Goal: Information Seeking & Learning: Learn about a topic

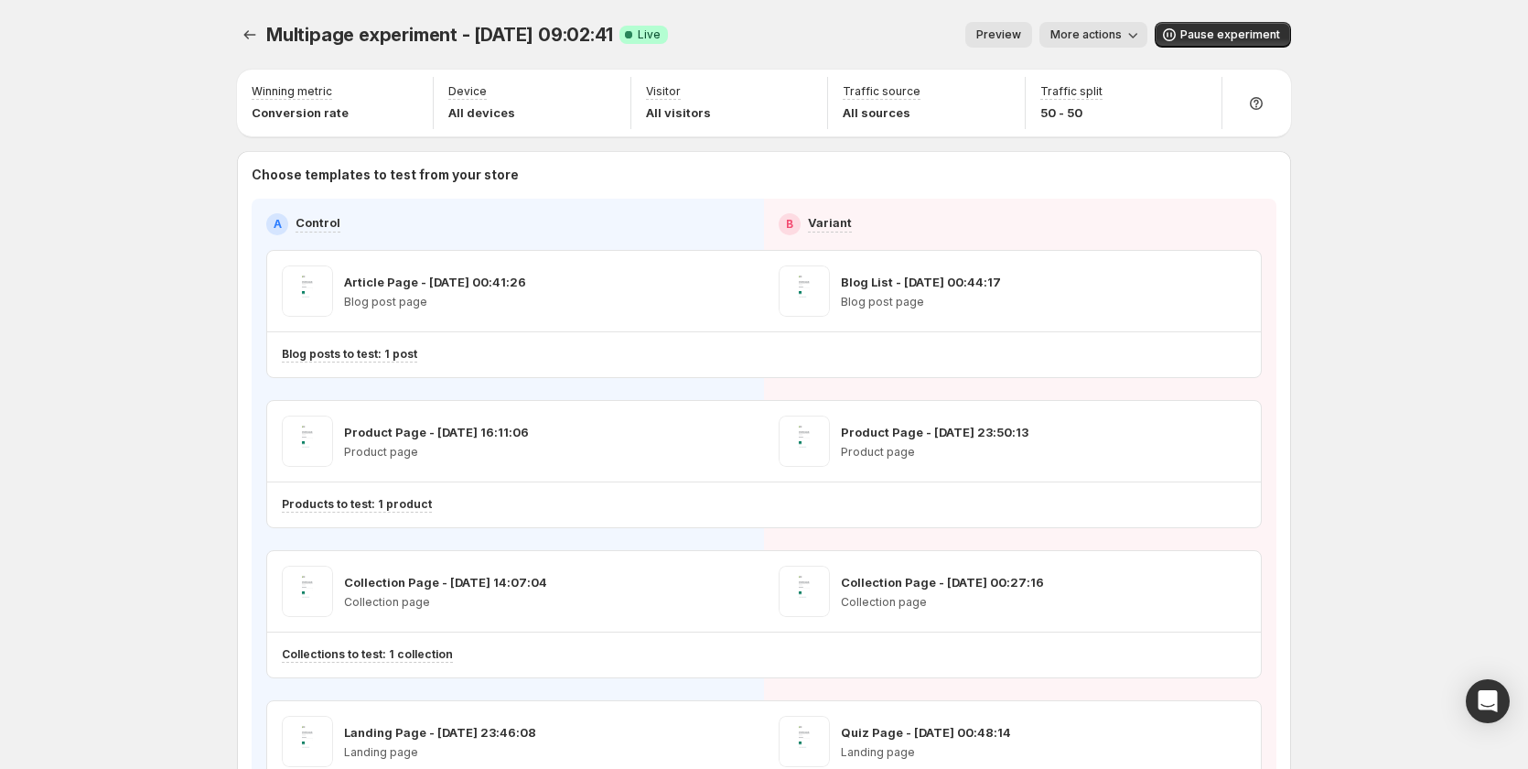
click at [256, 51] on div "Multipage experiment - Sep 3, 09:02:41. This page is ready Multipage experiment…" at bounding box center [764, 35] width 1054 height 70
click at [257, 39] on icon "Experiments" at bounding box center [250, 35] width 18 height 18
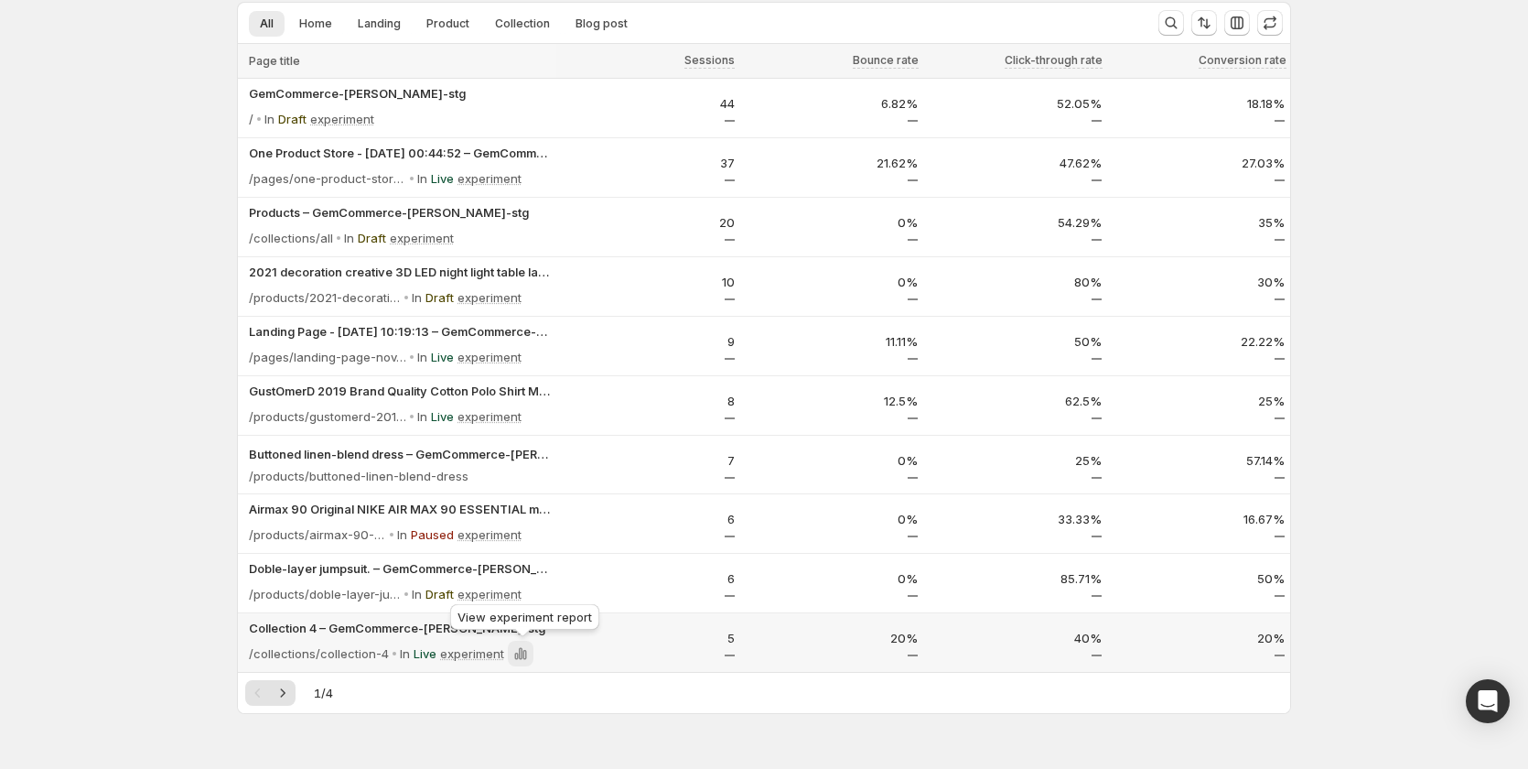
scroll to position [153, 0]
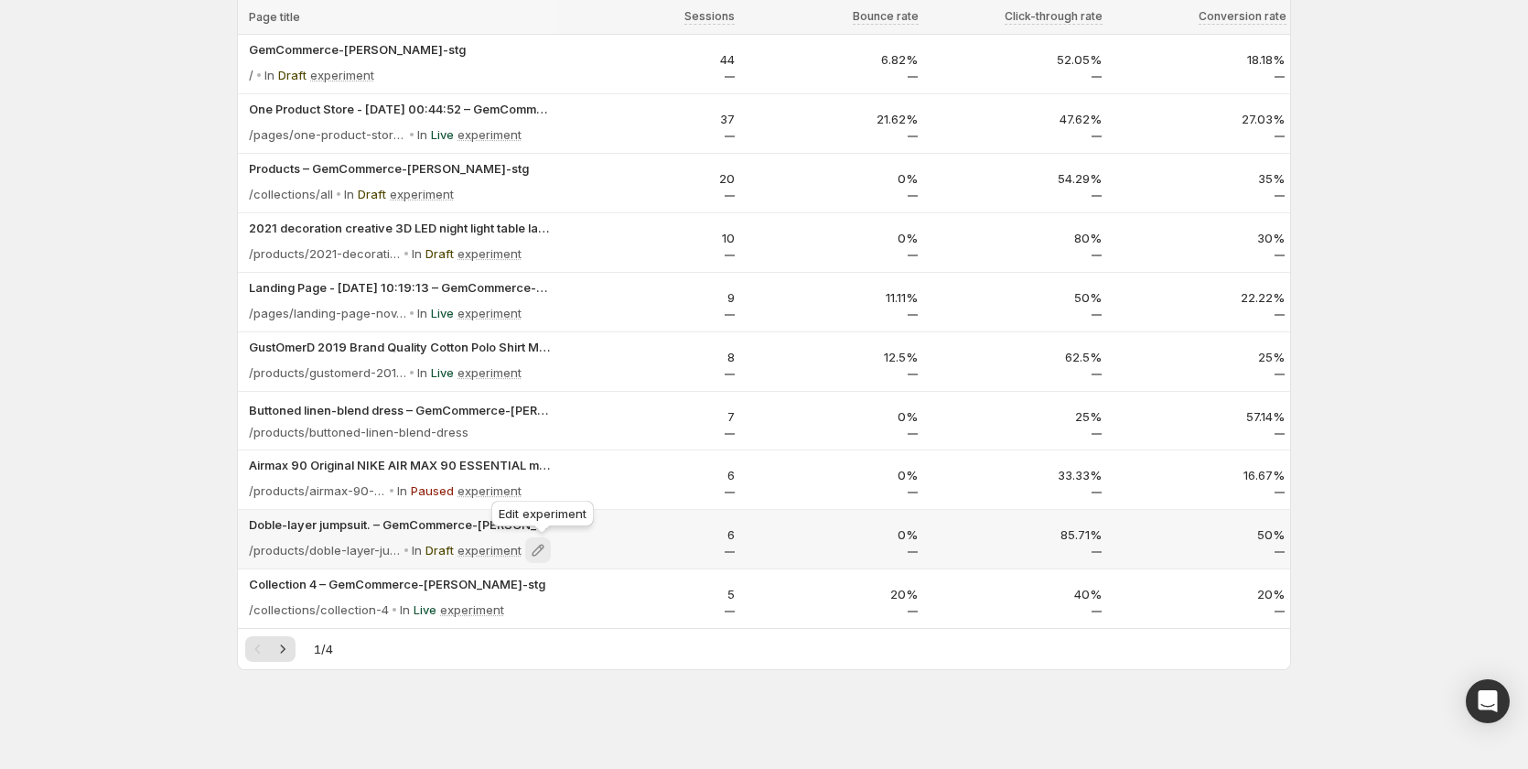
click at [543, 544] on icon at bounding box center [538, 550] width 18 height 18
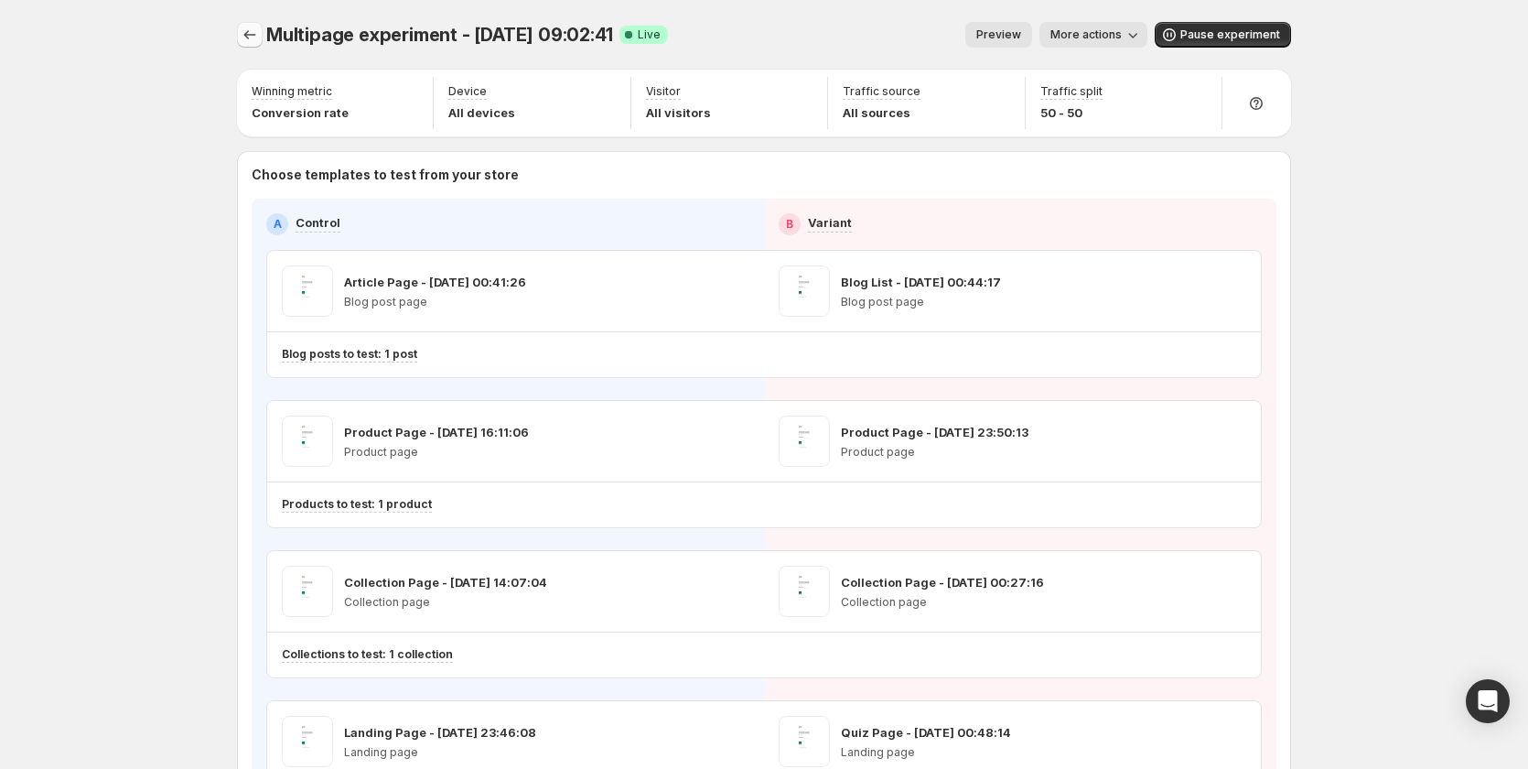
click at [256, 32] on icon "Experiments" at bounding box center [250, 35] width 18 height 18
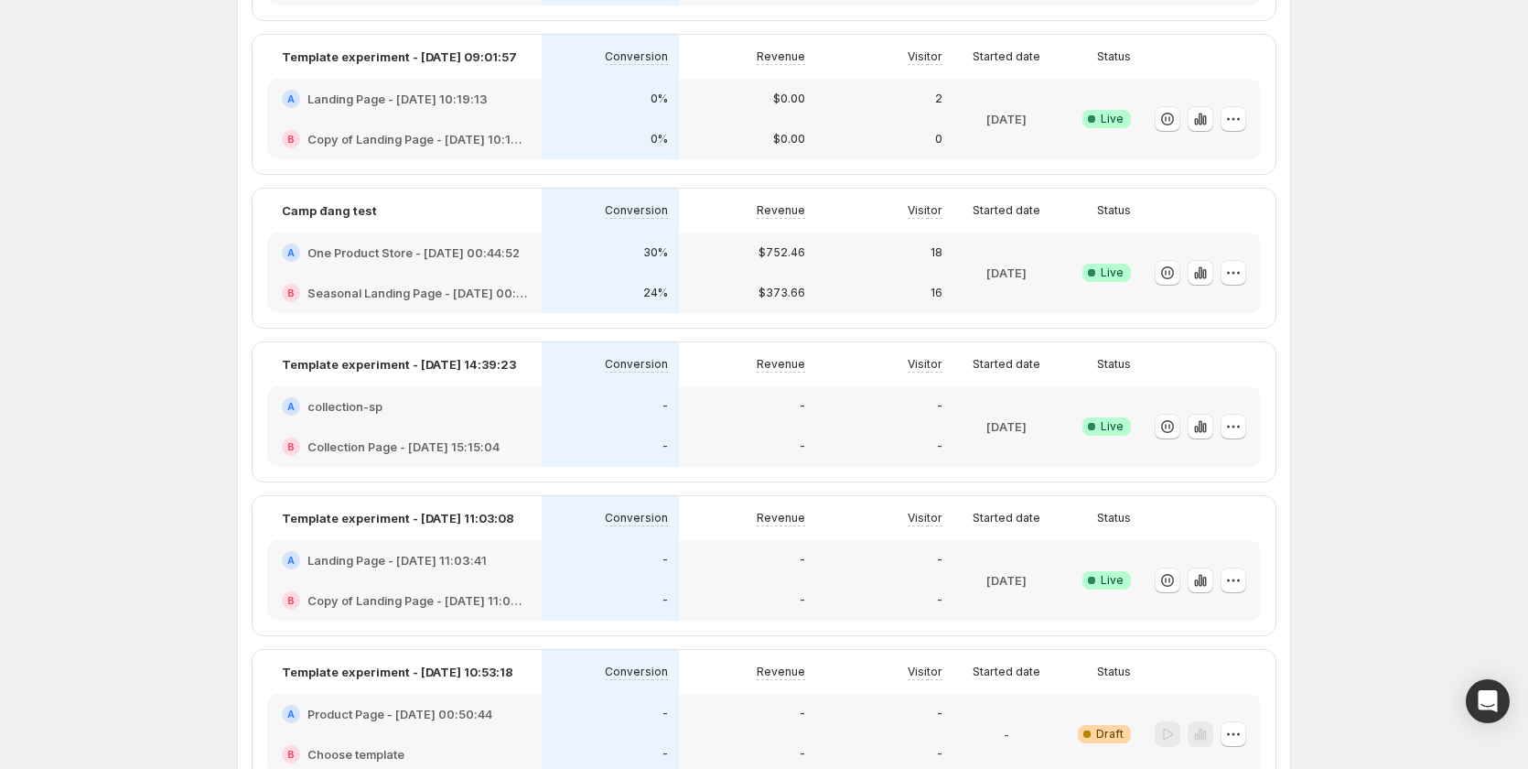
scroll to position [366, 0]
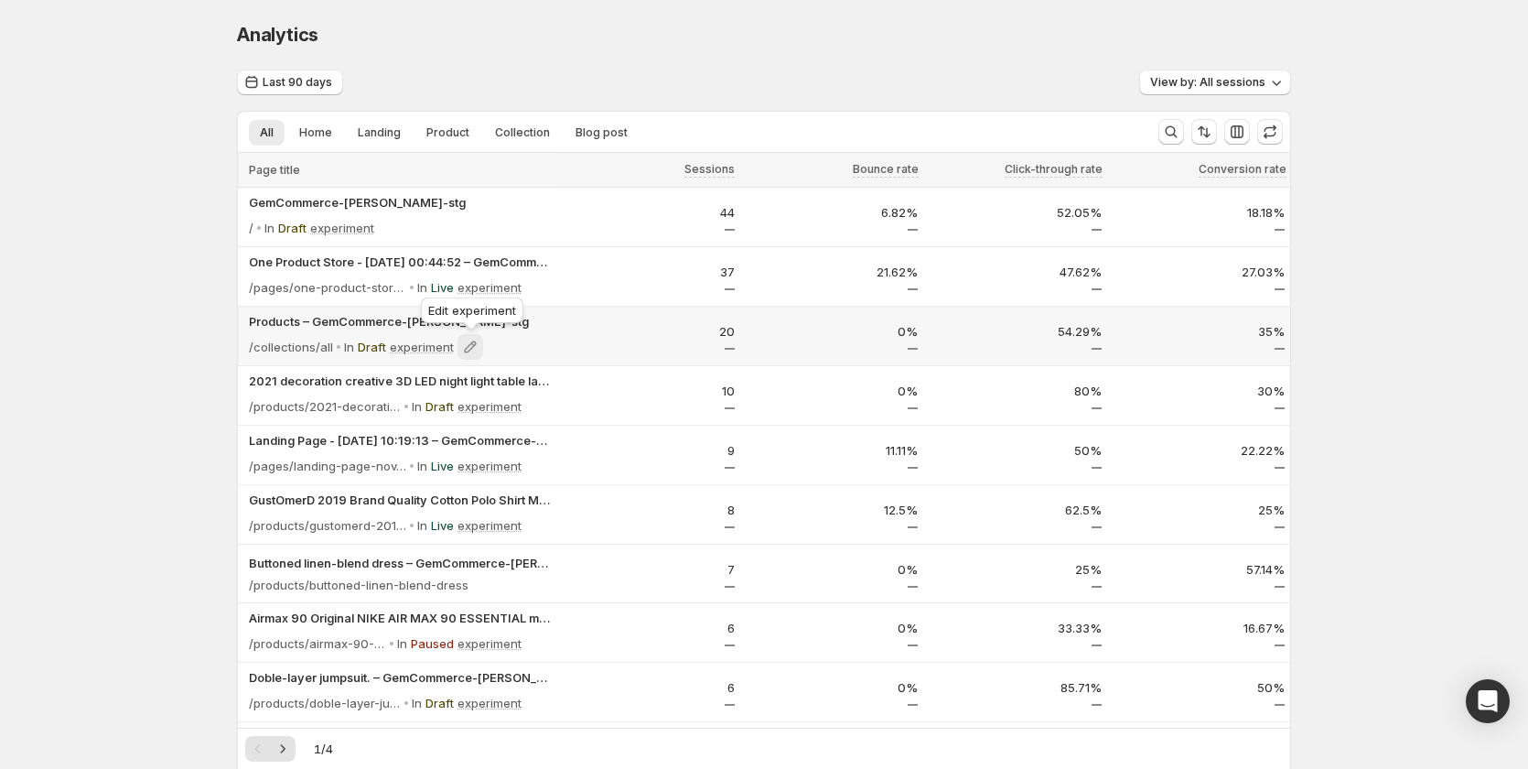
click at [466, 350] on icon at bounding box center [470, 347] width 18 height 18
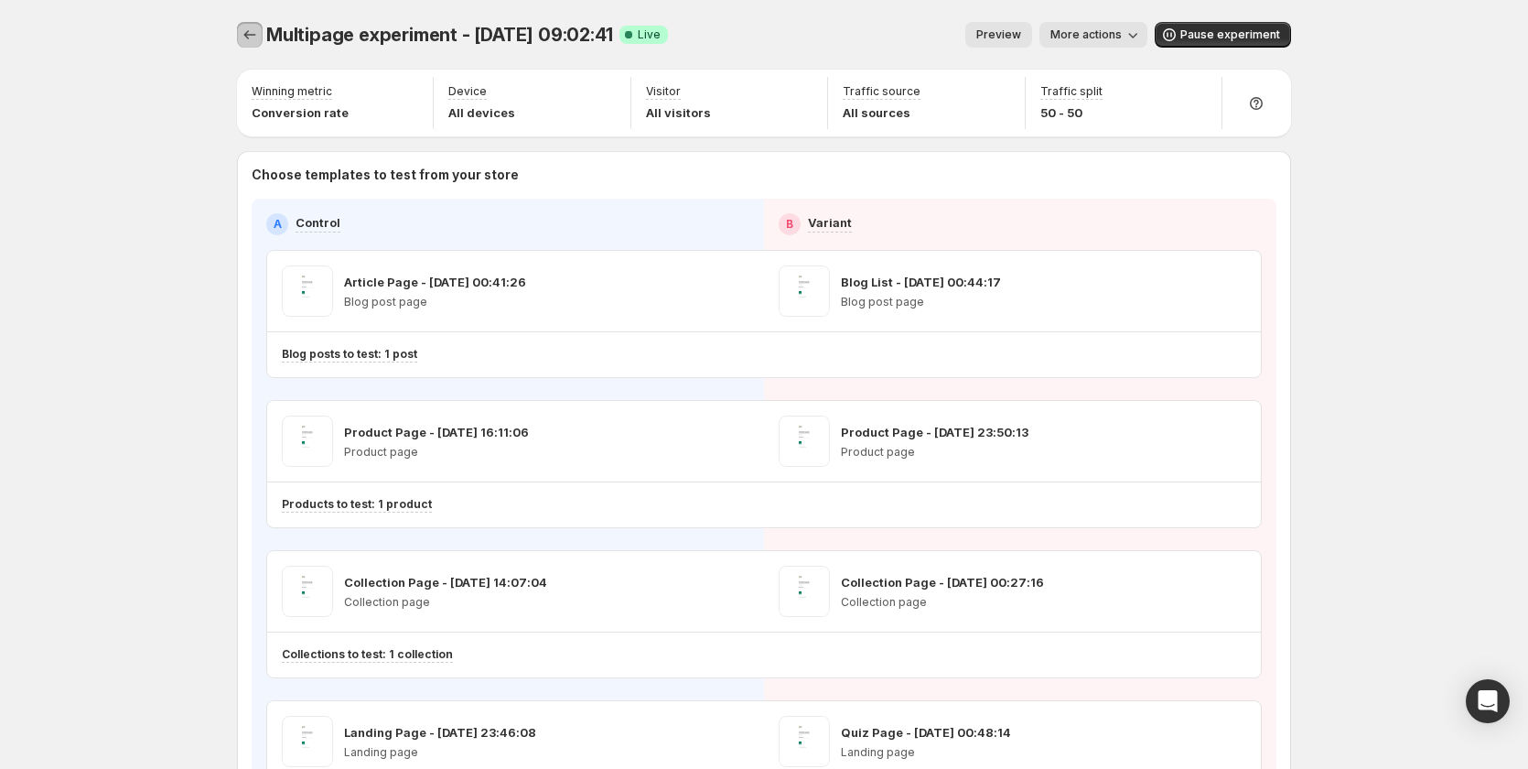
click at [253, 29] on icon "Experiments" at bounding box center [250, 35] width 18 height 18
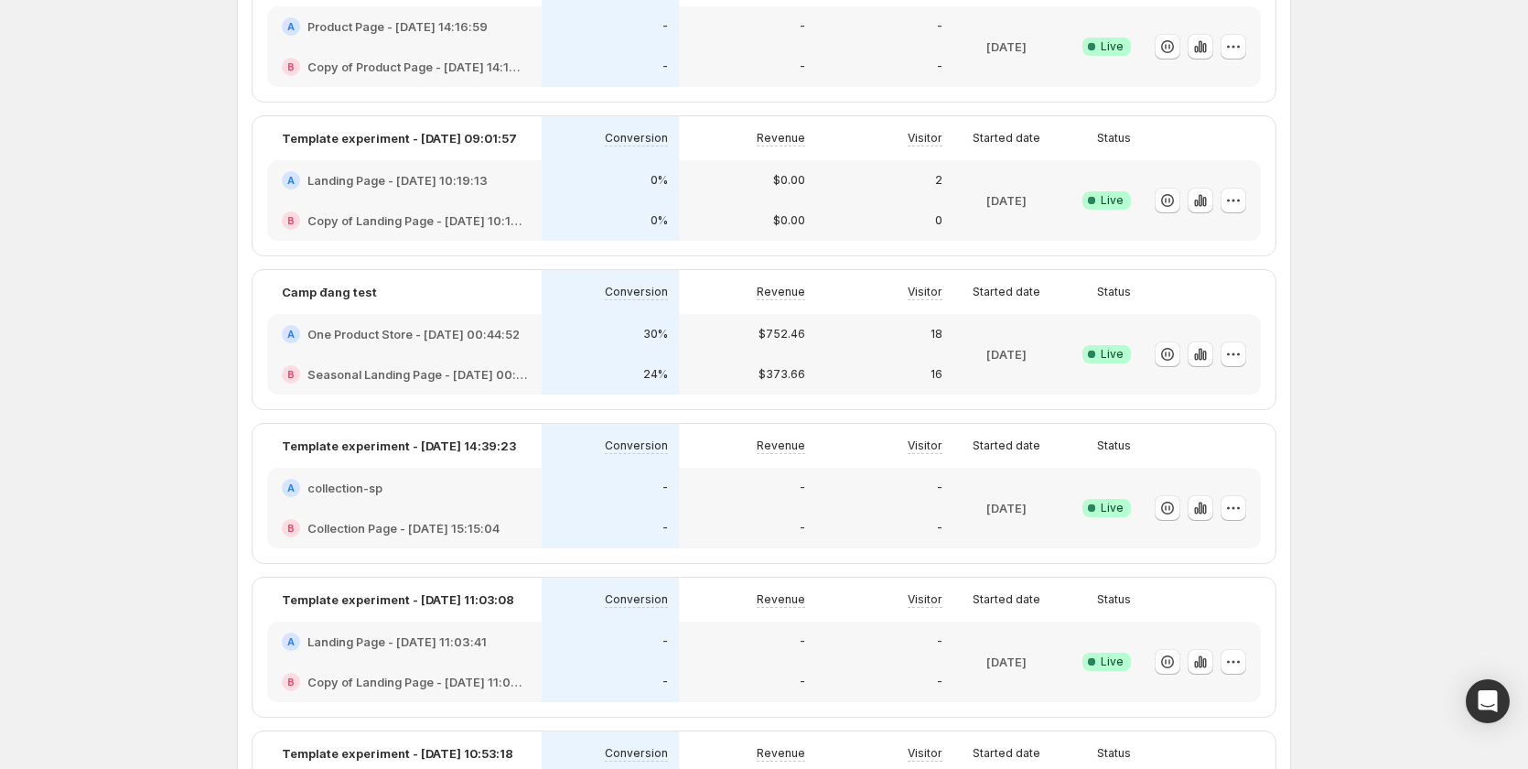
scroll to position [275, 0]
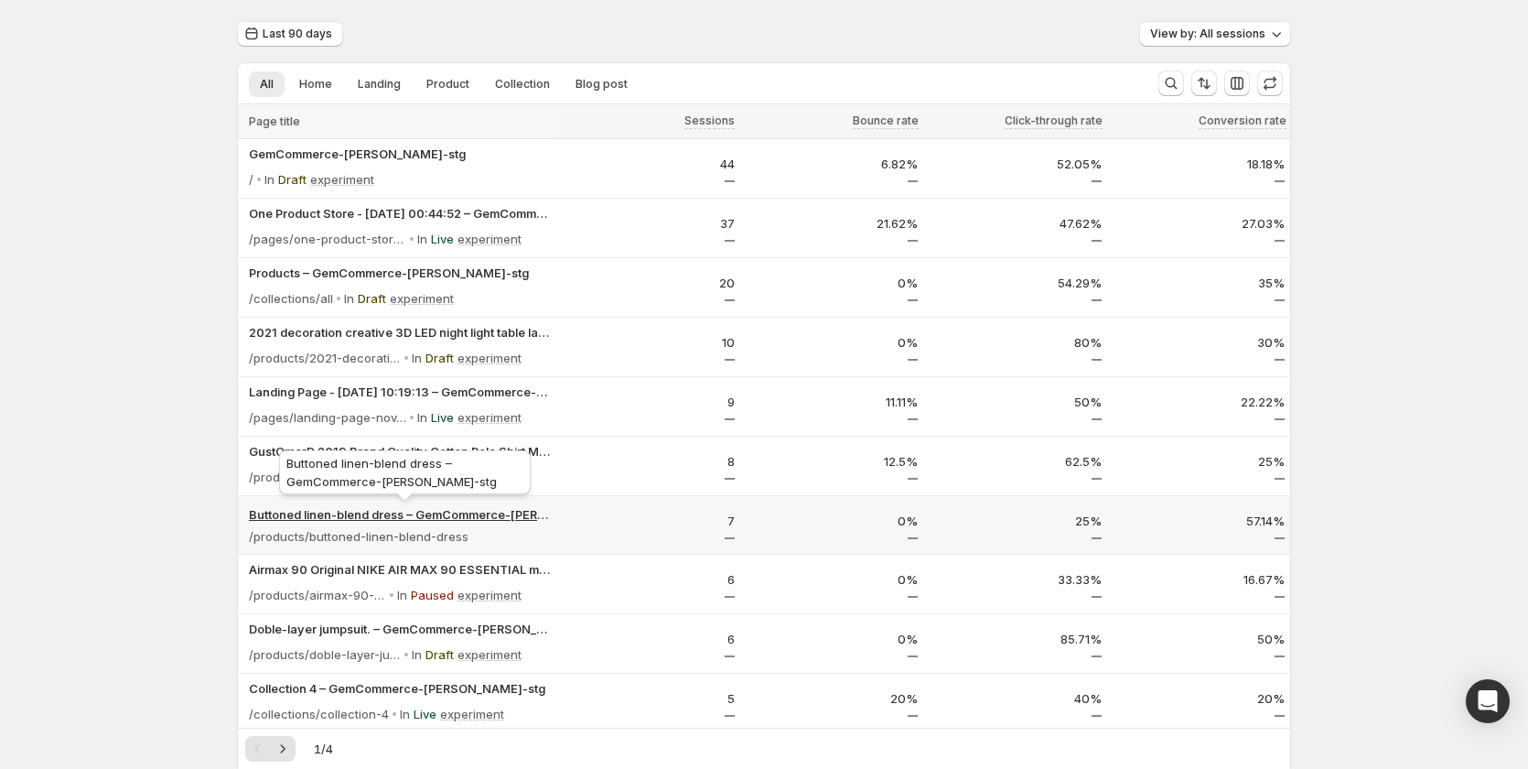
scroll to position [92, 0]
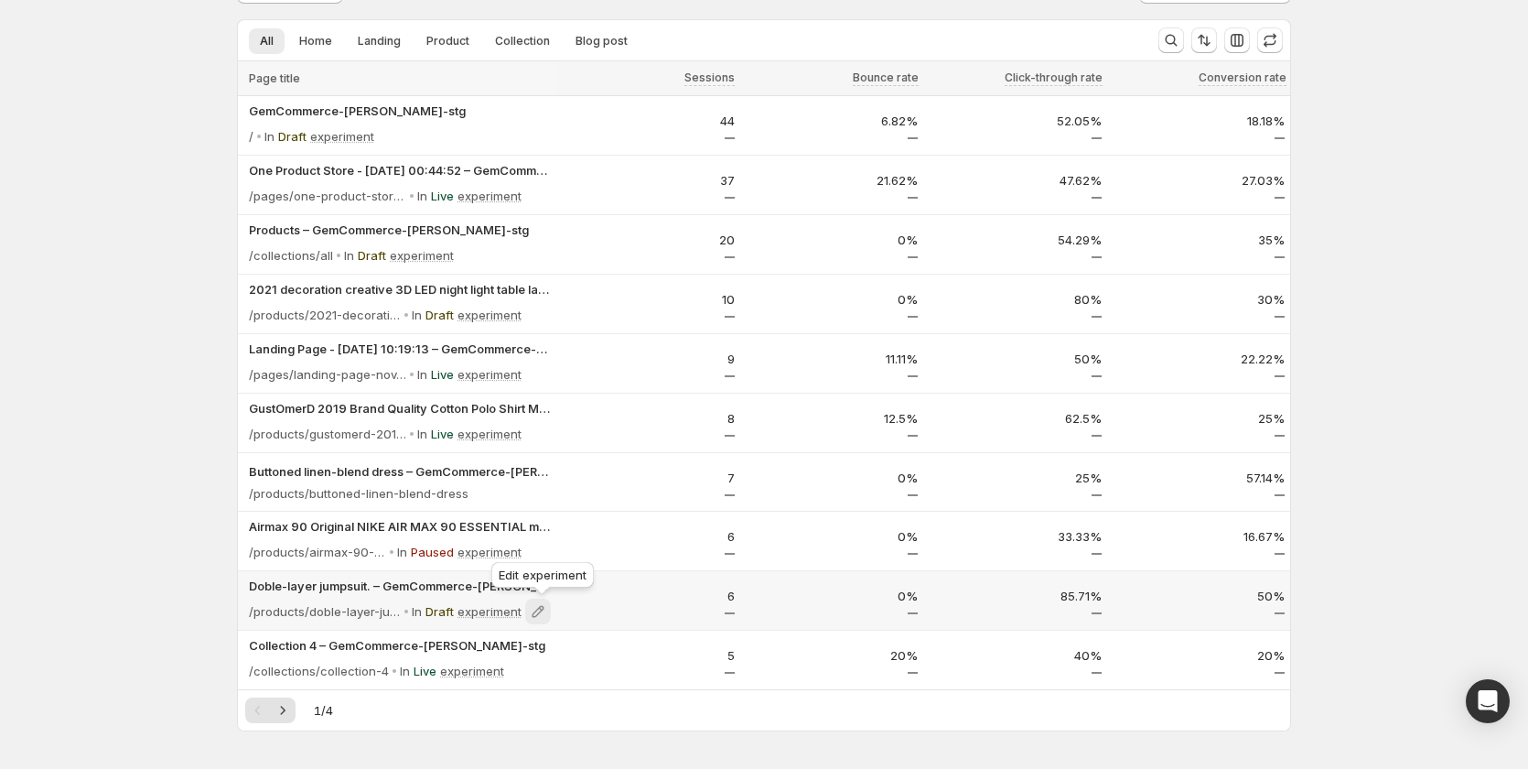
click at [542, 606] on icon at bounding box center [538, 611] width 18 height 18
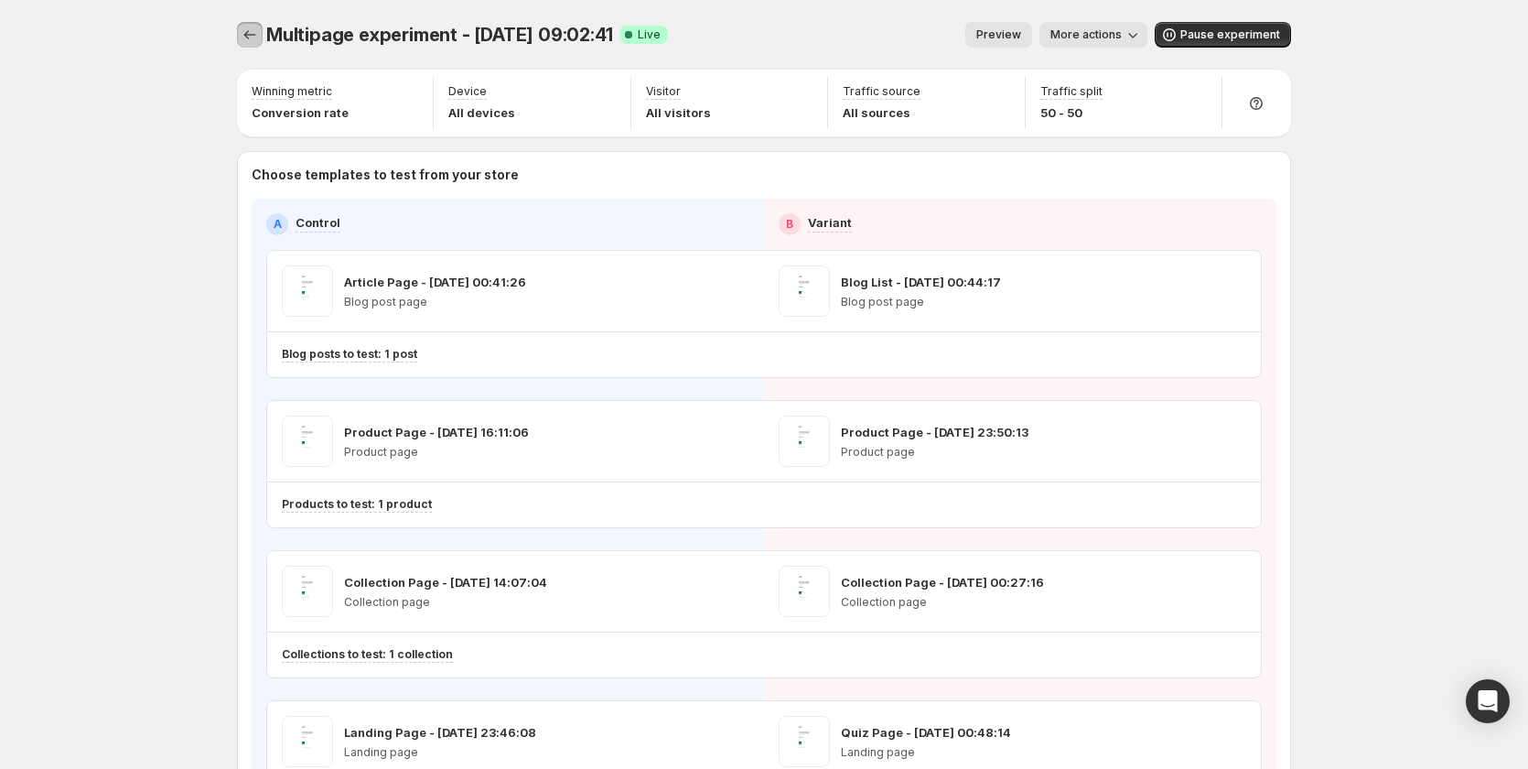
click at [250, 34] on icon "Experiments" at bounding box center [250, 35] width 18 height 18
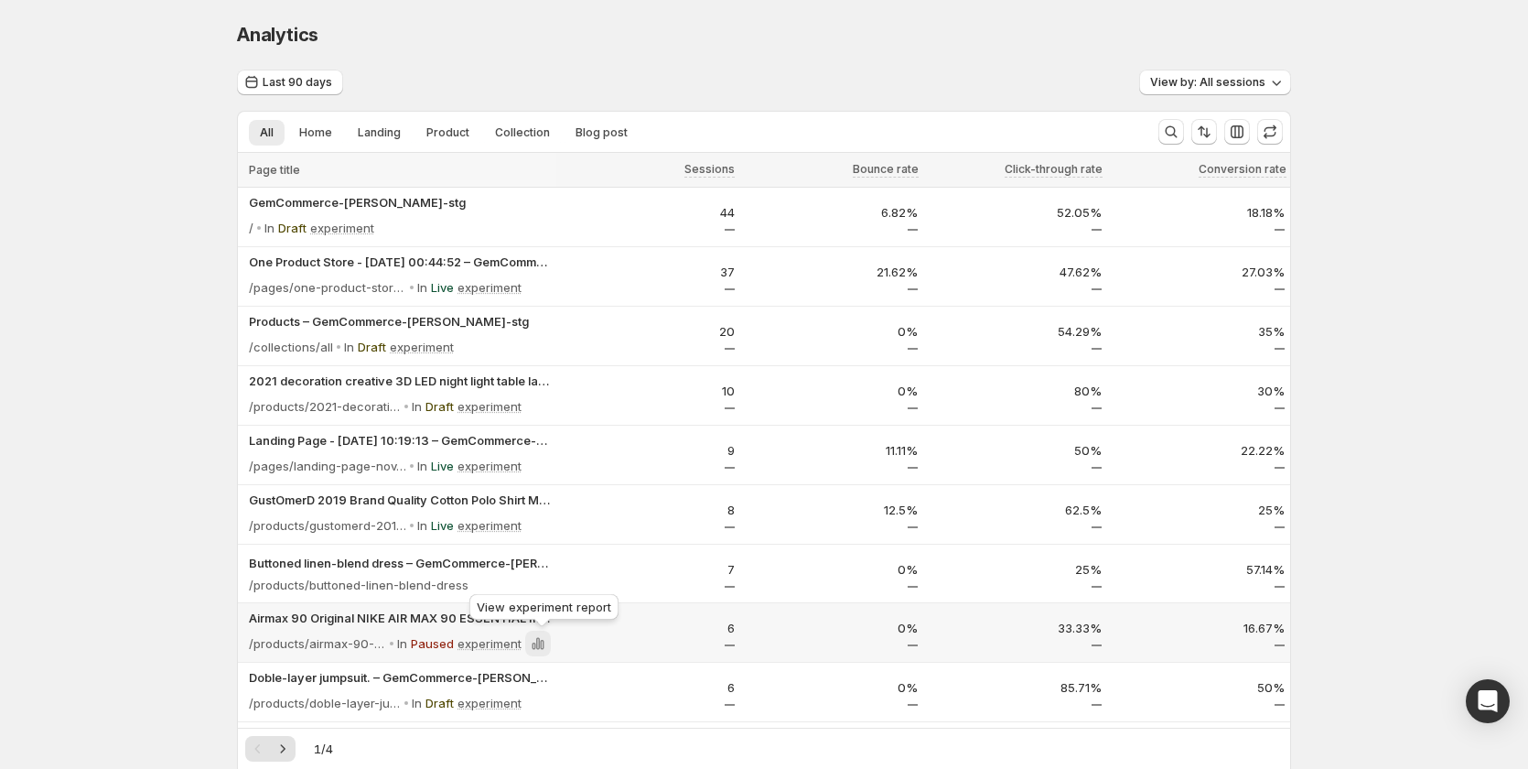
click at [536, 644] on icon at bounding box center [538, 643] width 18 height 18
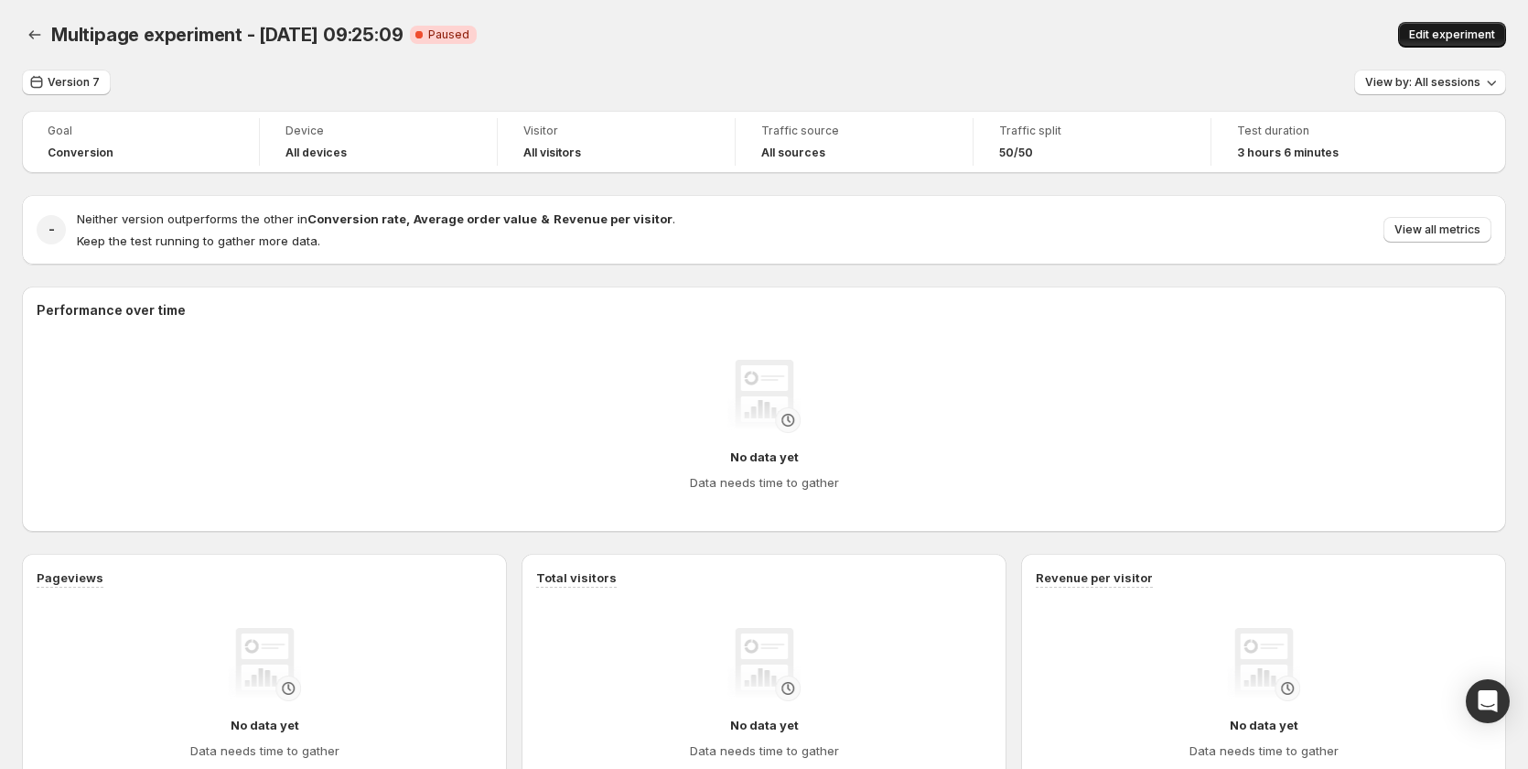
click at [1428, 31] on span "Edit experiment" at bounding box center [1452, 34] width 86 height 15
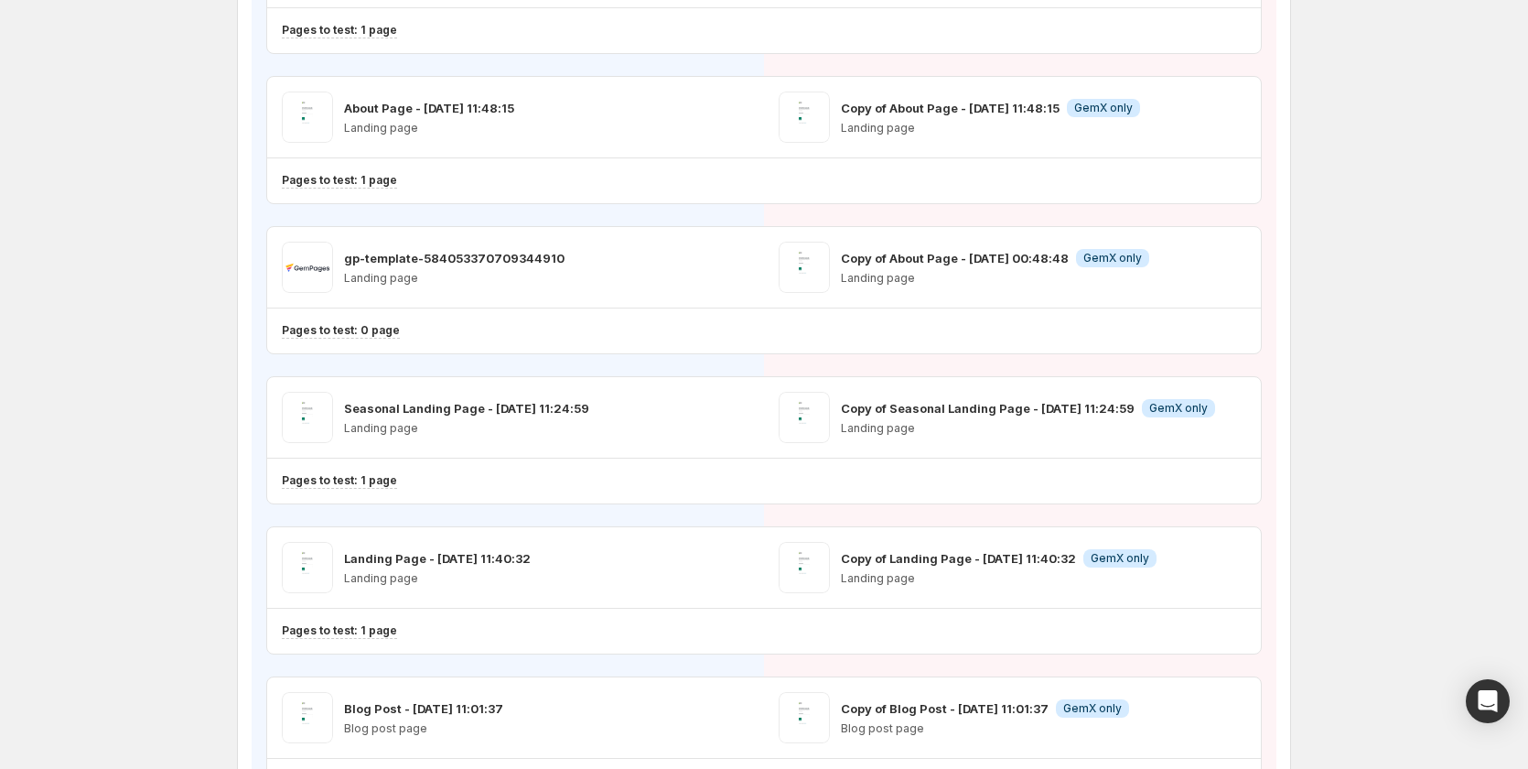
scroll to position [1428, 0]
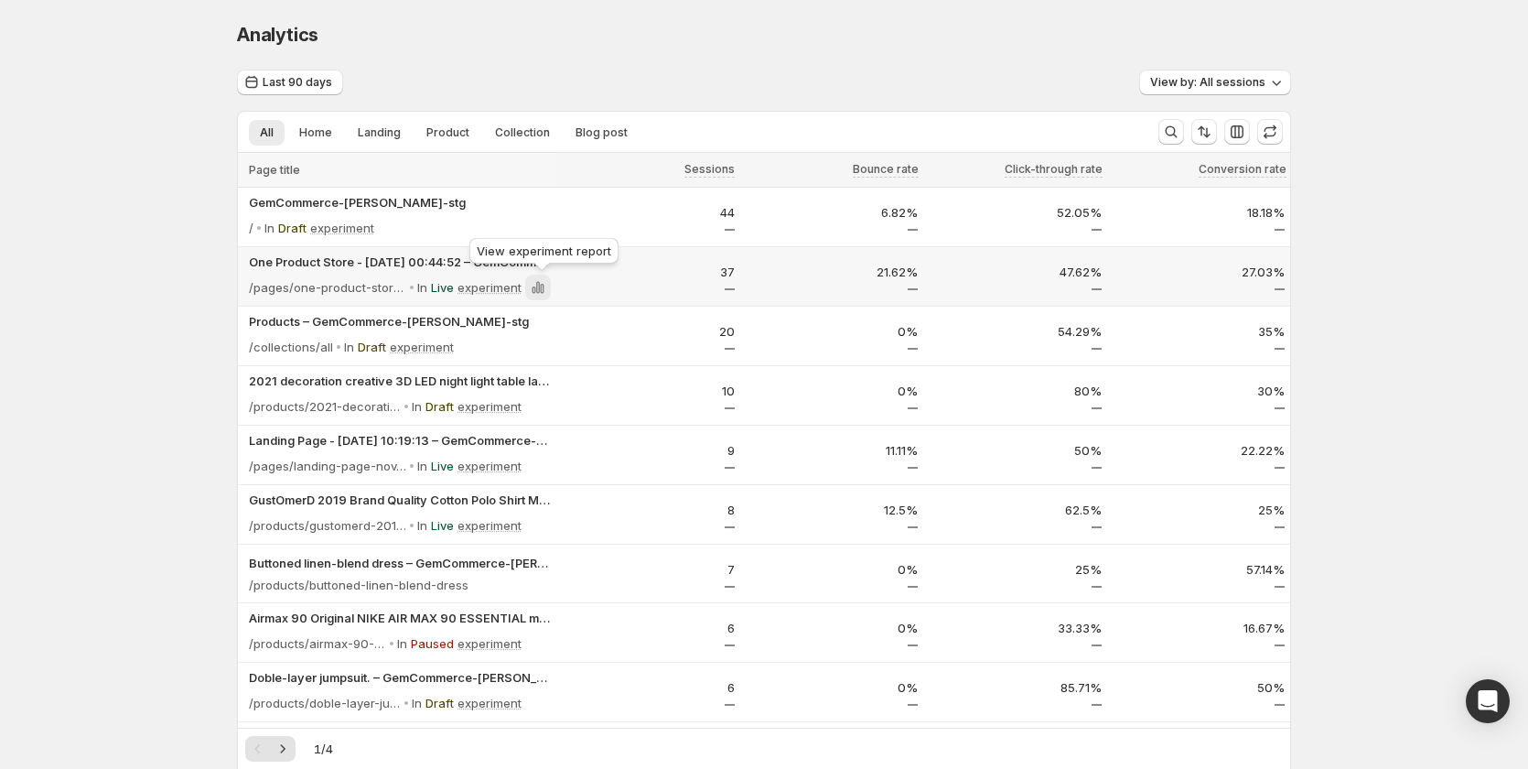
click at [540, 286] on icon at bounding box center [538, 288] width 4 height 12
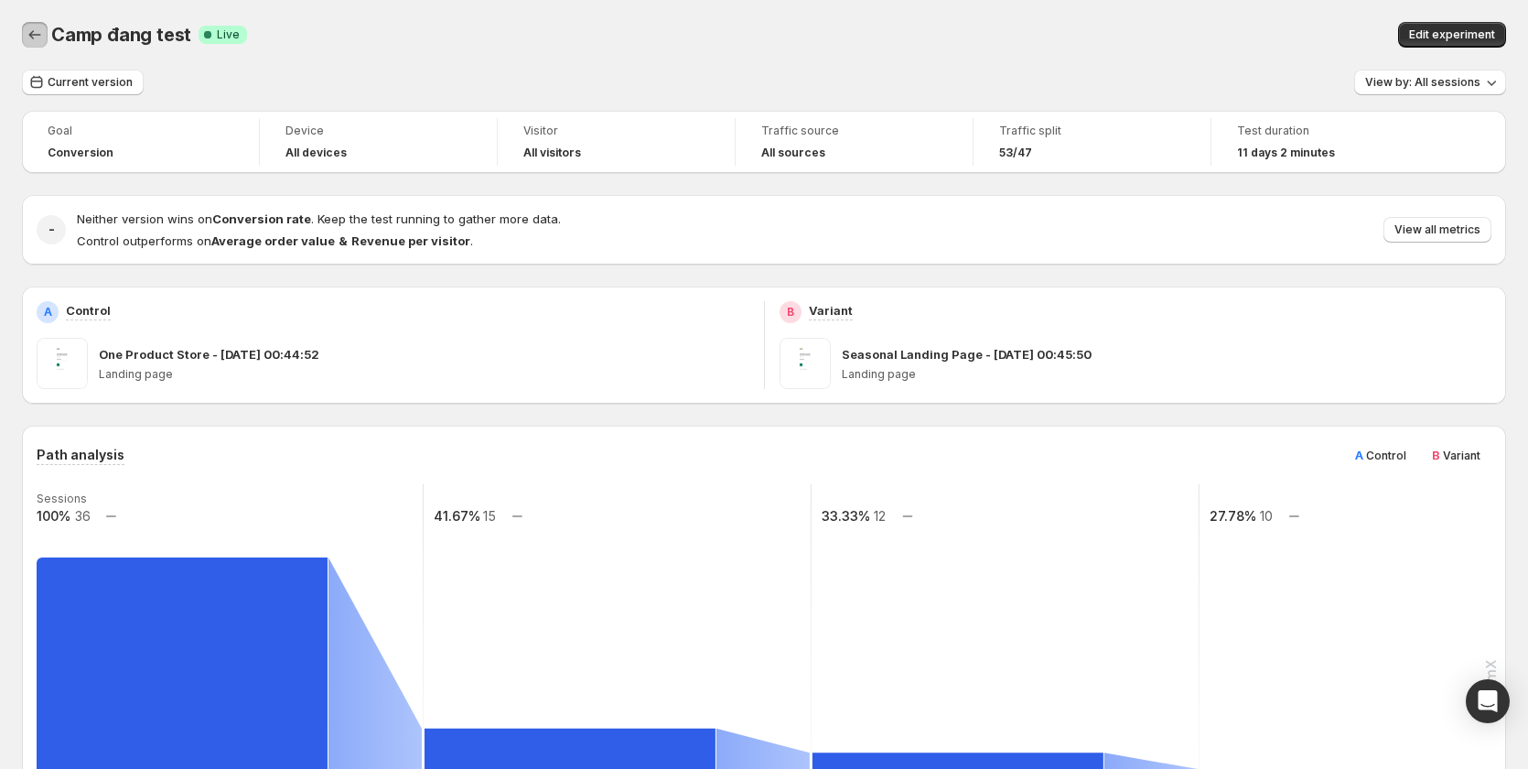
click at [40, 37] on icon "Back" at bounding box center [35, 35] width 18 height 18
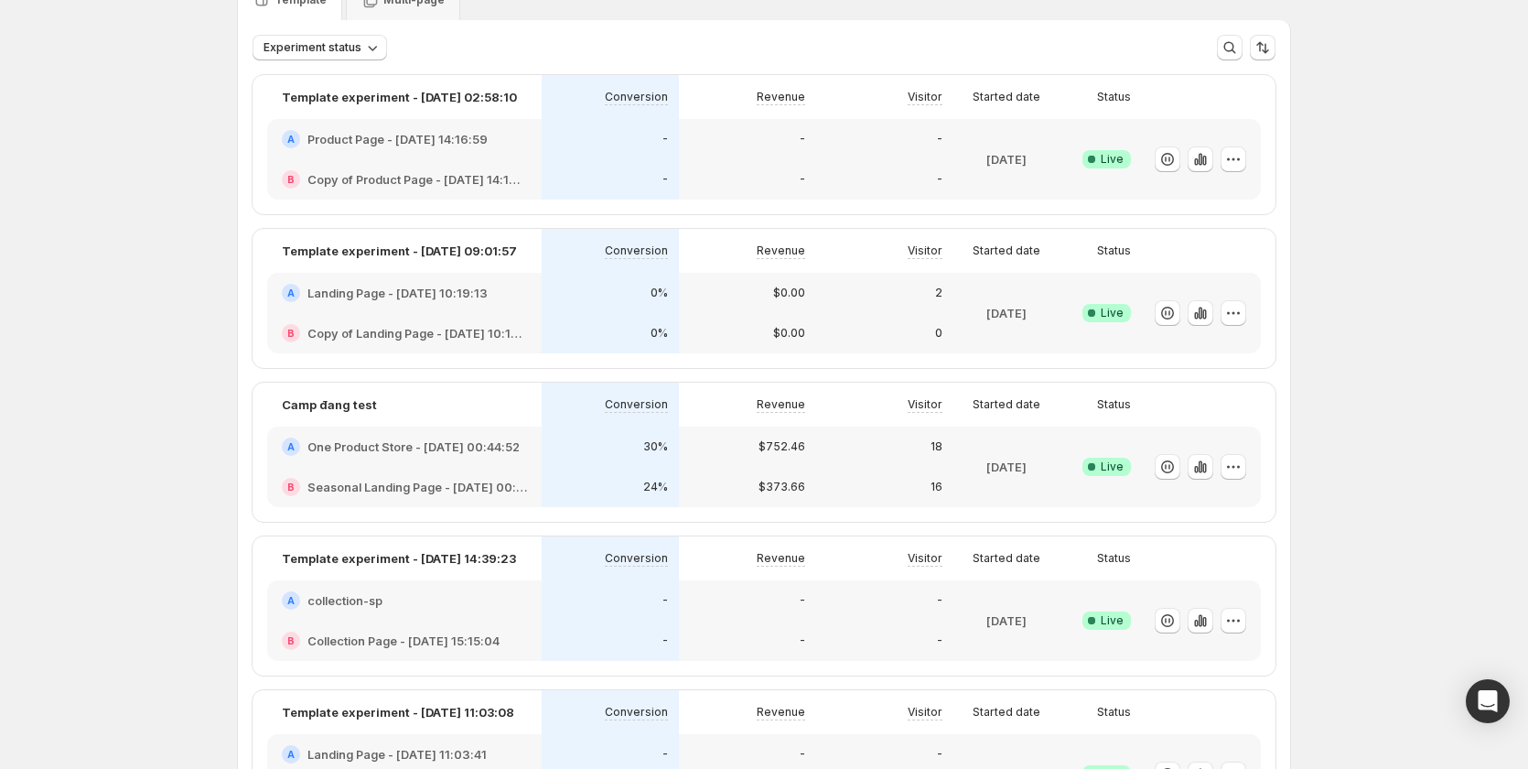
scroll to position [183, 0]
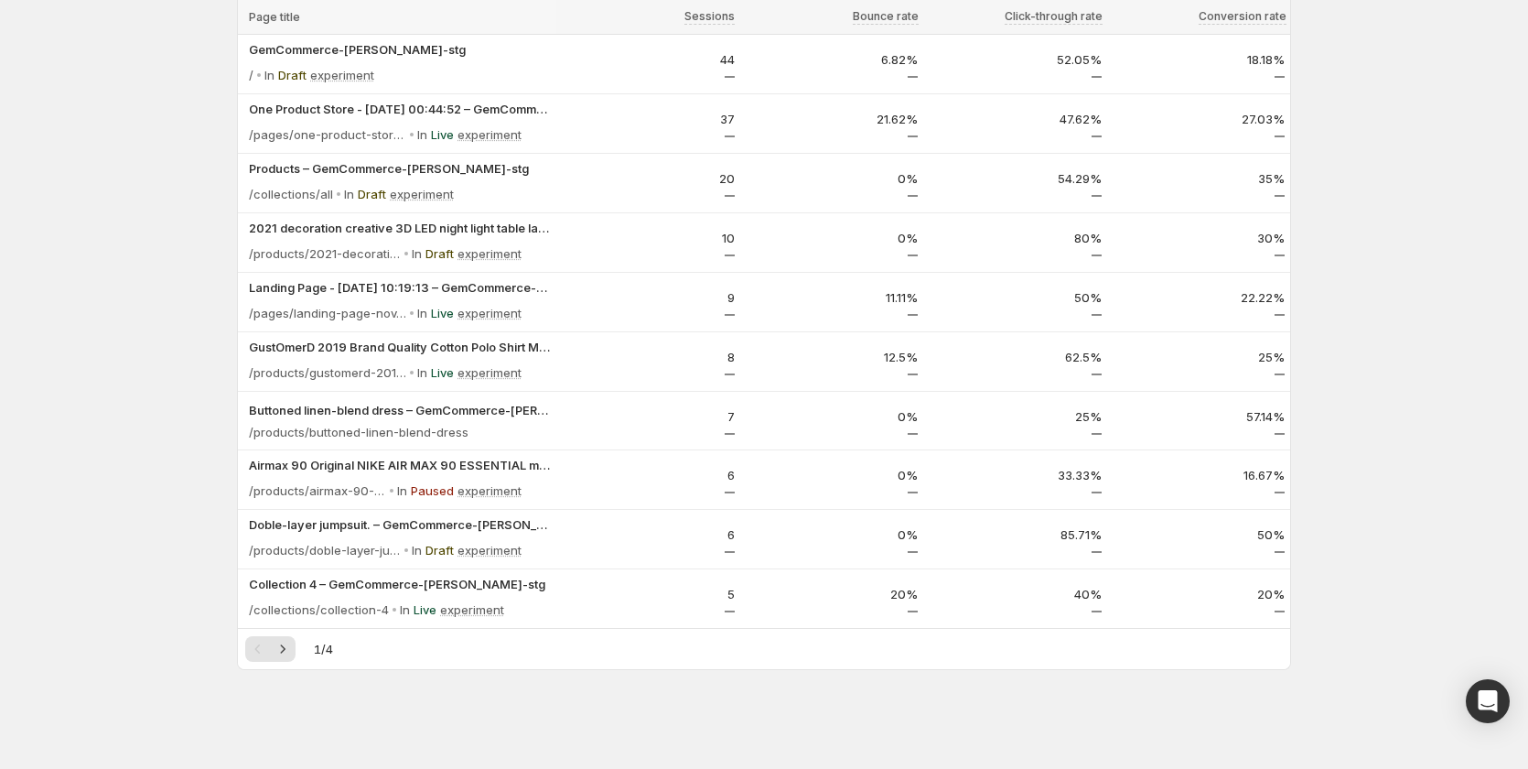
scroll to position [153, 0]
click at [285, 652] on icon "Next" at bounding box center [283, 649] width 18 height 18
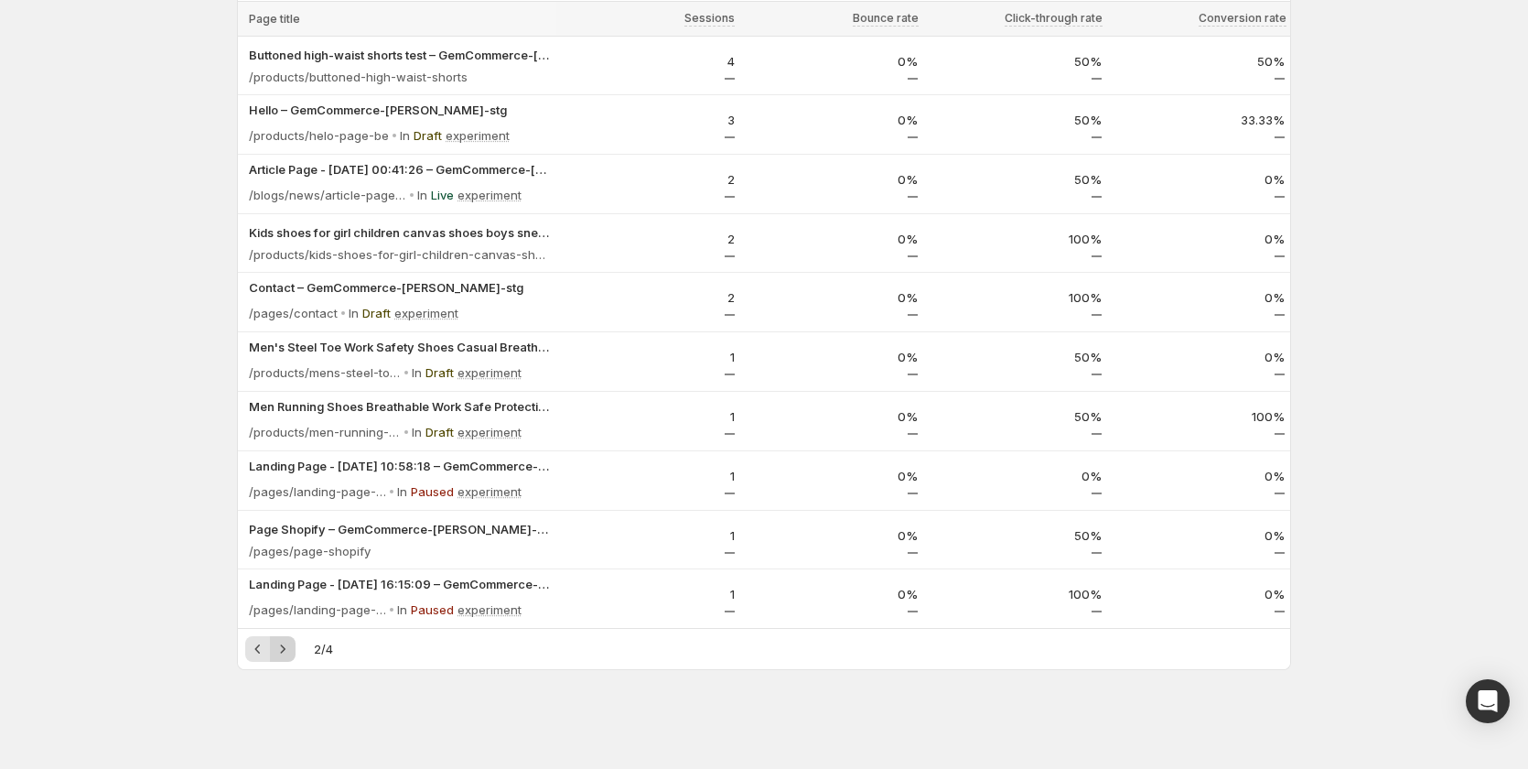
scroll to position [151, 0]
click at [535, 609] on icon at bounding box center [534, 612] width 4 height 7
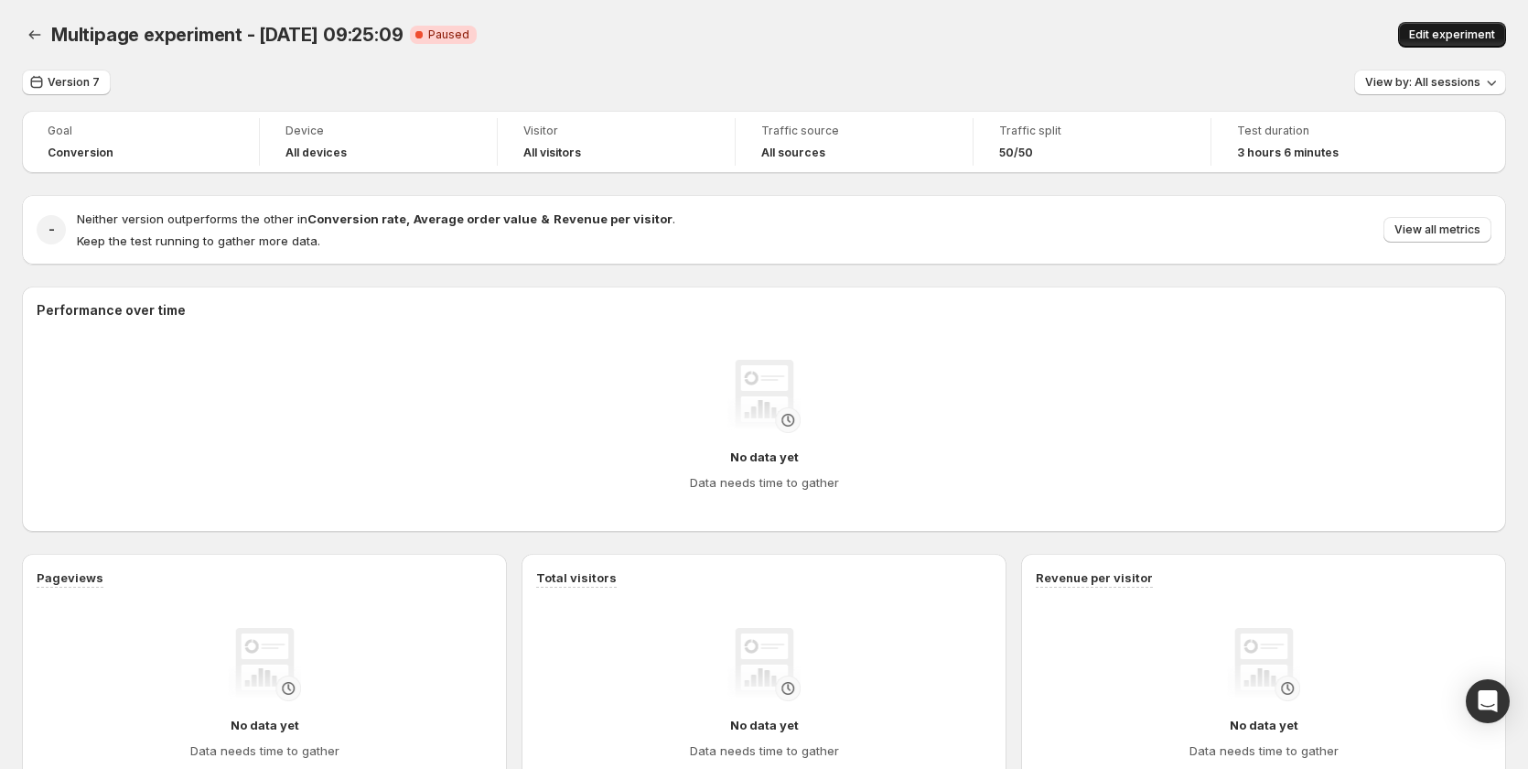
click at [1439, 33] on span "Edit experiment" at bounding box center [1452, 34] width 86 height 15
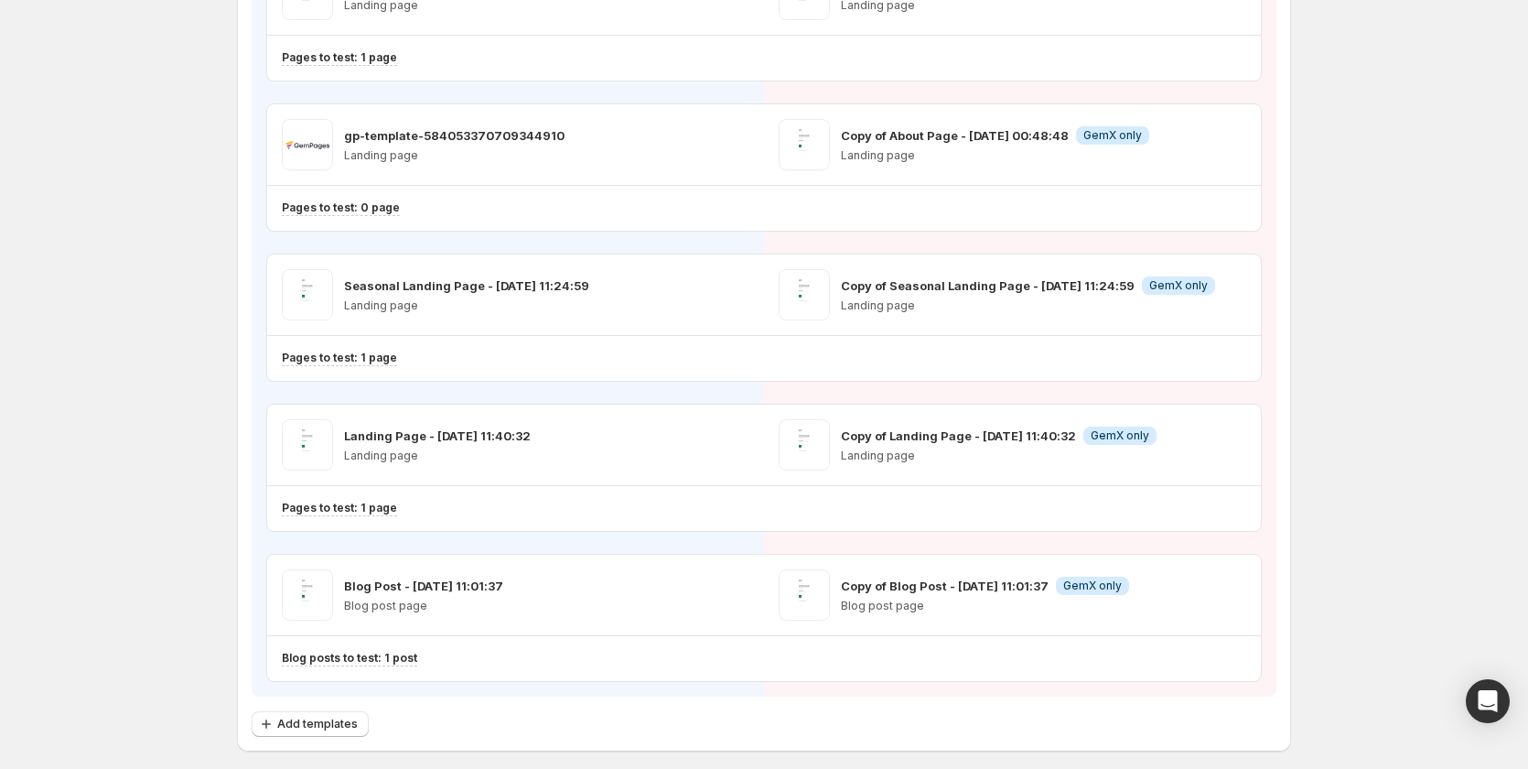
scroll to position [1337, 0]
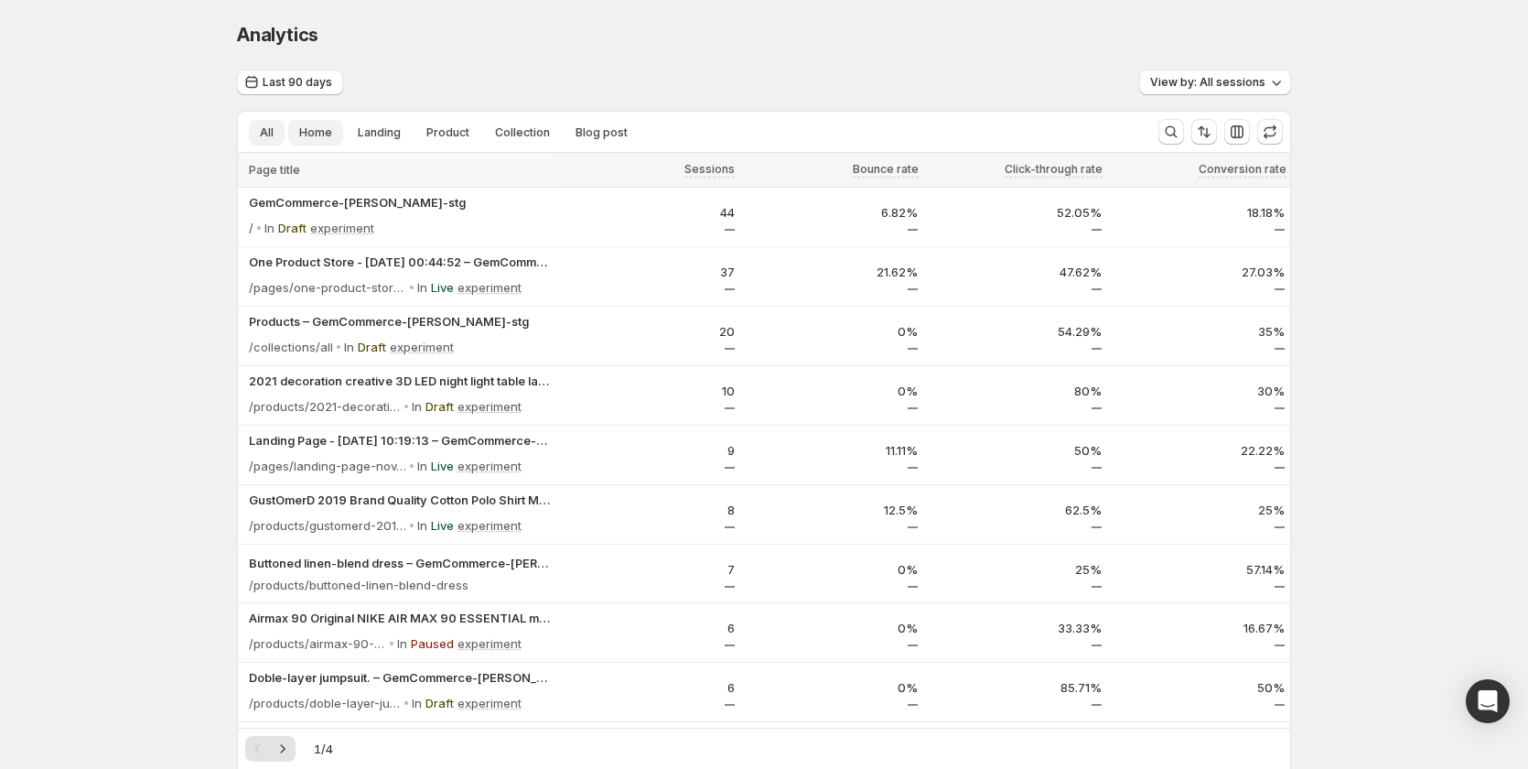
click at [321, 129] on span "Home" at bounding box center [315, 132] width 33 height 15
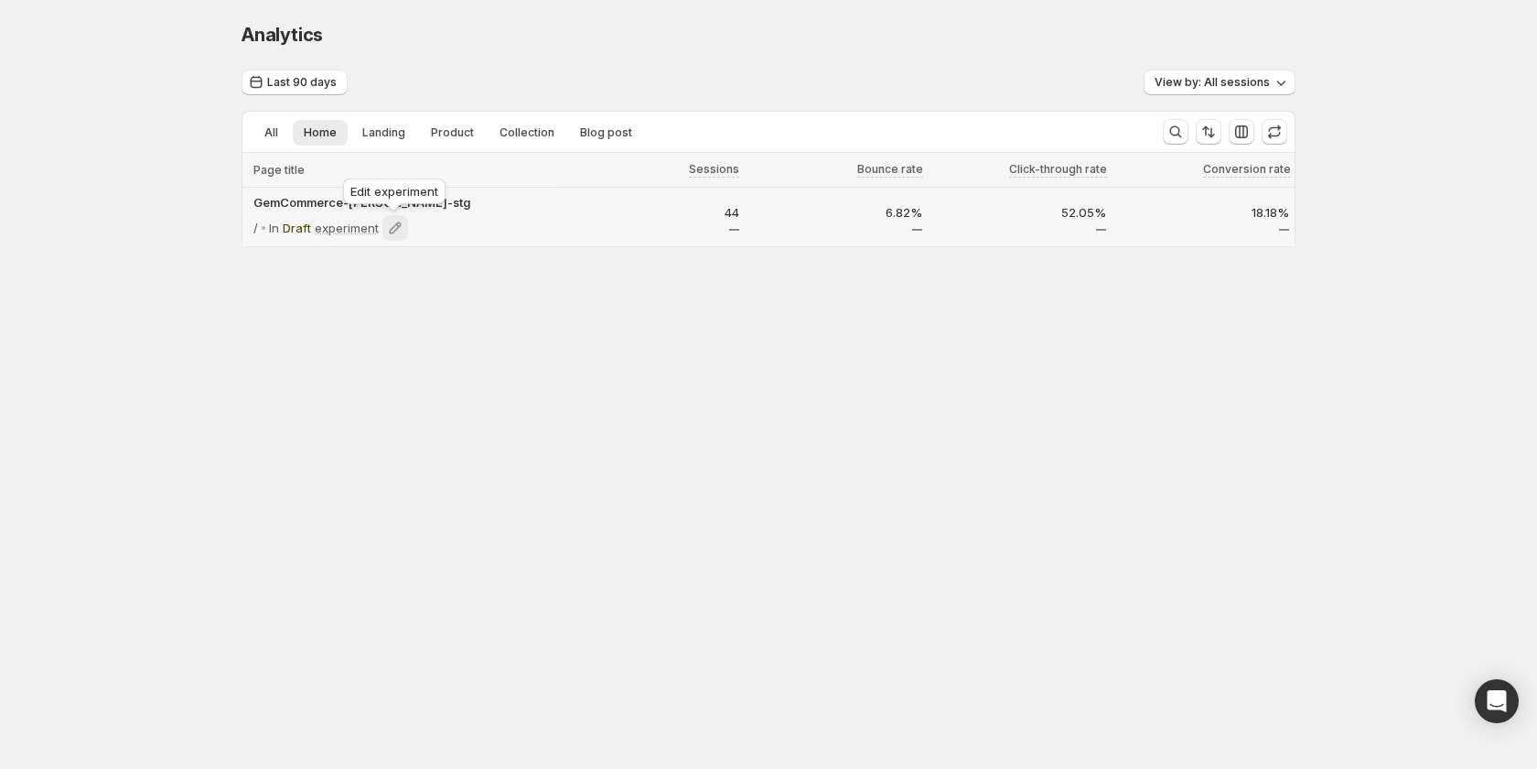
click at [393, 232] on icon at bounding box center [396, 228] width 12 height 12
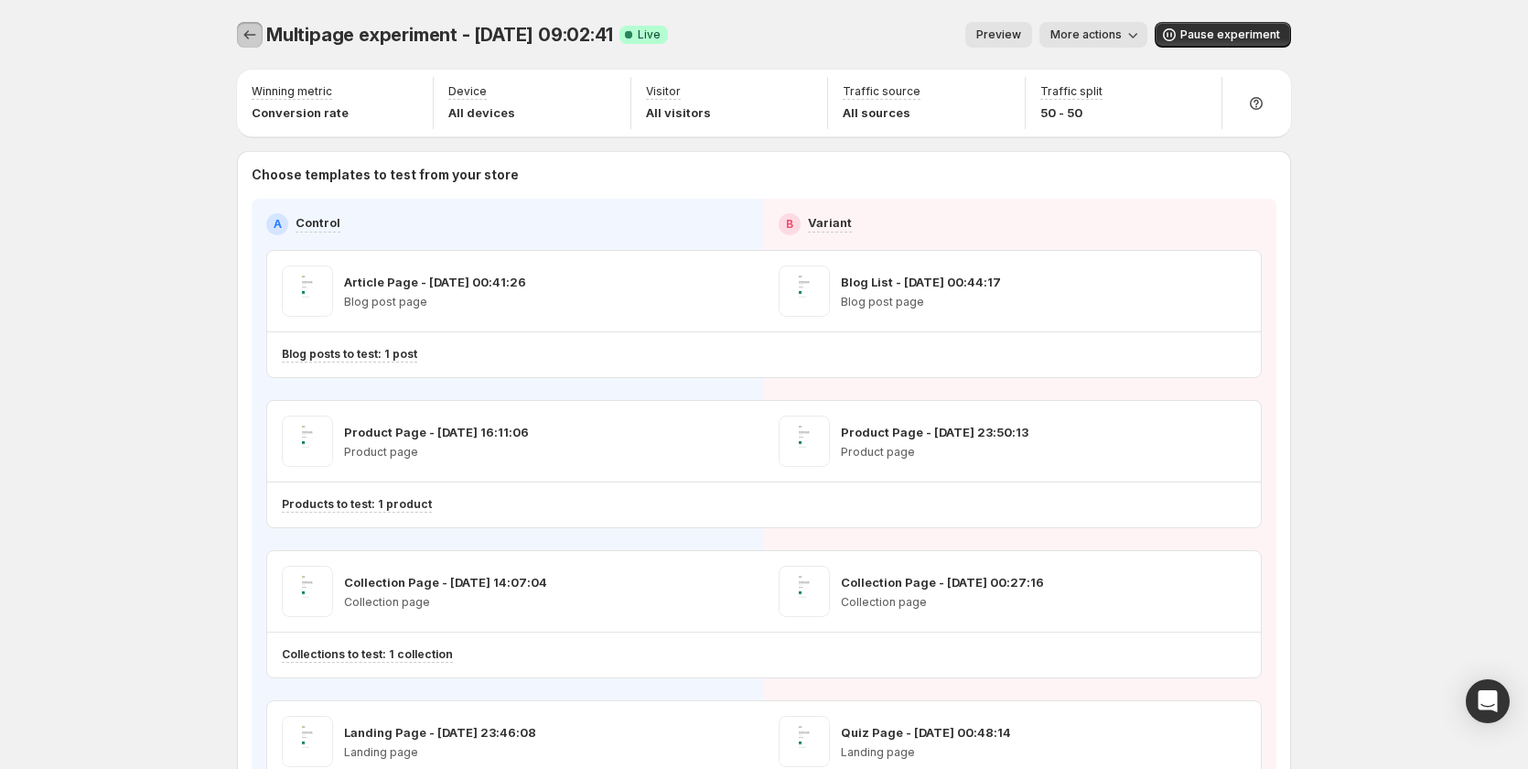
click at [258, 40] on icon "Experiments" at bounding box center [250, 35] width 18 height 18
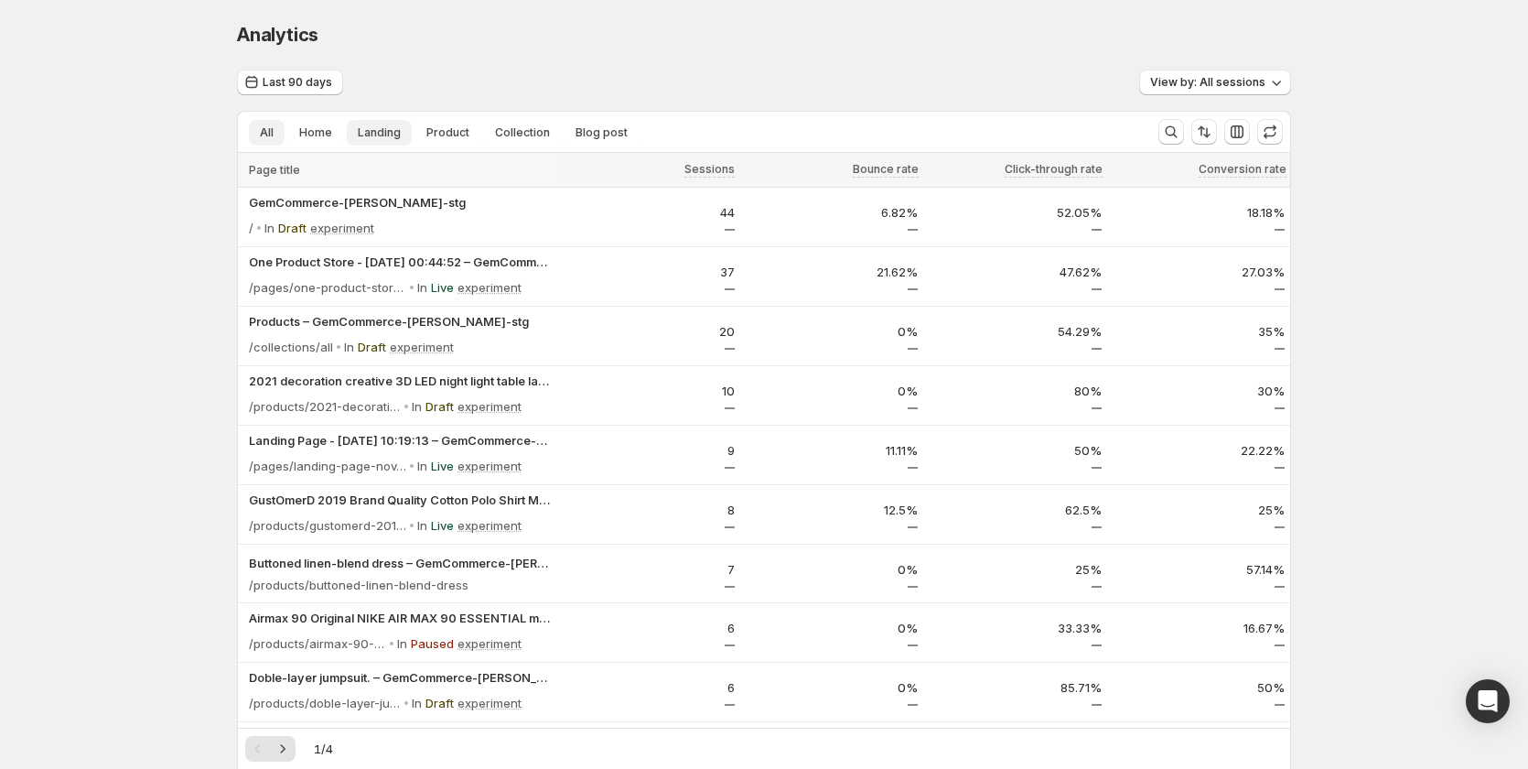
click at [383, 134] on span "Landing" at bounding box center [379, 132] width 43 height 15
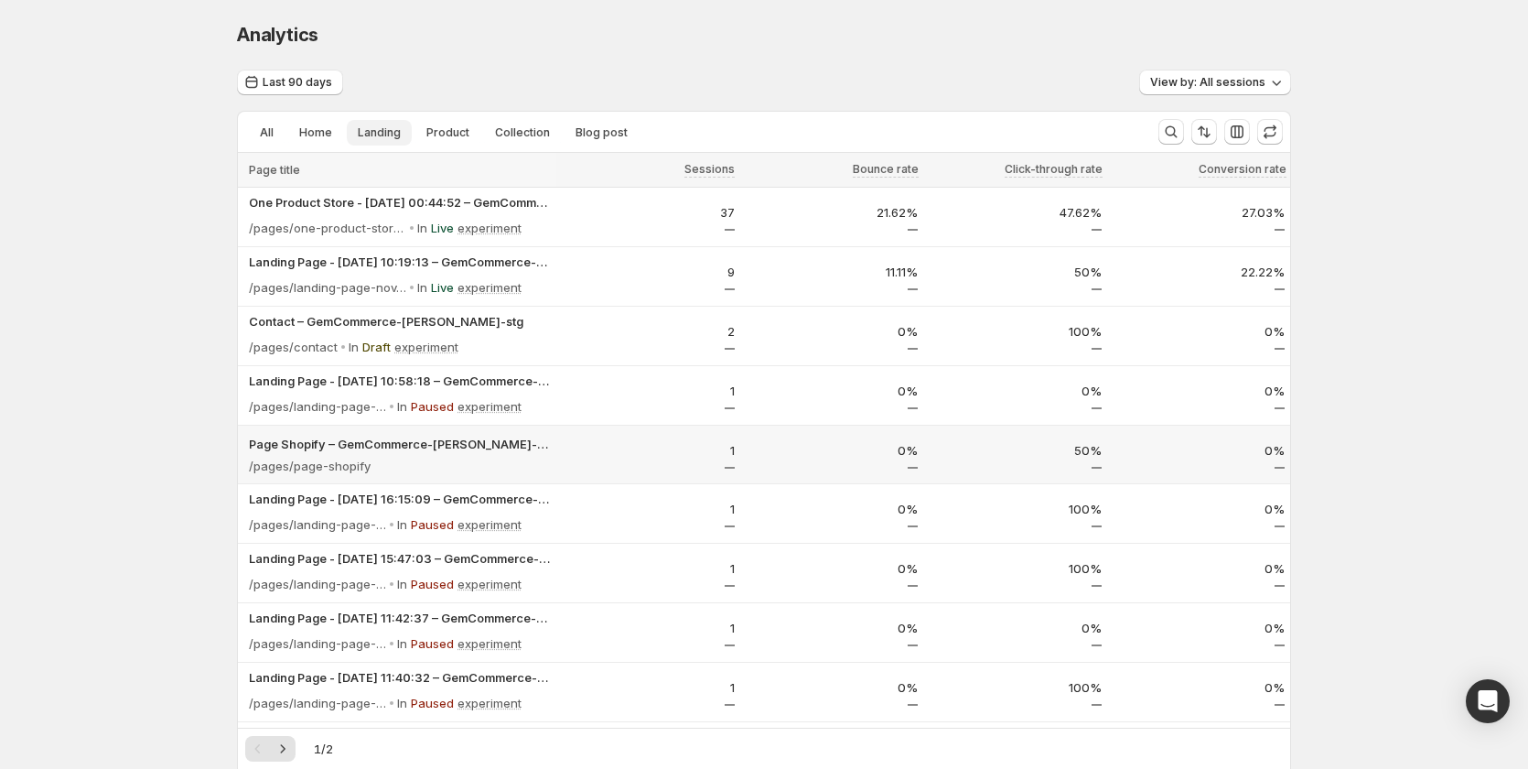
scroll to position [61, 0]
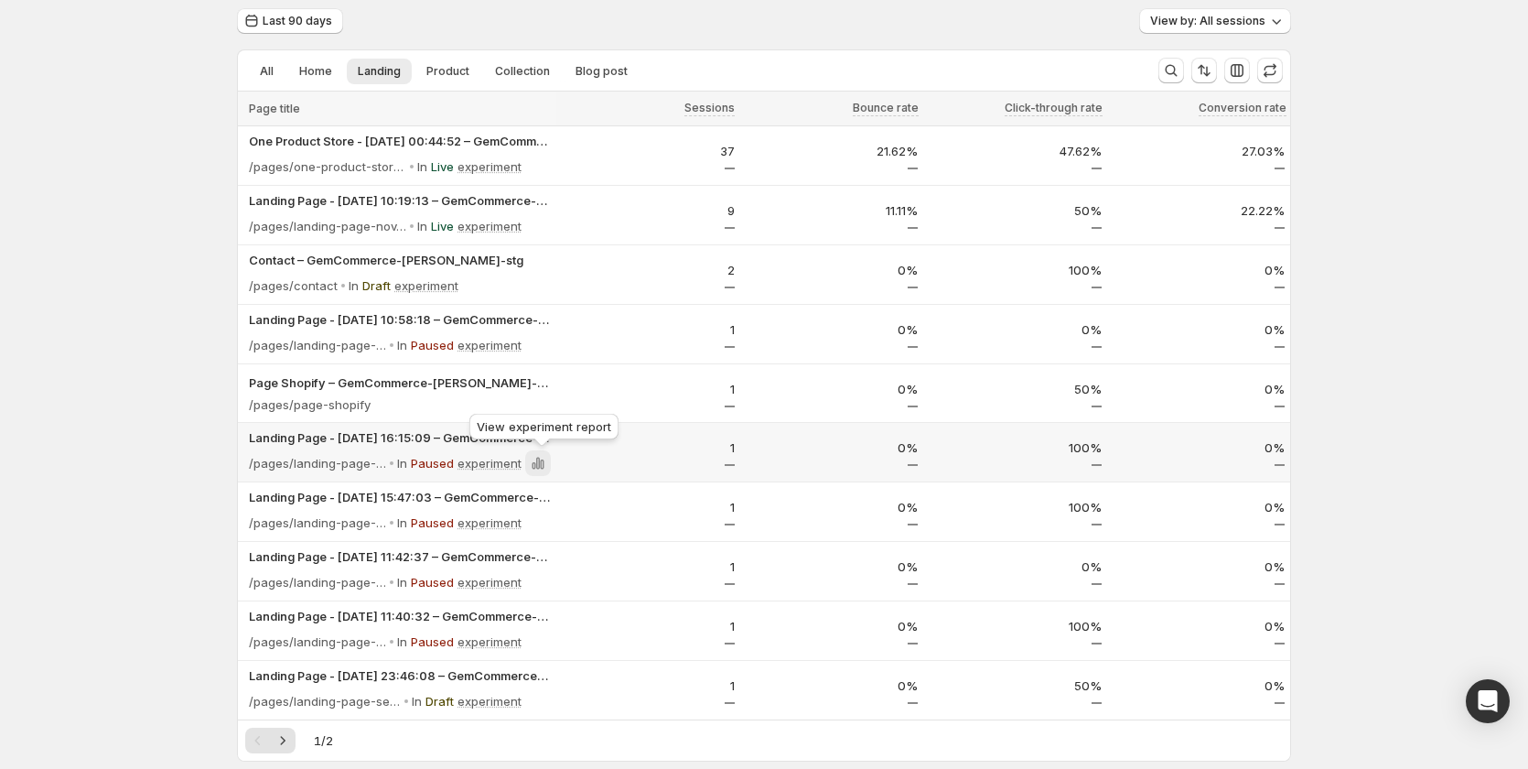
click at [540, 465] on icon at bounding box center [538, 464] width 4 height 12
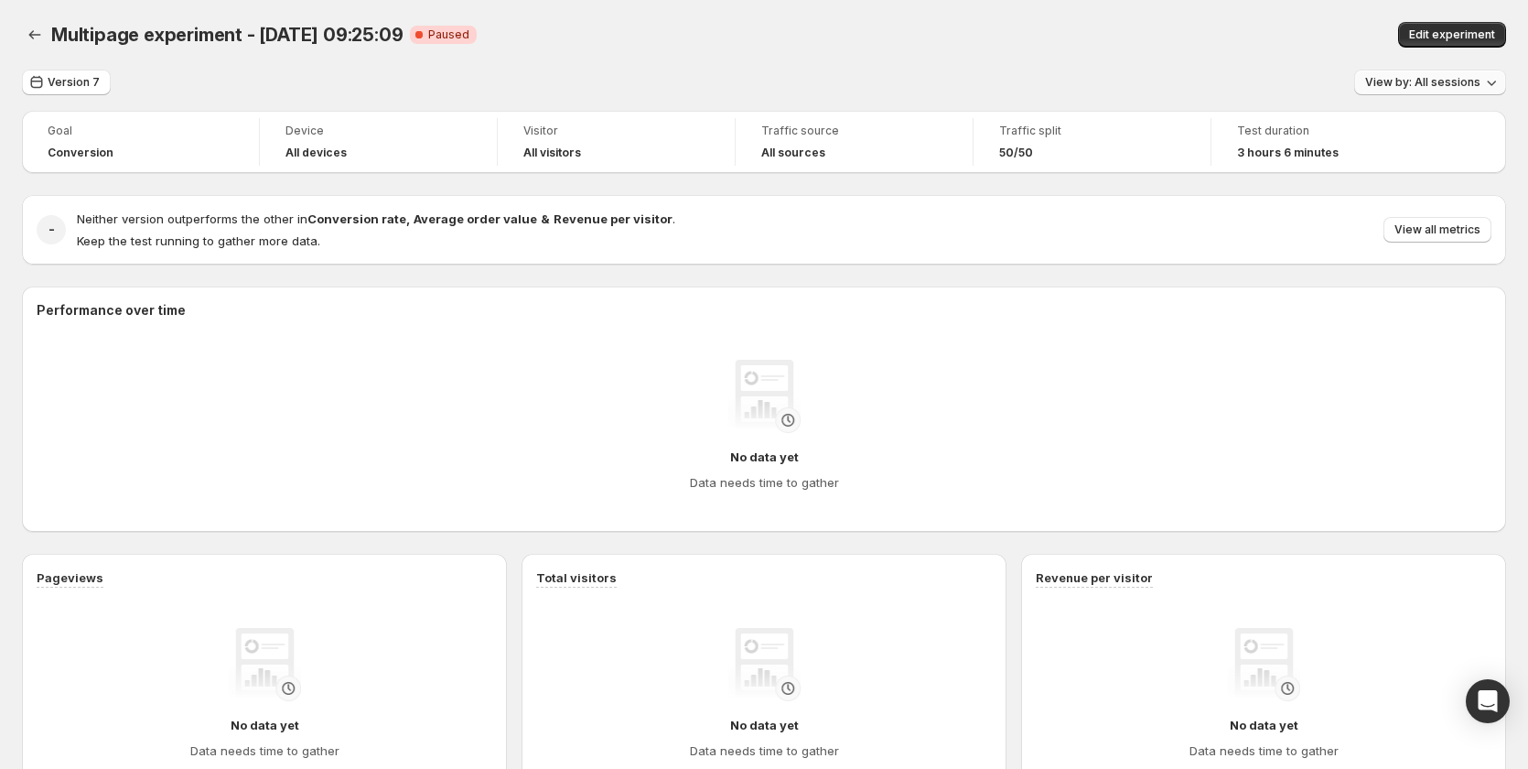
click at [1430, 84] on span "View by: All sessions" at bounding box center [1422, 82] width 115 height 15
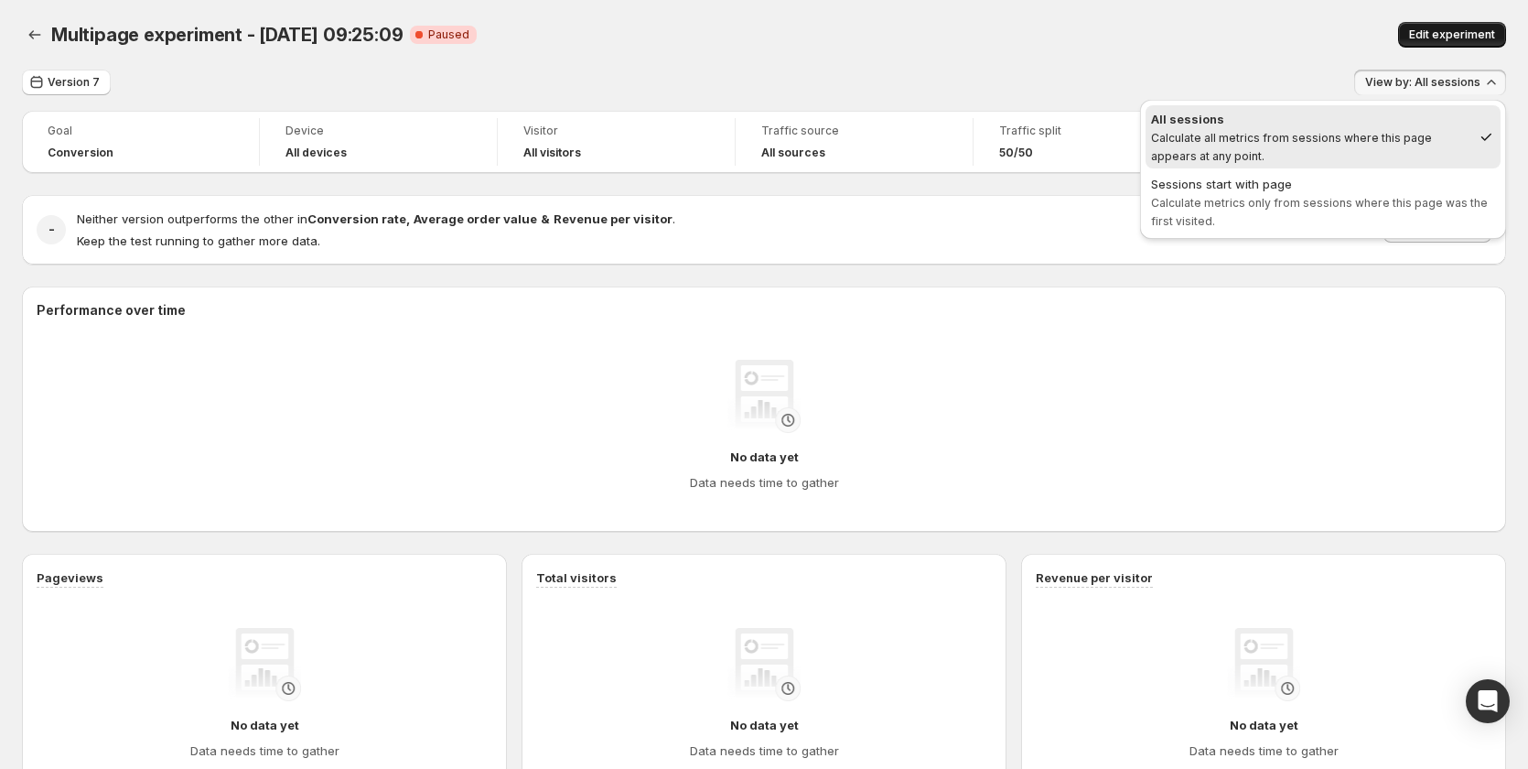
click at [1435, 36] on span "Edit experiment" at bounding box center [1452, 34] width 86 height 15
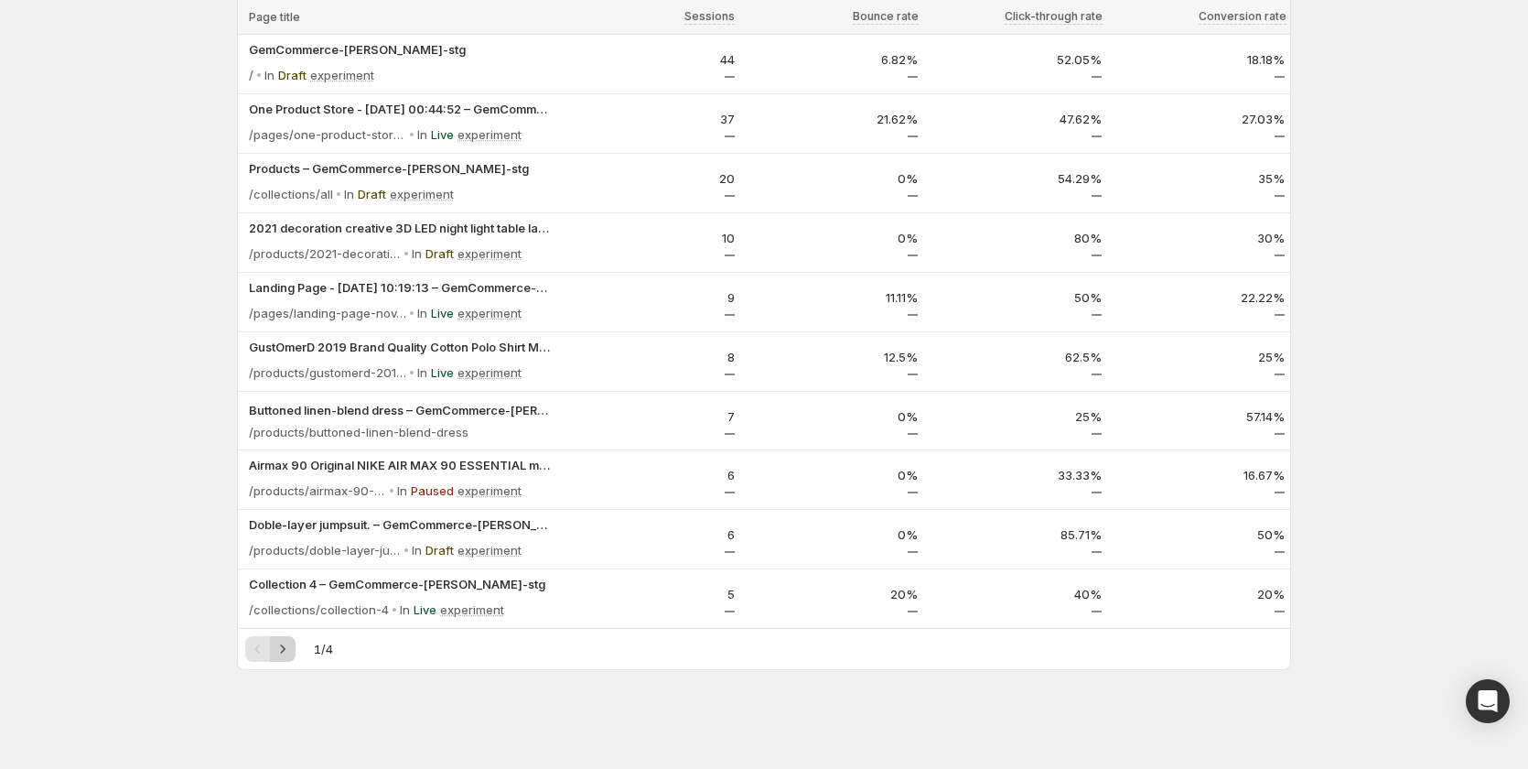
click at [286, 652] on icon "Next" at bounding box center [283, 649] width 18 height 18
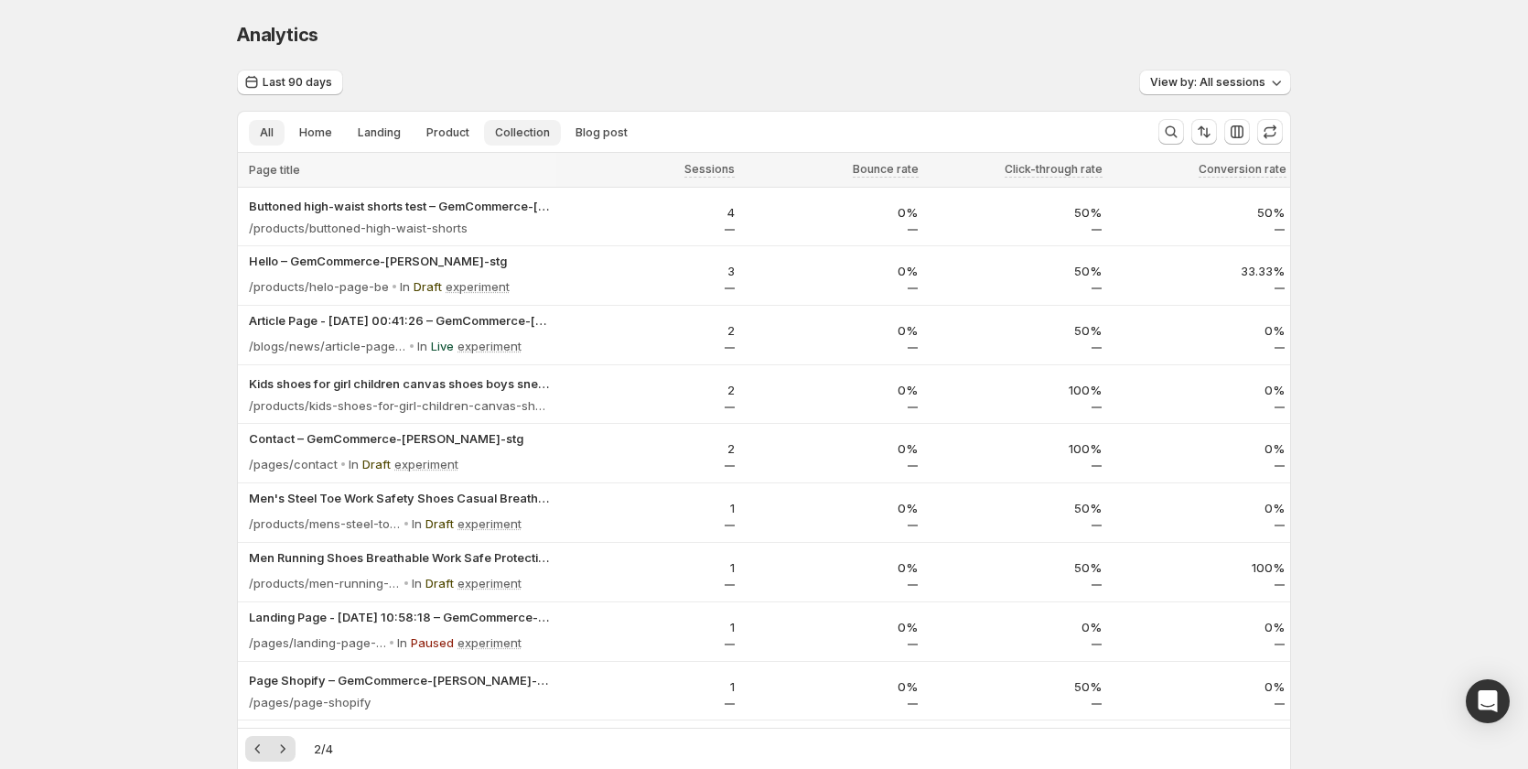
click at [506, 130] on span "Collection" at bounding box center [522, 132] width 55 height 15
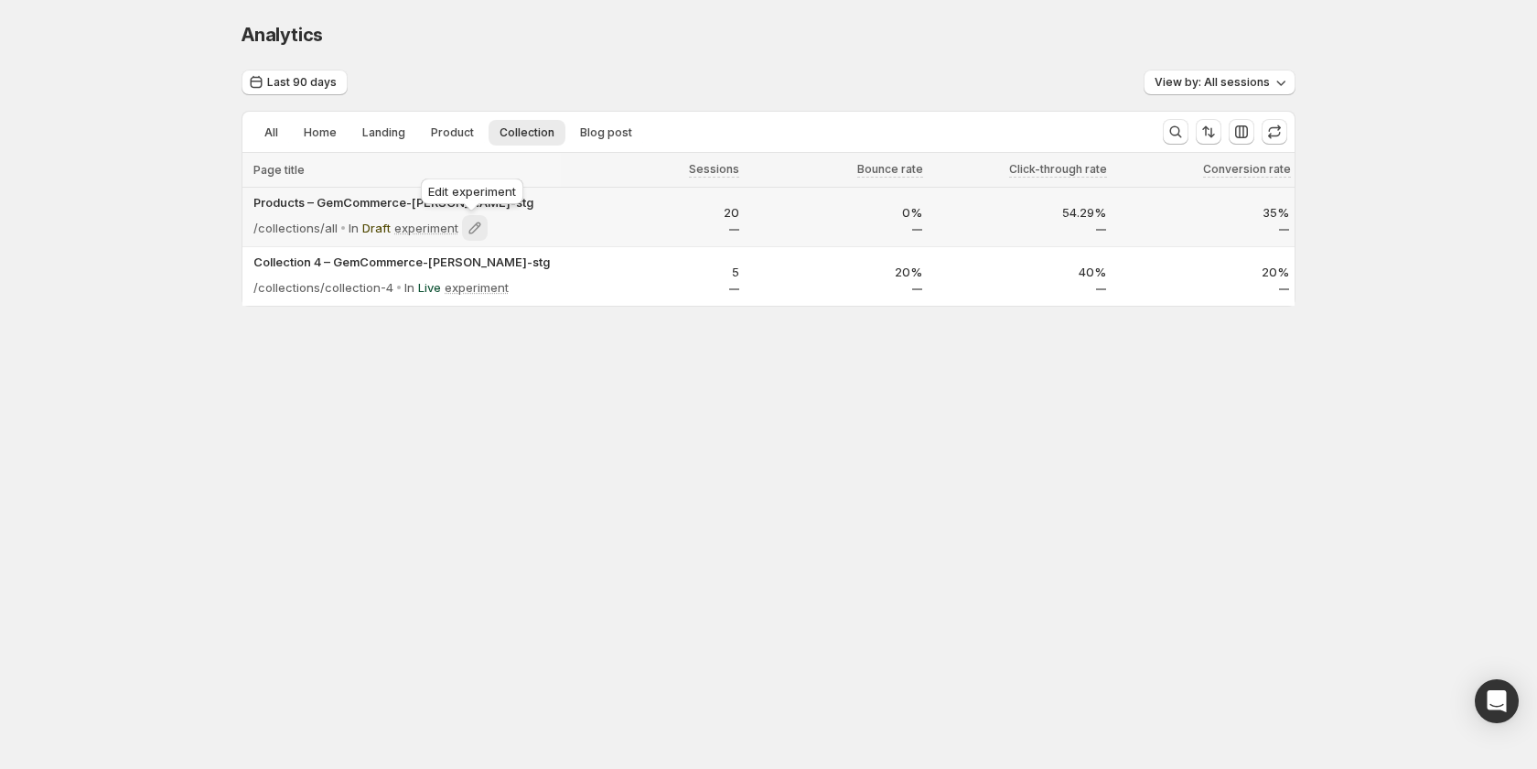
click at [467, 229] on icon at bounding box center [475, 228] width 18 height 18
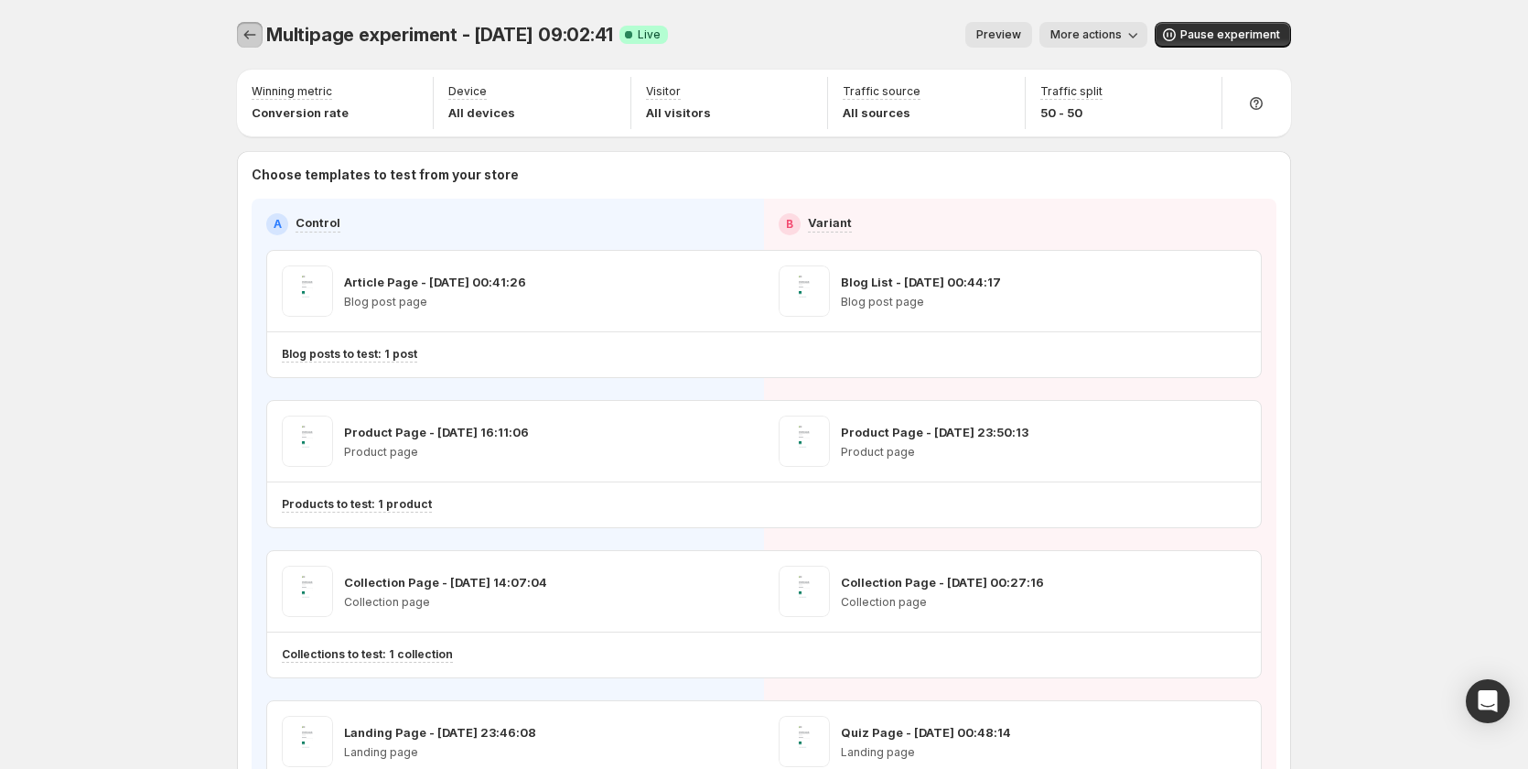
click at [259, 31] on icon "Experiments" at bounding box center [250, 35] width 18 height 18
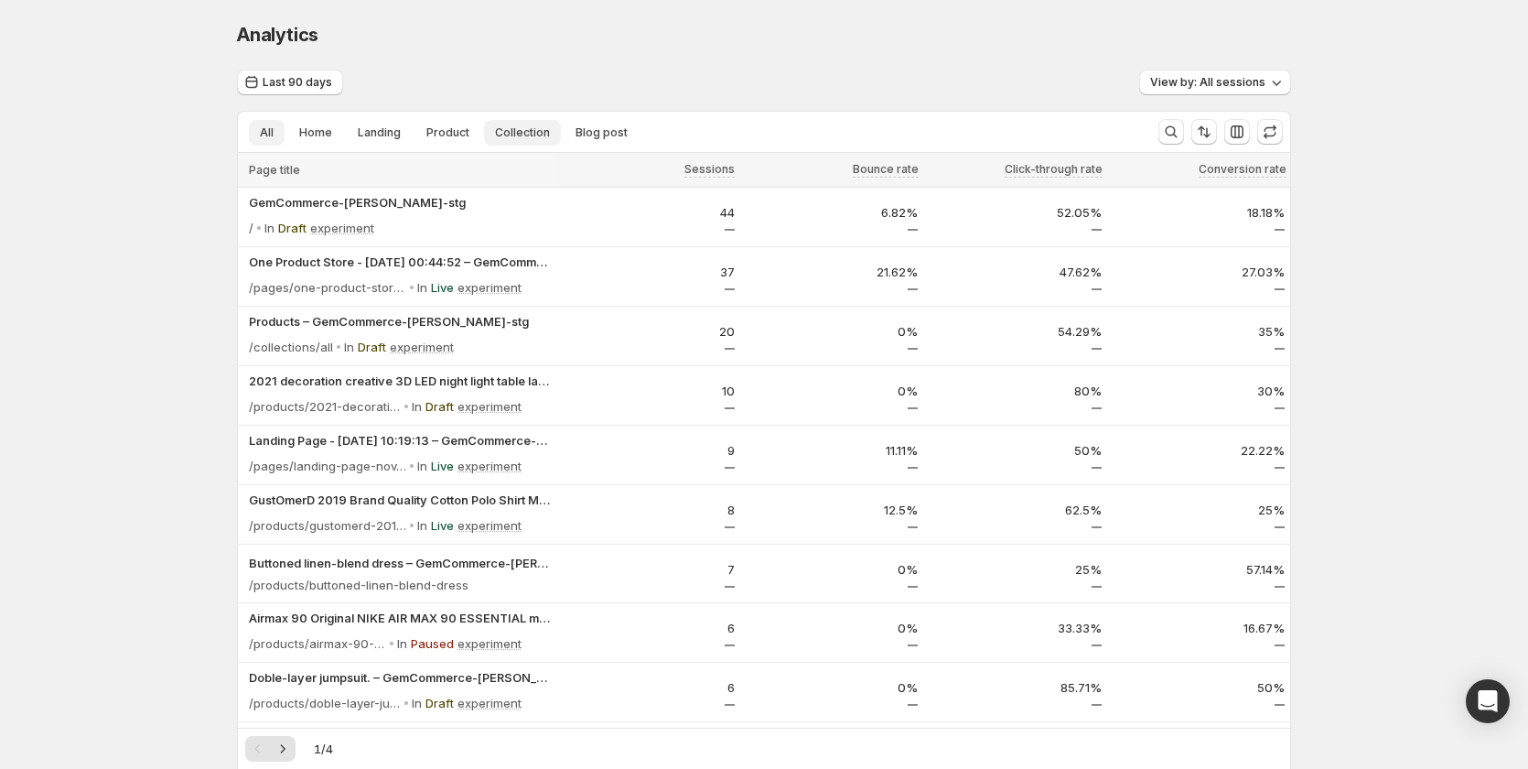
click at [539, 126] on span "Collection" at bounding box center [522, 132] width 55 height 15
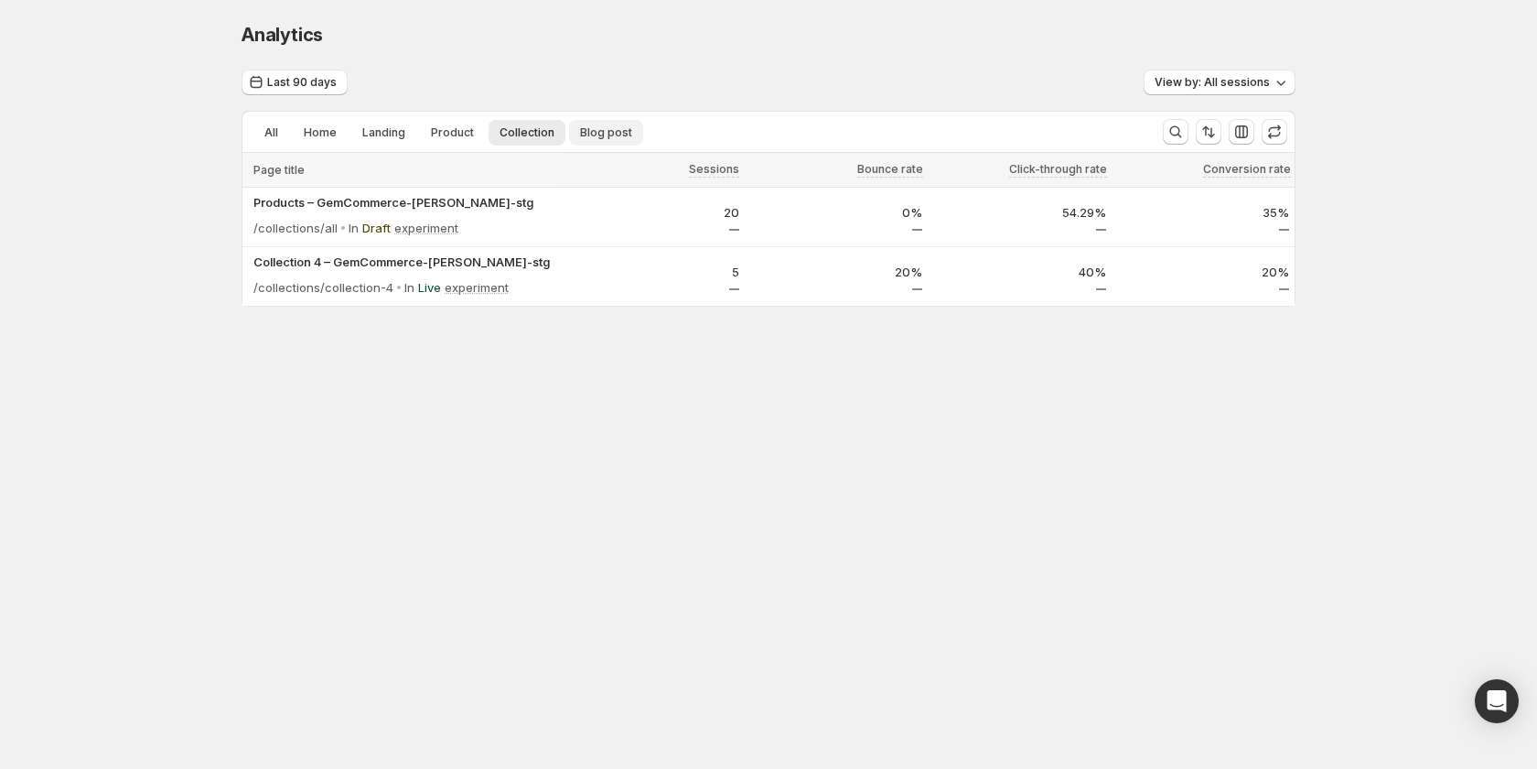
click at [609, 126] on span "Blog post" at bounding box center [606, 132] width 52 height 15
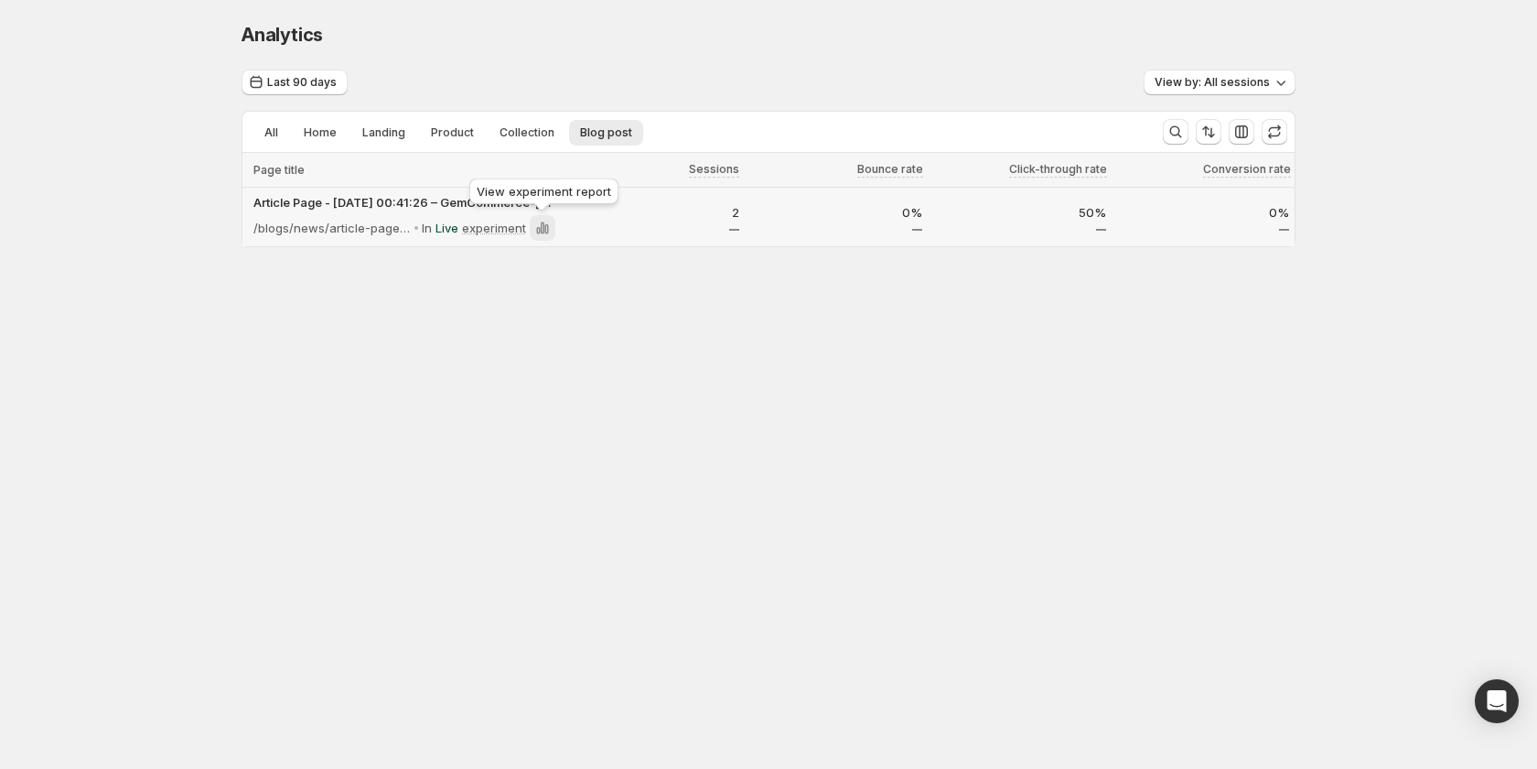
click at [544, 230] on icon at bounding box center [543, 228] width 4 height 12
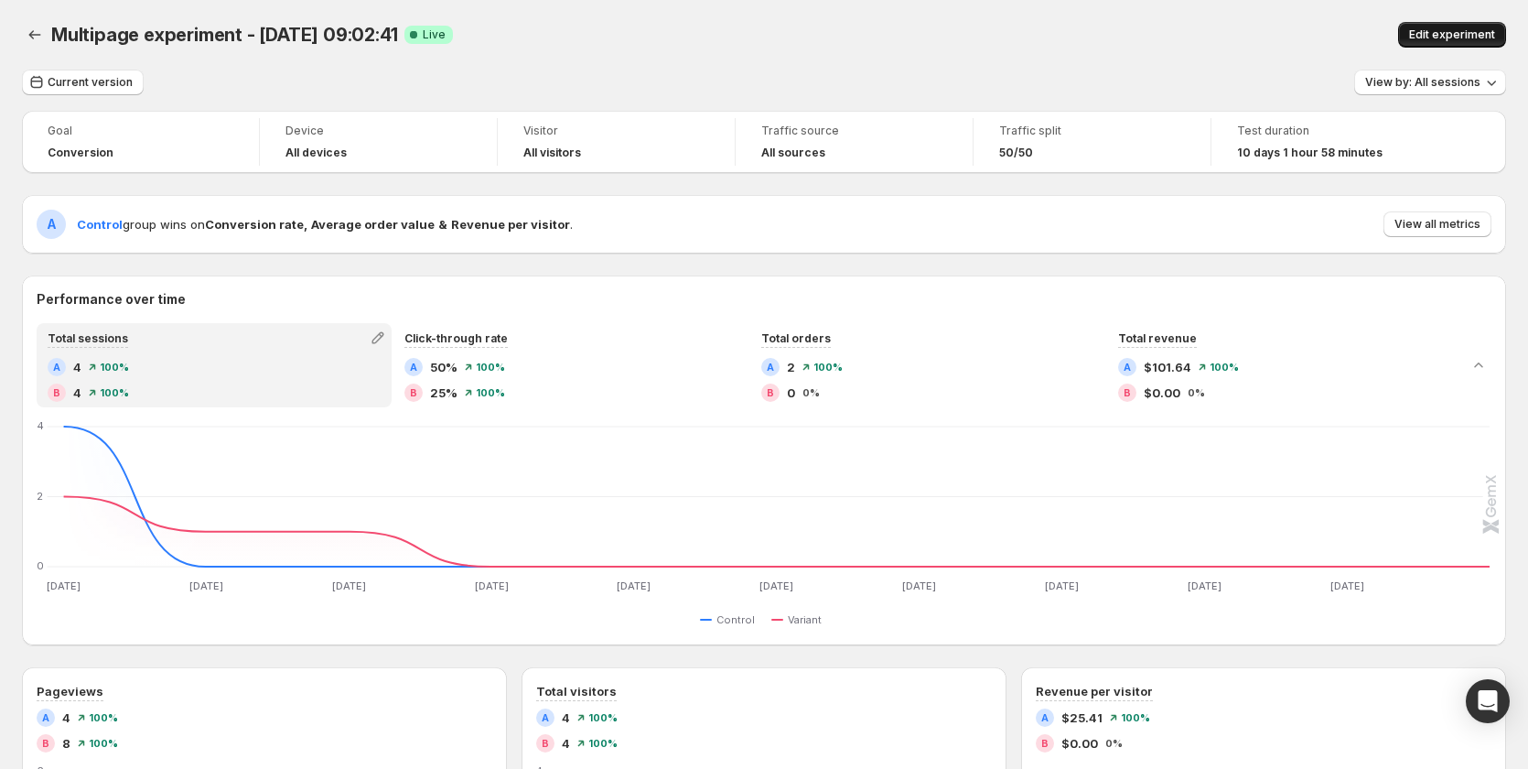
click at [1428, 31] on span "Edit experiment" at bounding box center [1452, 34] width 86 height 15
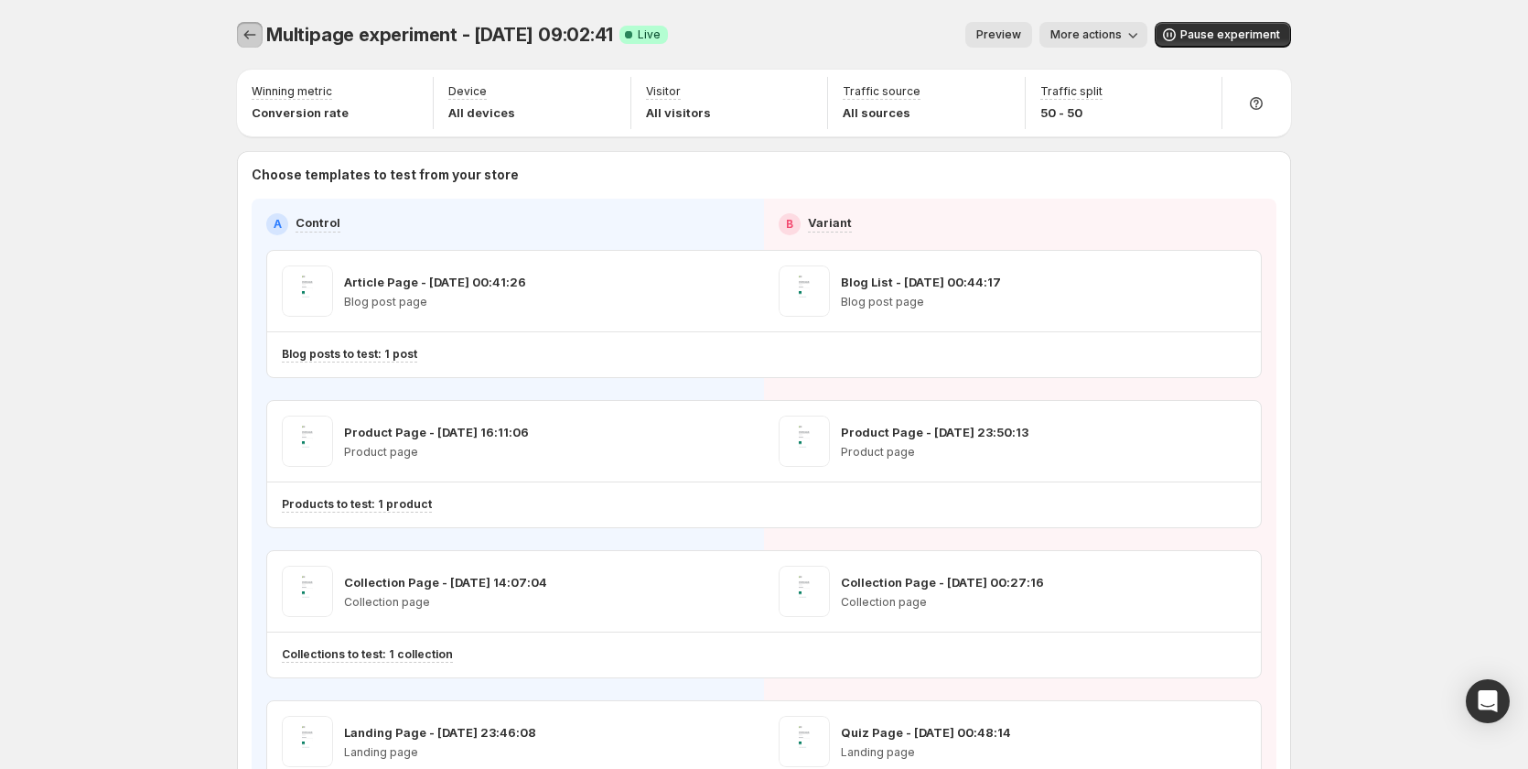
click at [263, 37] on button "Experiments" at bounding box center [250, 35] width 26 height 26
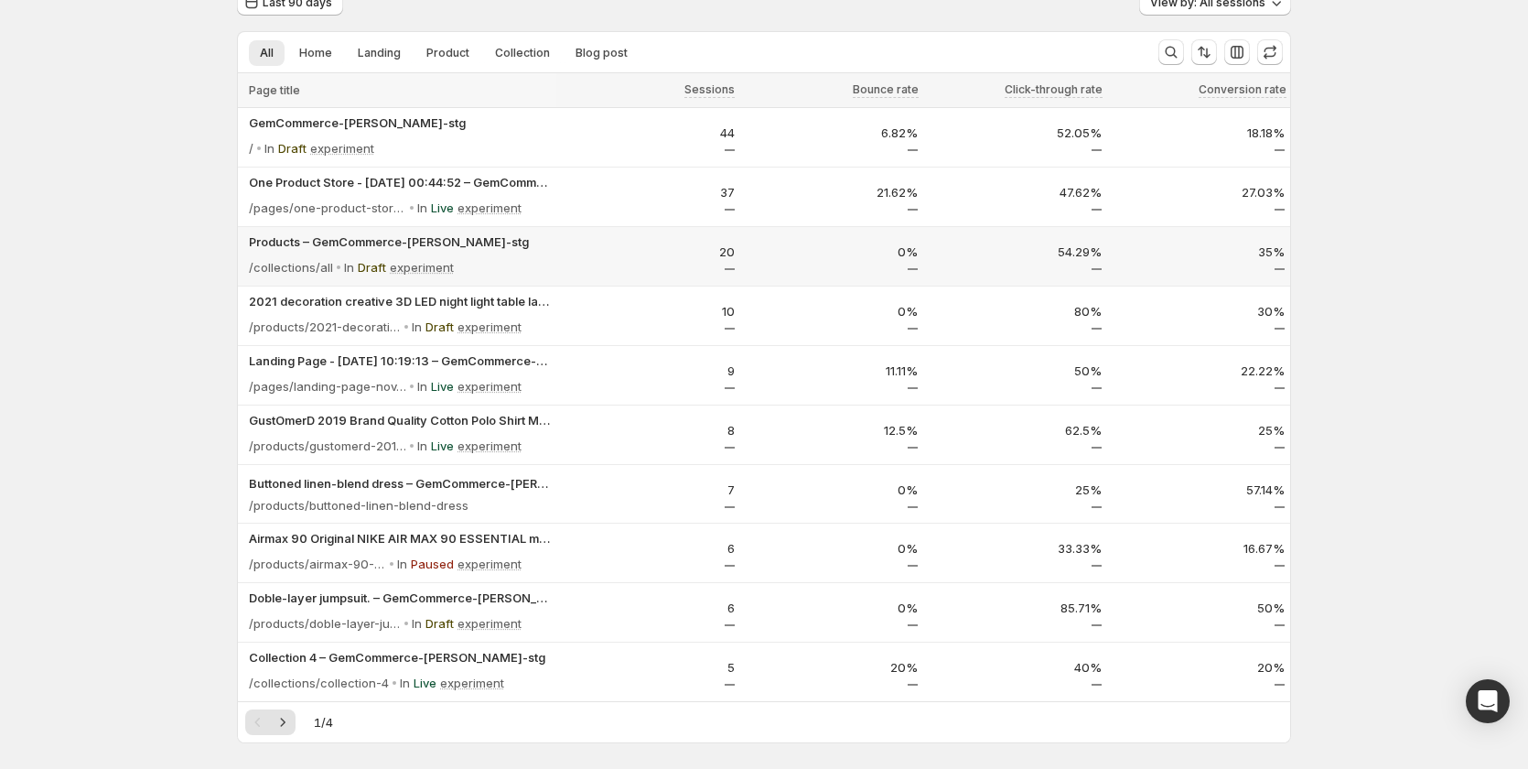
scroll to position [92, 0]
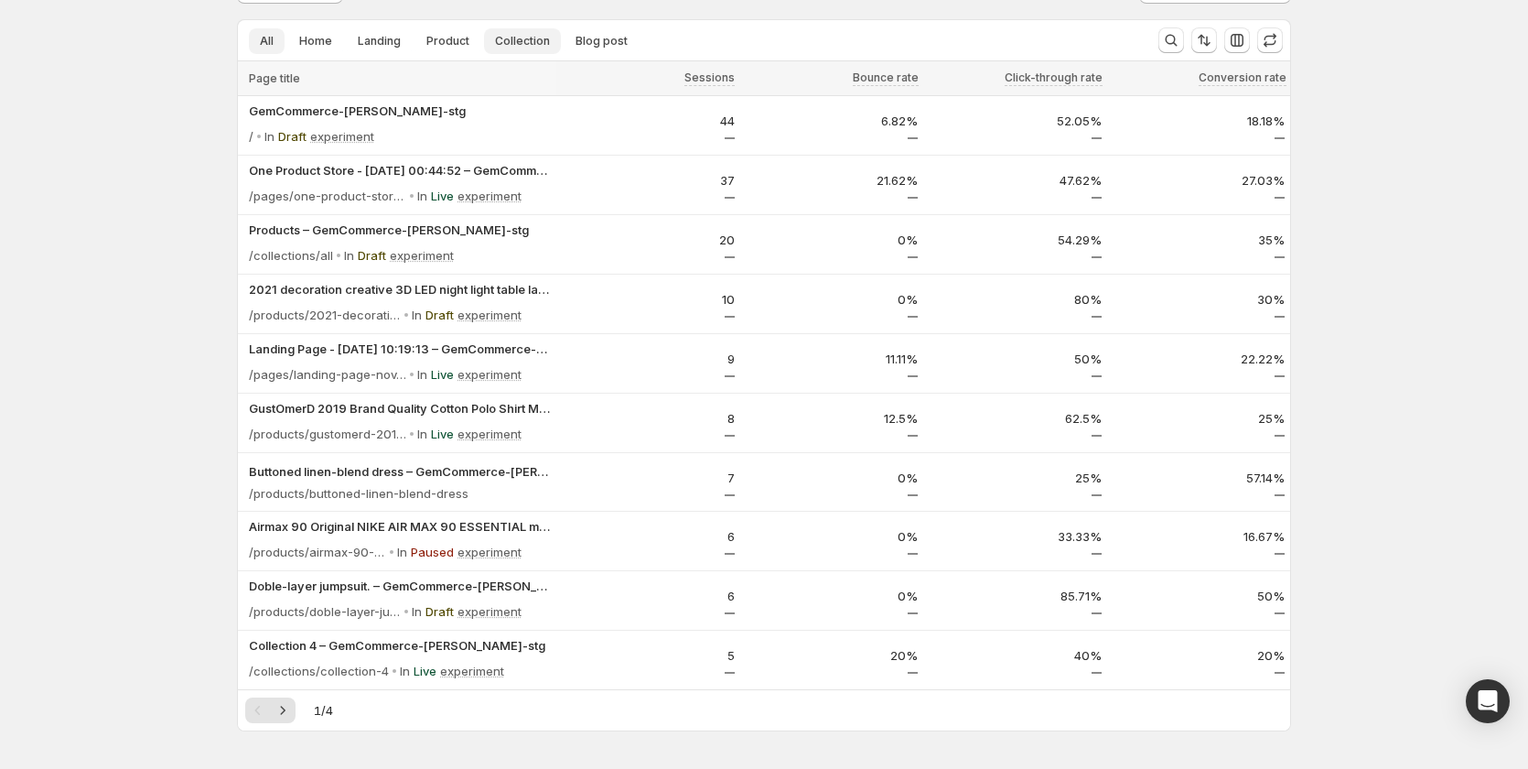
click at [498, 42] on span "Collection" at bounding box center [522, 41] width 55 height 15
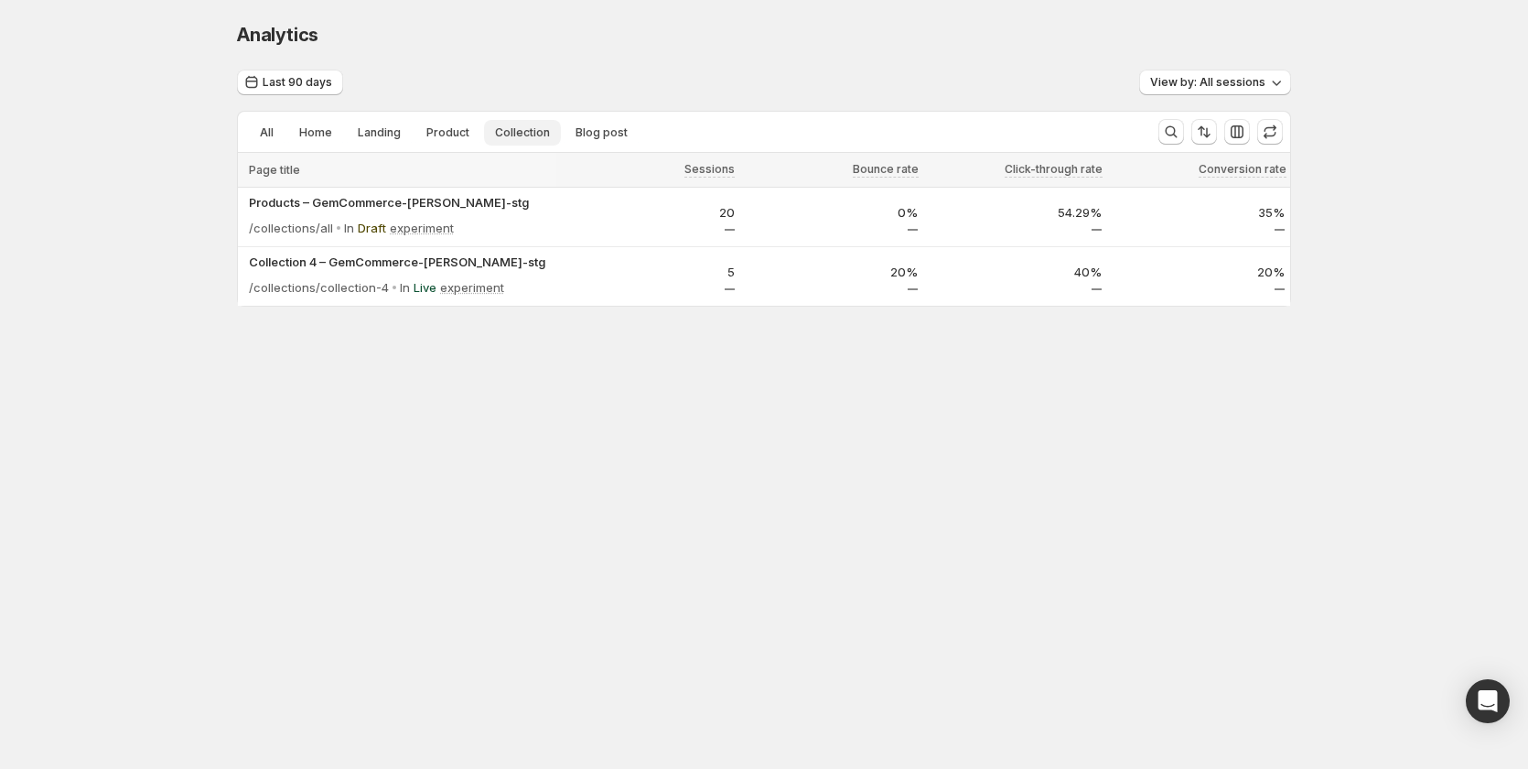
scroll to position [0, 0]
click at [516, 286] on icon at bounding box center [525, 287] width 18 height 18
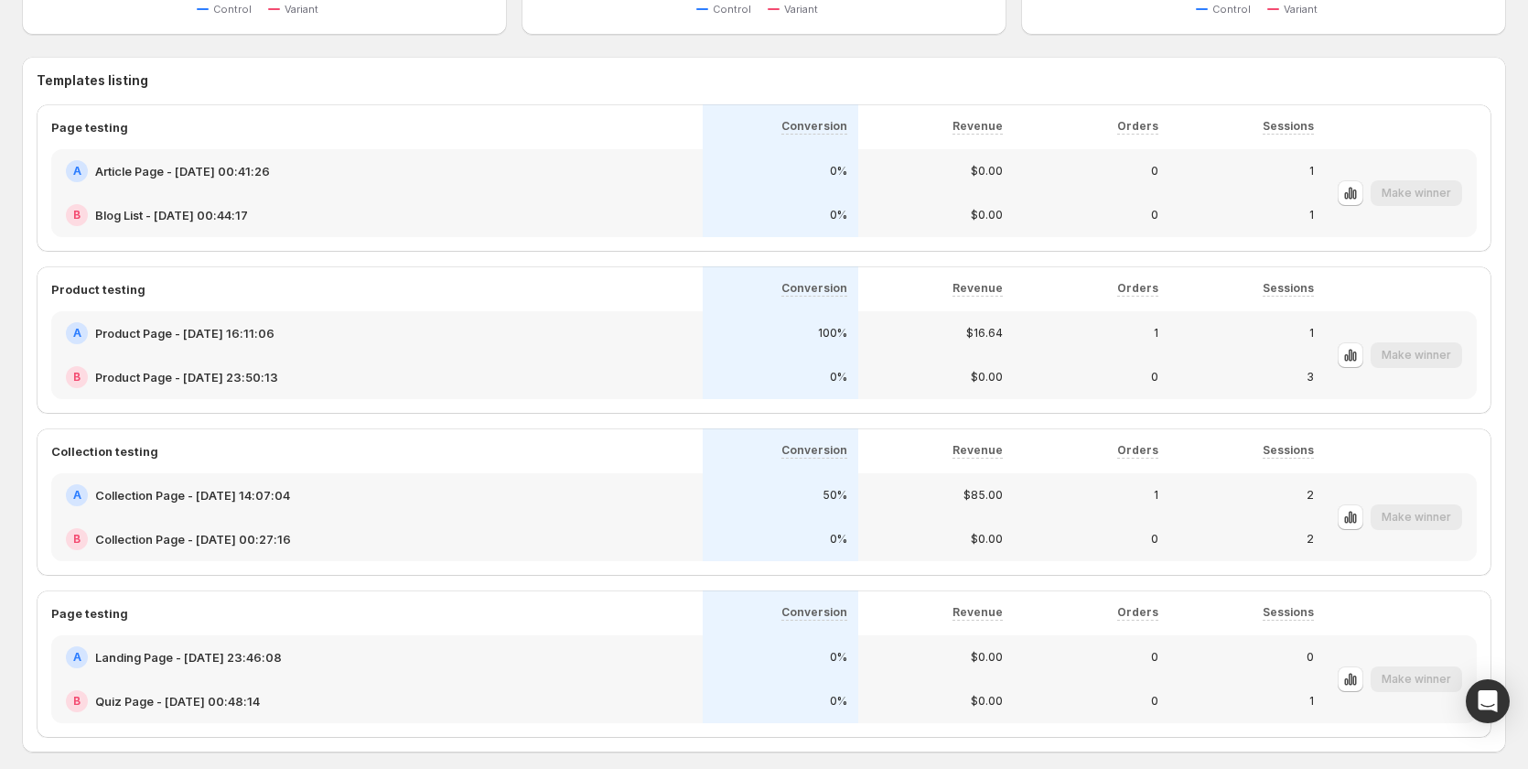
scroll to position [946, 0]
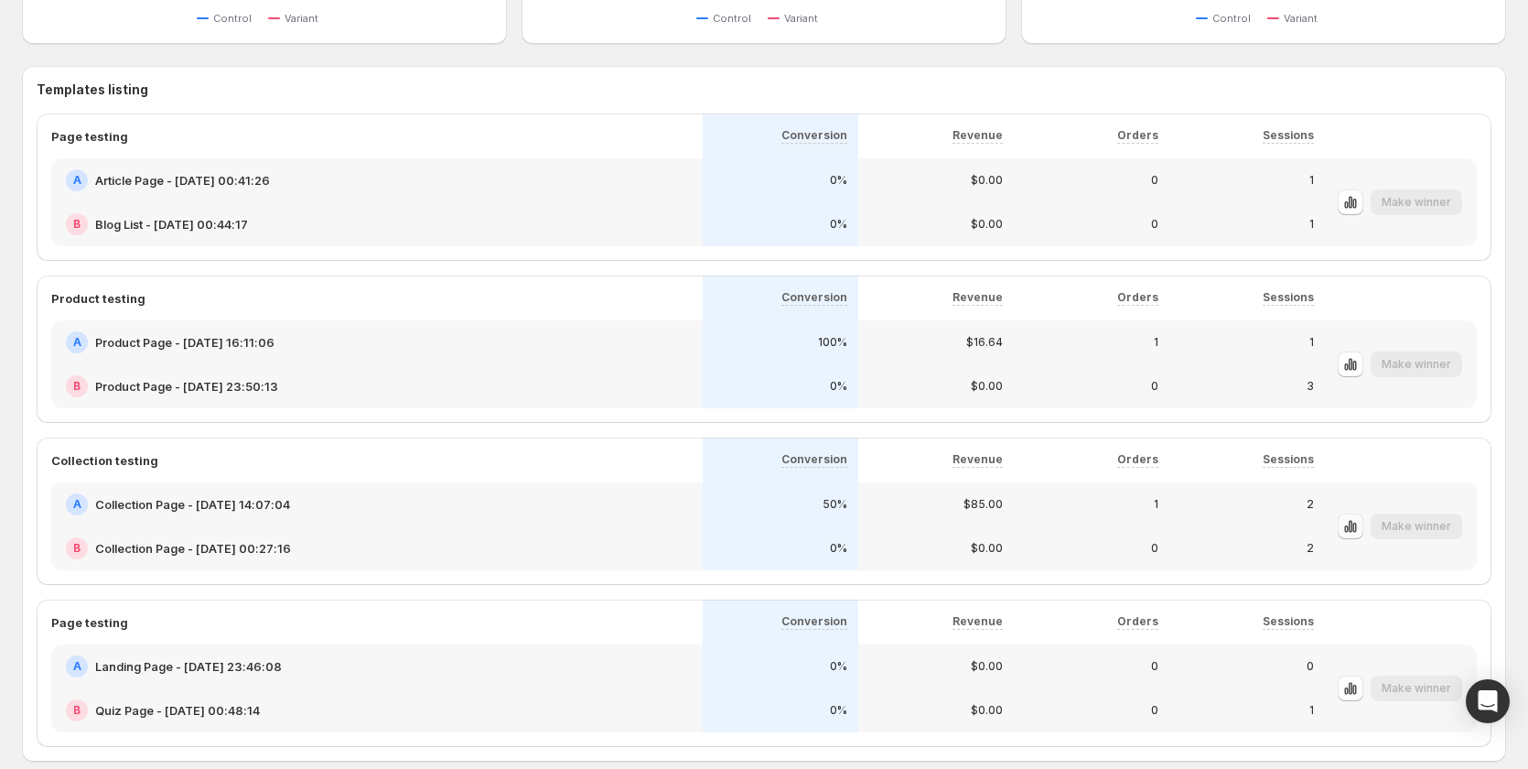
click at [1356, 531] on icon "button" at bounding box center [1354, 528] width 4 height 10
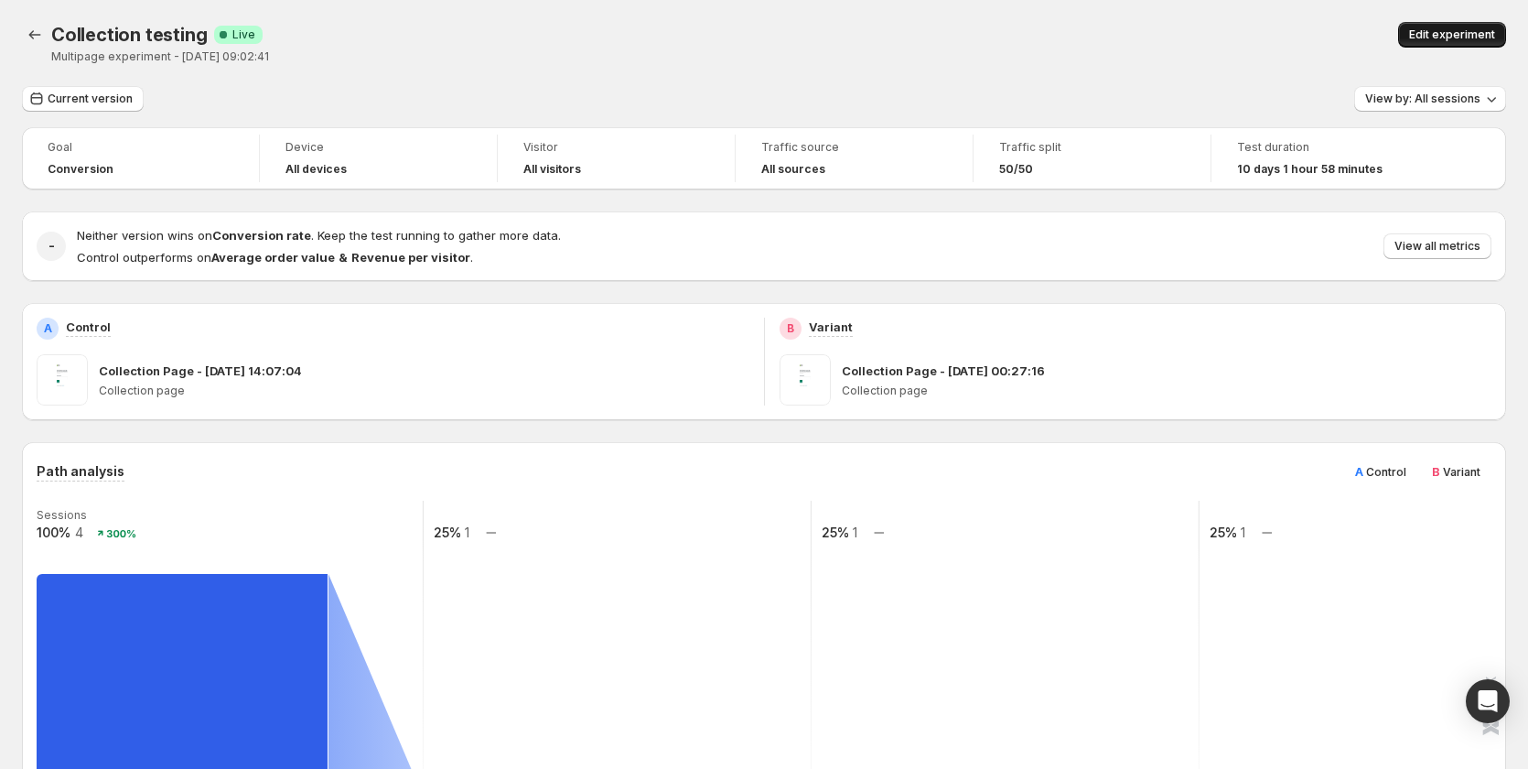
click at [1448, 34] on span "Edit experiment" at bounding box center [1452, 34] width 86 height 15
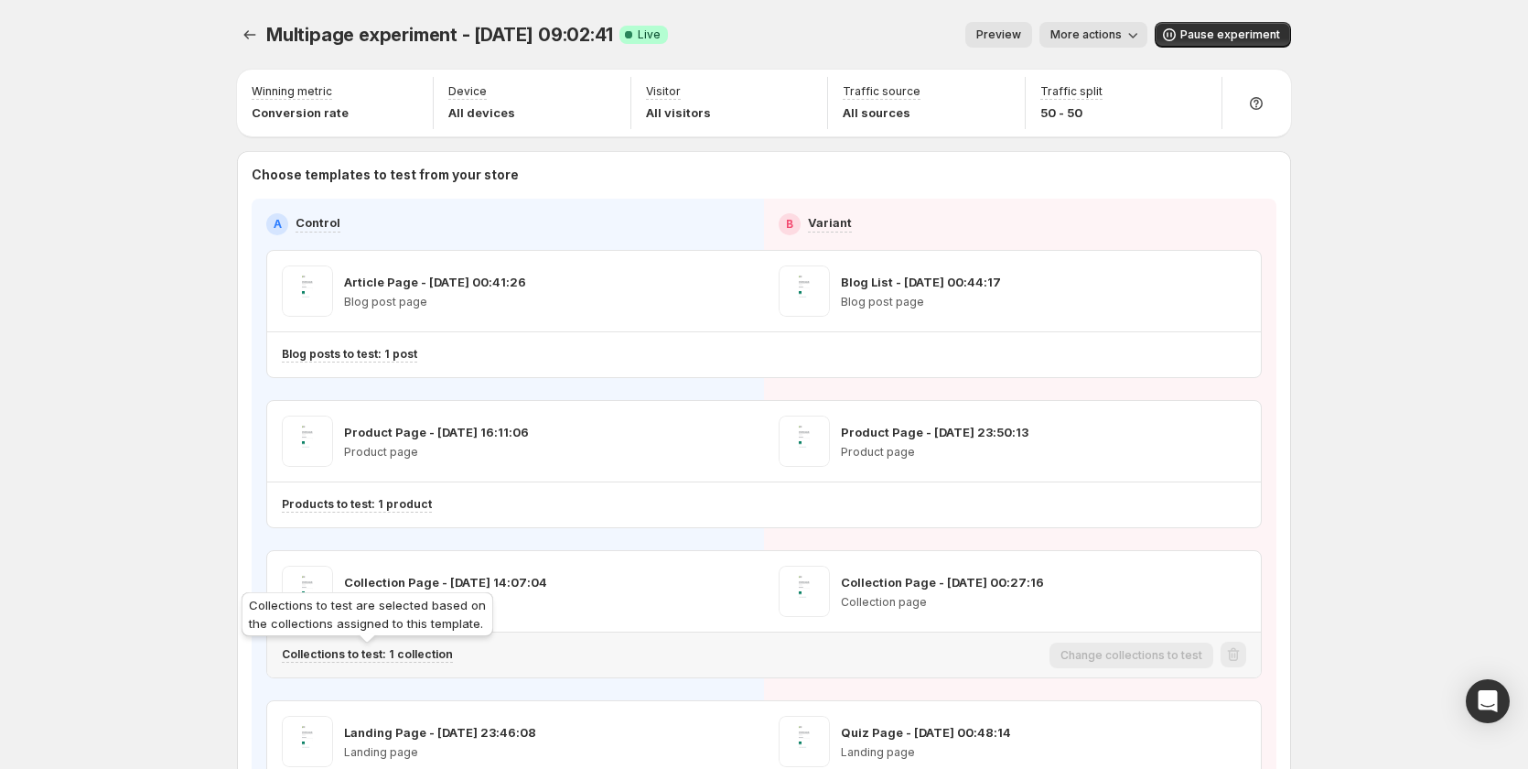
click at [434, 658] on p "Collections to test: 1 collection" at bounding box center [367, 654] width 171 height 15
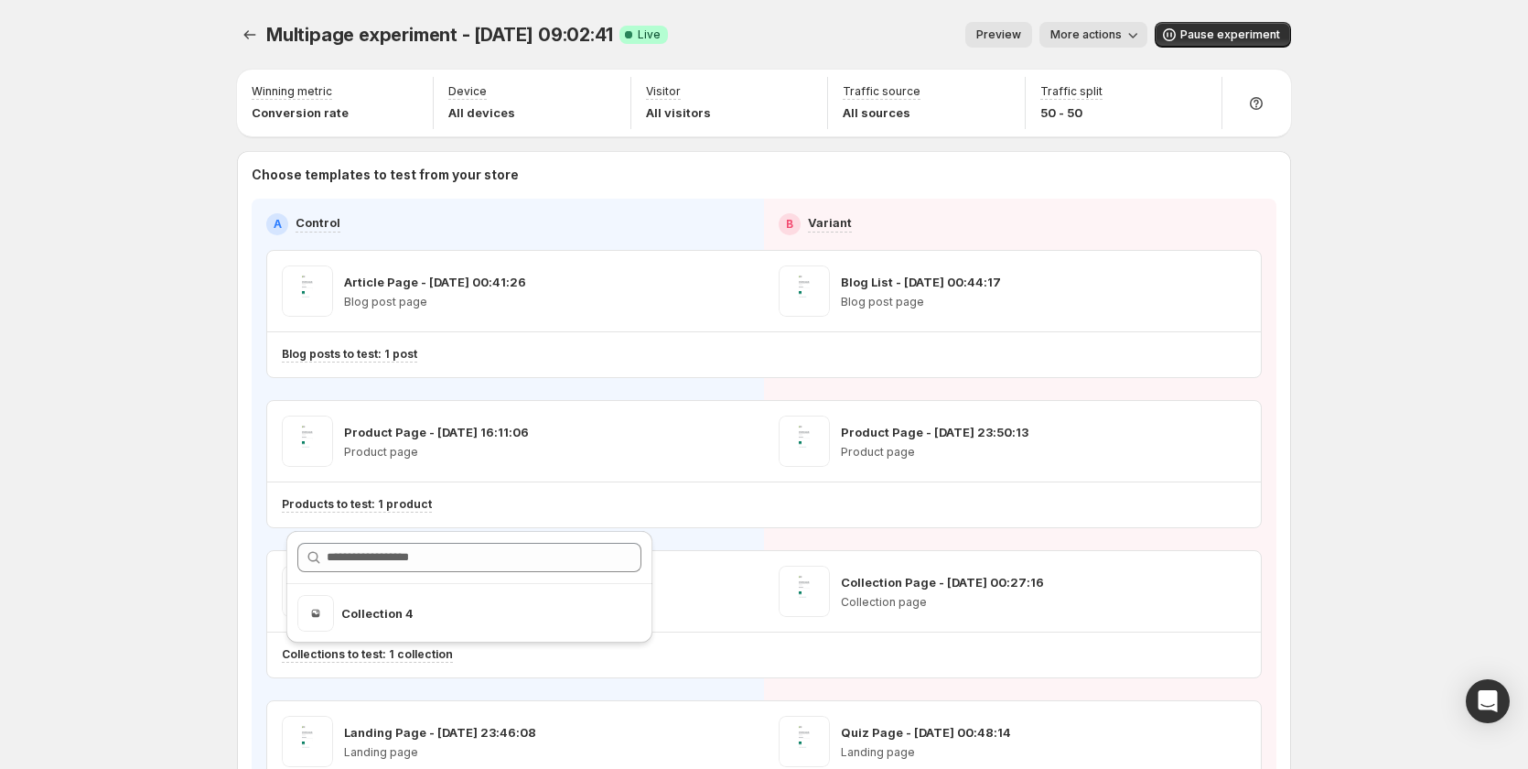
click at [81, 559] on div "Multipage experiment - Sep 3, 09:02:41. This page is ready Multipage experiment…" at bounding box center [764, 498] width 1528 height 997
click at [259, 30] on icon "Experiments" at bounding box center [250, 35] width 18 height 18
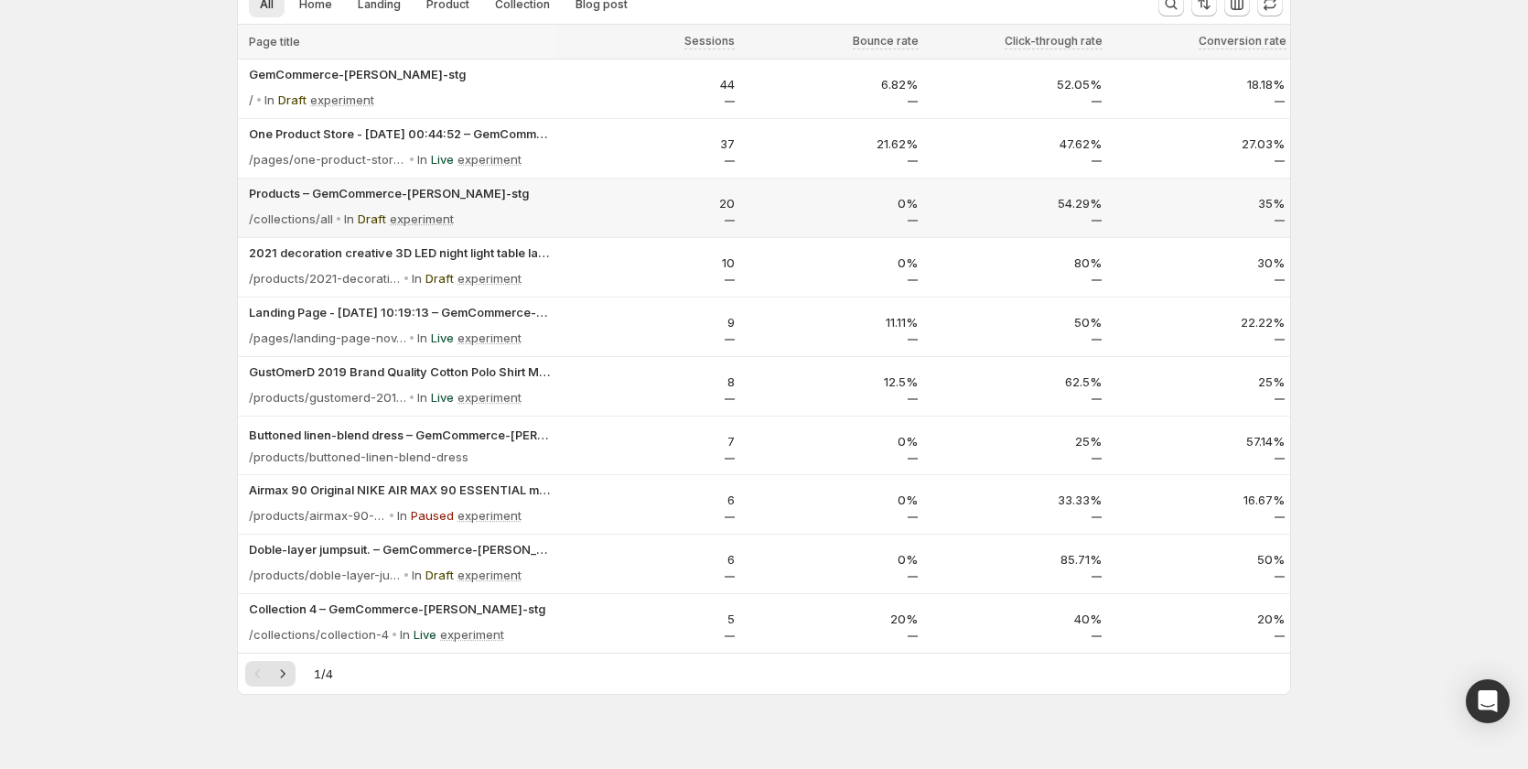
scroll to position [61, 0]
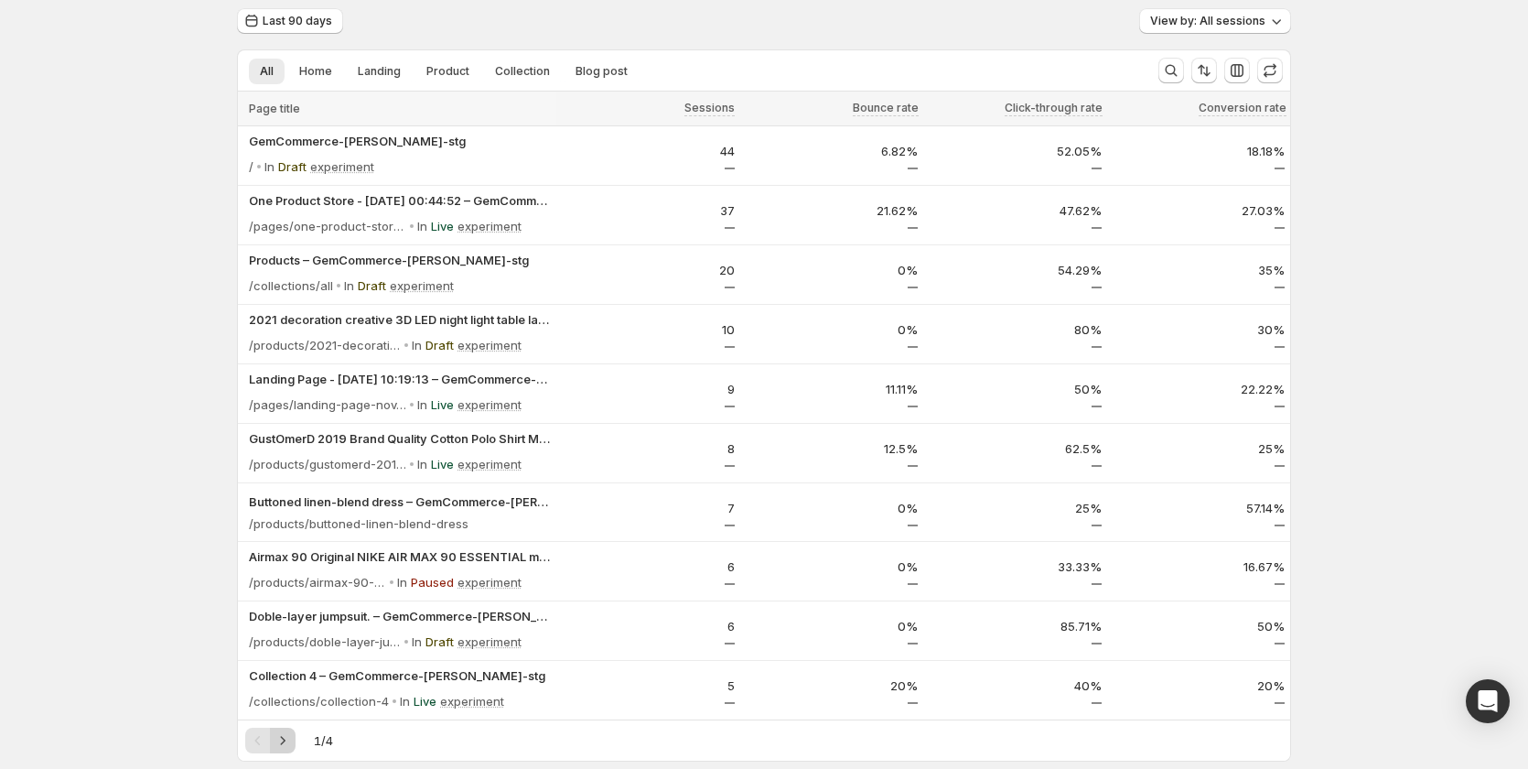
click at [291, 742] on icon "Next" at bounding box center [283, 740] width 18 height 18
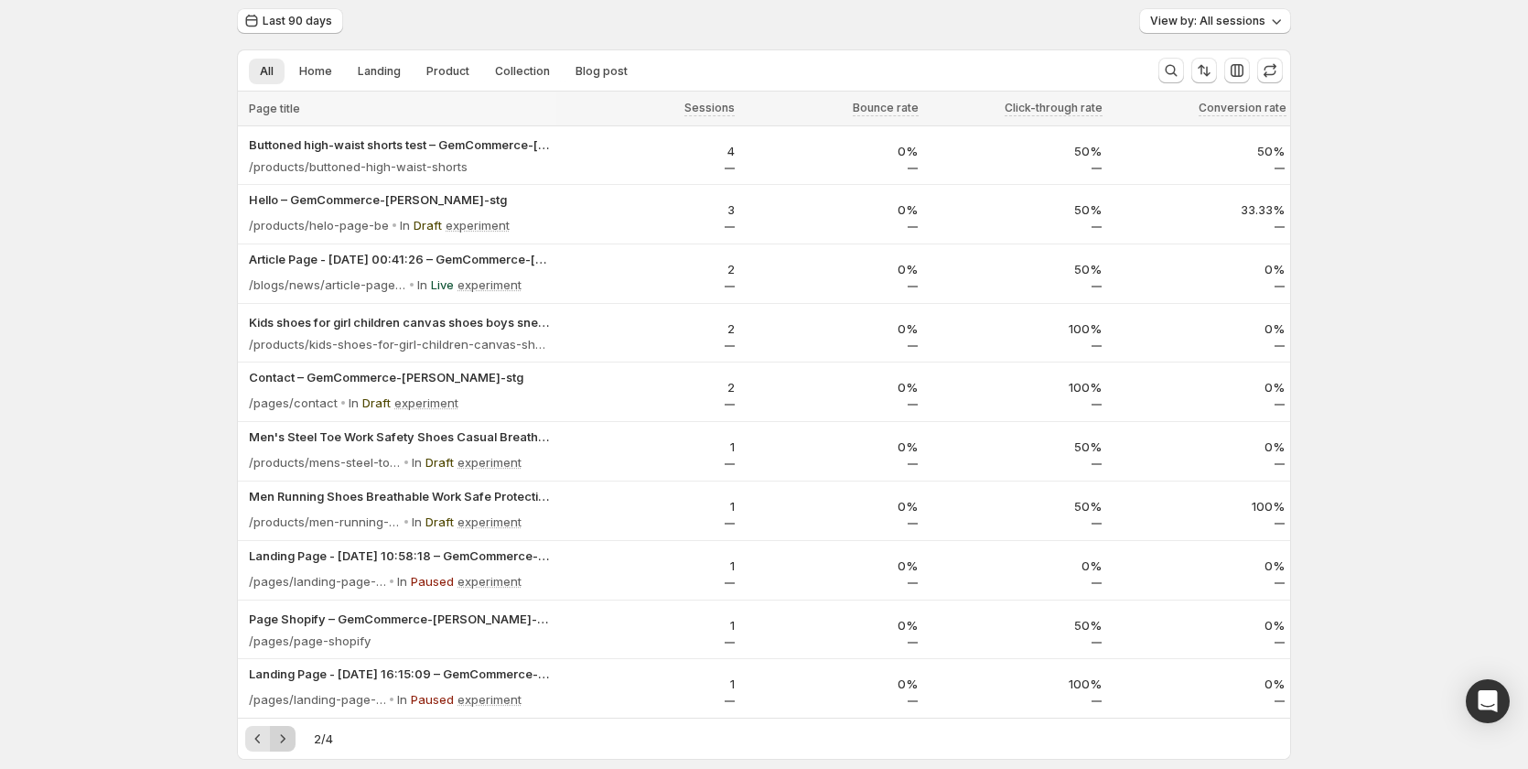
click at [292, 741] on icon "Next" at bounding box center [283, 738] width 18 height 18
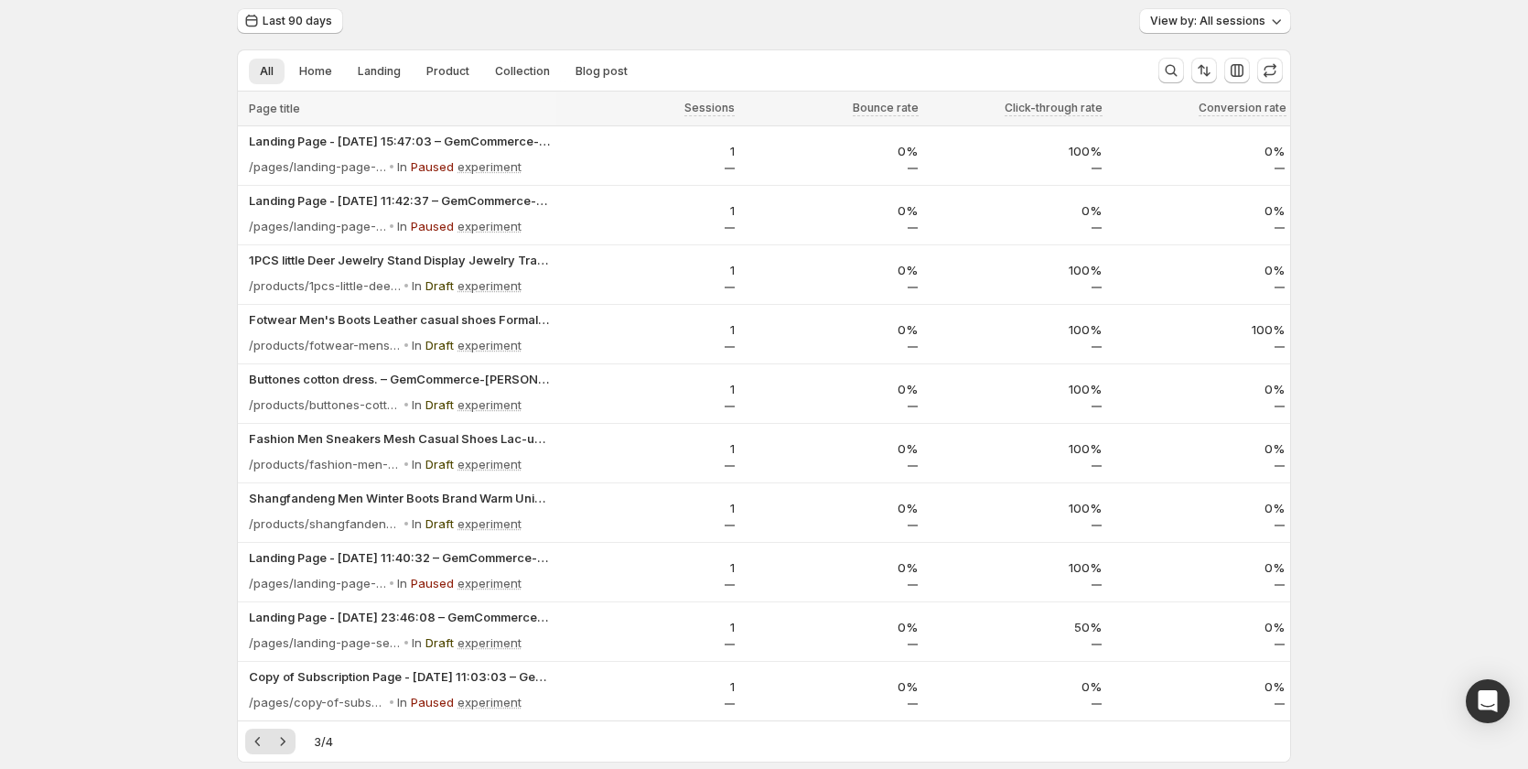
click at [292, 740] on icon "Next" at bounding box center [283, 741] width 18 height 18
click at [293, 740] on div "Pagination" at bounding box center [283, 741] width 26 height 26
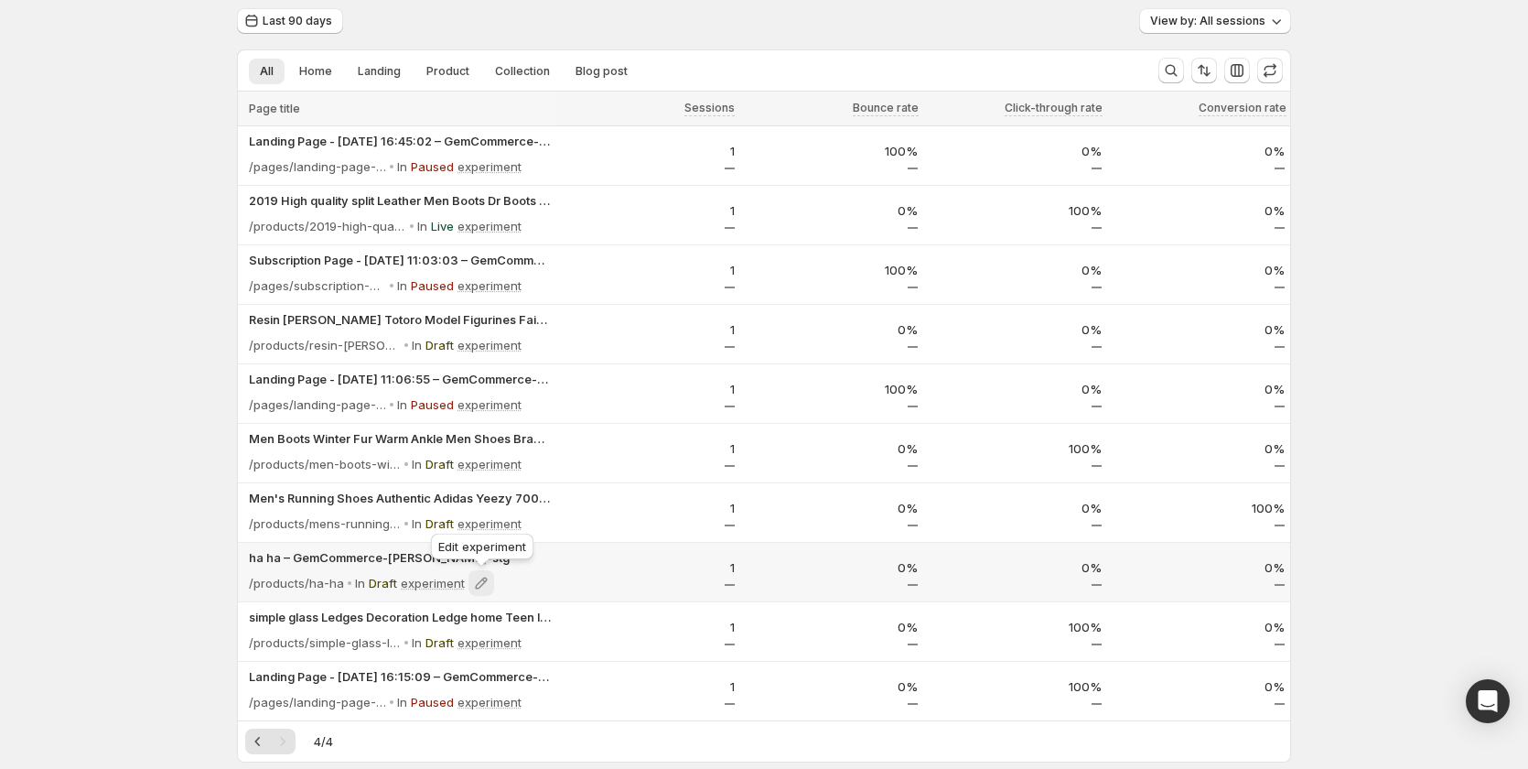
click at [482, 586] on icon at bounding box center [482, 583] width 12 height 12
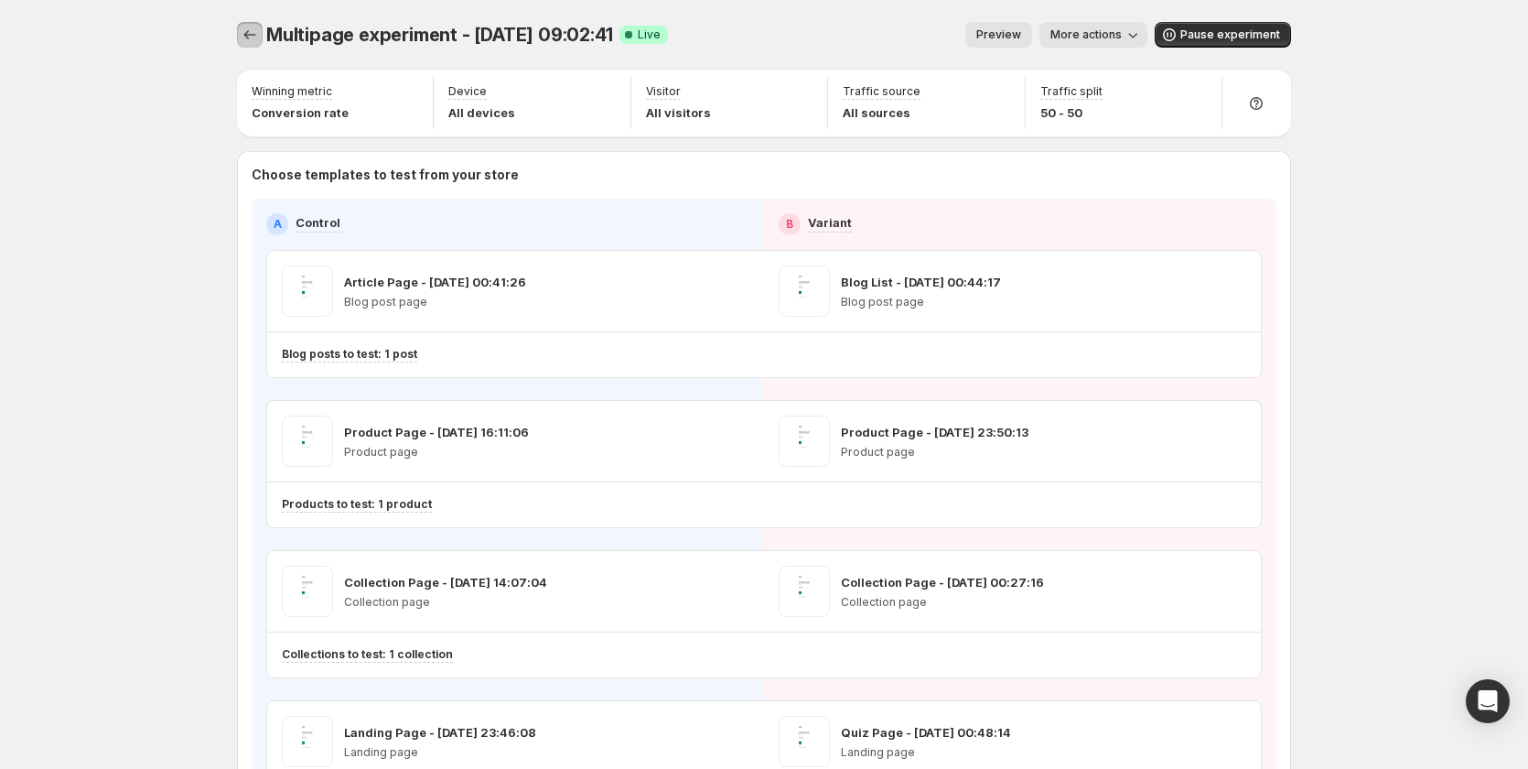
click at [249, 37] on icon "Experiments" at bounding box center [250, 35] width 18 height 18
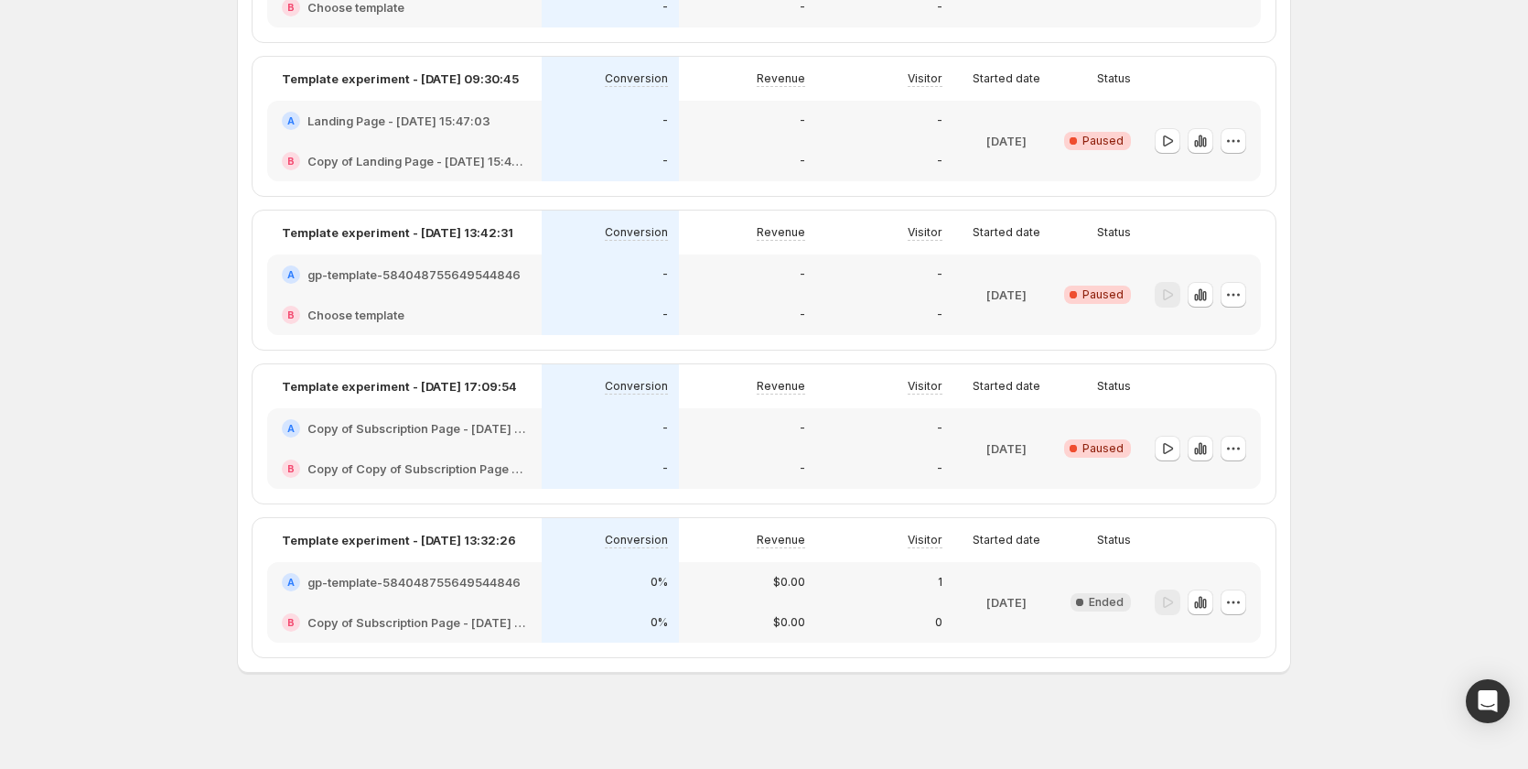
scroll to position [1034, 0]
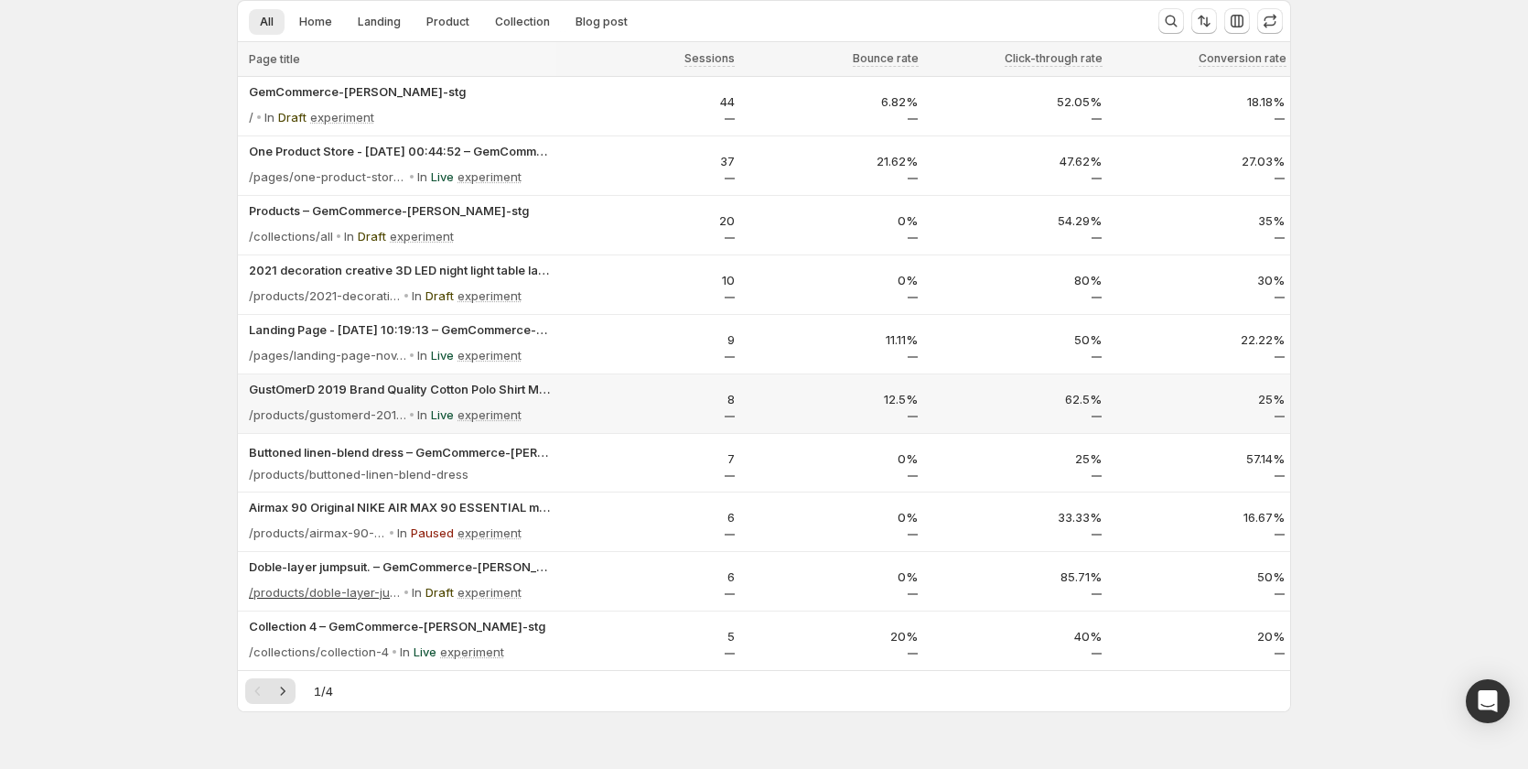
scroll to position [61, 0]
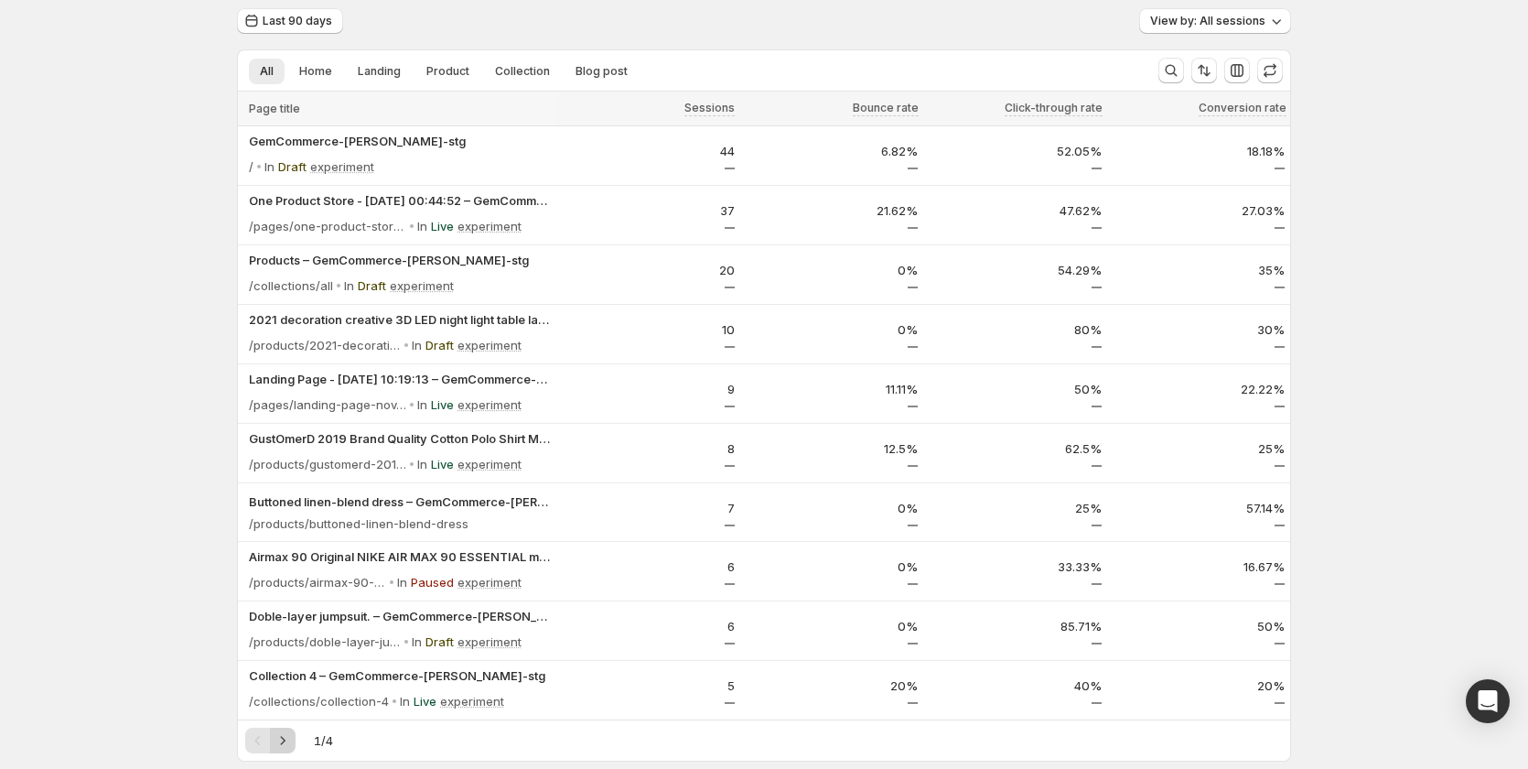
click at [292, 740] on icon "Next" at bounding box center [283, 740] width 18 height 18
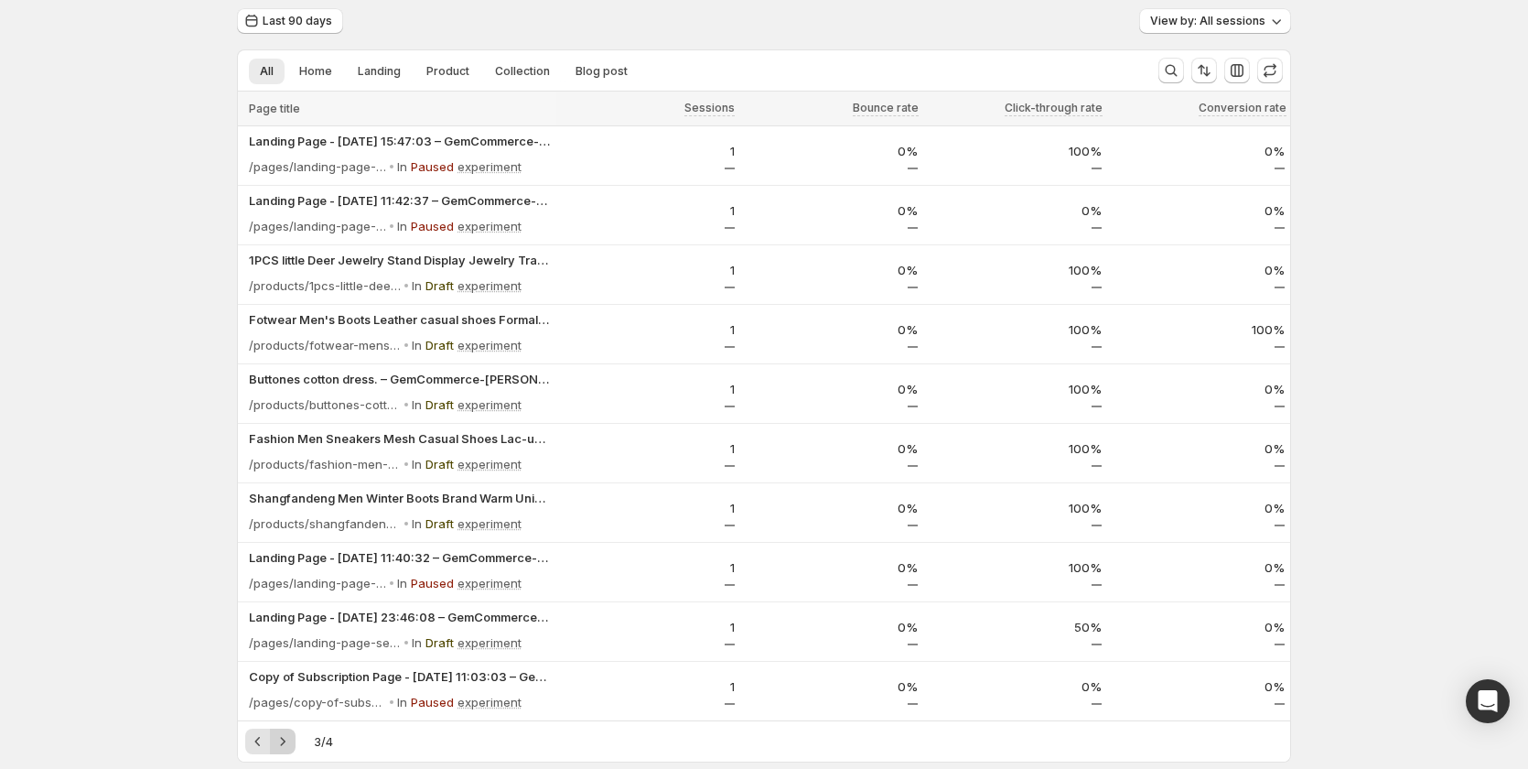
click at [292, 740] on icon "Next" at bounding box center [283, 741] width 18 height 18
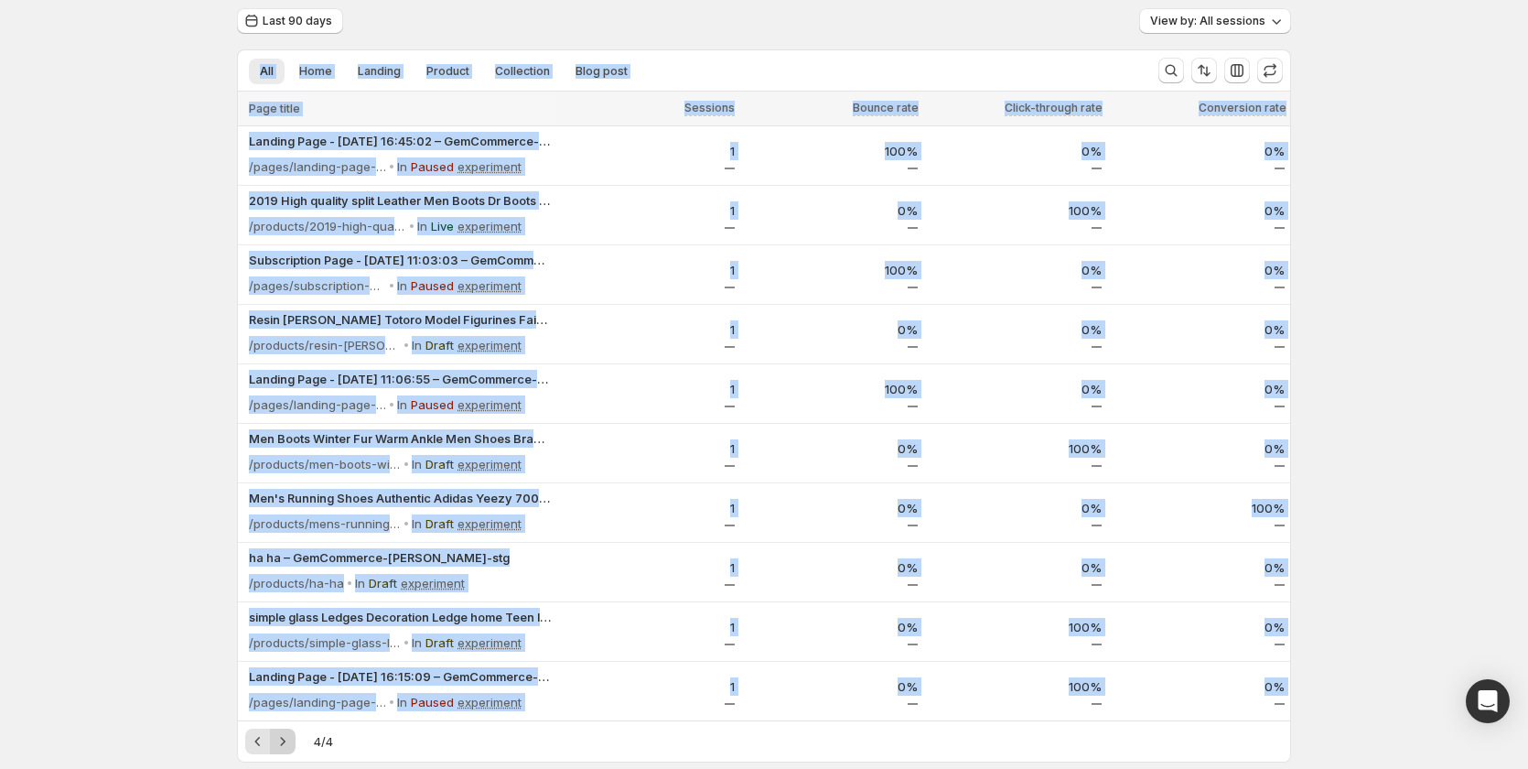
click at [295, 740] on div "Pagination" at bounding box center [283, 741] width 26 height 26
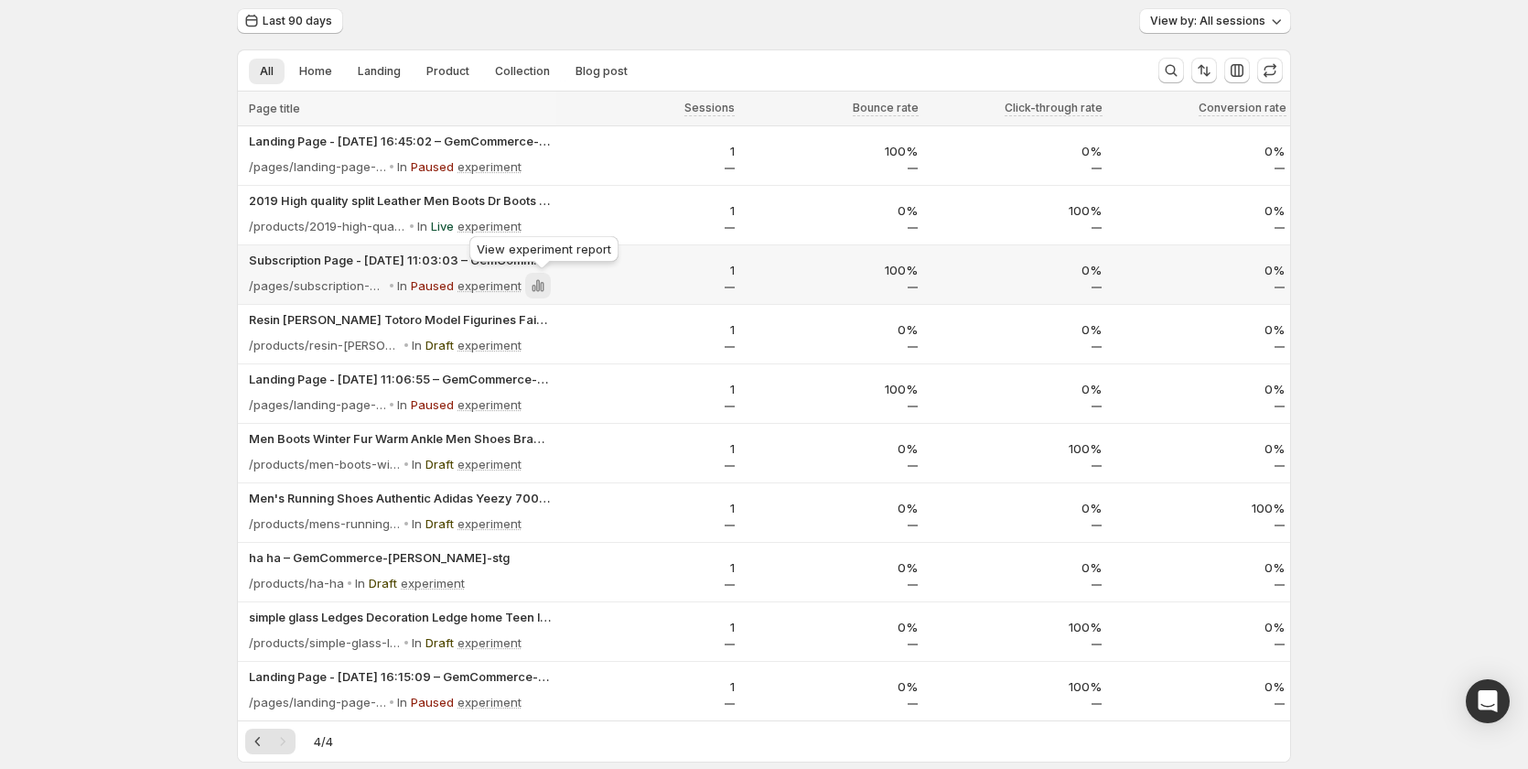
click at [534, 282] on icon at bounding box center [538, 285] width 18 height 18
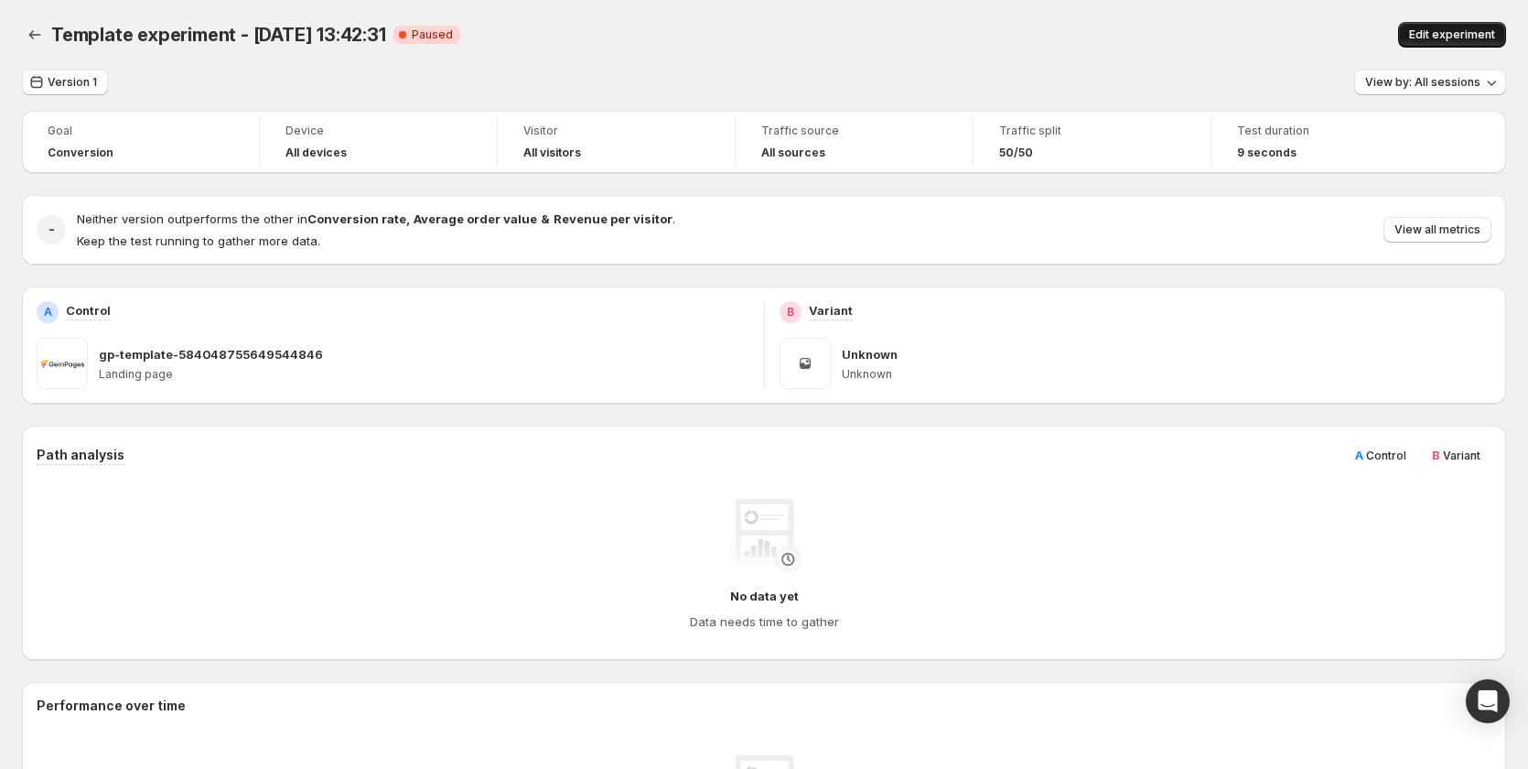
click at [1432, 28] on span "Edit experiment" at bounding box center [1452, 34] width 86 height 15
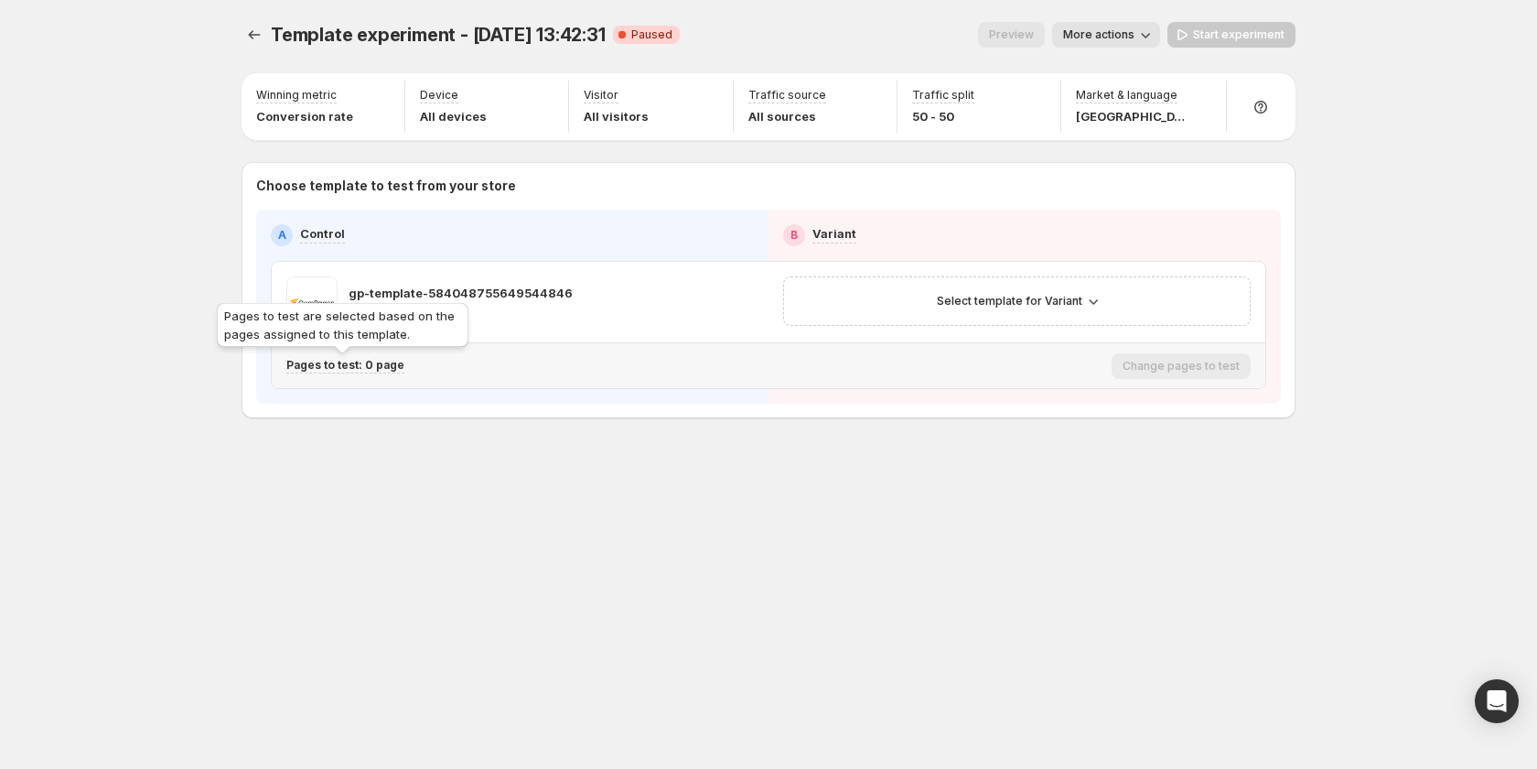
click at [370, 365] on p "Pages to test: 0 page" at bounding box center [345, 365] width 118 height 15
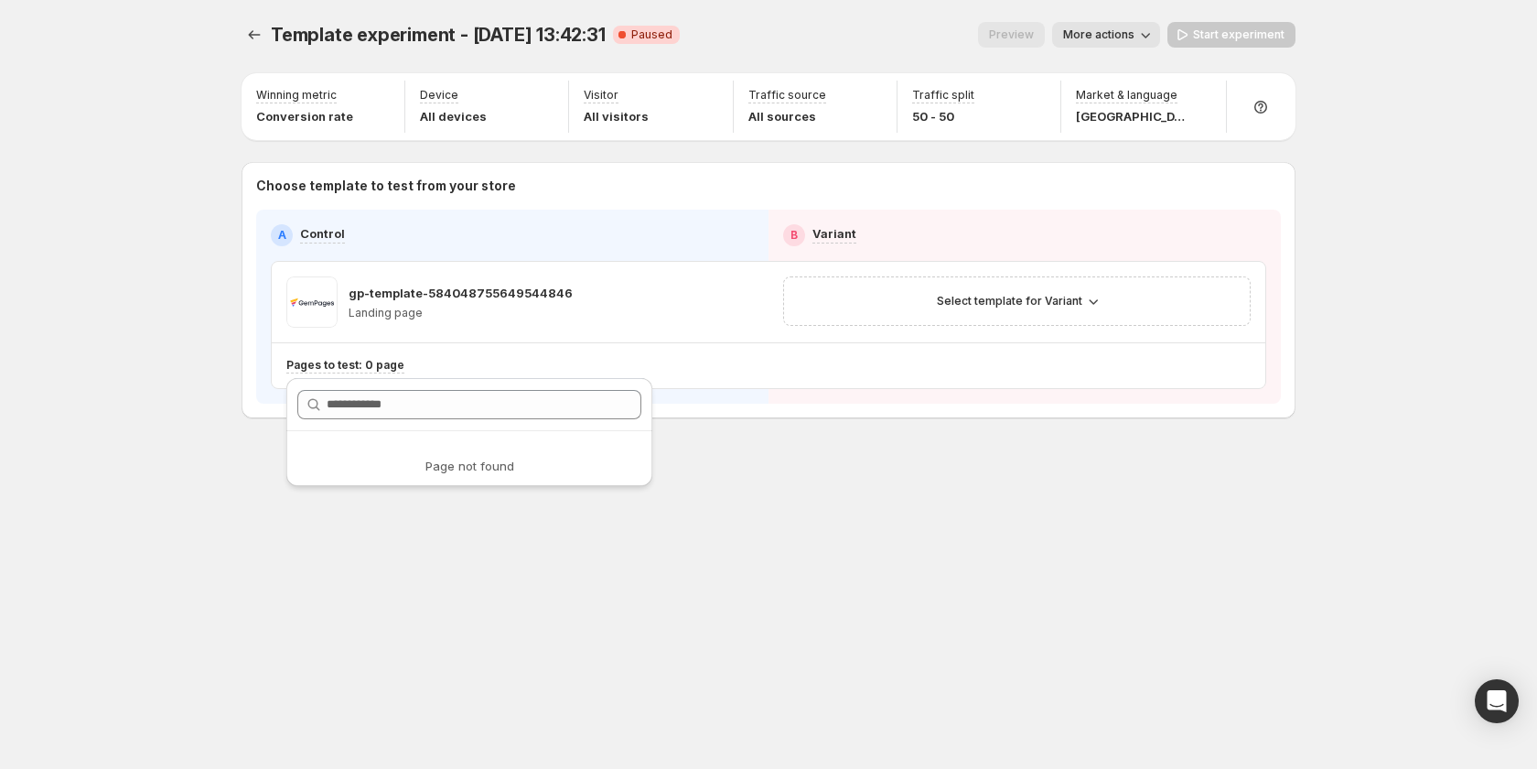
click at [157, 366] on div "Template experiment - Sep 12, 13:42:31. This page is ready Template experiment …" at bounding box center [768, 384] width 1537 height 769
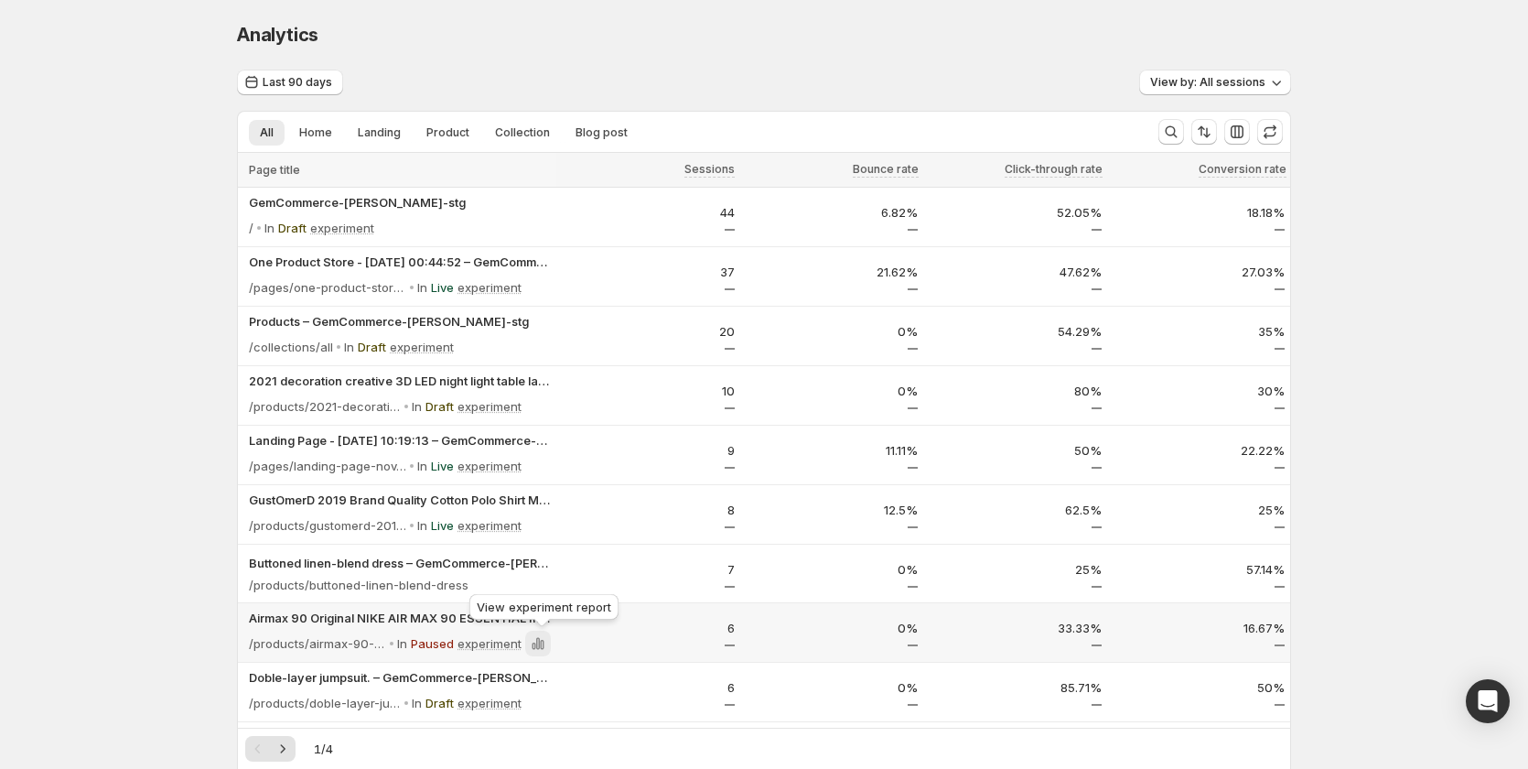
click at [537, 651] on icon at bounding box center [538, 643] width 18 height 18
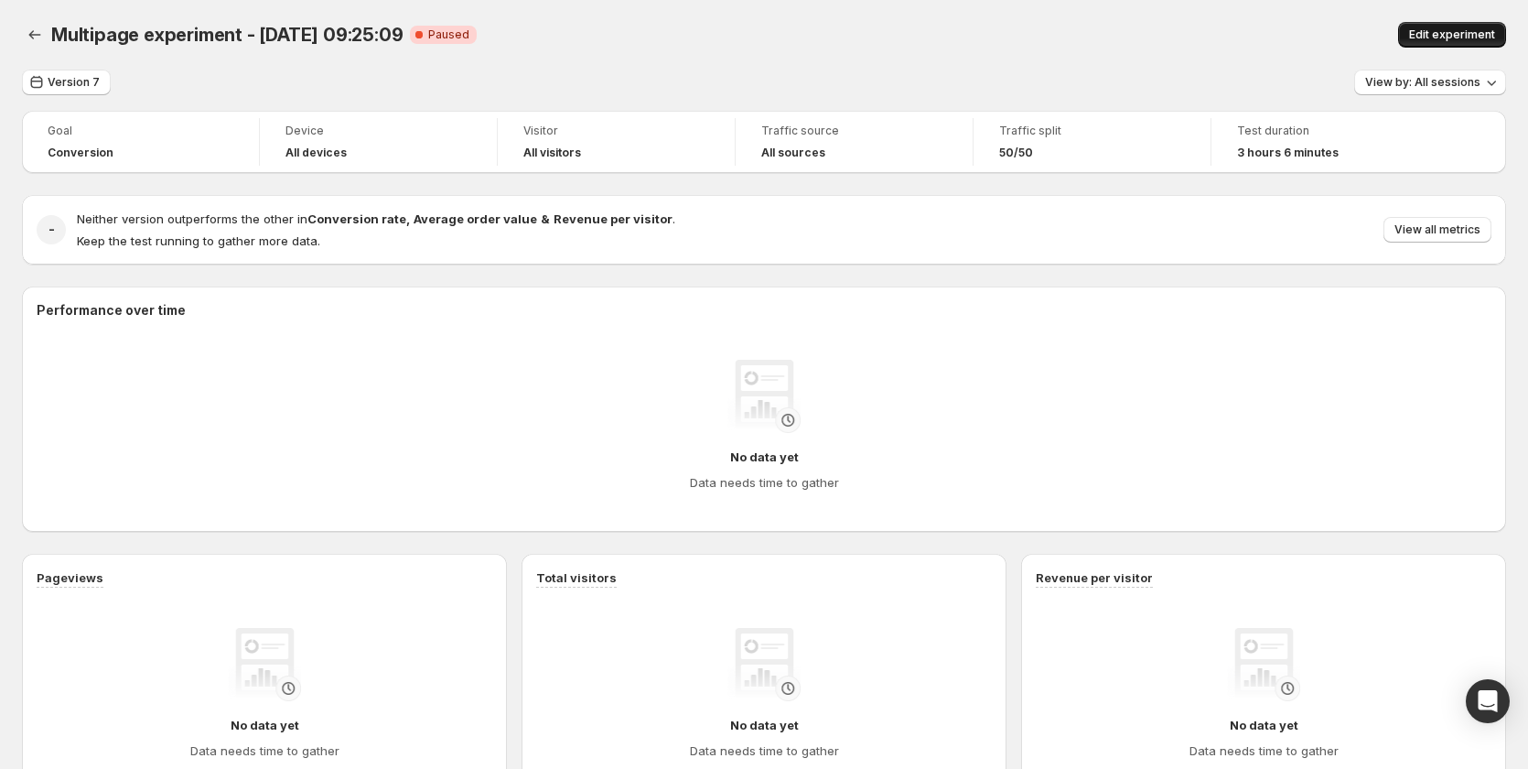
click at [1455, 36] on span "Edit experiment" at bounding box center [1452, 34] width 86 height 15
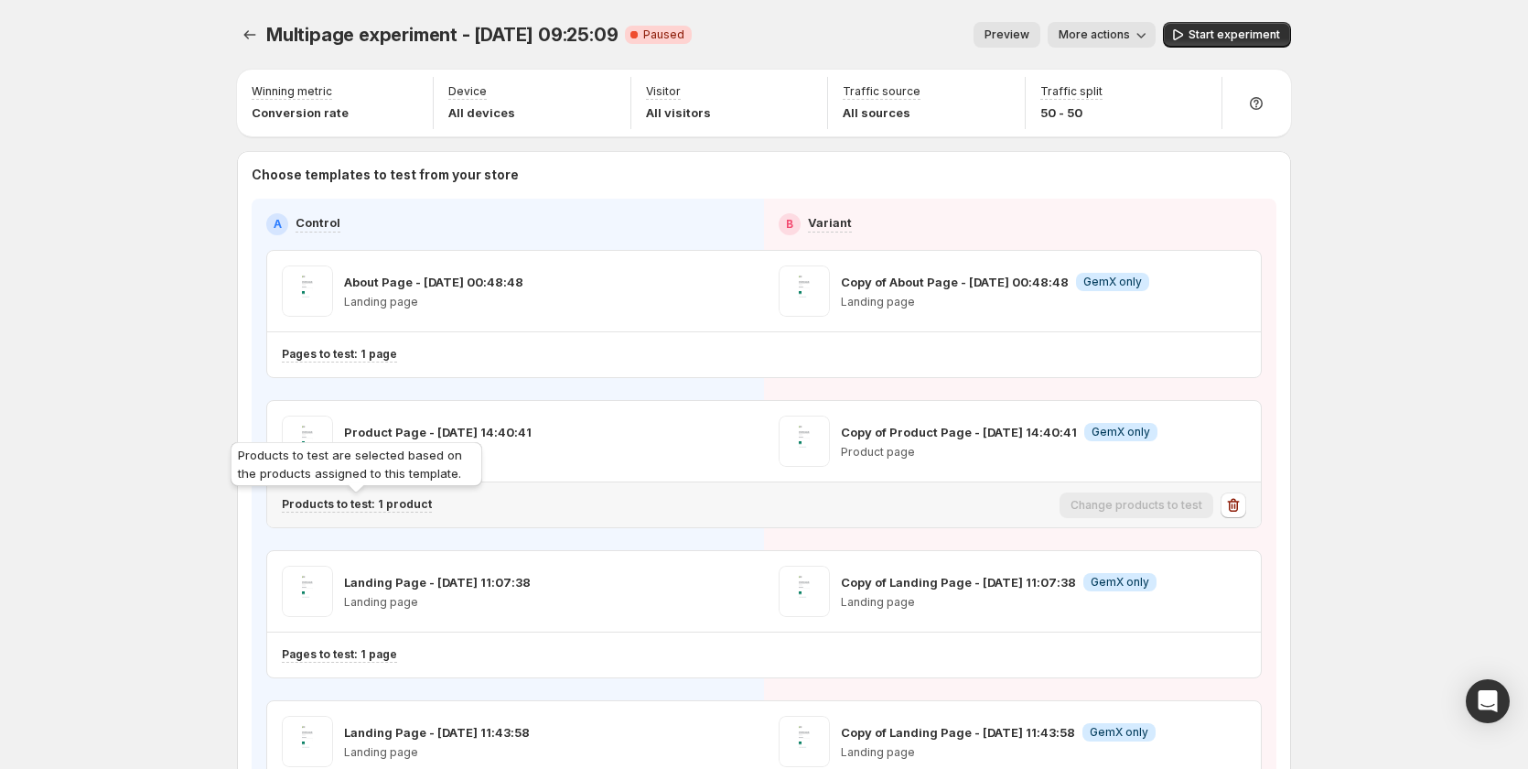
click at [399, 507] on p "Products to test: 1 product" at bounding box center [357, 504] width 150 height 15
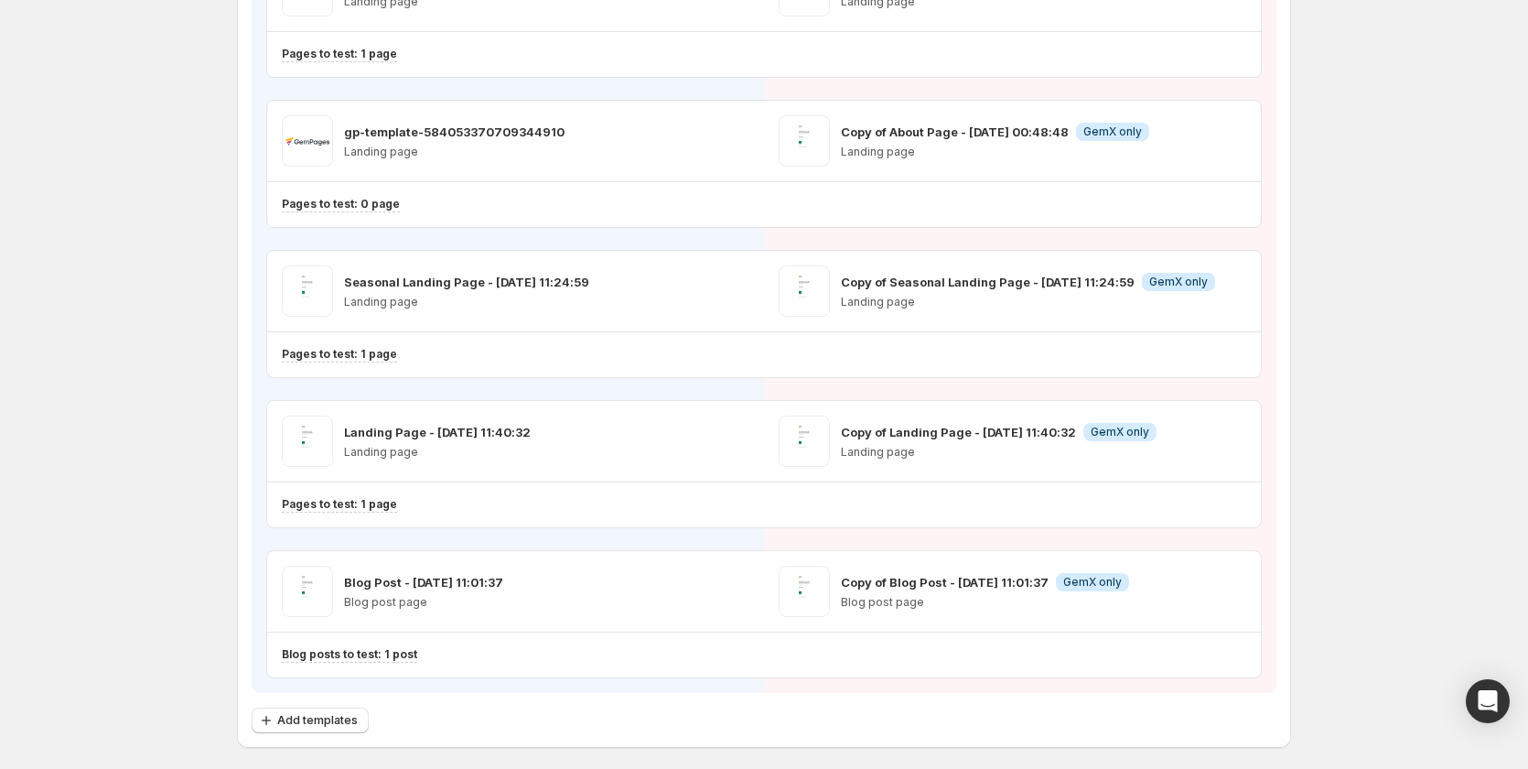
scroll to position [1428, 0]
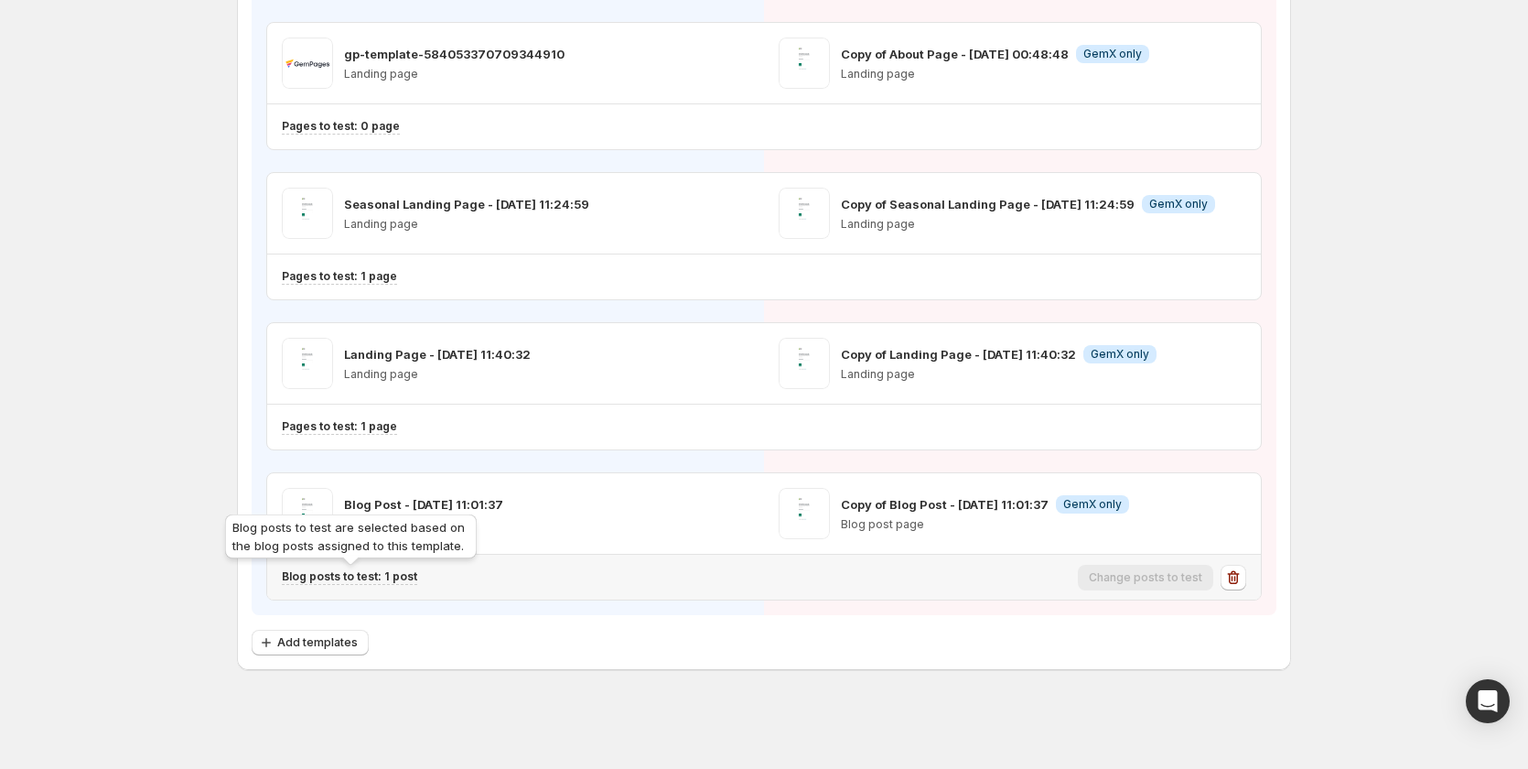
click at [374, 580] on p "Blog posts to test: 1 post" at bounding box center [349, 576] width 135 height 15
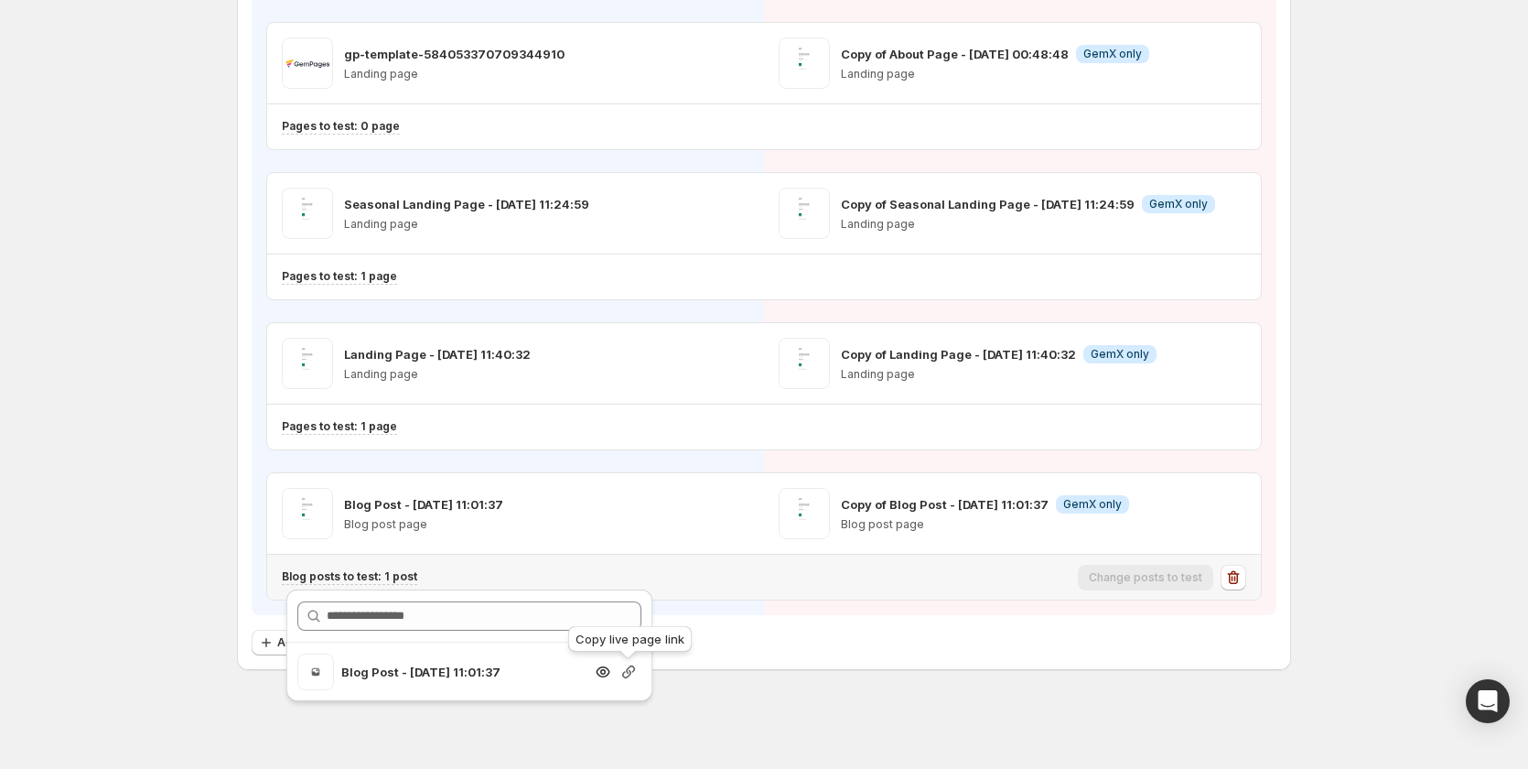
click at [630, 677] on icon "button" at bounding box center [629, 672] width 18 height 18
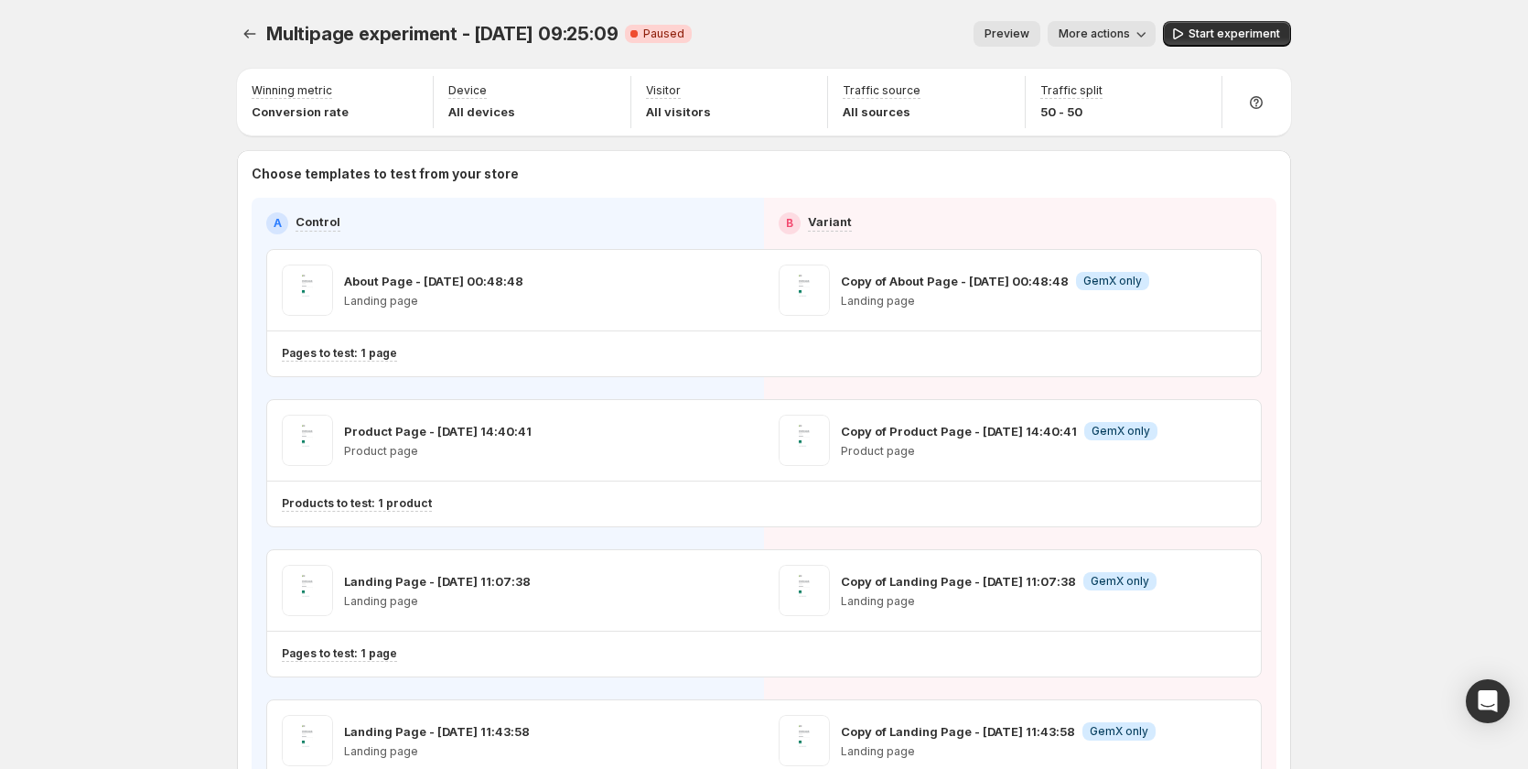
scroll to position [0, 0]
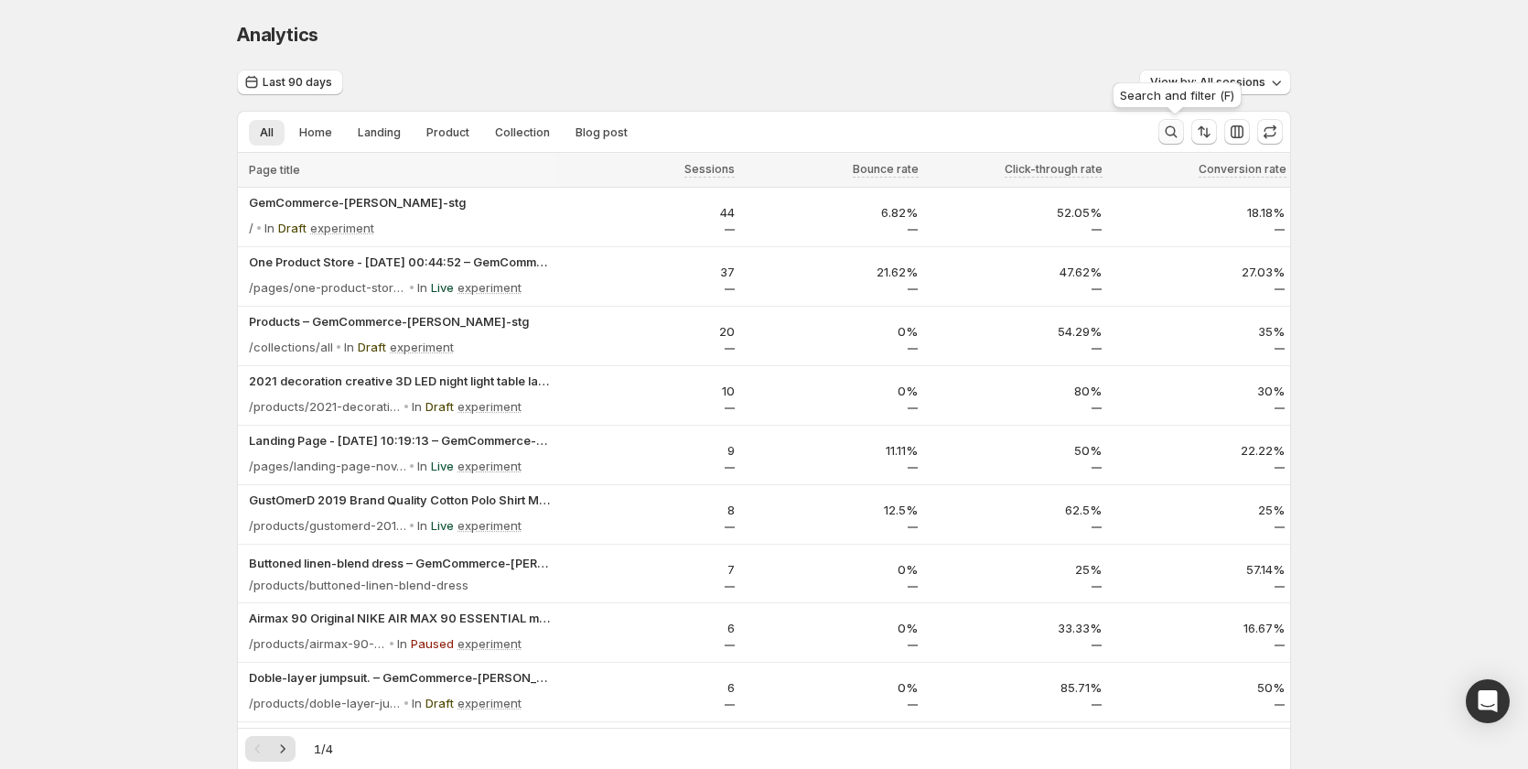
click at [1173, 137] on icon "Search and filter results" at bounding box center [1171, 132] width 18 height 18
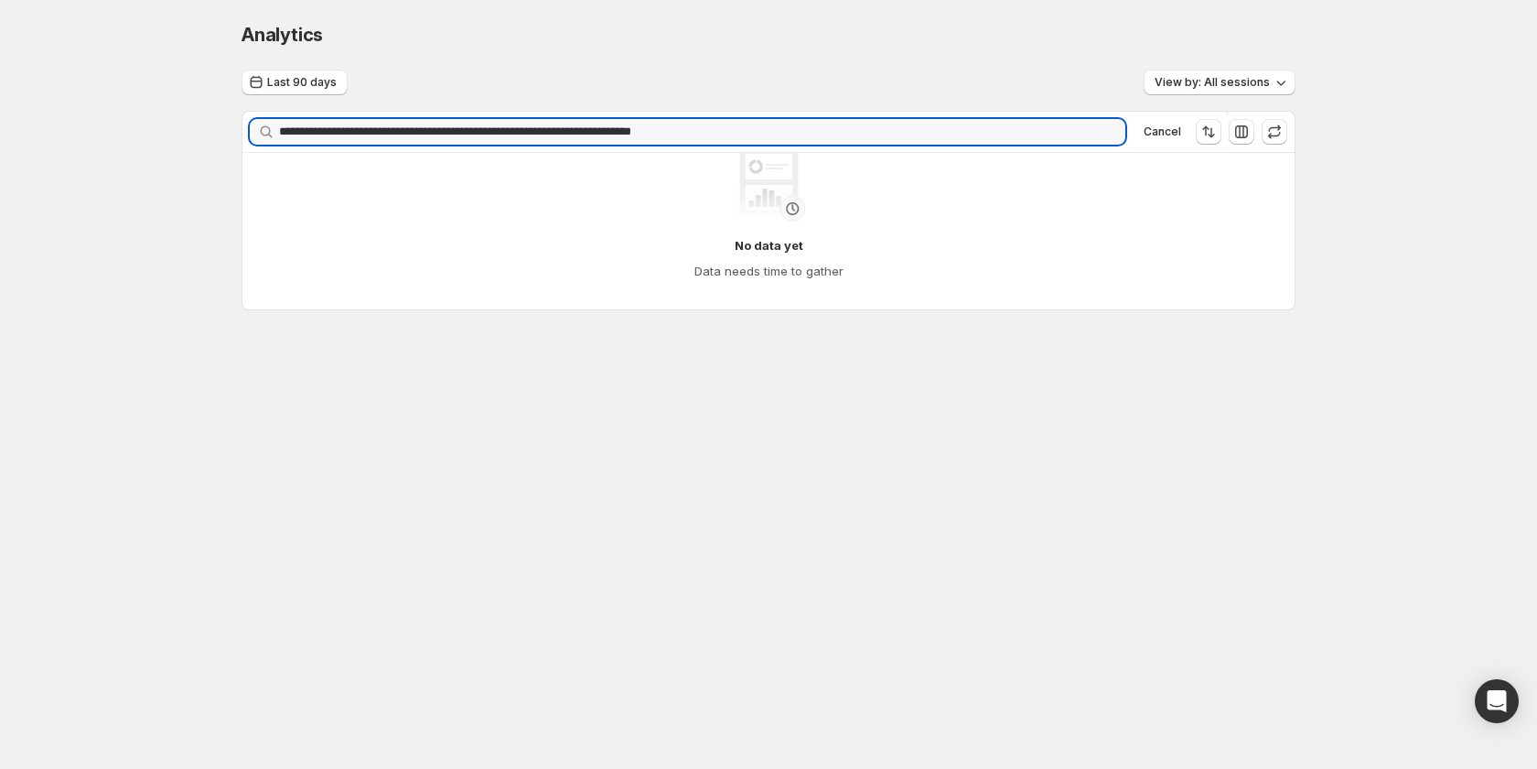
drag, startPoint x: 557, startPoint y: 134, endPoint x: 248, endPoint y: 133, distance: 309.3
click at [248, 133] on div "**********" at bounding box center [735, 132] width 986 height 40
click at [534, 128] on input "**********" at bounding box center [702, 132] width 846 height 26
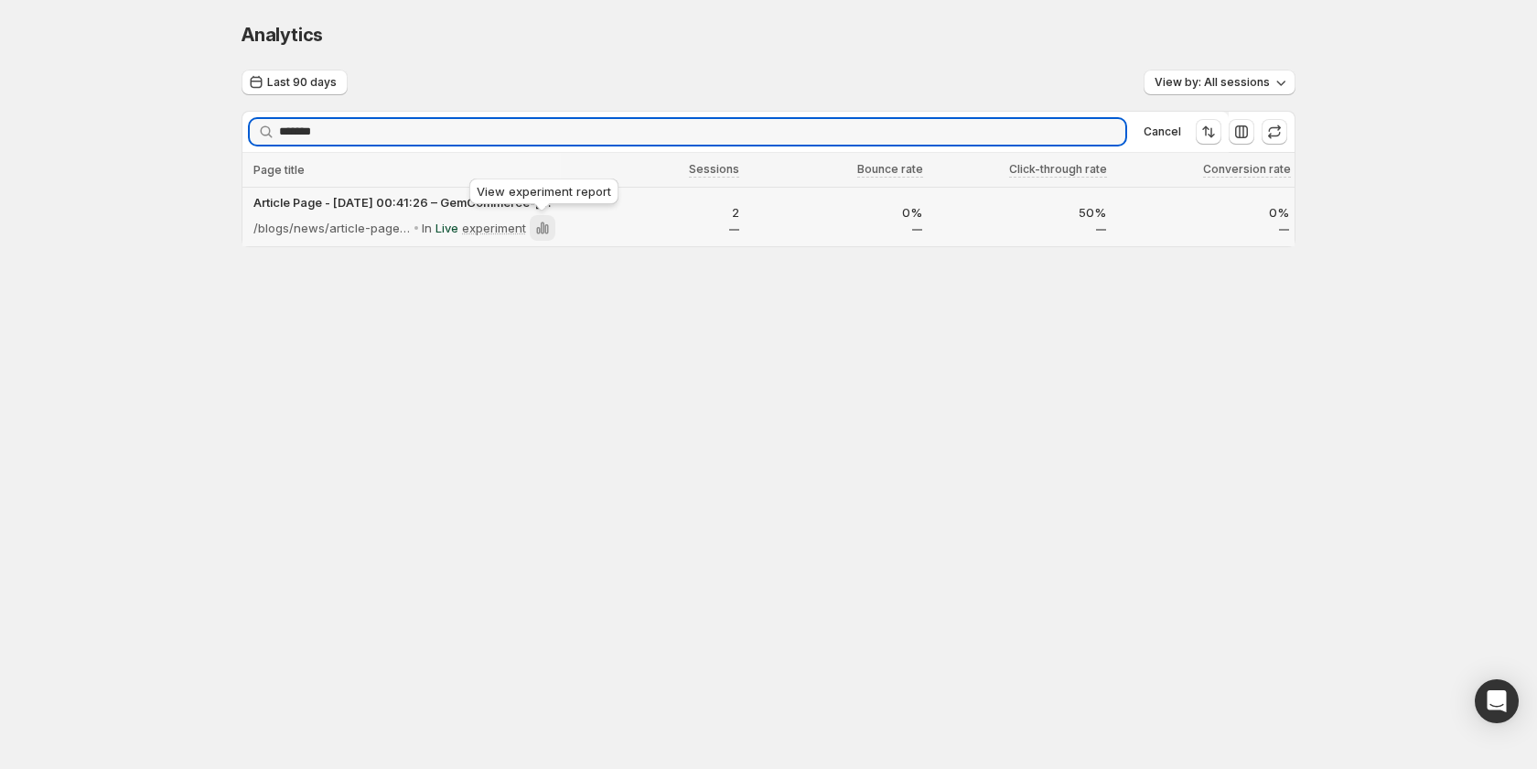
type input "*******"
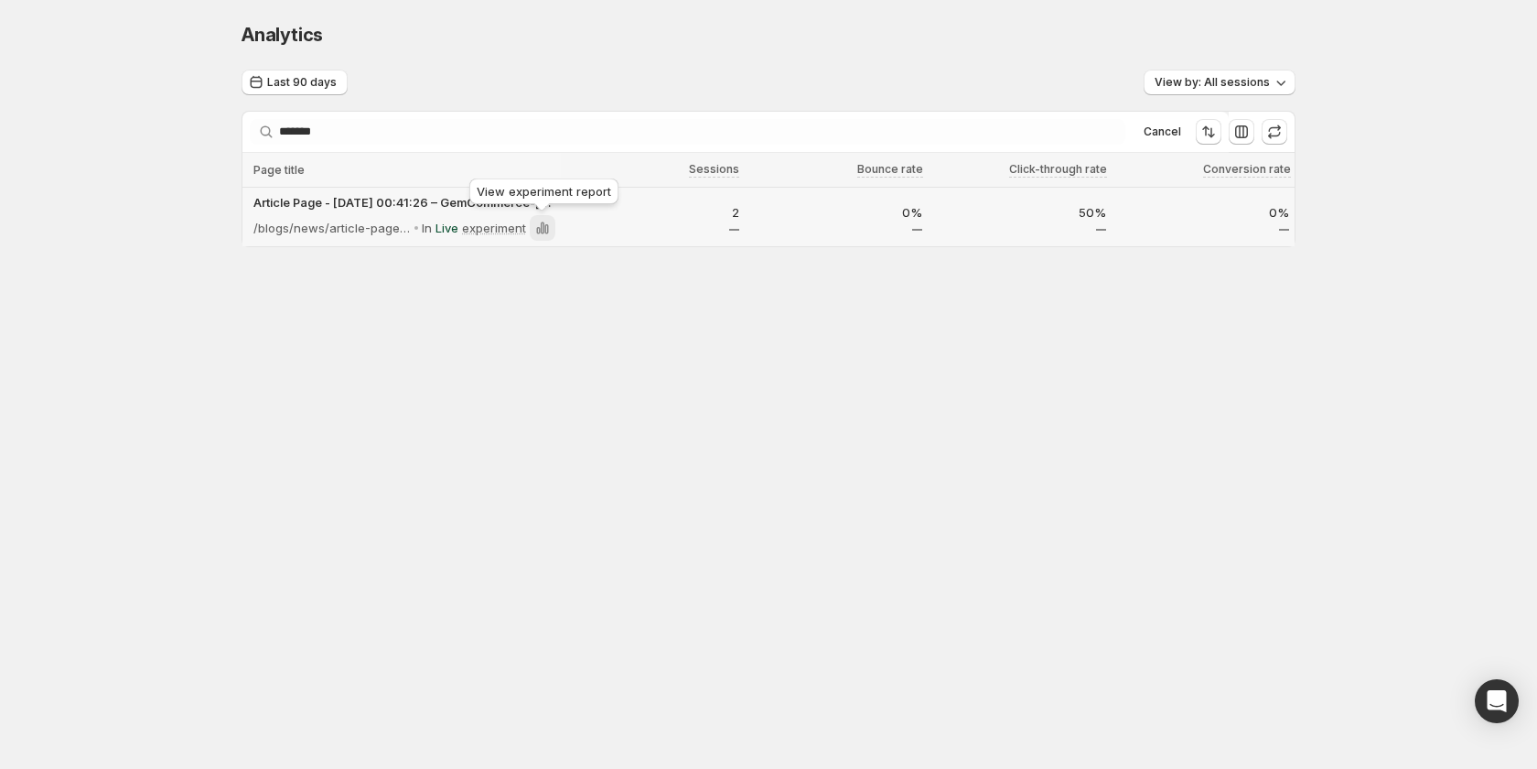
click at [542, 230] on icon at bounding box center [543, 228] width 4 height 12
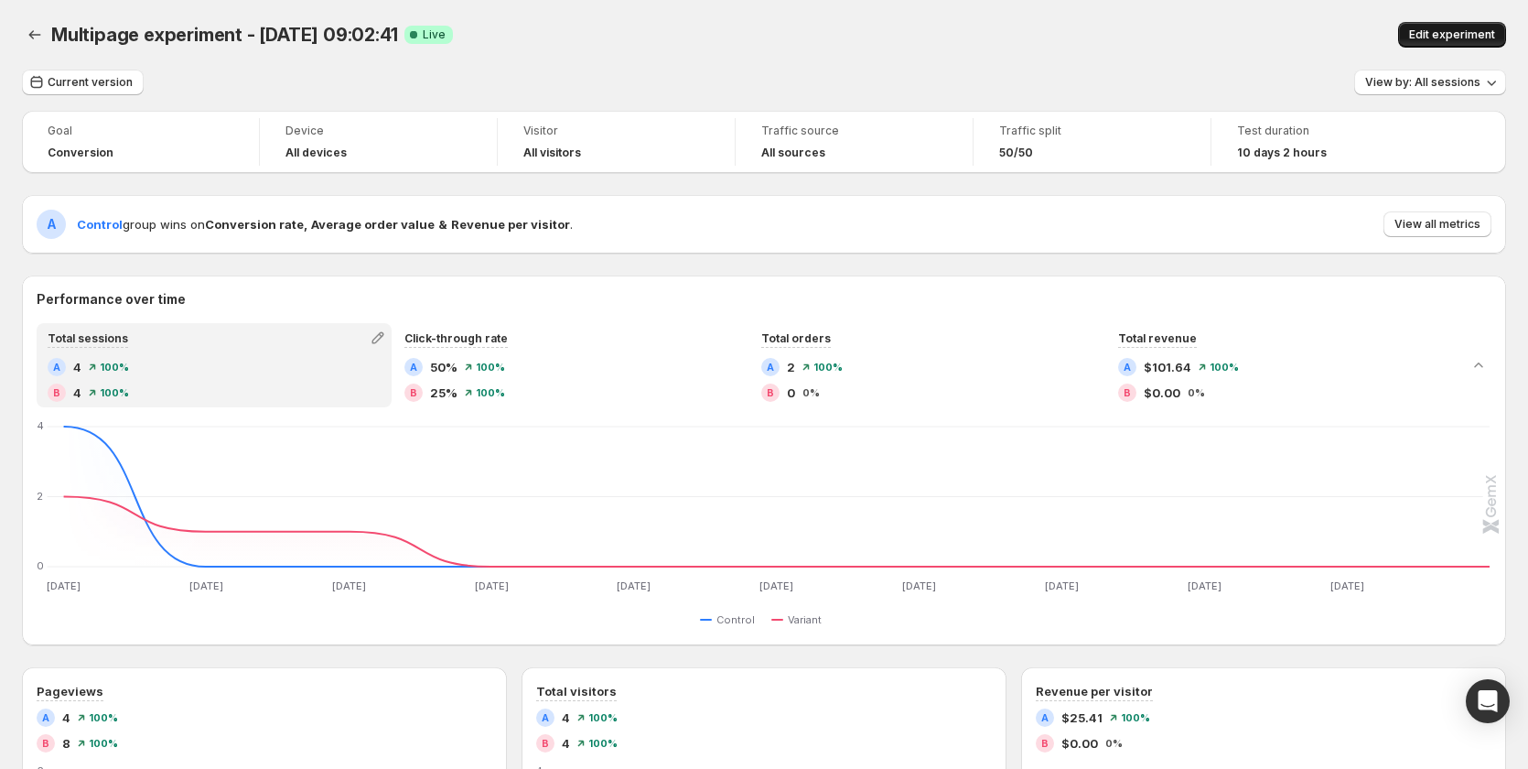
click at [1486, 27] on button "Edit experiment" at bounding box center [1452, 35] width 108 height 26
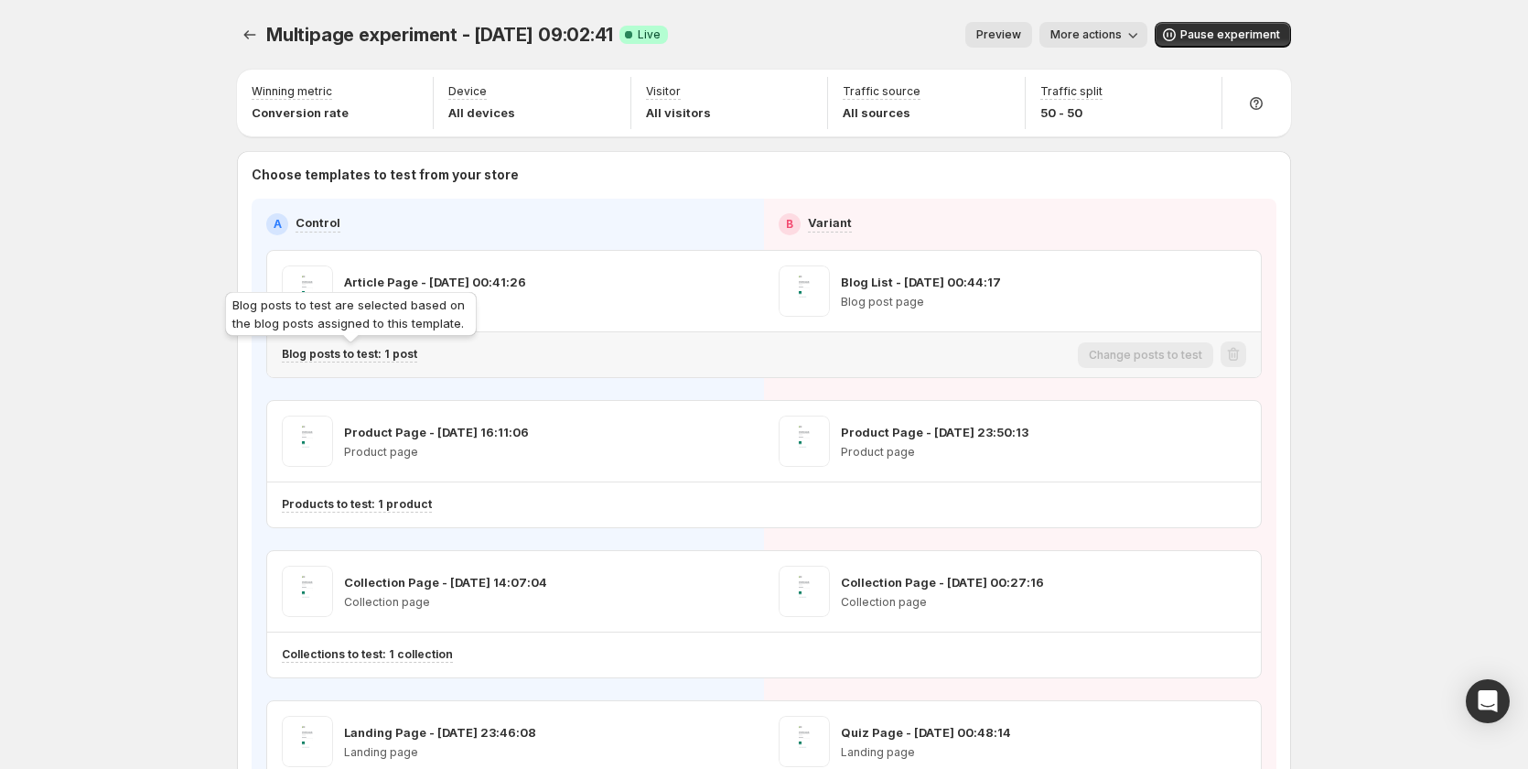
click at [410, 359] on p "Blog posts to test: 1 post" at bounding box center [349, 354] width 135 height 15
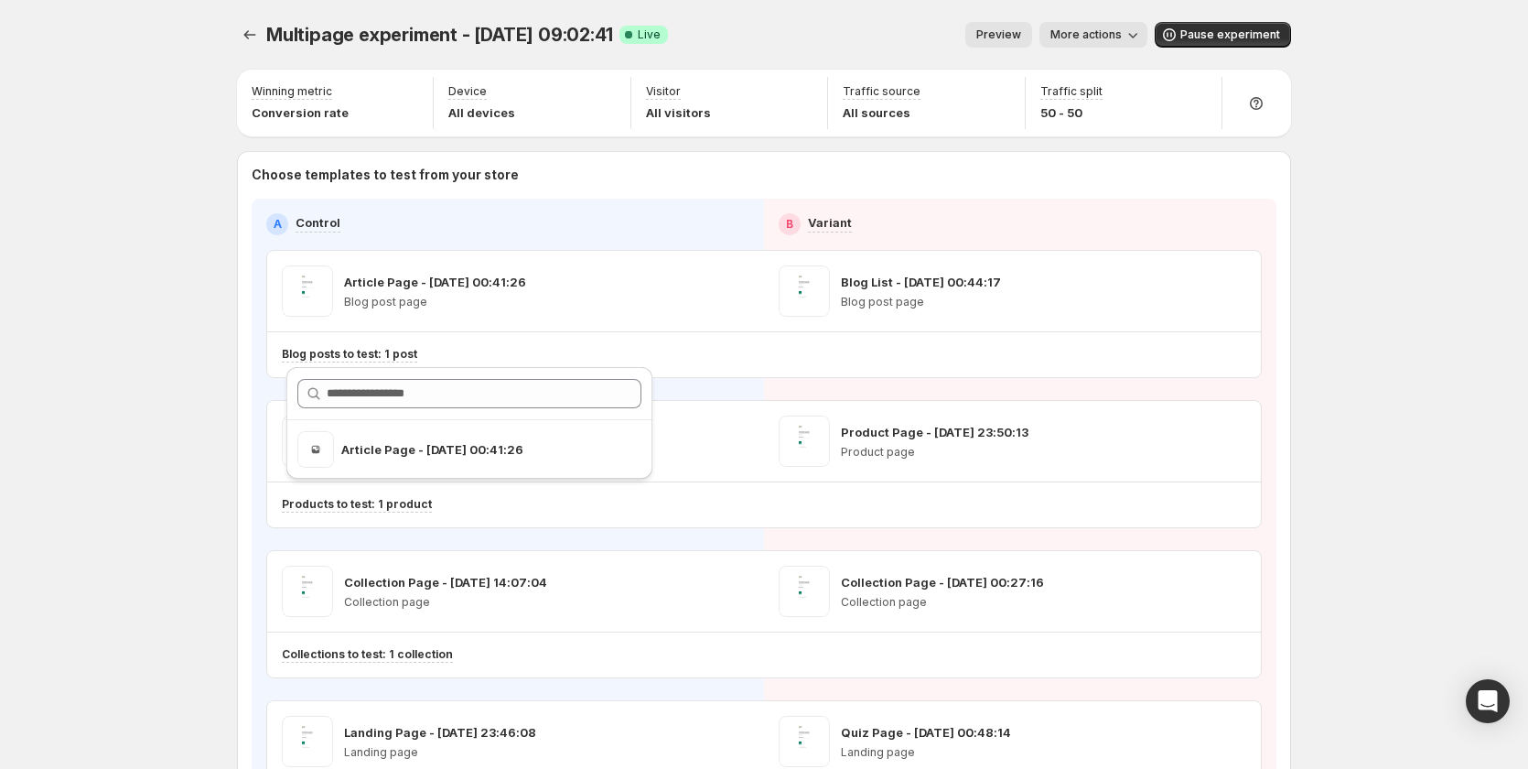
click at [154, 433] on div "Multipage experiment - Sep 3, 09:02:41. This page is ready Multipage experiment…" at bounding box center [764, 498] width 1528 height 997
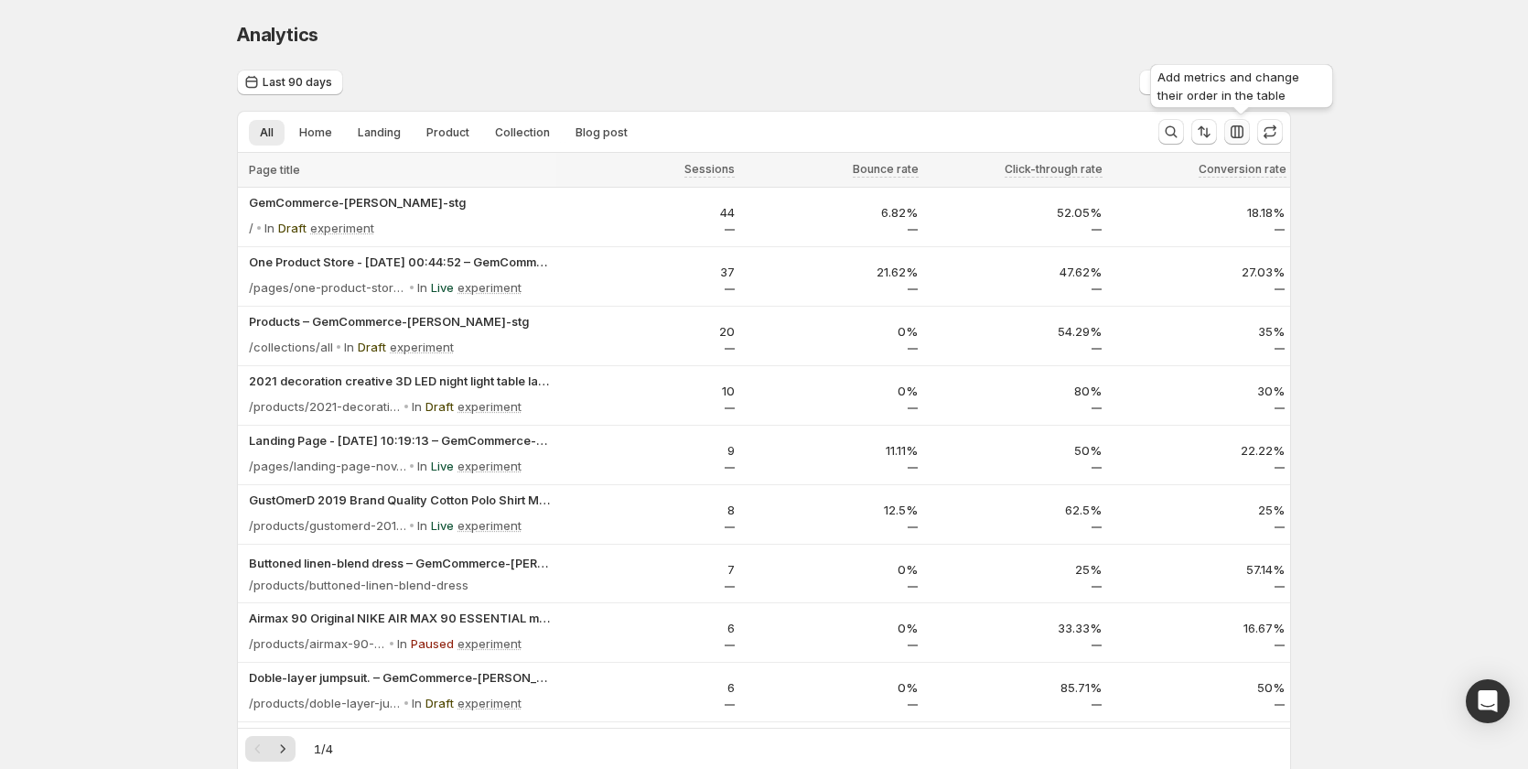
click at [1239, 133] on icon "button" at bounding box center [1237, 132] width 18 height 18
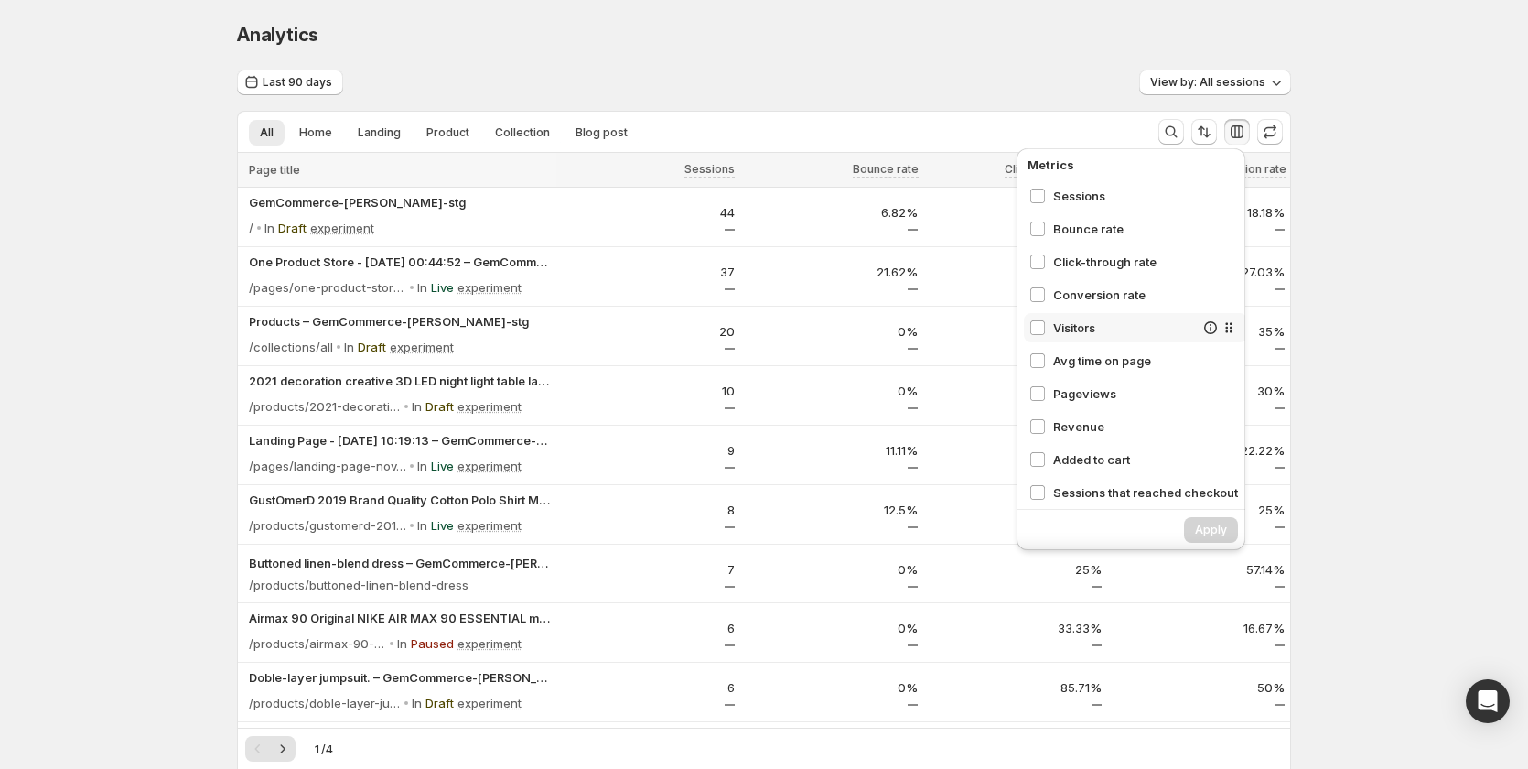
click at [1114, 317] on div "Visitors" at bounding box center [1135, 327] width 223 height 29
click at [1202, 527] on span "Apply" at bounding box center [1211, 530] width 32 height 15
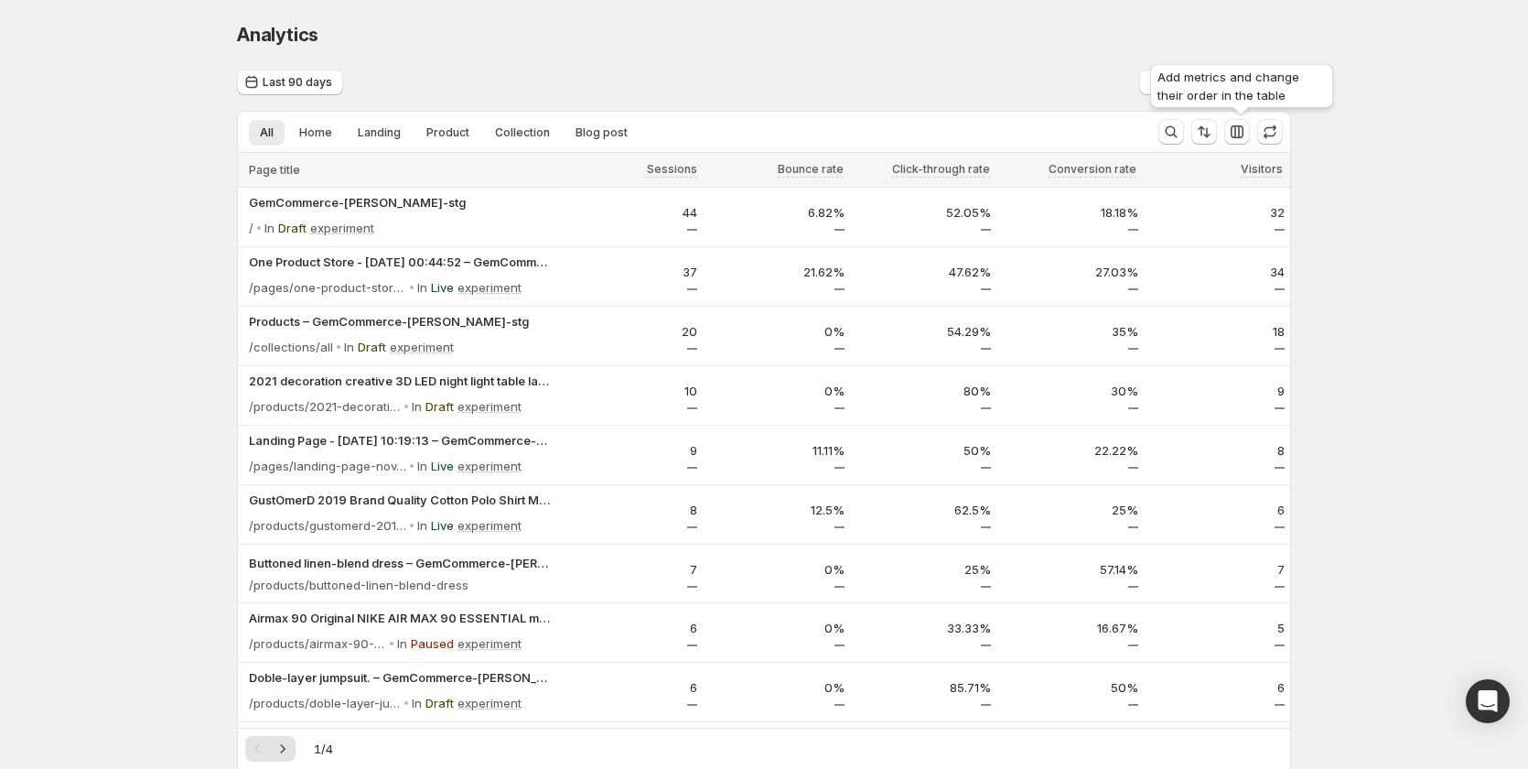
click at [1246, 133] on icon "button" at bounding box center [1237, 132] width 18 height 18
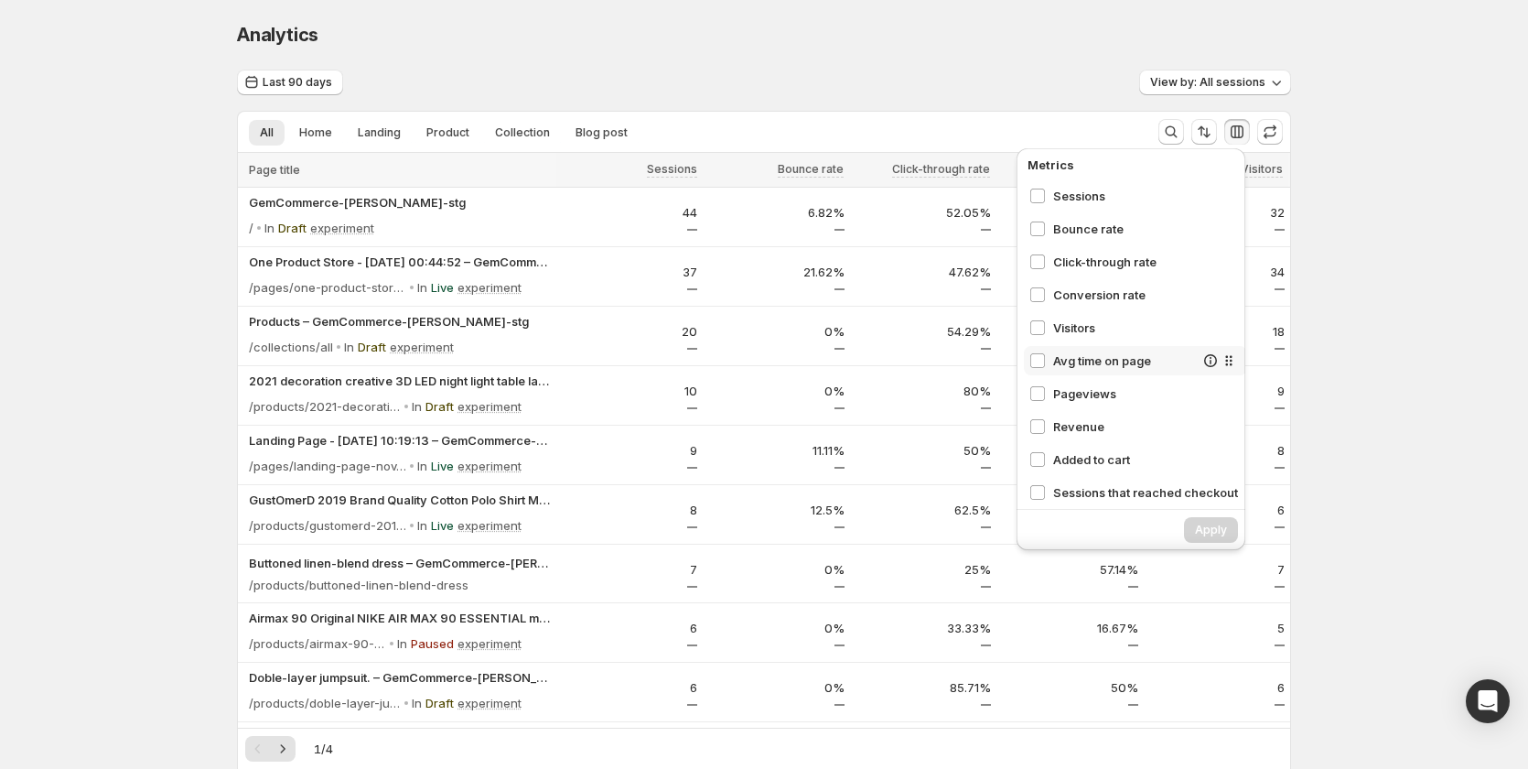
click at [1108, 354] on span "Avg time on page" at bounding box center [1123, 360] width 141 height 18
click at [1215, 534] on span "Apply" at bounding box center [1211, 530] width 32 height 15
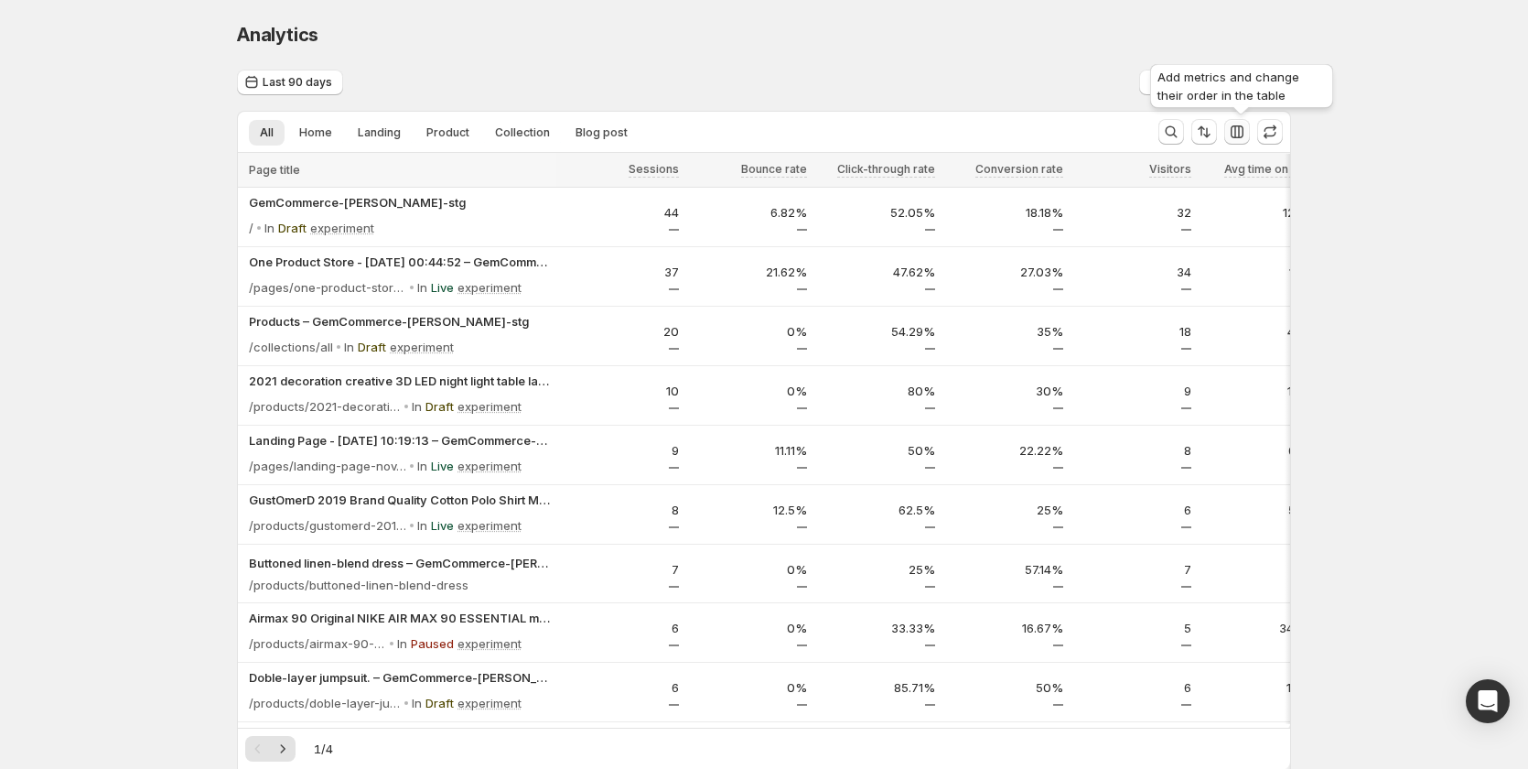
click at [1238, 136] on icon "button" at bounding box center [1237, 132] width 18 height 18
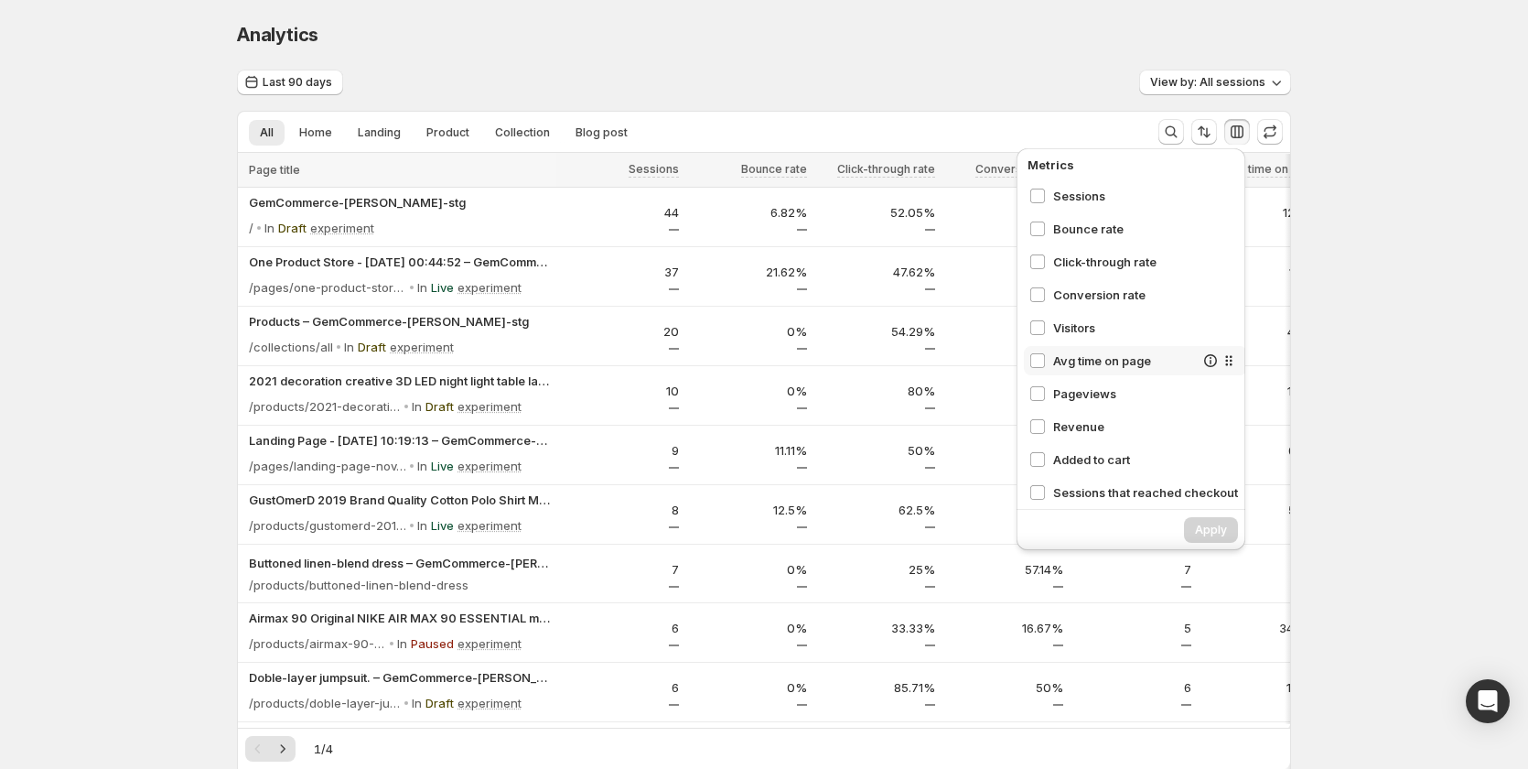
click at [1093, 350] on div "Avg time on page" at bounding box center [1135, 360] width 223 height 29
click at [1094, 318] on div "Visitors" at bounding box center [1135, 327] width 223 height 29
click at [1209, 516] on div "Apply" at bounding box center [1131, 530] width 229 height 40
click at [1211, 519] on button "Apply" at bounding box center [1211, 530] width 54 height 26
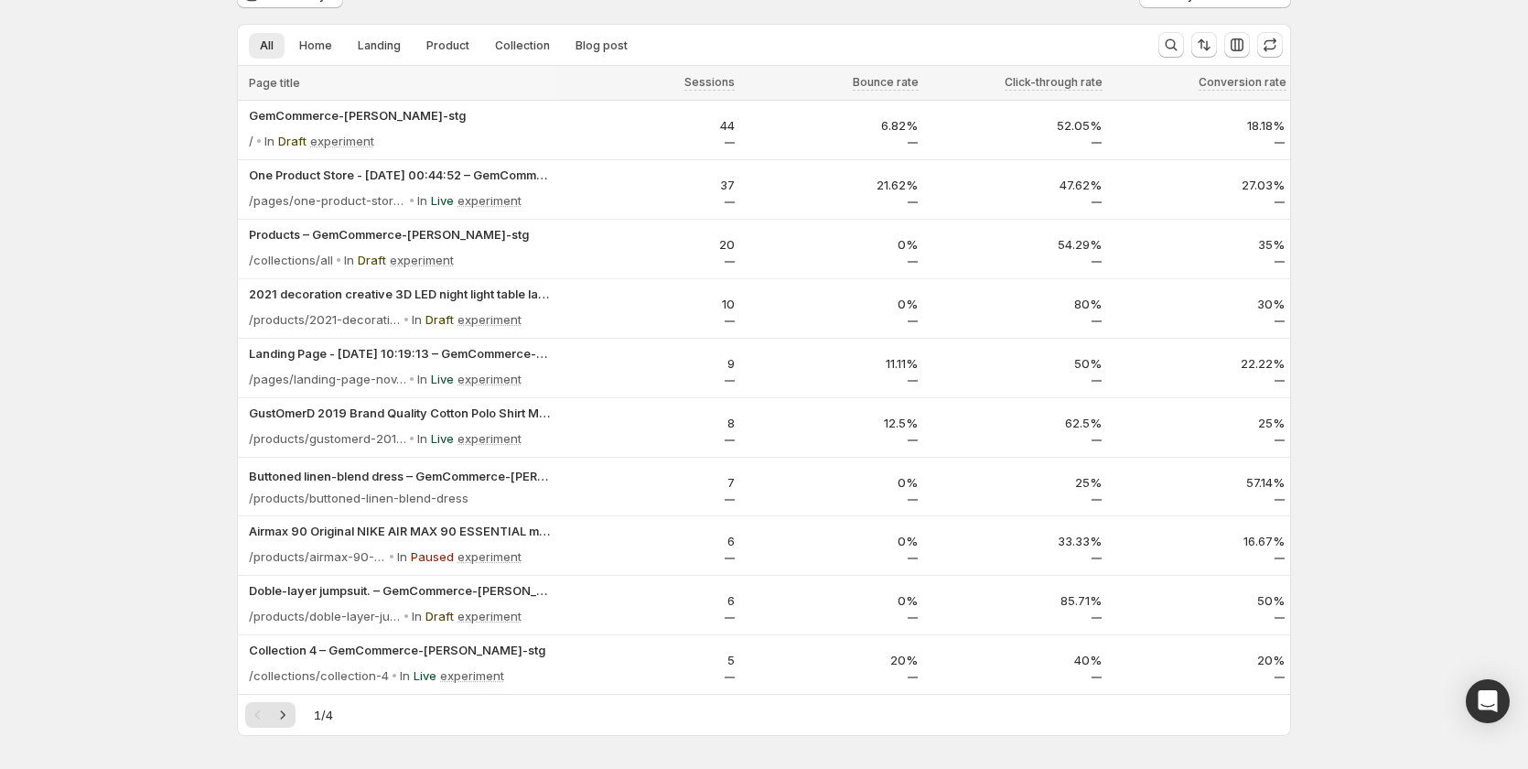
scroll to position [92, 0]
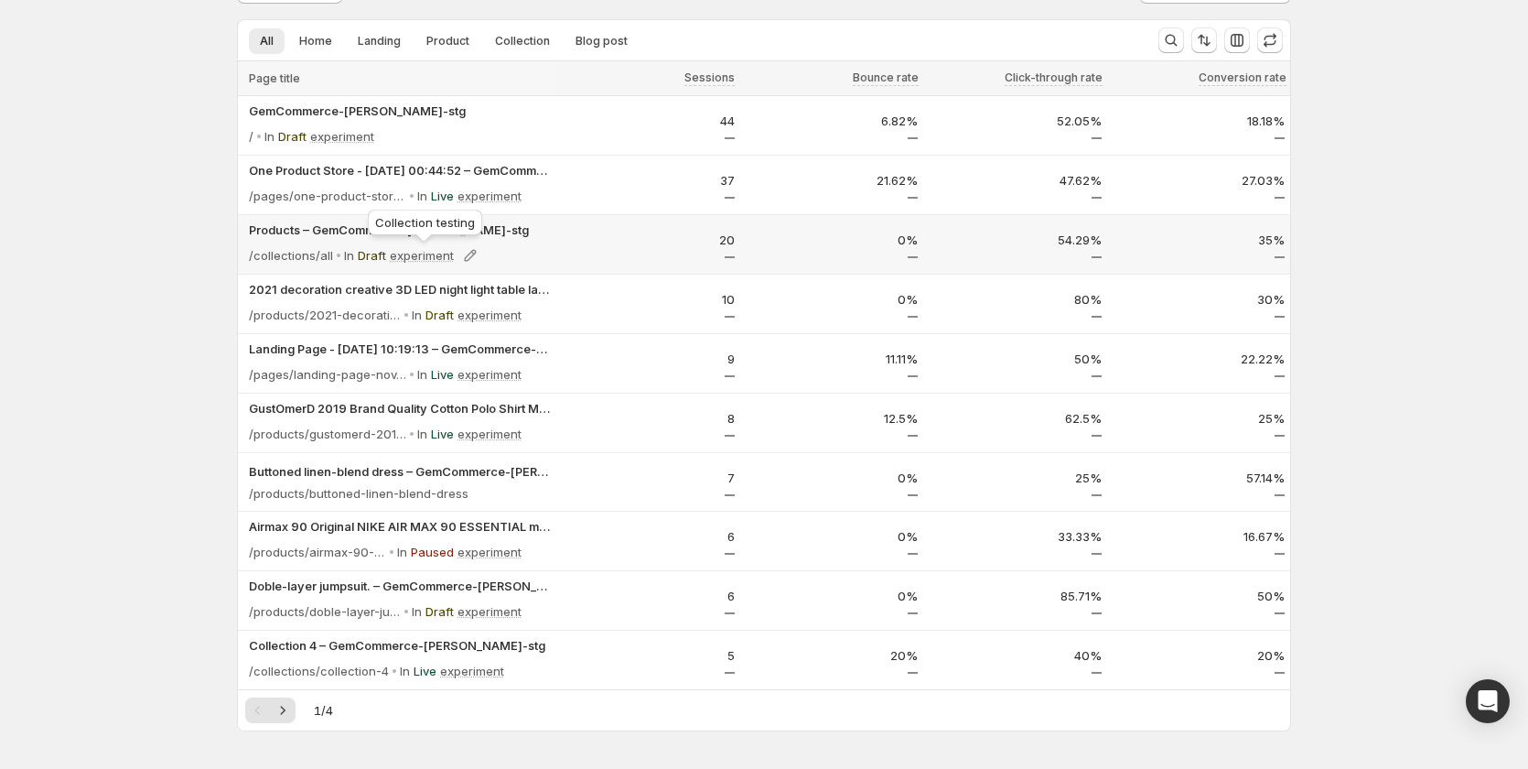
click at [426, 256] on p "experiment" at bounding box center [422, 255] width 64 height 18
click at [461, 191] on div "In Live experiment" at bounding box center [480, 196] width 141 height 26
click at [447, 199] on p "Live" at bounding box center [442, 196] width 23 height 18
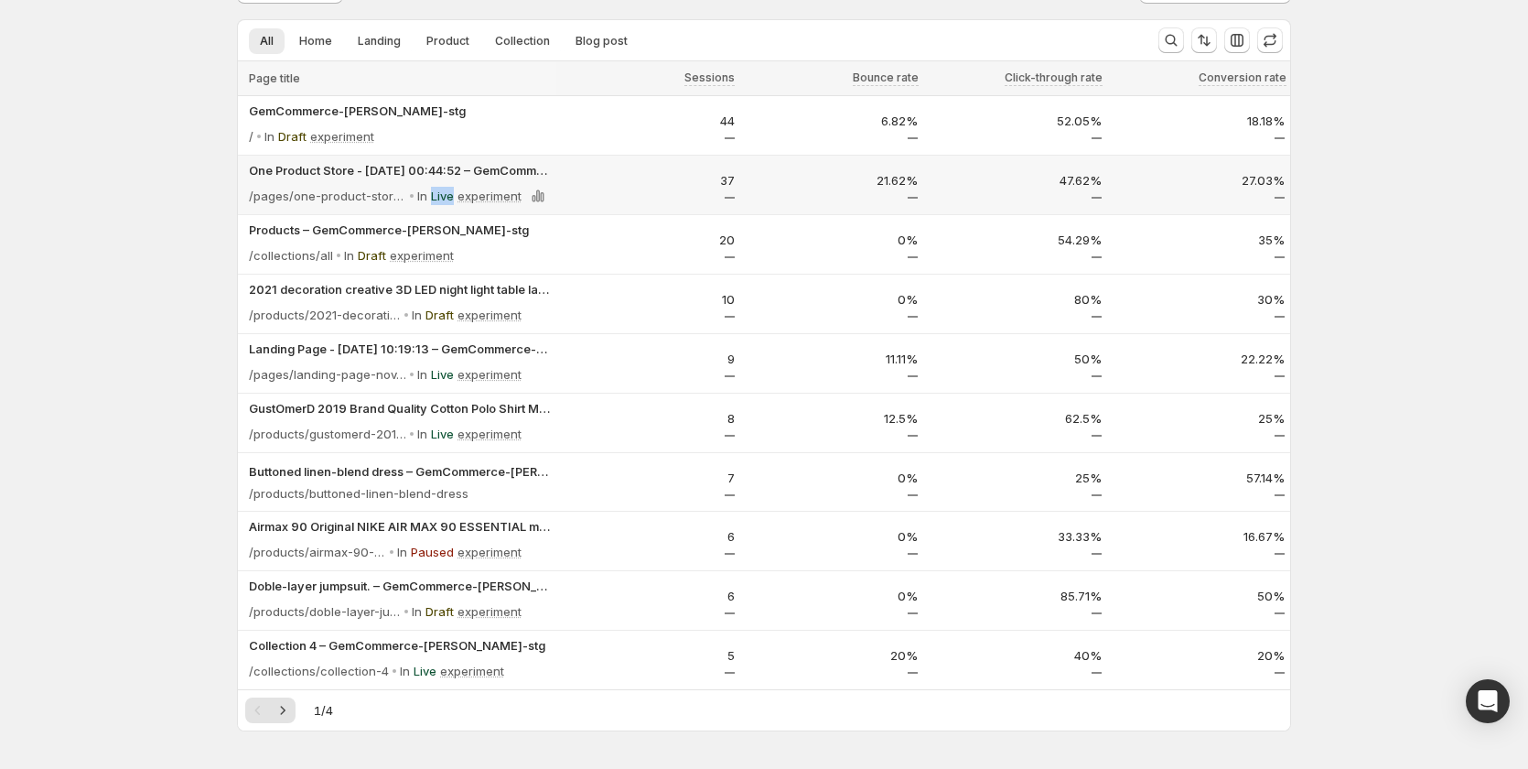
click at [447, 199] on p "Live" at bounding box center [442, 196] width 23 height 18
click at [495, 199] on p "experiment" at bounding box center [490, 196] width 64 height 18
click at [438, 199] on p "Live" at bounding box center [442, 196] width 23 height 18
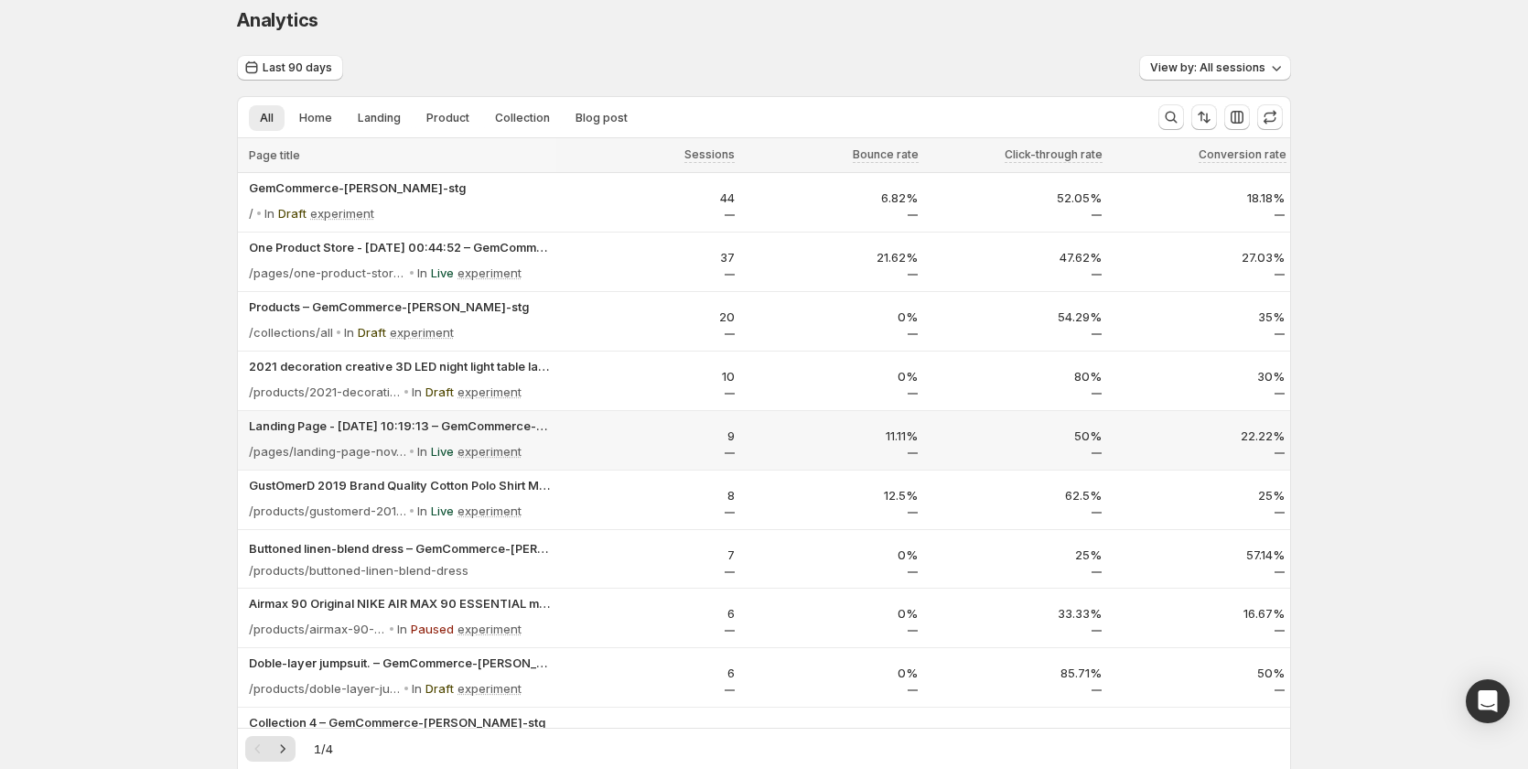
scroll to position [0, 0]
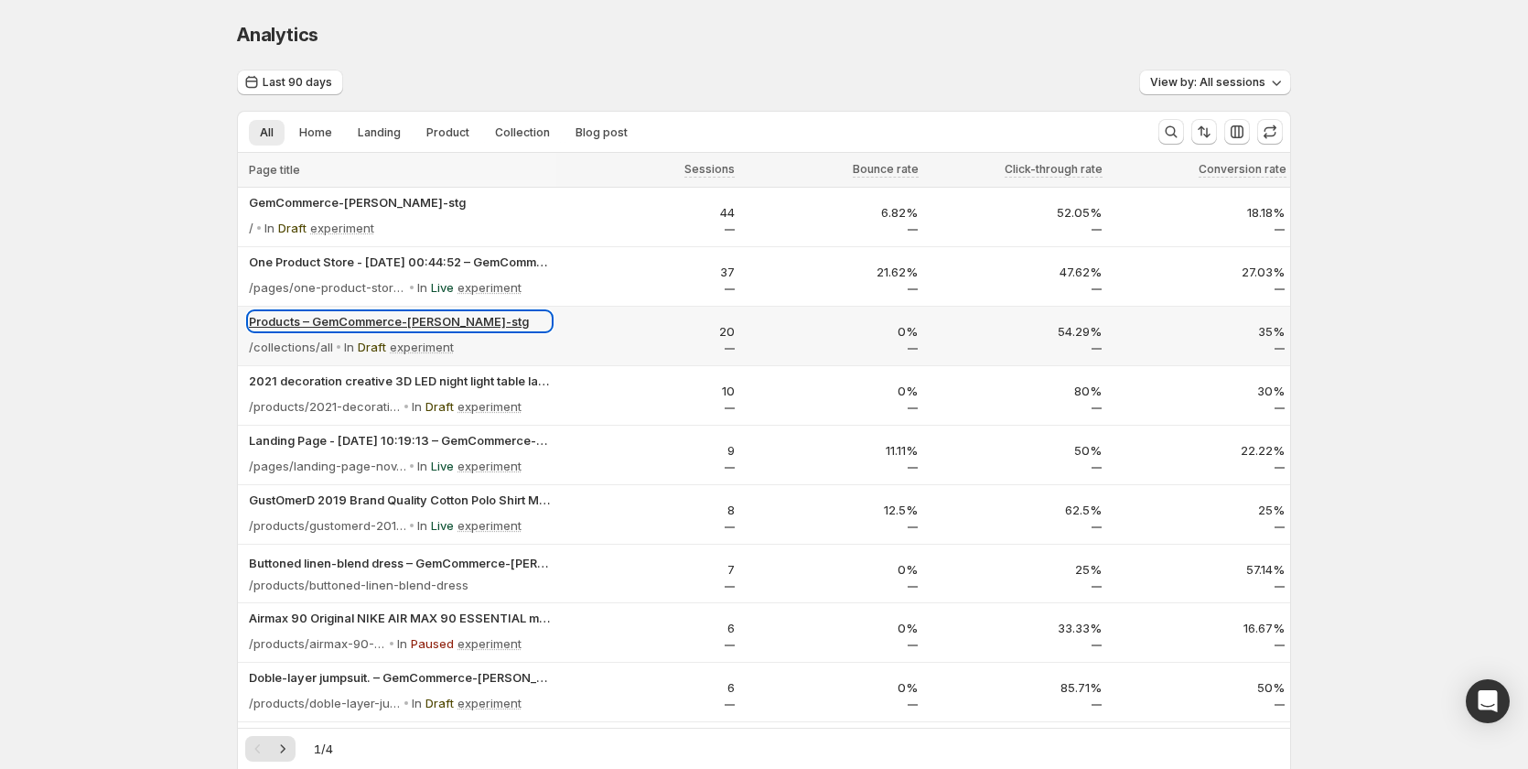
click at [519, 325] on p "Products – GemCommerce-[PERSON_NAME]-stg" at bounding box center [400, 321] width 302 height 18
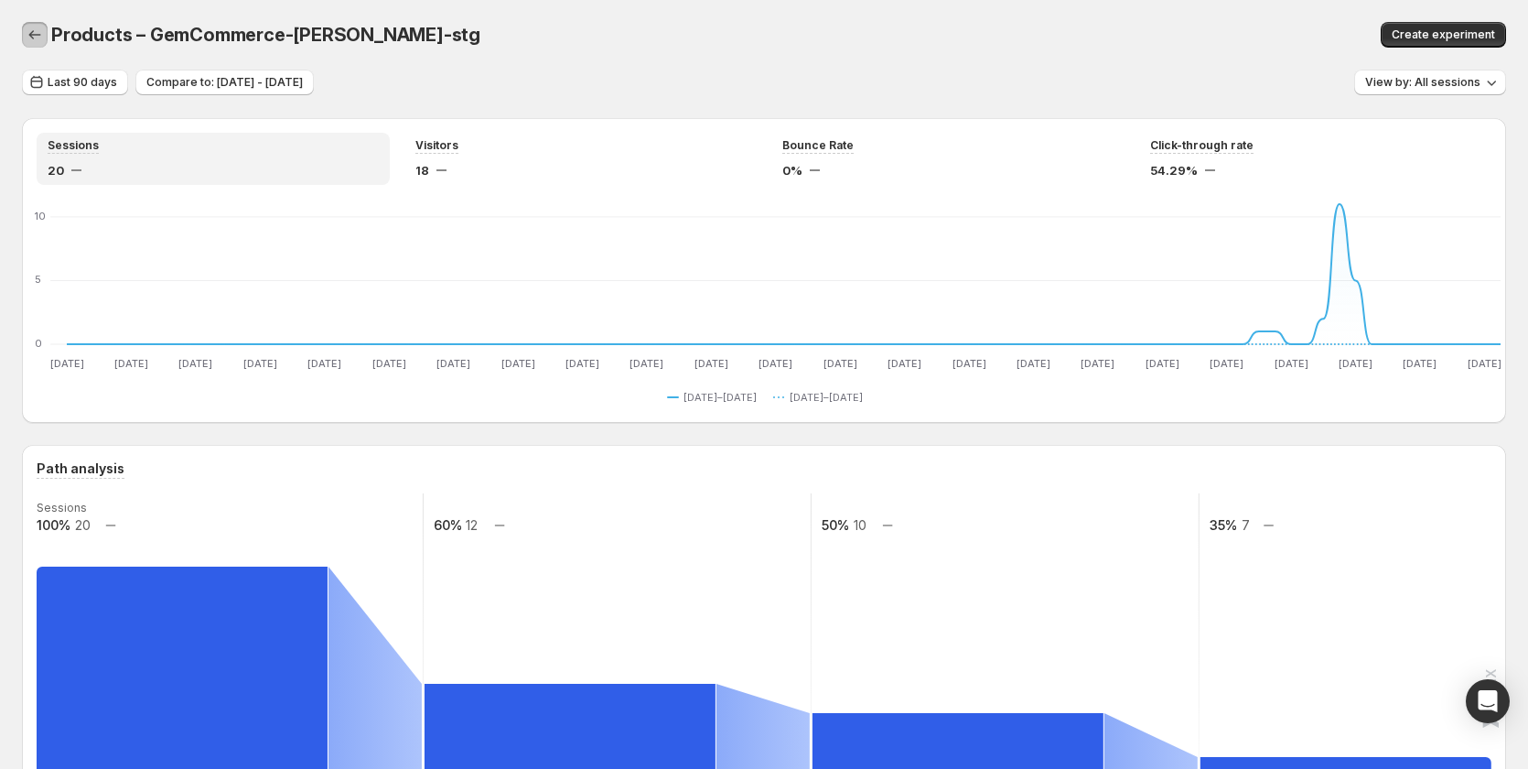
click at [37, 38] on icon "button" at bounding box center [35, 35] width 18 height 18
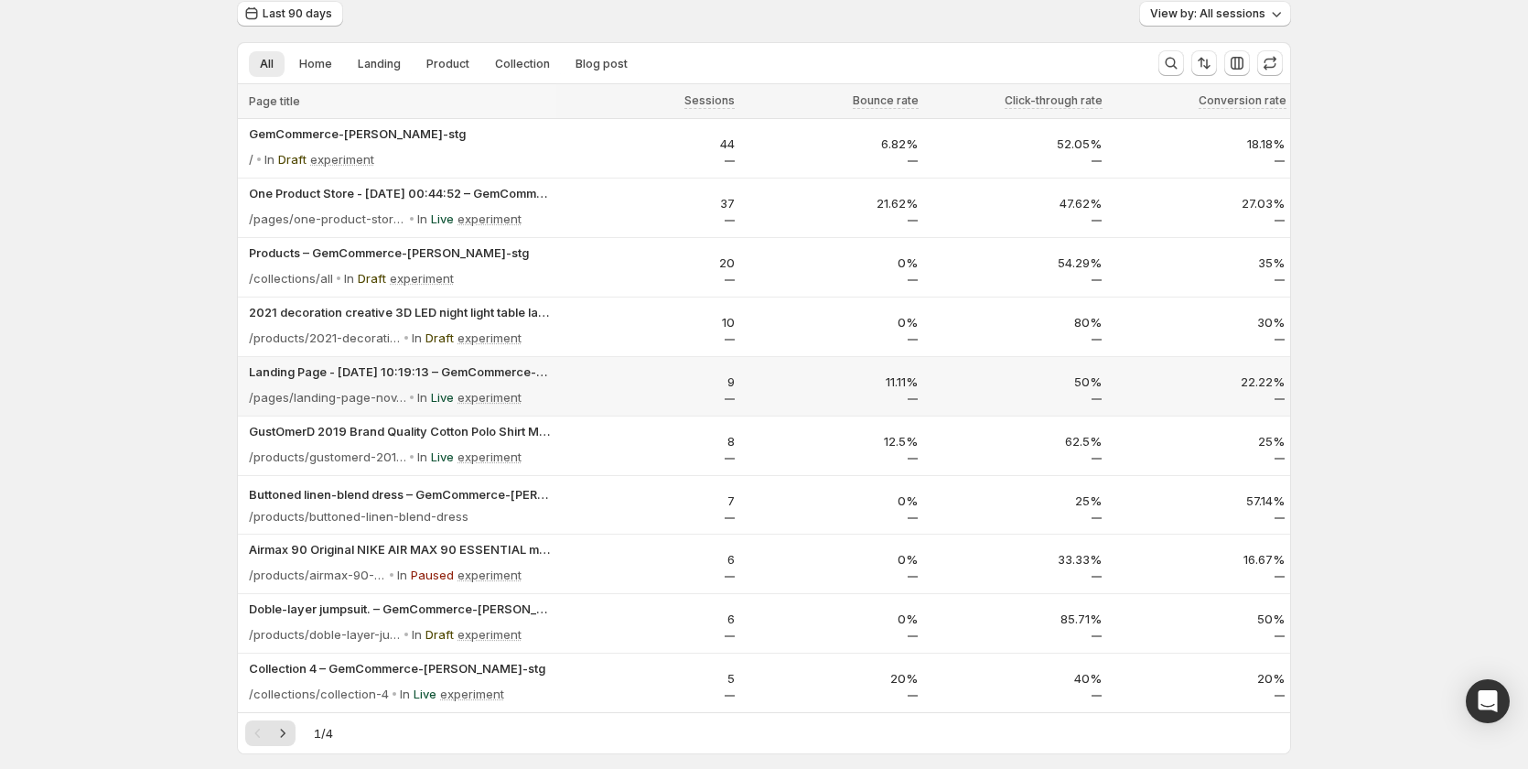
scroll to position [153, 0]
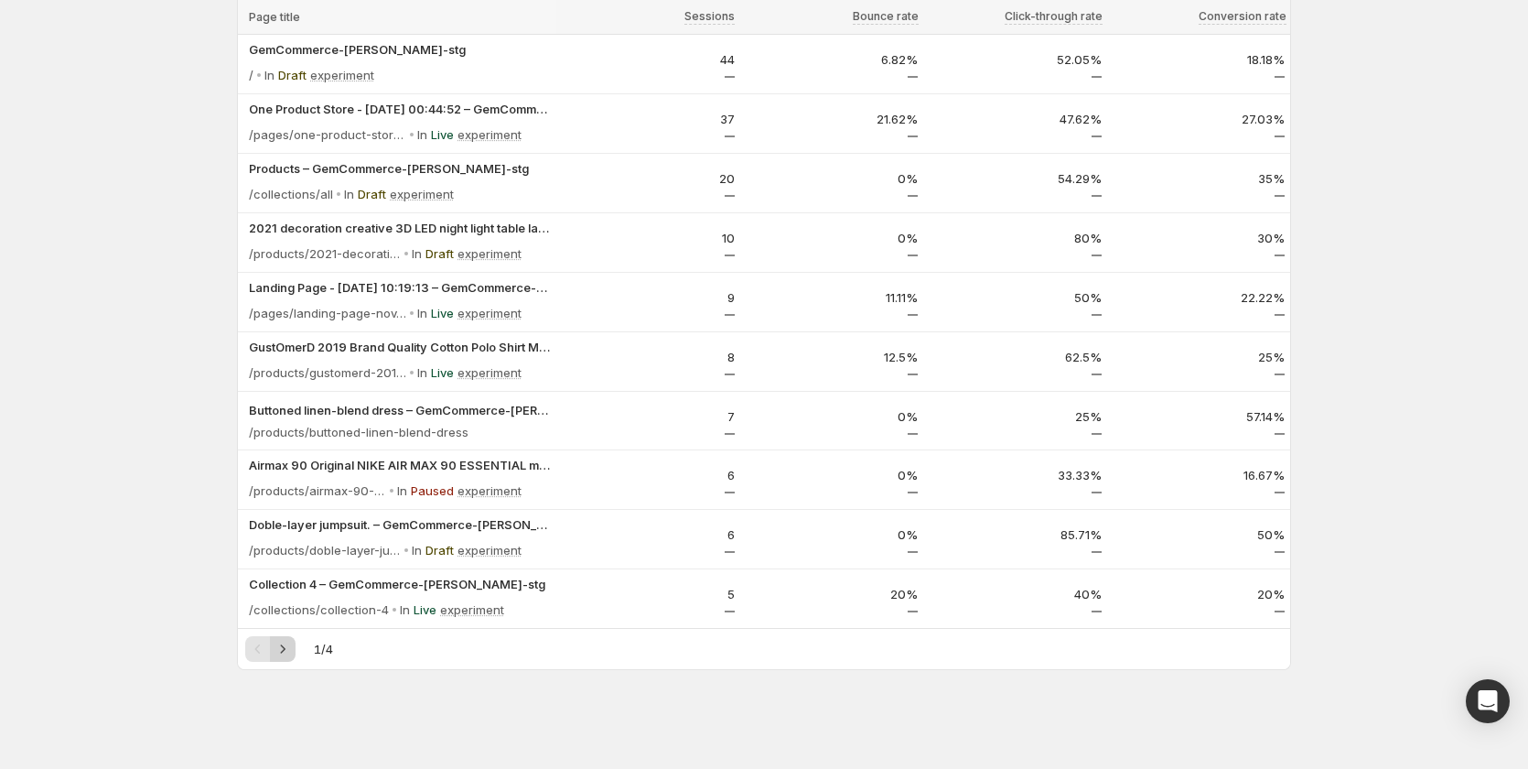
click at [289, 651] on icon "Next" at bounding box center [283, 649] width 18 height 18
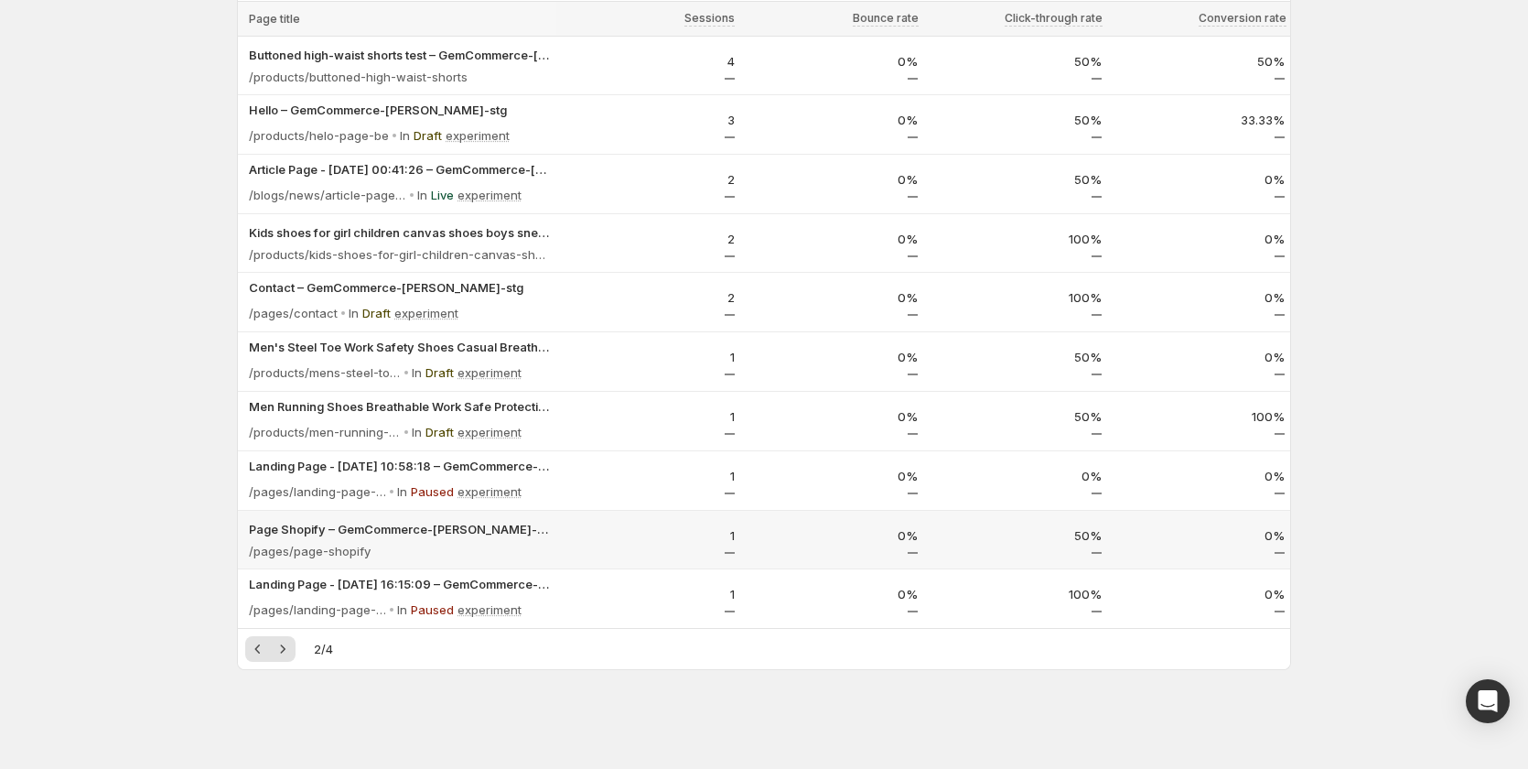
click at [424, 555] on div "/pages/page-shopify" at bounding box center [400, 551] width 302 height 18
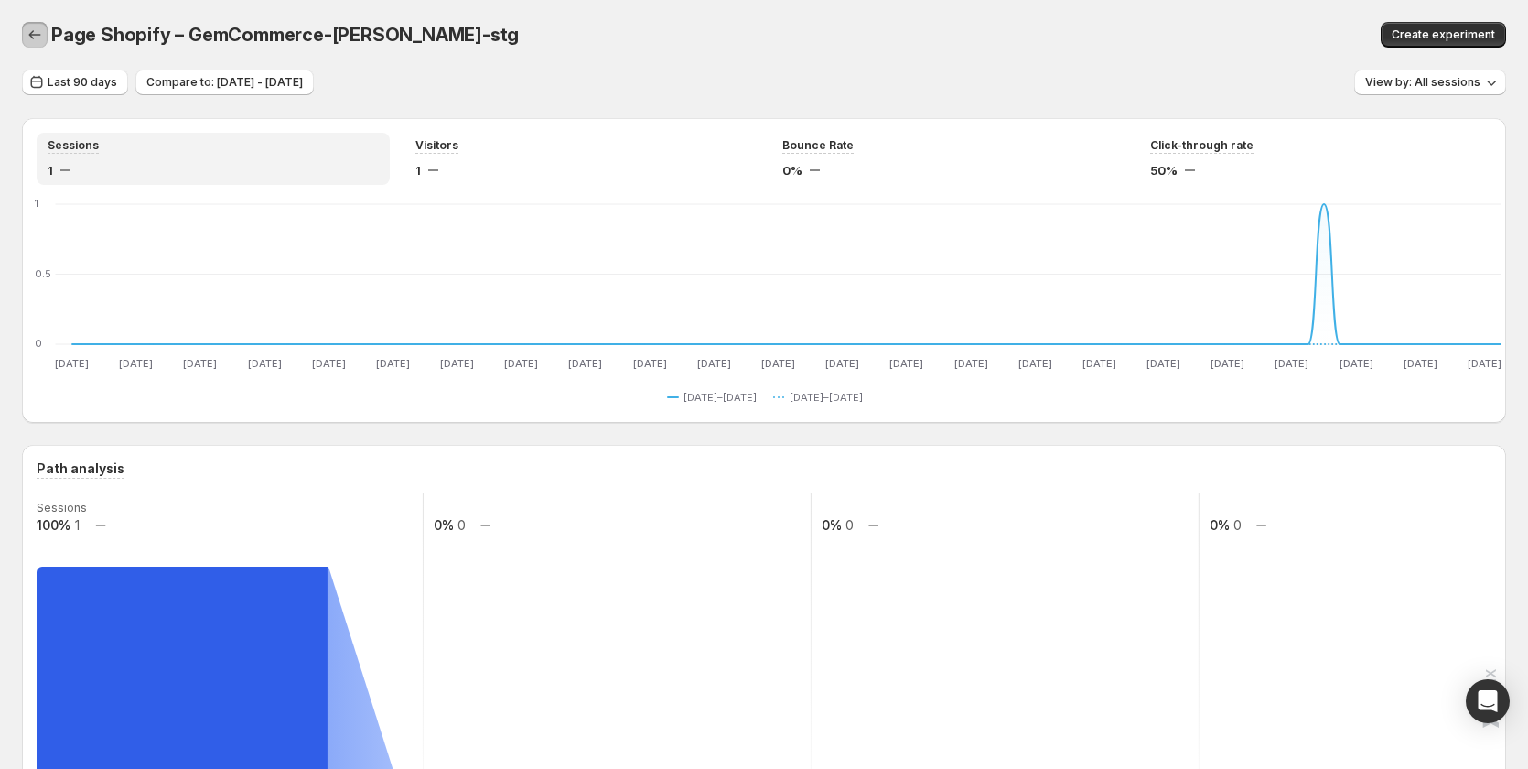
click at [37, 44] on button "button" at bounding box center [35, 35] width 26 height 26
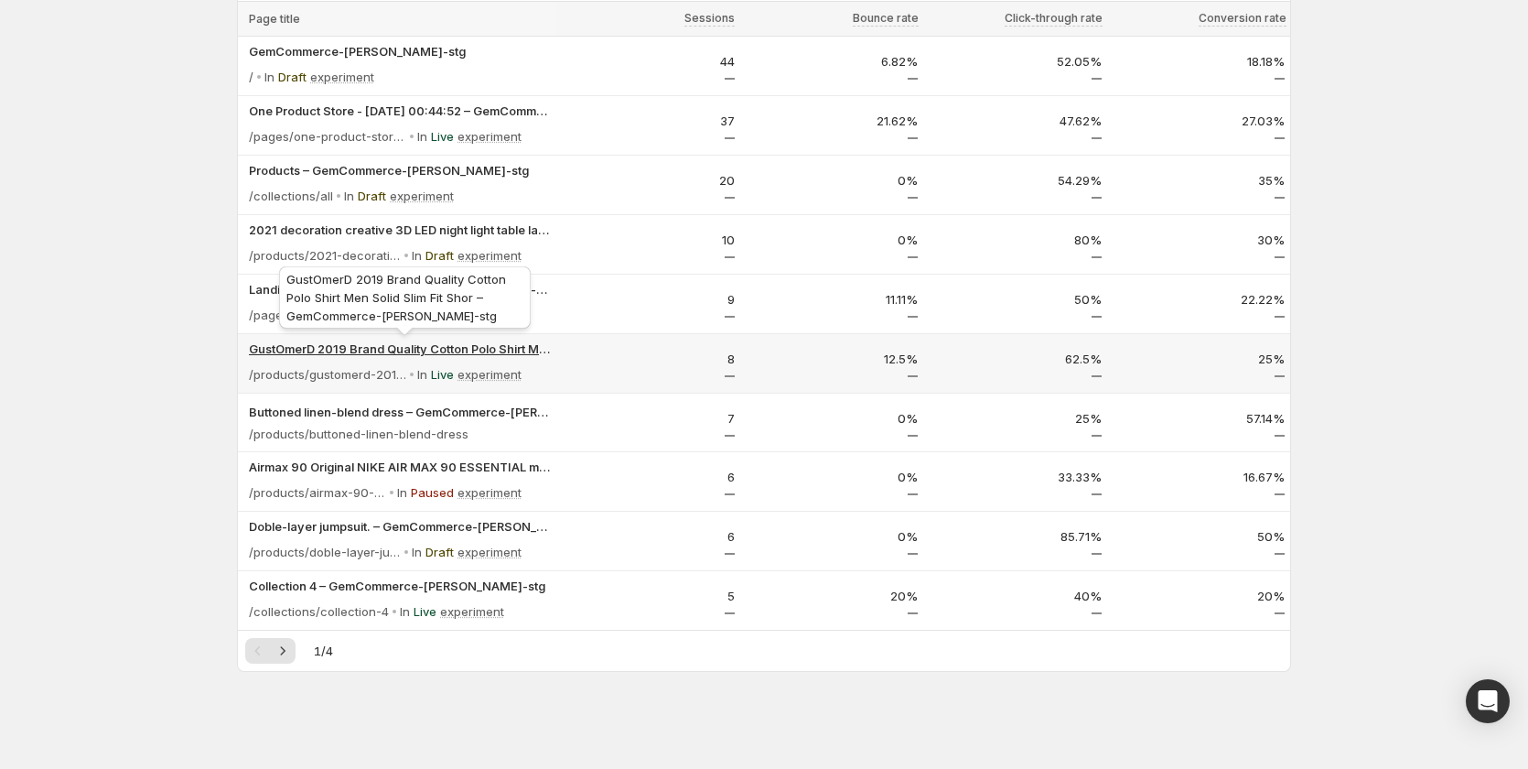
click at [465, 350] on p "GustOmerD 2019 Brand Quality Cotton Polo Shirt Men Solid Slim Fit Shor – GemCom…" at bounding box center [400, 348] width 302 height 18
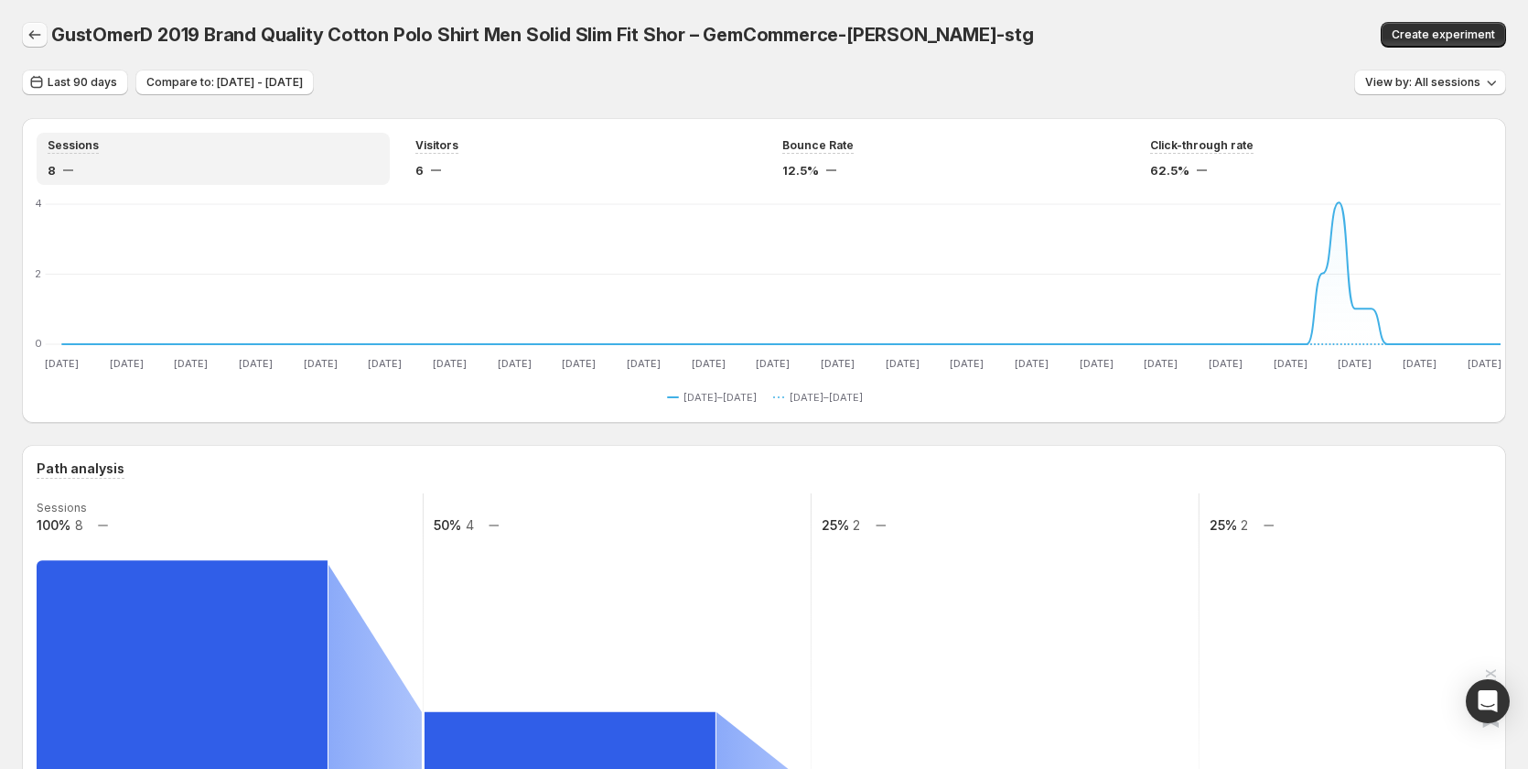
click at [31, 37] on icon "button" at bounding box center [35, 34] width 12 height 9
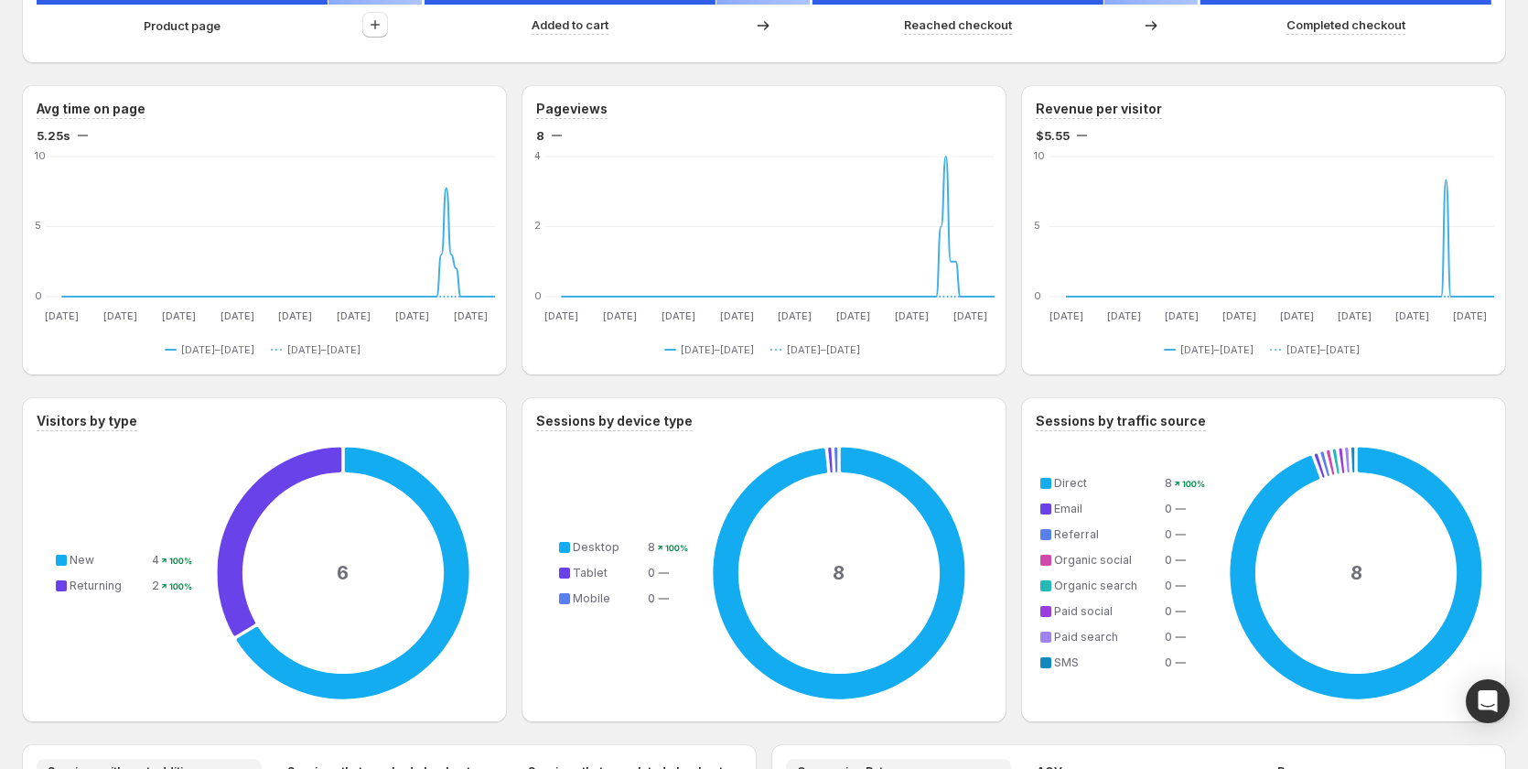
scroll to position [153, 0]
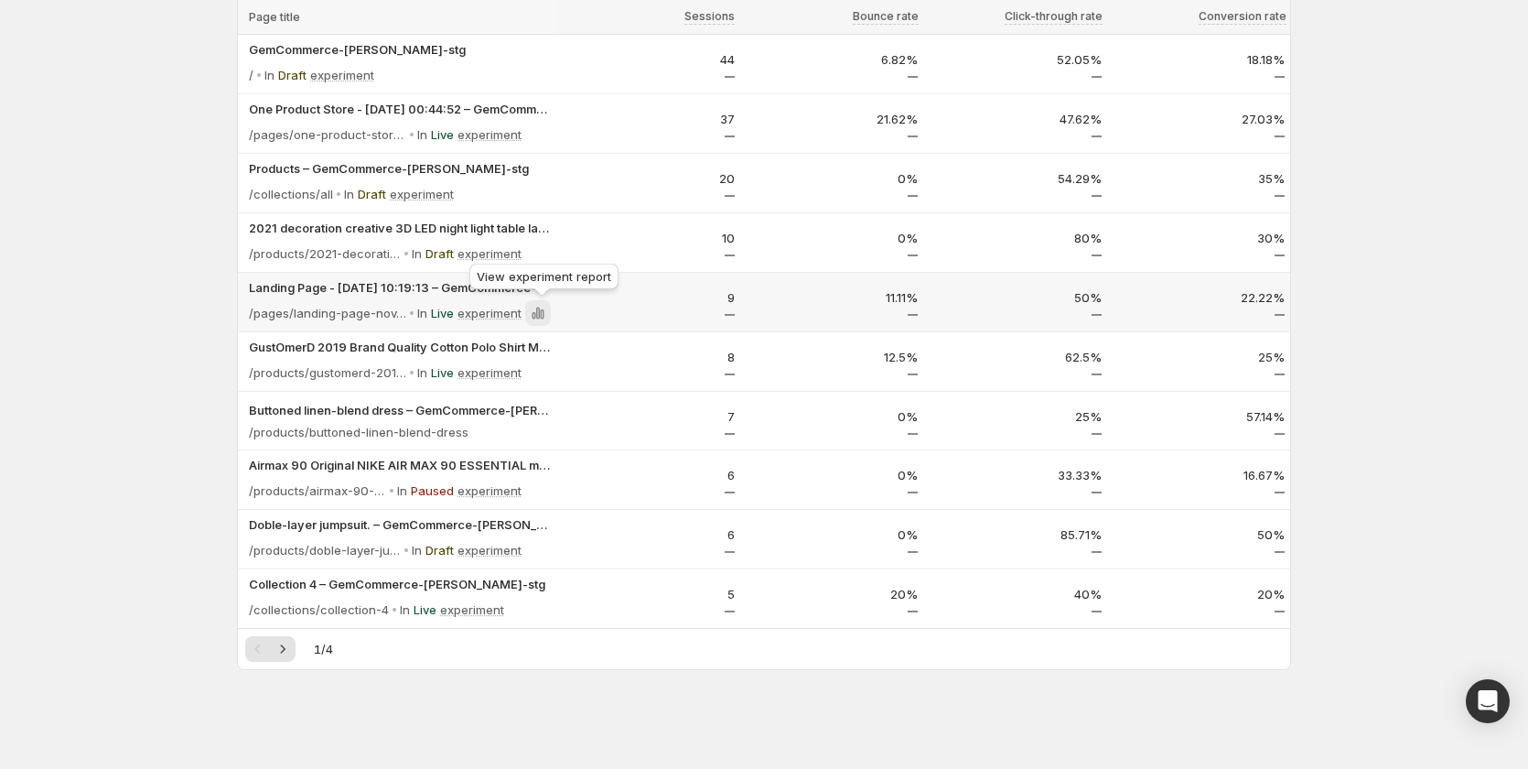
click at [543, 317] on icon at bounding box center [538, 313] width 18 height 18
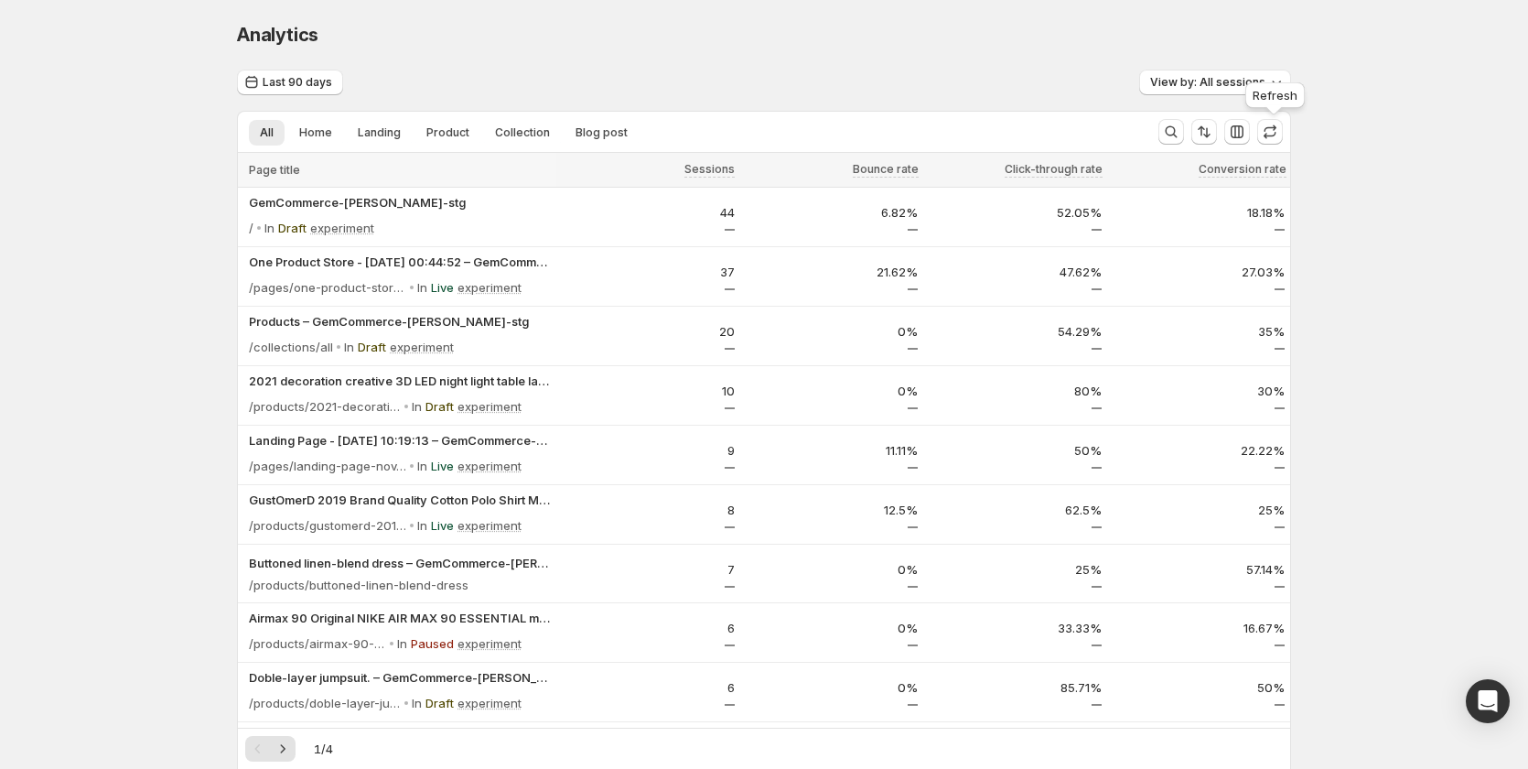
click at [1274, 131] on icon "button" at bounding box center [1270, 132] width 18 height 18
click at [1241, 130] on icon "button" at bounding box center [1237, 132] width 18 height 18
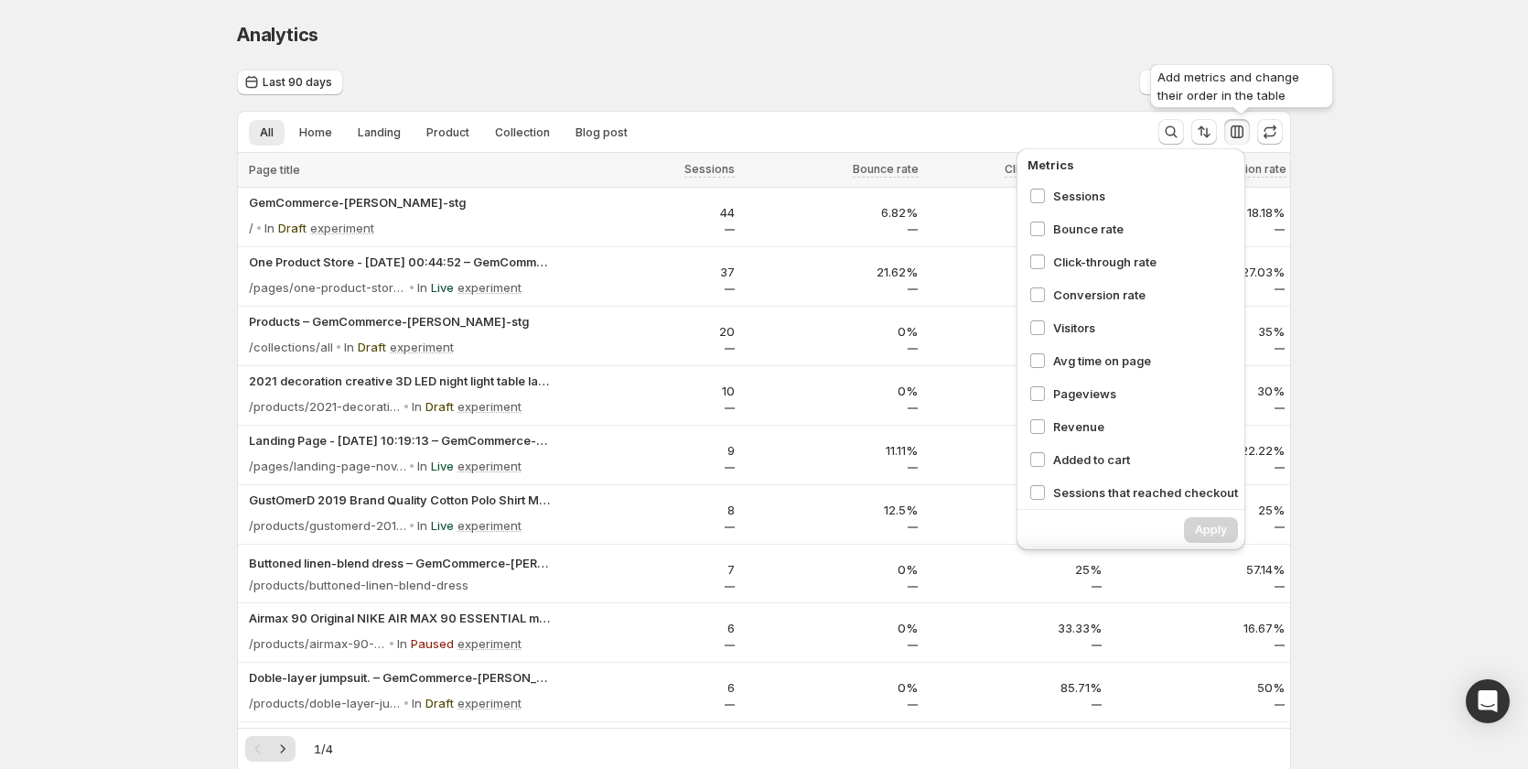
click at [1241, 130] on icon "button" at bounding box center [1237, 132] width 18 height 18
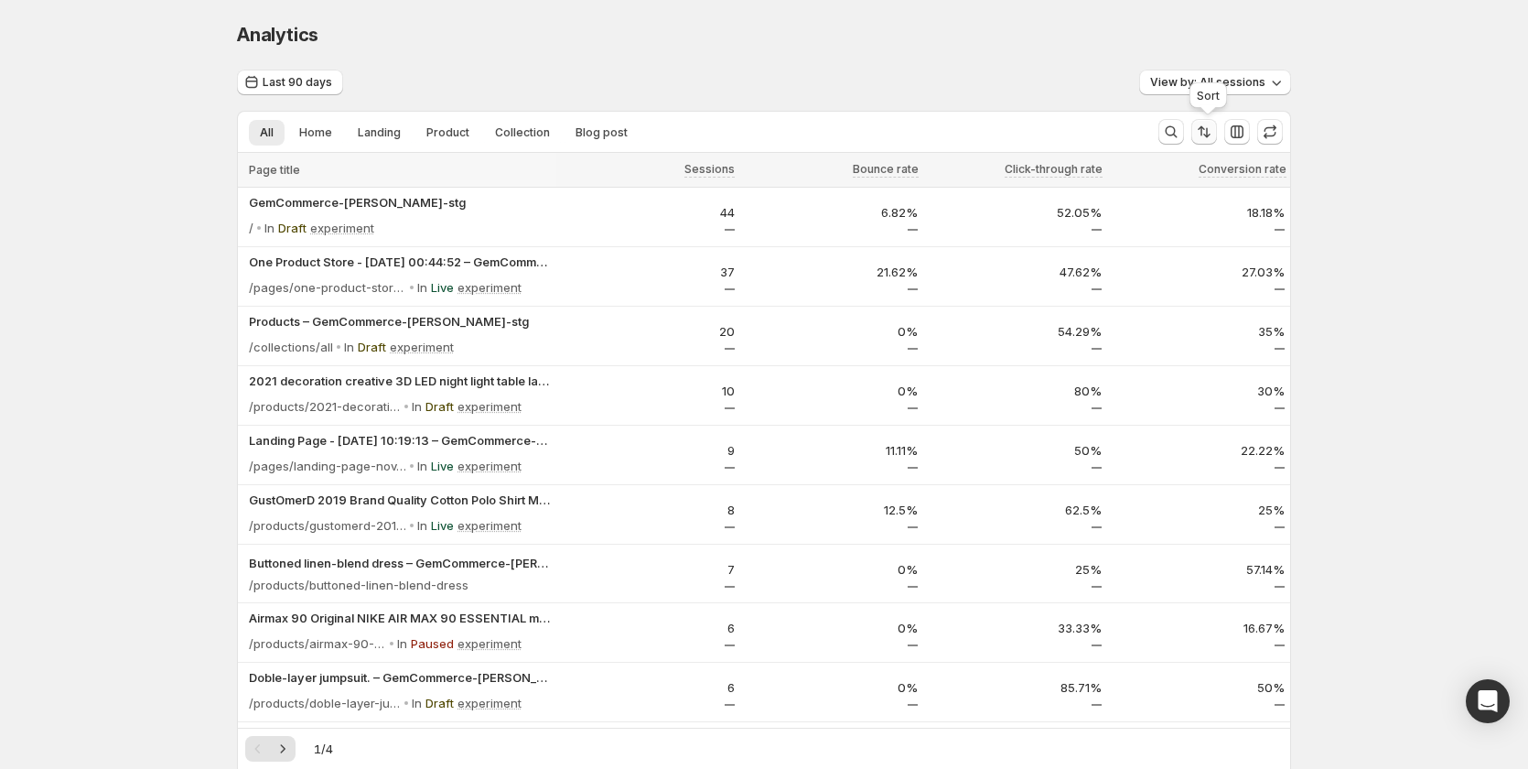
click at [1212, 130] on icon "Sort the results" at bounding box center [1204, 132] width 18 height 18
click at [1178, 136] on icon "Search and filter results" at bounding box center [1171, 132] width 18 height 18
click at [610, 51] on div "Analytics. This page is ready Analytics" at bounding box center [764, 35] width 1054 height 70
click at [1246, 135] on icon "button" at bounding box center [1237, 132] width 18 height 18
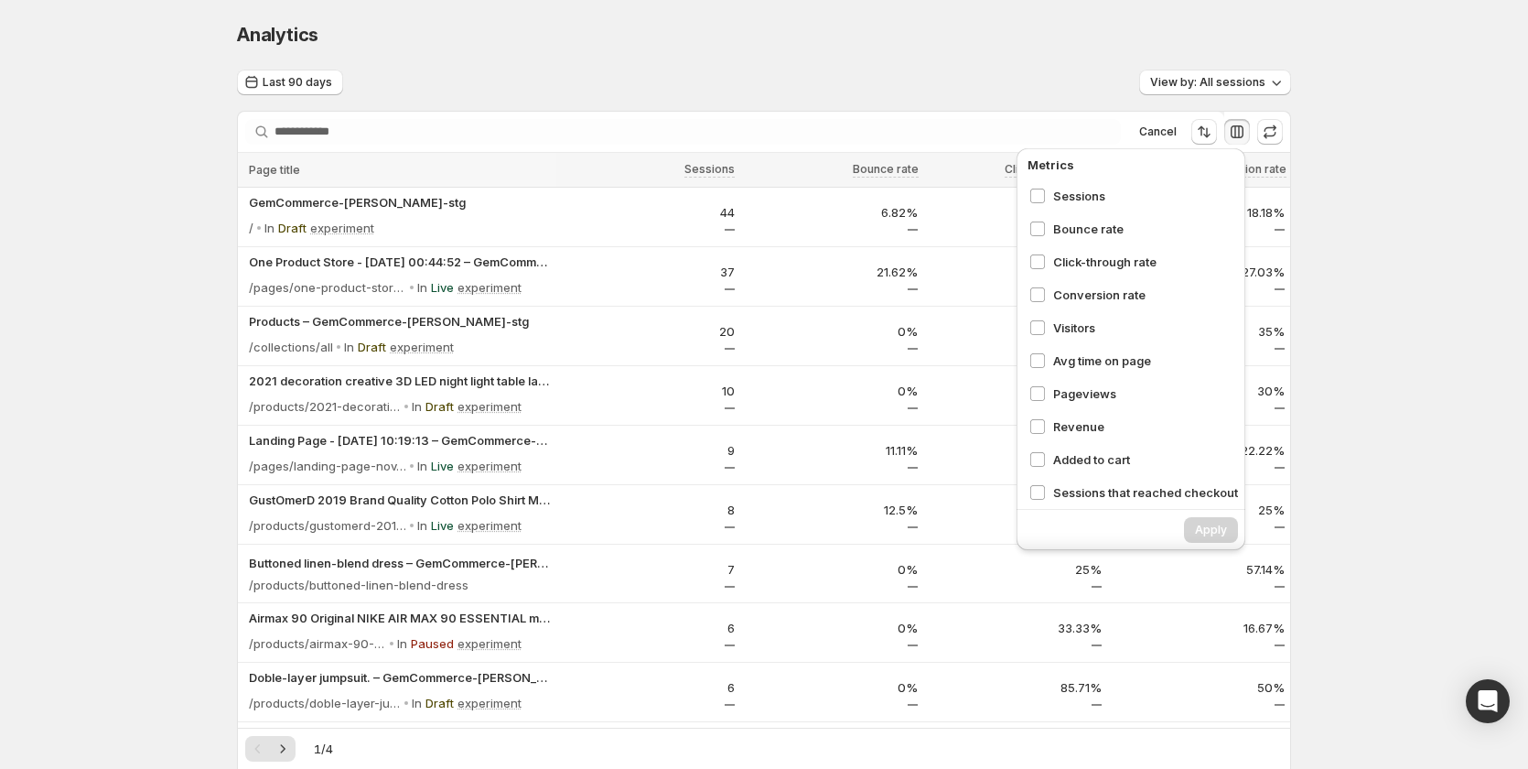
click at [1008, 68] on div "Analytics. This page is ready Analytics" at bounding box center [764, 35] width 1054 height 70
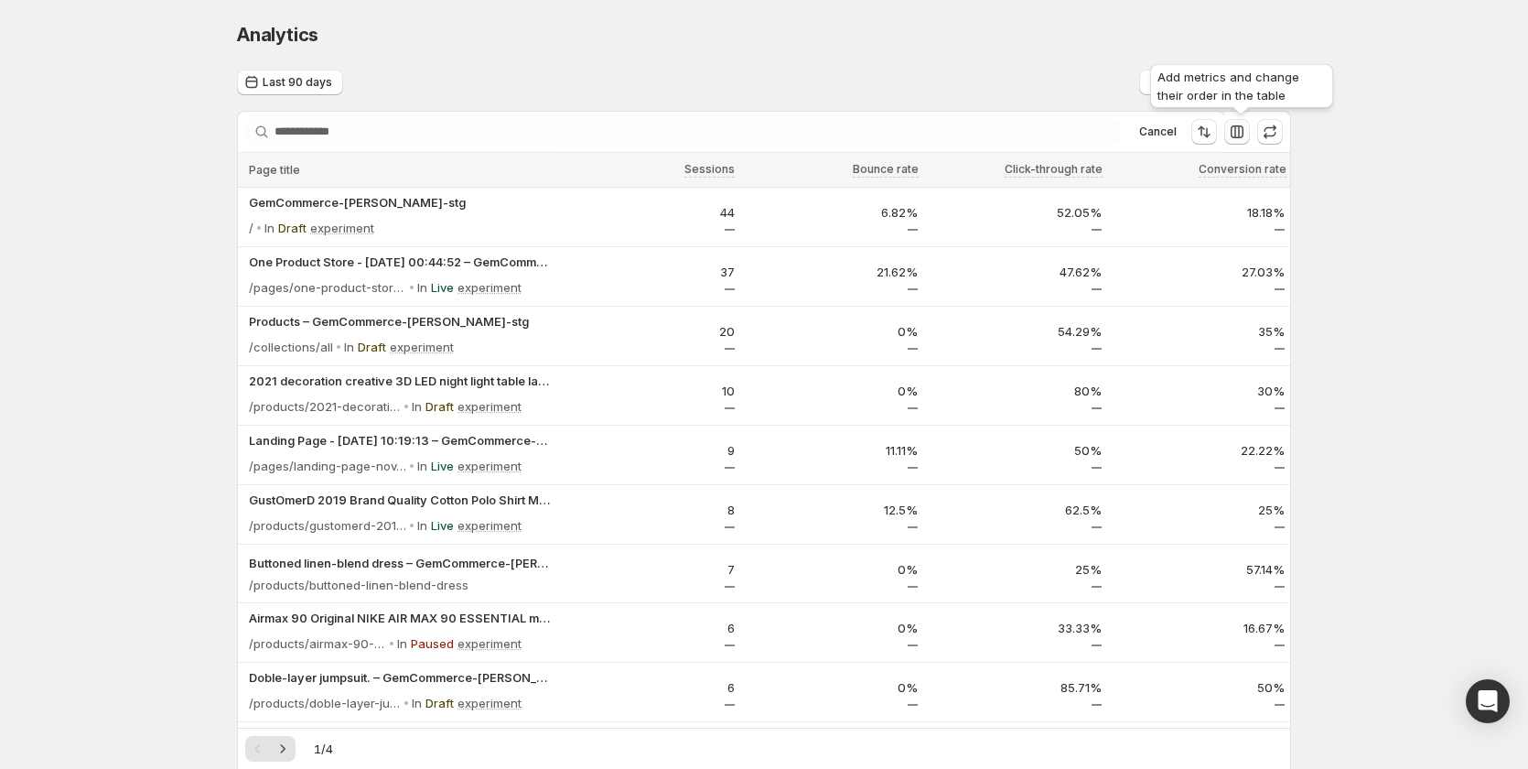
click at [1242, 139] on icon "button" at bounding box center [1237, 132] width 18 height 18
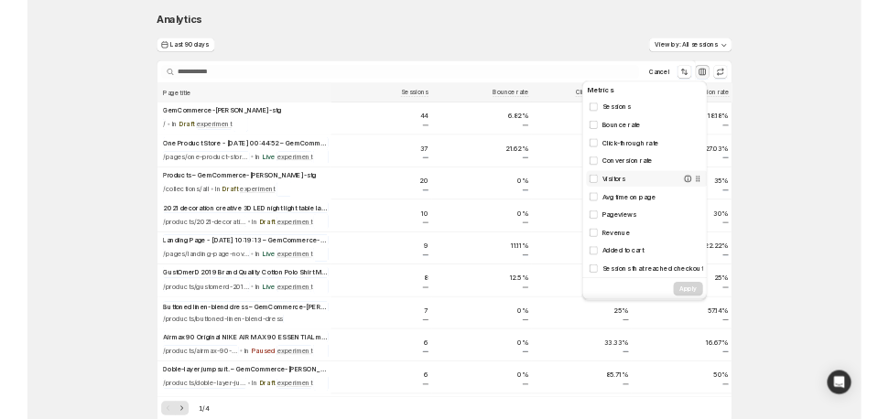
scroll to position [0, 1]
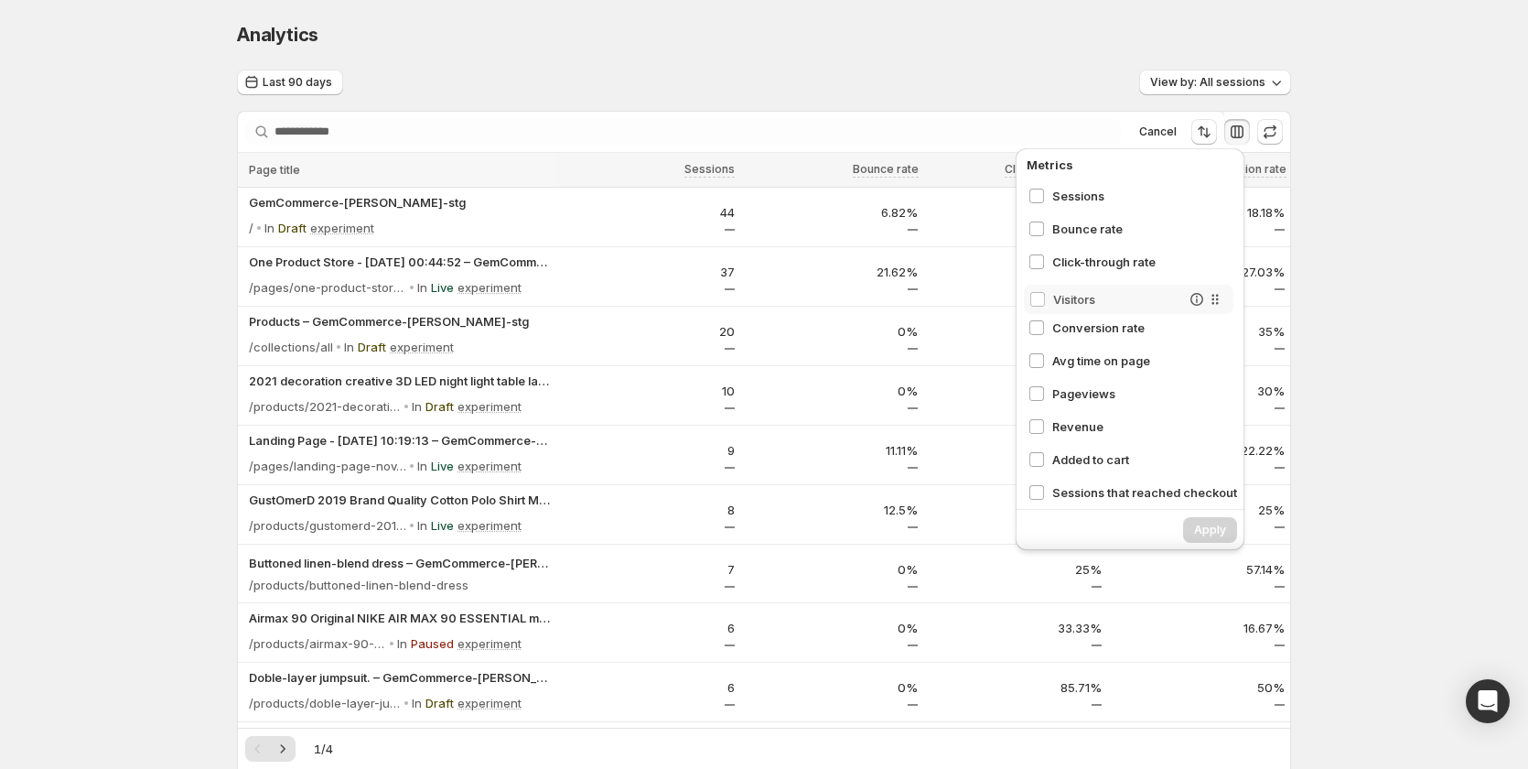
drag, startPoint x: 1213, startPoint y: 329, endPoint x: 1213, endPoint y: 288, distance: 40.3
click at [1213, 288] on div "Sessions Bounce rate Click-through rate Conversion rate Visitors Avg time on pa…" at bounding box center [1134, 341] width 223 height 320
click at [1201, 359] on icon at bounding box center [1210, 360] width 18 height 18
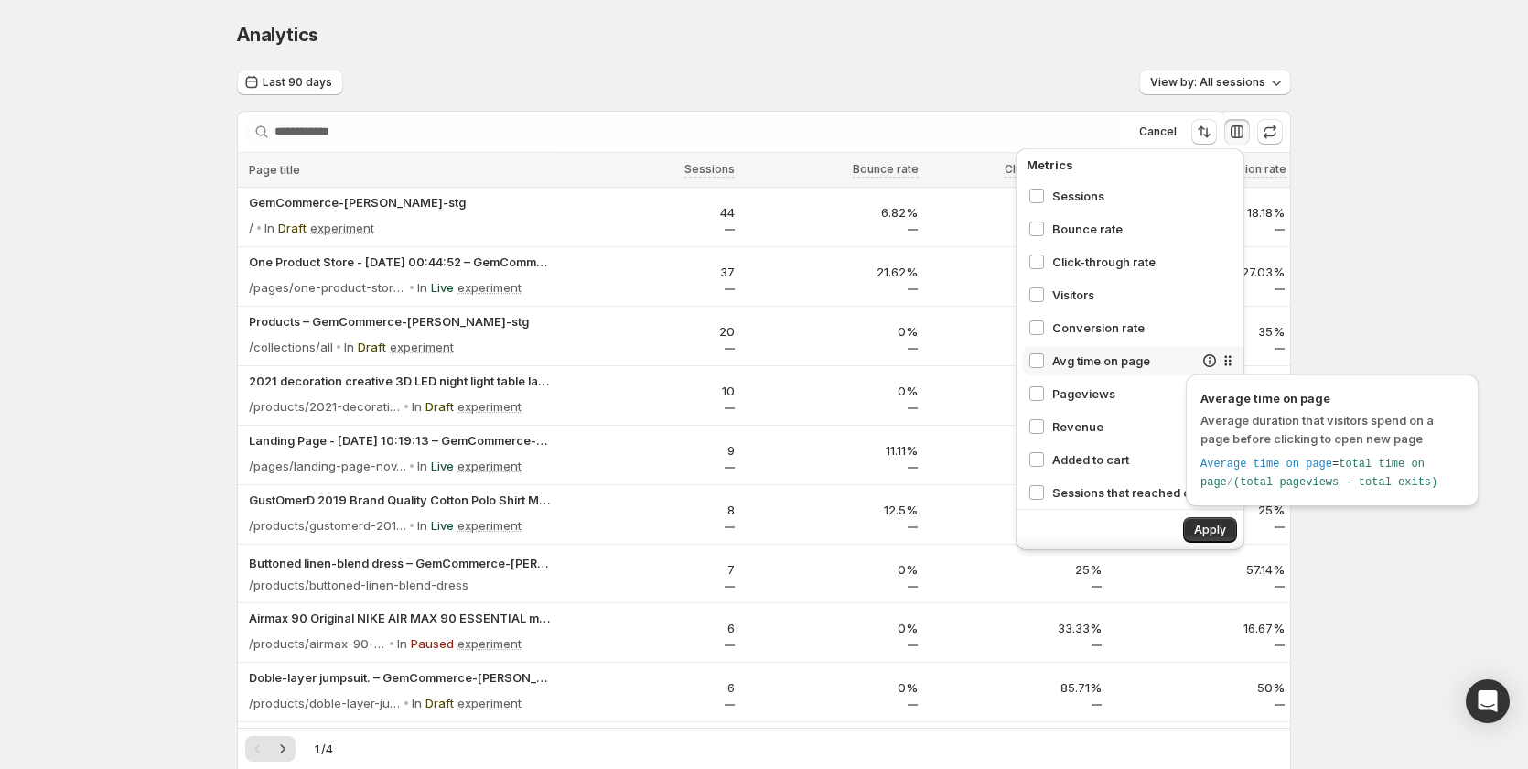
click at [1201, 359] on icon at bounding box center [1210, 360] width 18 height 18
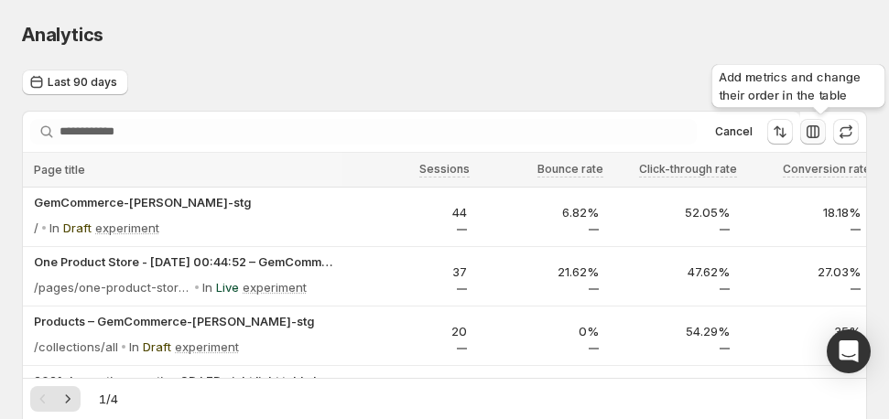
click at [819, 138] on icon "button" at bounding box center [812, 131] width 13 height 13
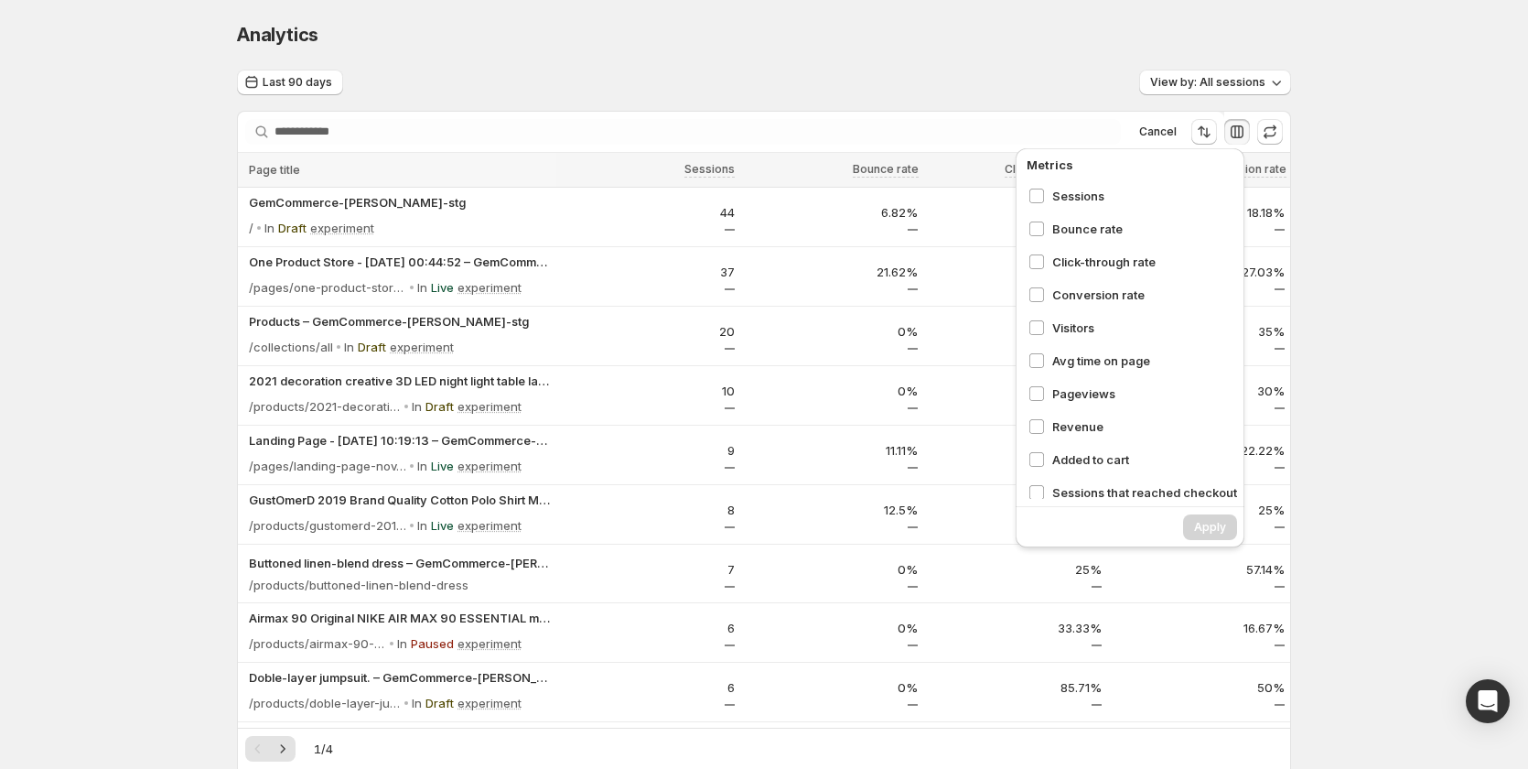
click at [1018, 77] on div "Last 90 days View by: All sessions" at bounding box center [764, 83] width 1054 height 27
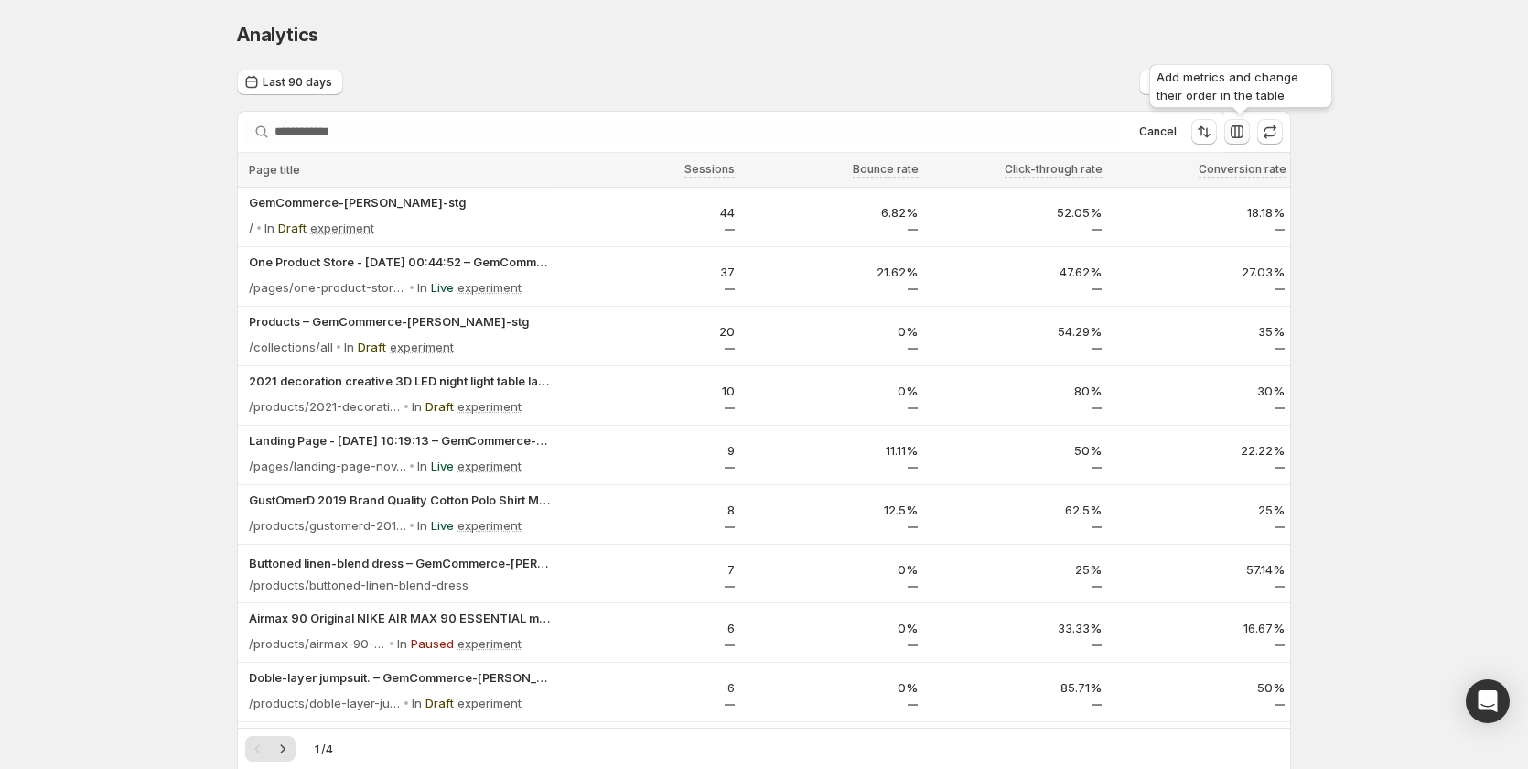
click at [1235, 134] on icon "button" at bounding box center [1237, 131] width 13 height 13
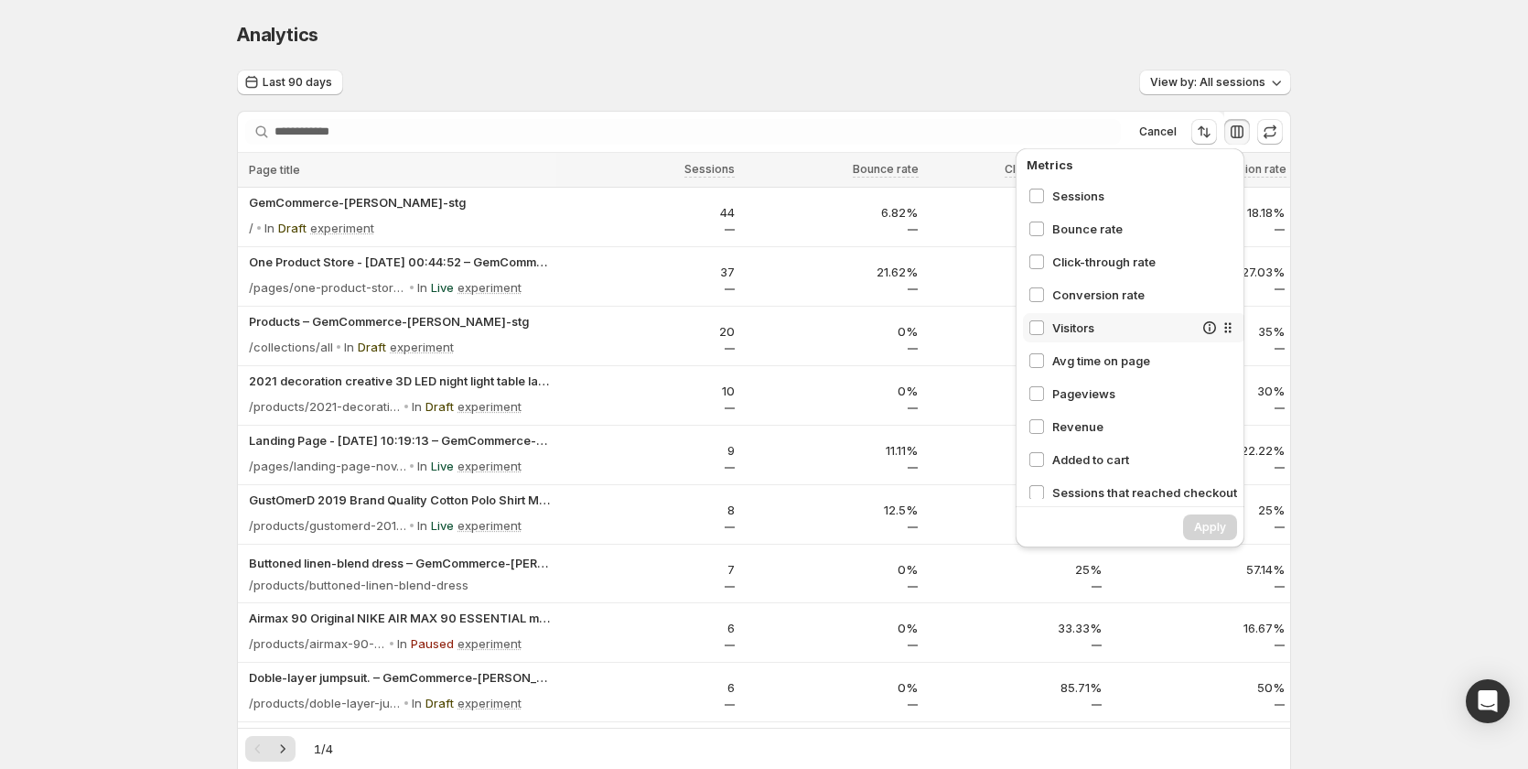
click at [1079, 341] on div "Visitors" at bounding box center [1134, 327] width 223 height 29
click at [1081, 366] on span "Avg time on page" at bounding box center [1122, 360] width 141 height 18
drag, startPoint x: 1079, startPoint y: 357, endPoint x: 1082, endPoint y: 322, distance: 34.9
click at [1082, 322] on div "Sessions Bounce rate Click-through rate Conversion rate Visitors Avg time on pa…" at bounding box center [1134, 340] width 223 height 318
drag, startPoint x: 1081, startPoint y: 397, endPoint x: 1089, endPoint y: 309, distance: 88.2
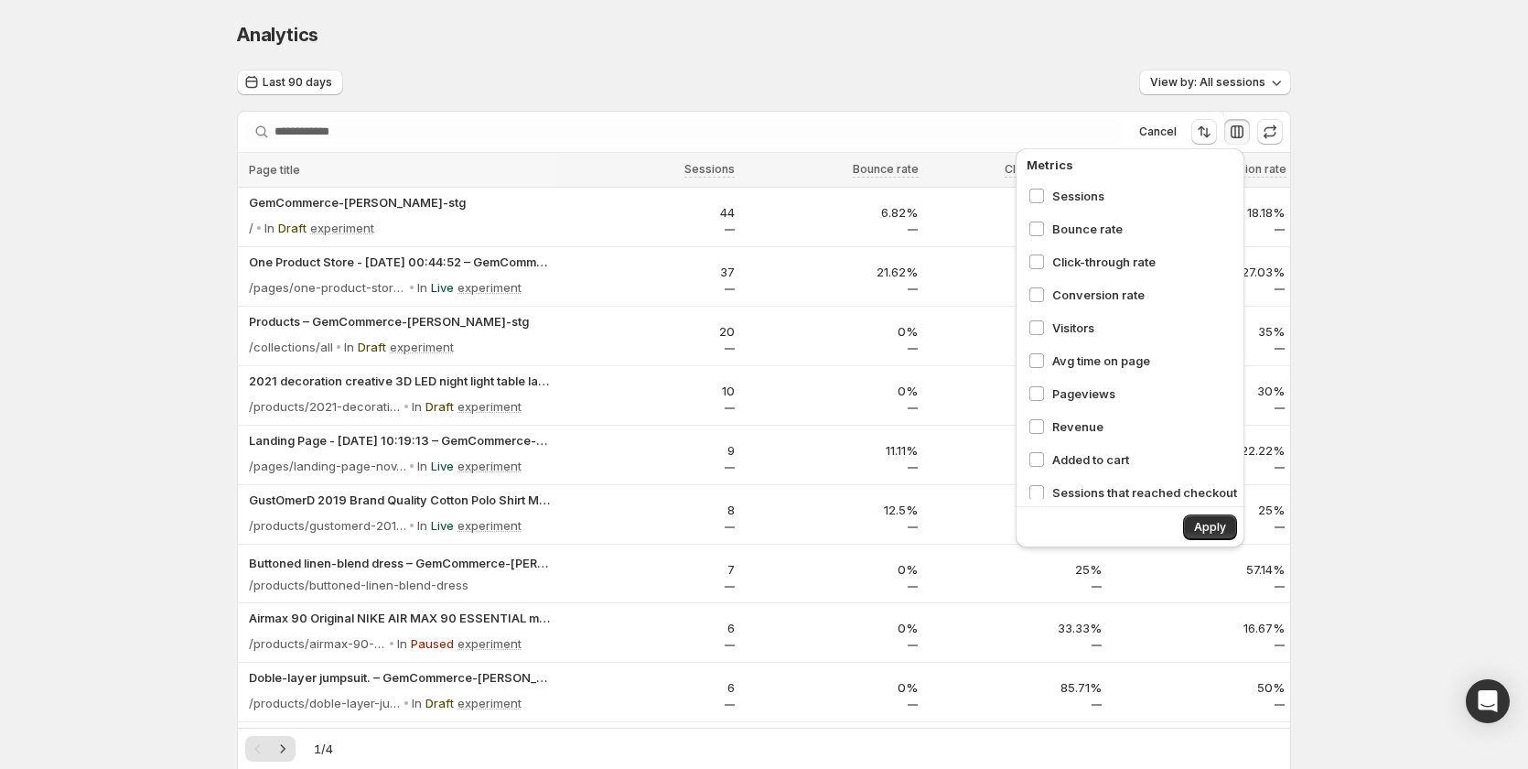
click at [1089, 309] on div "Sessions Bounce rate Click-through rate Conversion rate Visitors Avg time on pa…" at bounding box center [1134, 340] width 223 height 318
drag, startPoint x: 1095, startPoint y: 390, endPoint x: 1156, endPoint y: 380, distance: 61.2
click at [1156, 380] on div "Pageviews" at bounding box center [1134, 393] width 223 height 29
click at [1081, 384] on span "Pageviews" at bounding box center [1122, 393] width 141 height 18
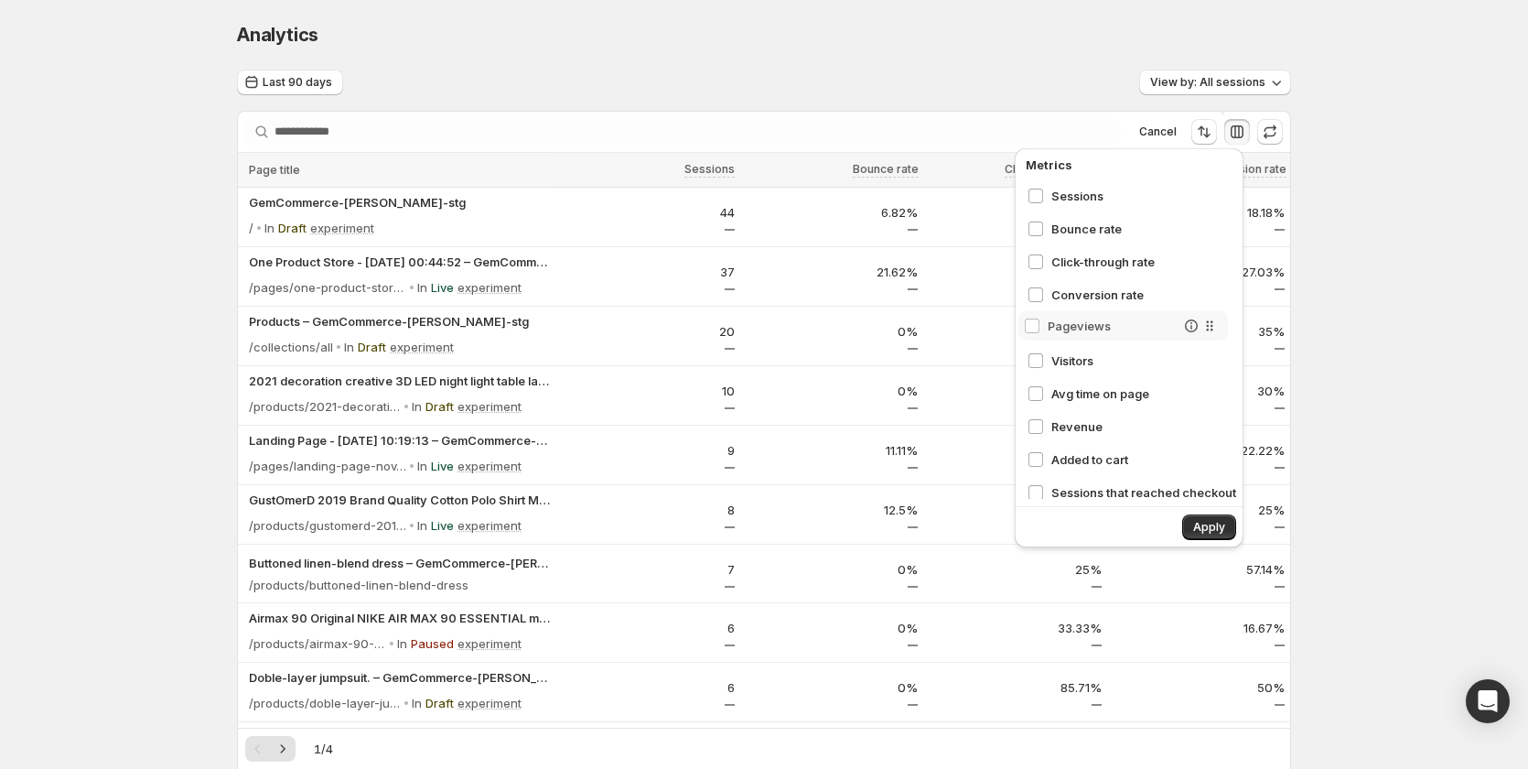
drag, startPoint x: 1214, startPoint y: 392, endPoint x: 1210, endPoint y: 312, distance: 79.7
click at [1210, 312] on div "Sessions Bounce rate Click-through rate Conversion rate Visitors Avg time on pa…" at bounding box center [1133, 340] width 223 height 318
click at [1364, 461] on div "Analytics. This page is ready Analytics Last 90 days View by: All sessions Sear…" at bounding box center [764, 460] width 1528 height 921
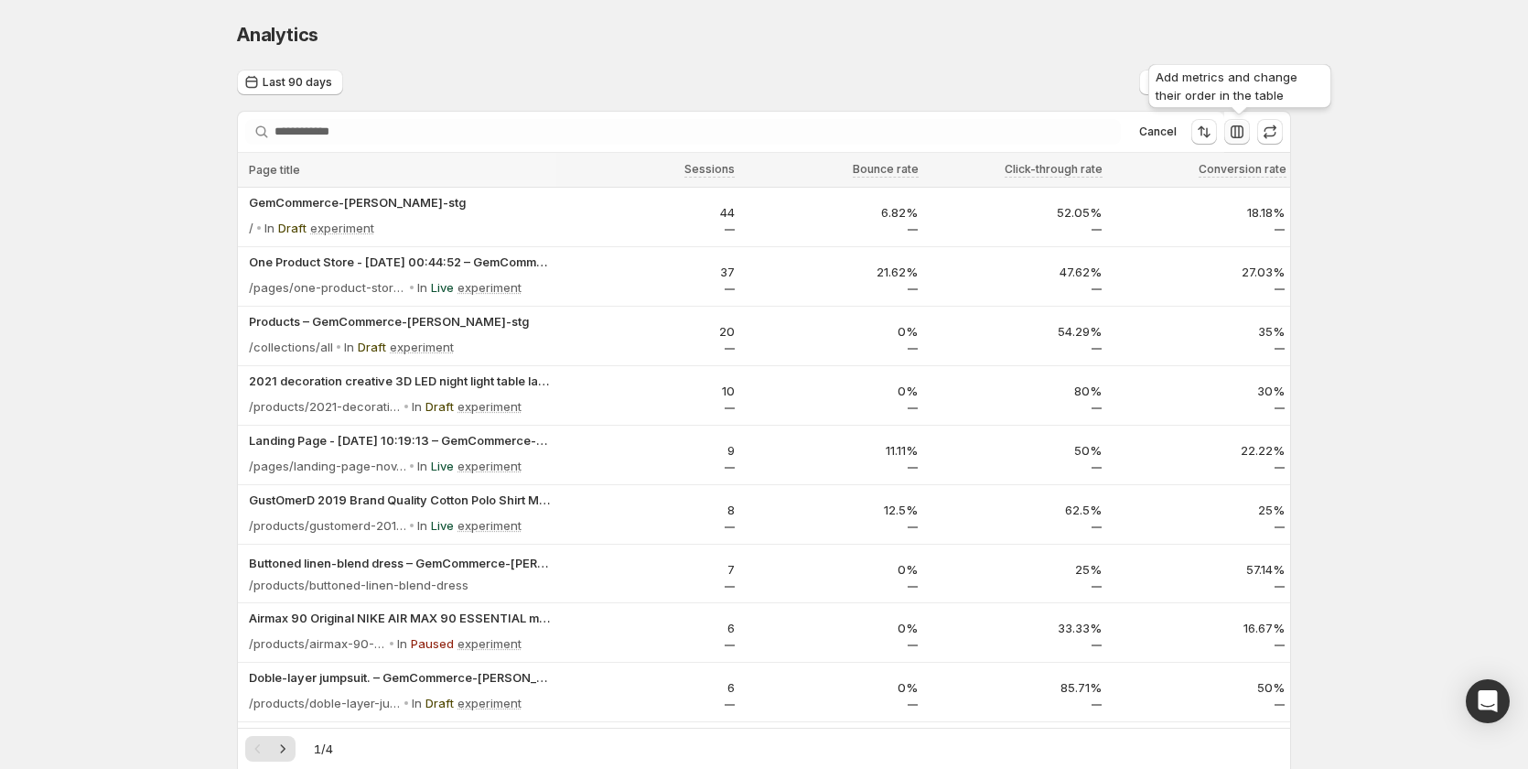
click at [1239, 133] on icon "button" at bounding box center [1237, 132] width 18 height 18
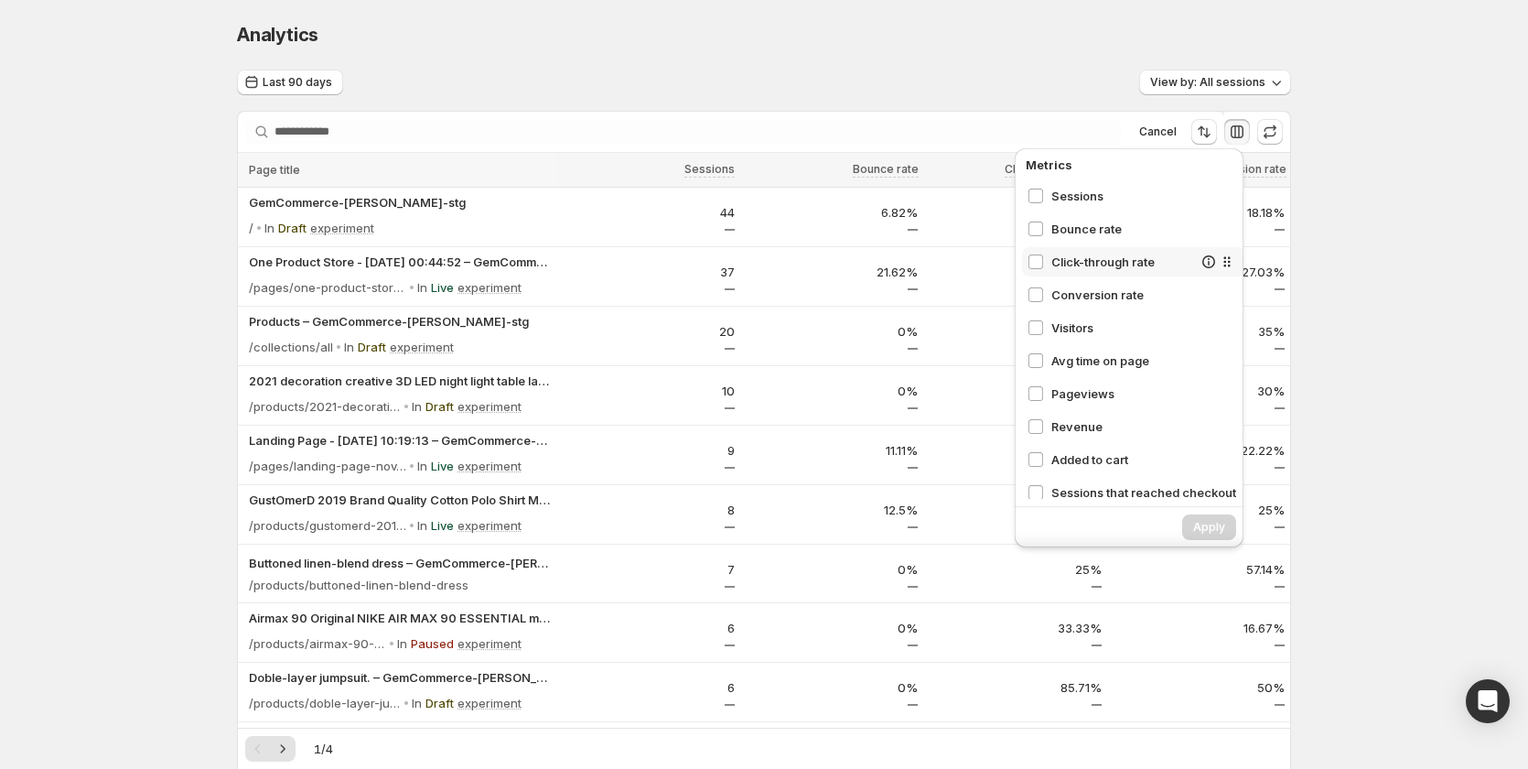
drag, startPoint x: 1075, startPoint y: 403, endPoint x: 1075, endPoint y: 264, distance: 139.1
click at [1075, 264] on div "Sessions Bounce rate Click-through rate Conversion rate Visitors Avg time on pa…" at bounding box center [1133, 340] width 223 height 318
drag, startPoint x: 1215, startPoint y: 394, endPoint x: 1201, endPoint y: 253, distance: 142.6
click at [1201, 253] on div "Sessions Bounce rate Click-through rate Conversion rate Visitors Avg time on pa…" at bounding box center [1132, 340] width 223 height 318
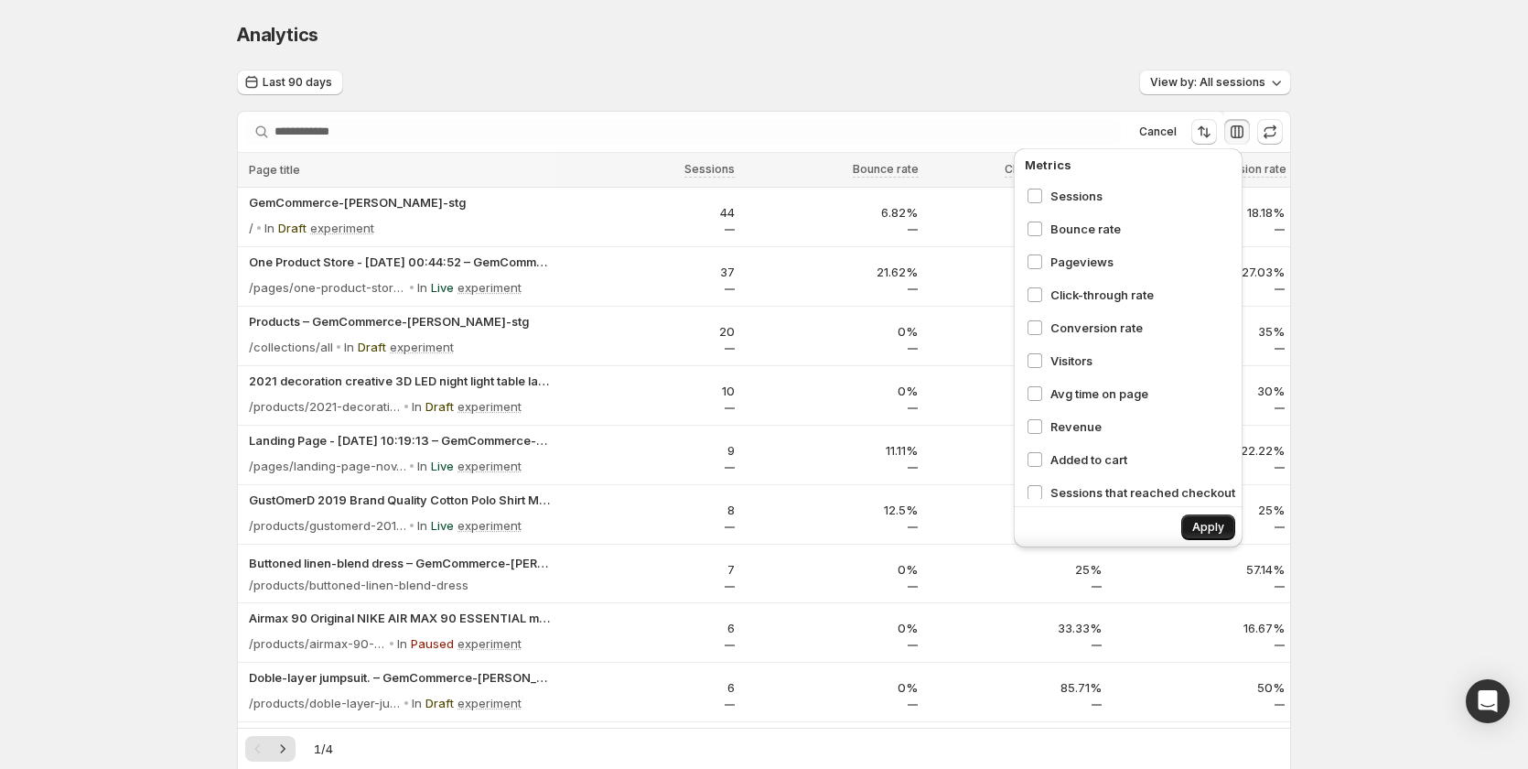
click at [1200, 521] on span "Apply" at bounding box center [1208, 527] width 32 height 15
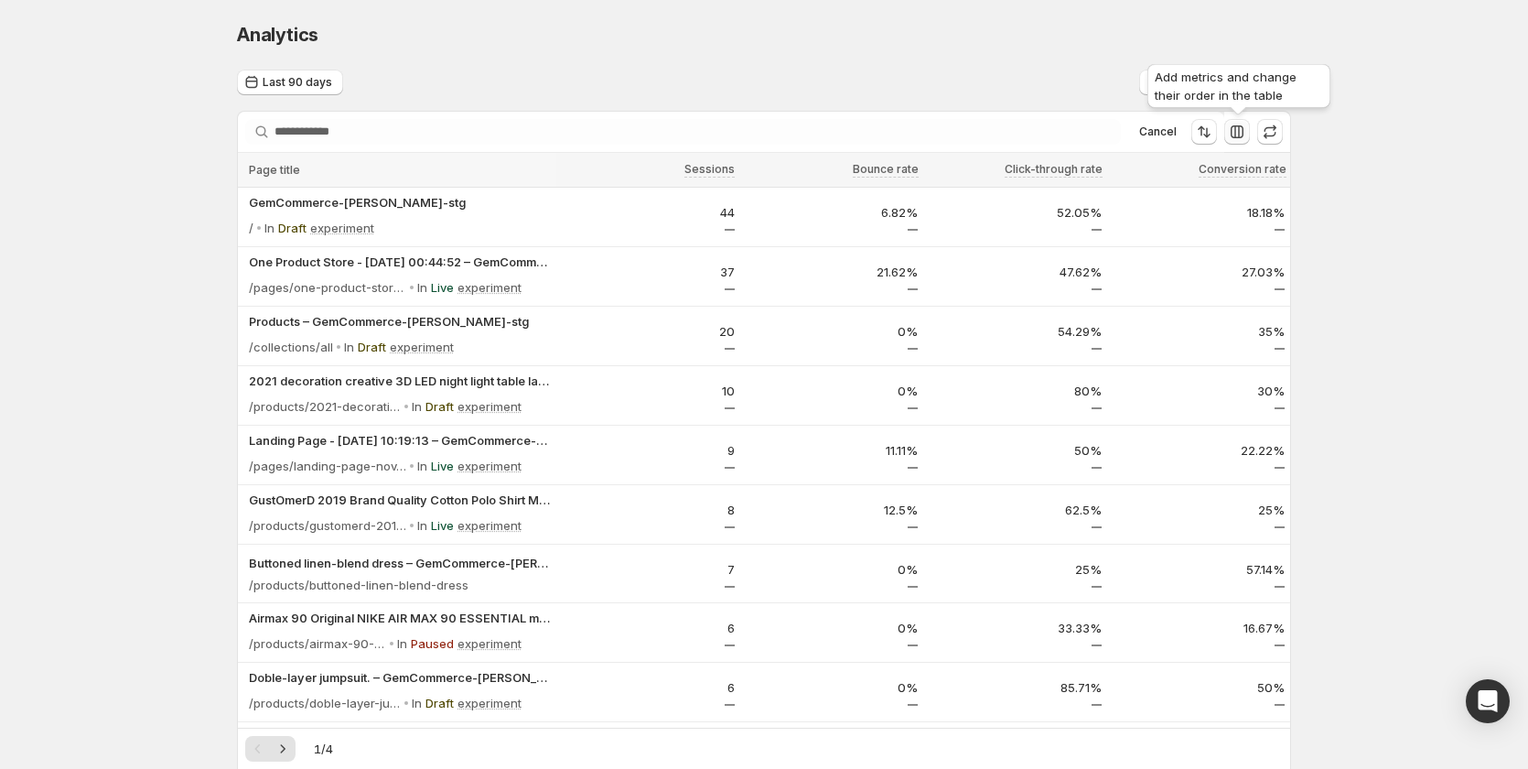
click at [1236, 123] on button "button" at bounding box center [1237, 132] width 26 height 26
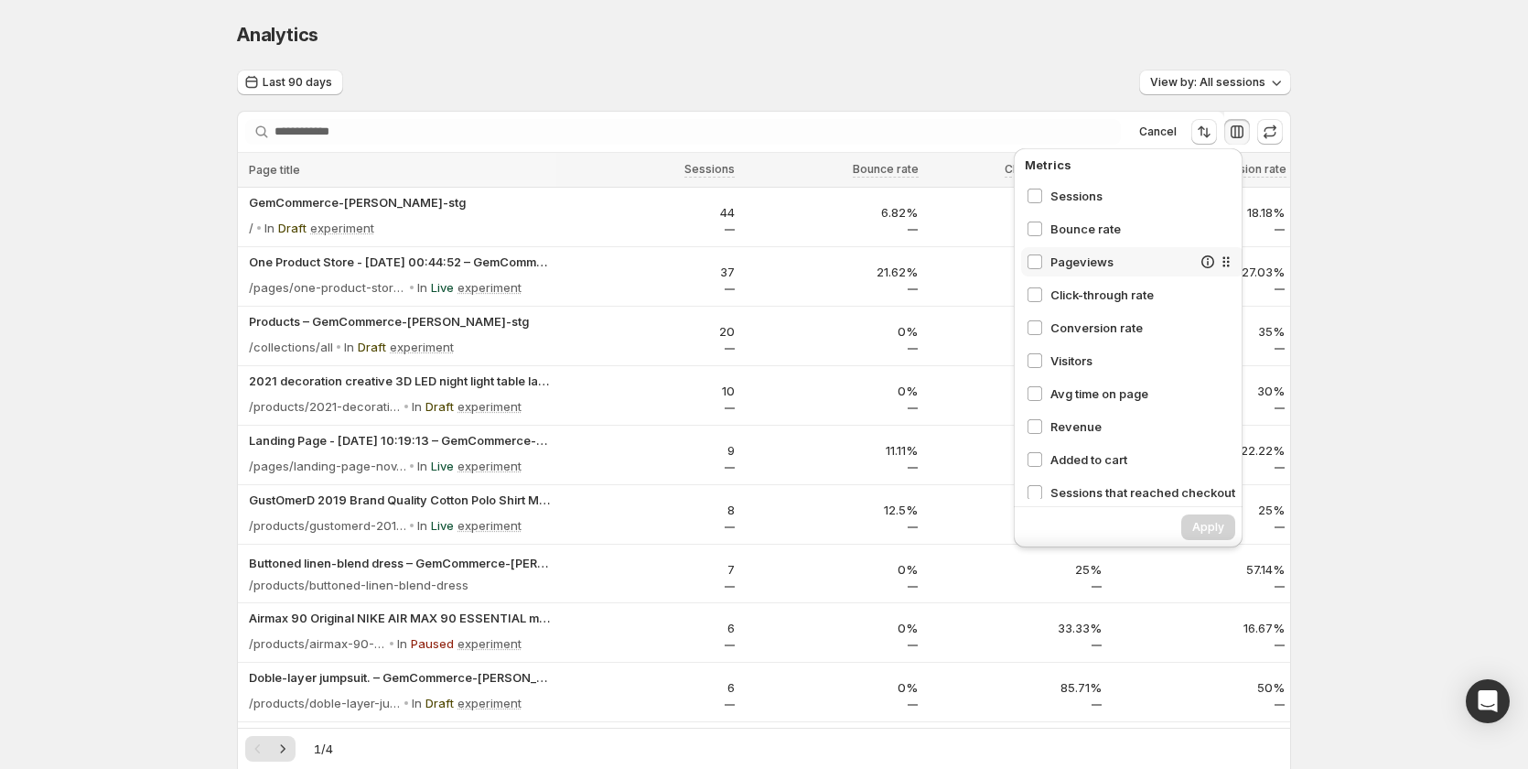
click at [1072, 259] on span "Pageviews" at bounding box center [1121, 262] width 141 height 18
click at [1093, 383] on div "Avg time on page" at bounding box center [1132, 393] width 223 height 29
click at [1077, 350] on div "Visitors" at bounding box center [1132, 360] width 223 height 29
click at [1104, 431] on span "Revenue" at bounding box center [1121, 426] width 141 height 18
click at [1197, 513] on div "Apply" at bounding box center [1128, 527] width 229 height 40
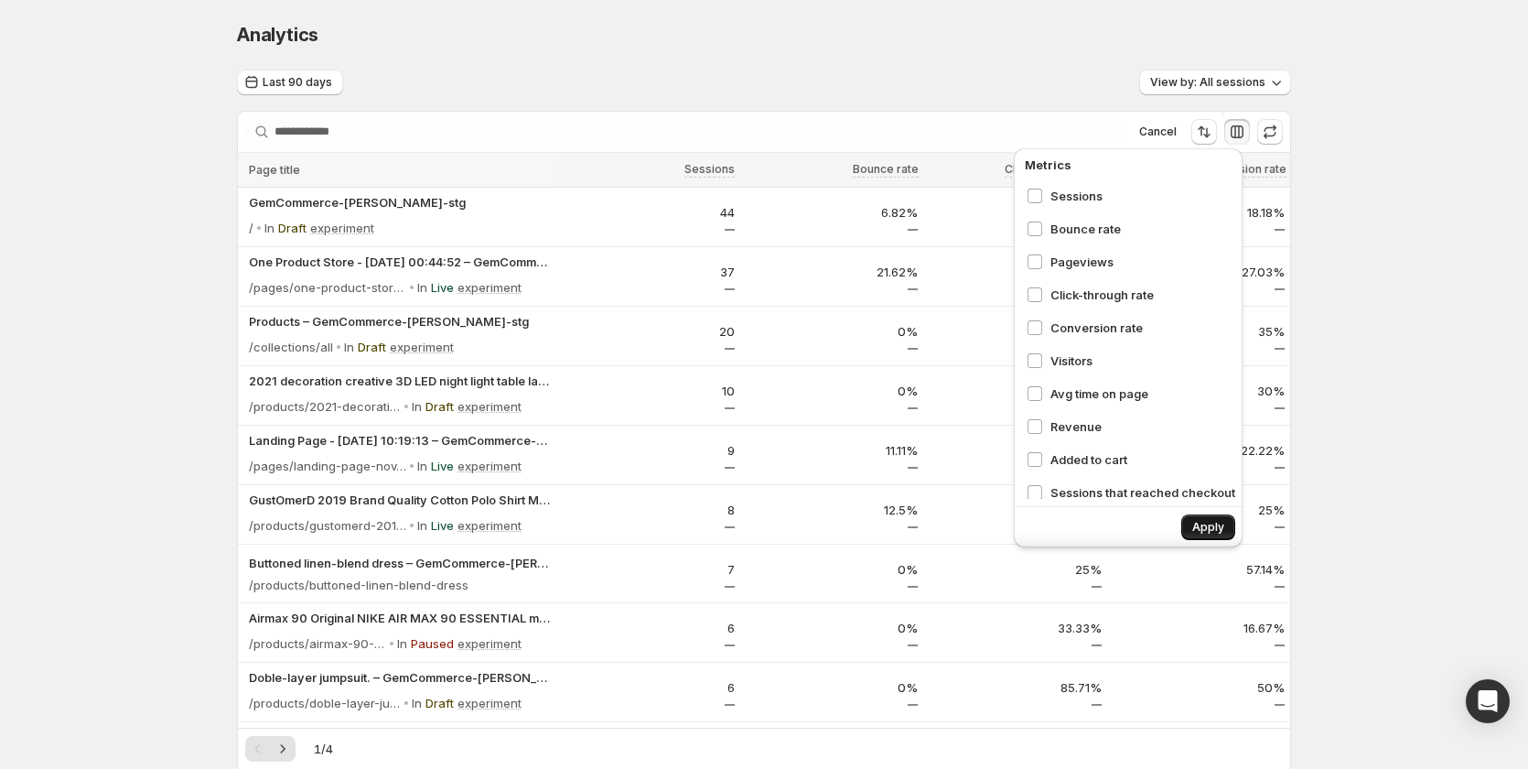
click at [1208, 528] on span "Apply" at bounding box center [1208, 527] width 32 height 15
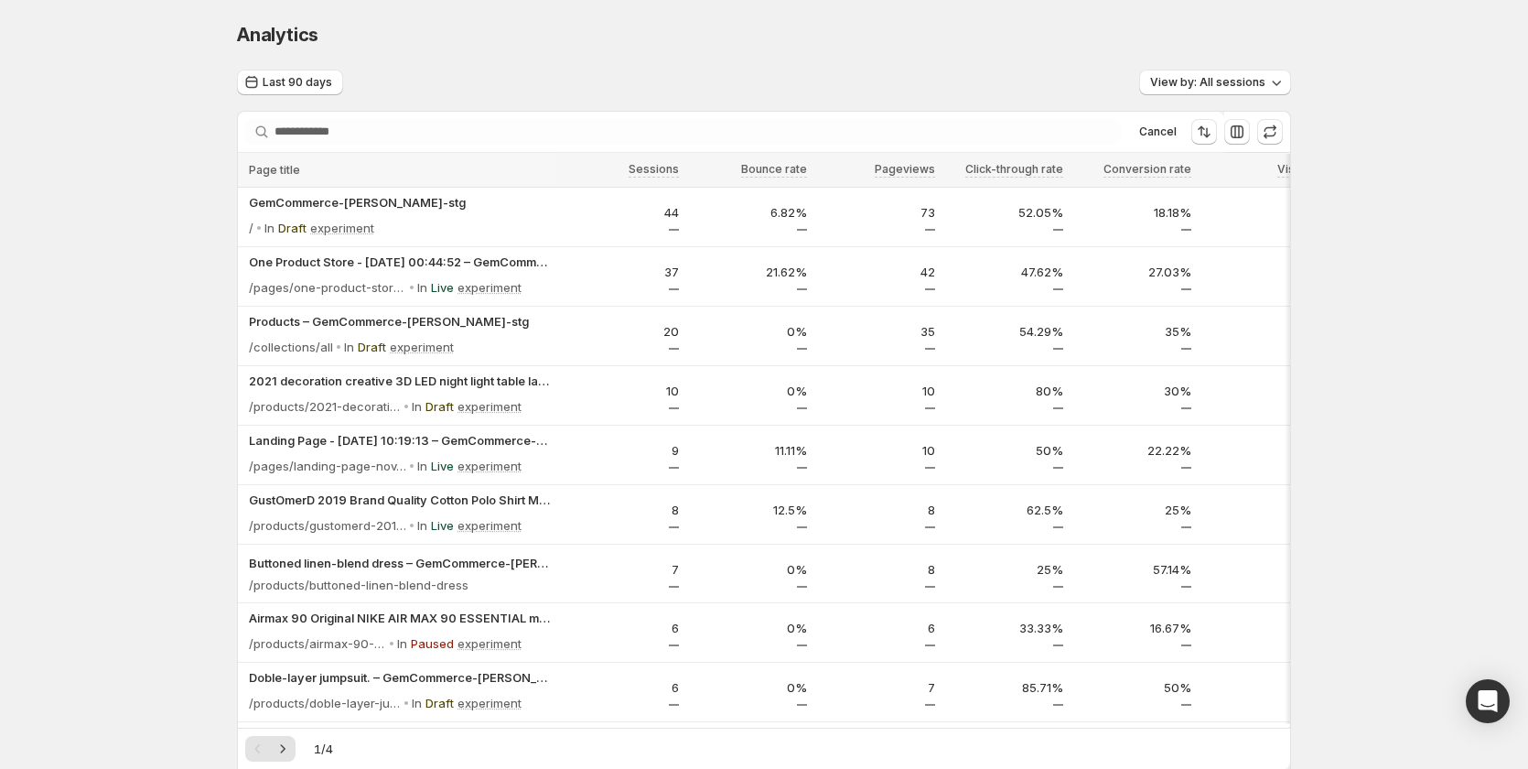
drag, startPoint x: 1006, startPoint y: 717, endPoint x: 1056, endPoint y: 717, distance: 50.3
click at [1056, 724] on div at bounding box center [764, 726] width 1052 height 5
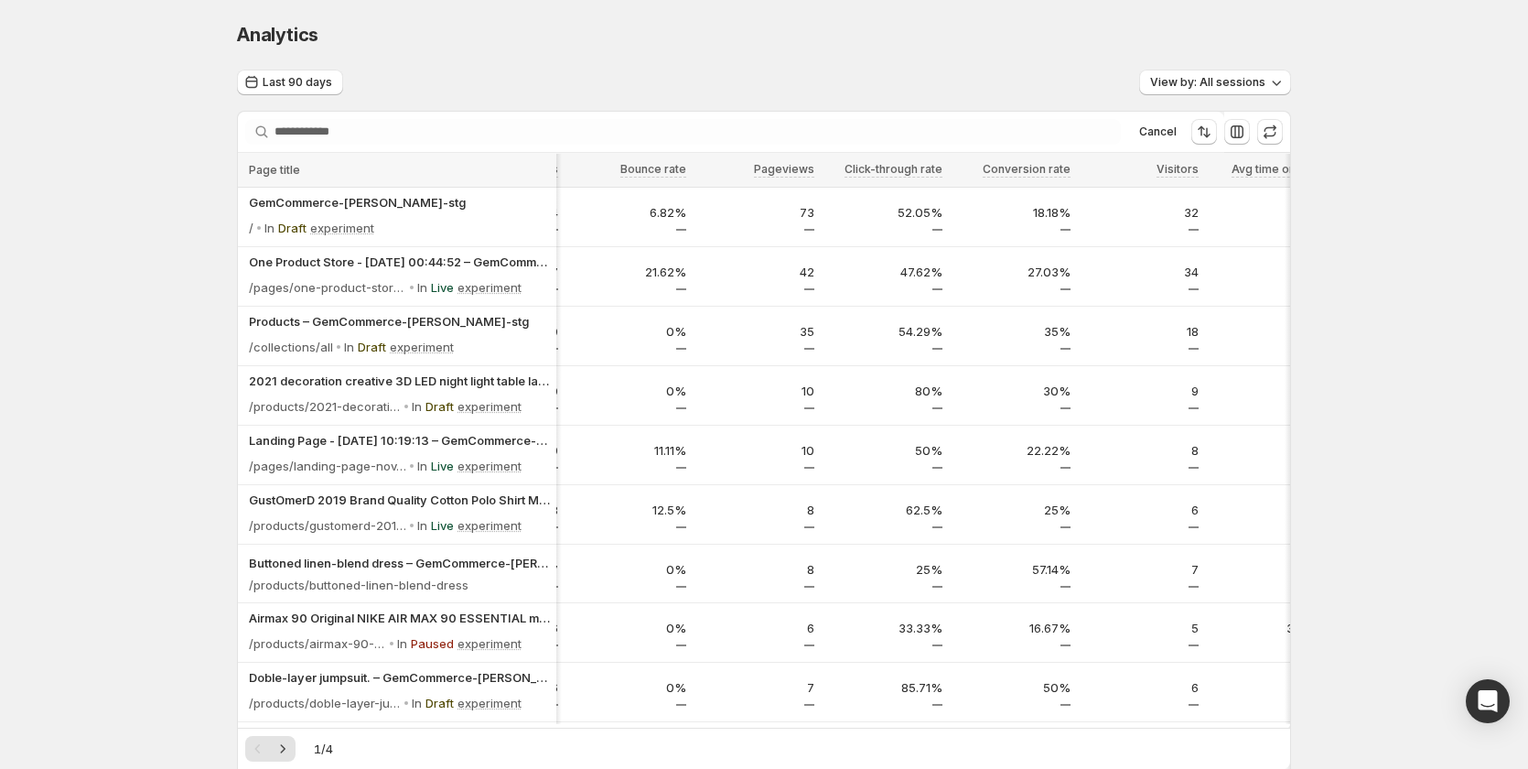
scroll to position [0, 0]
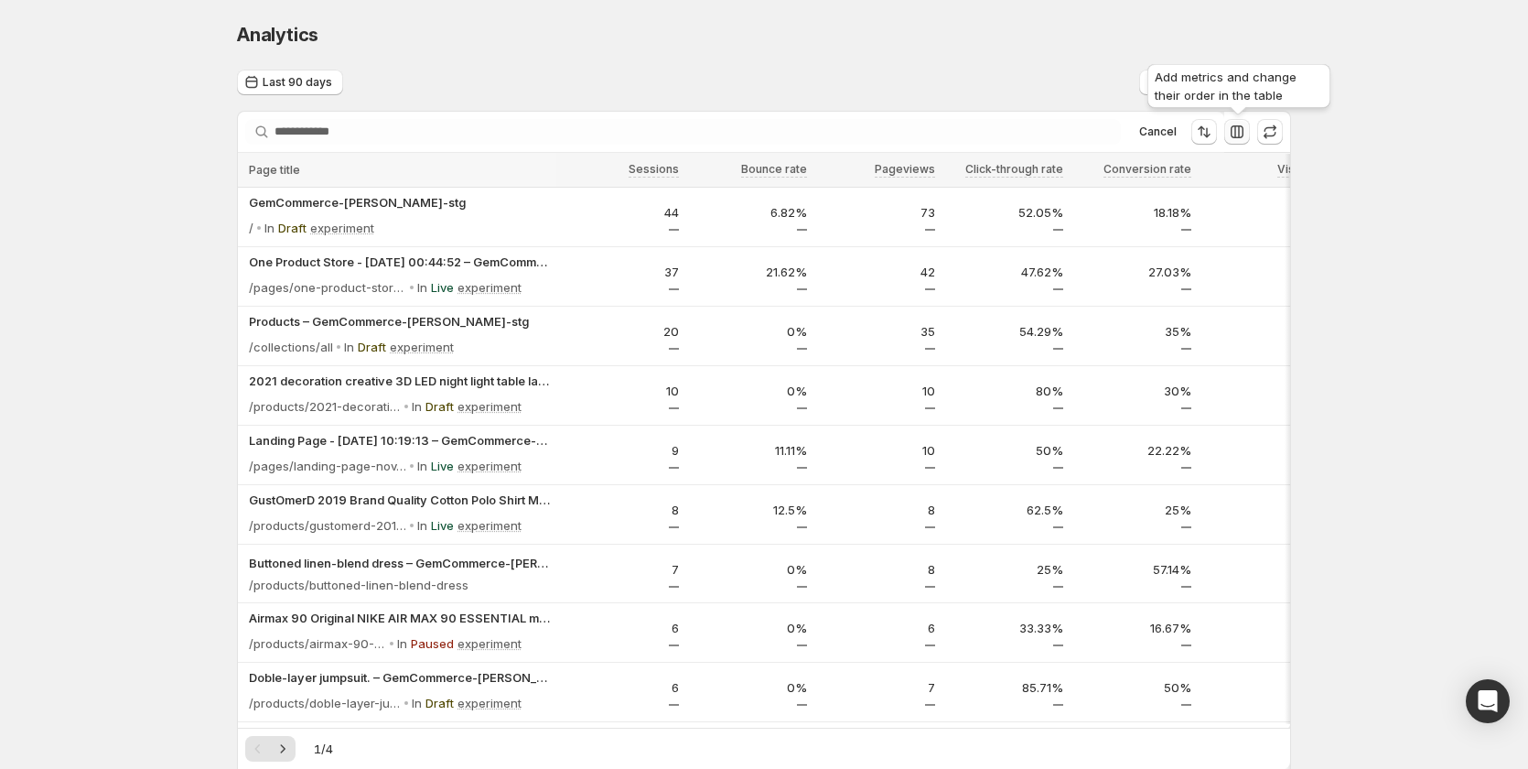
click at [1240, 135] on icon "button" at bounding box center [1237, 132] width 18 height 18
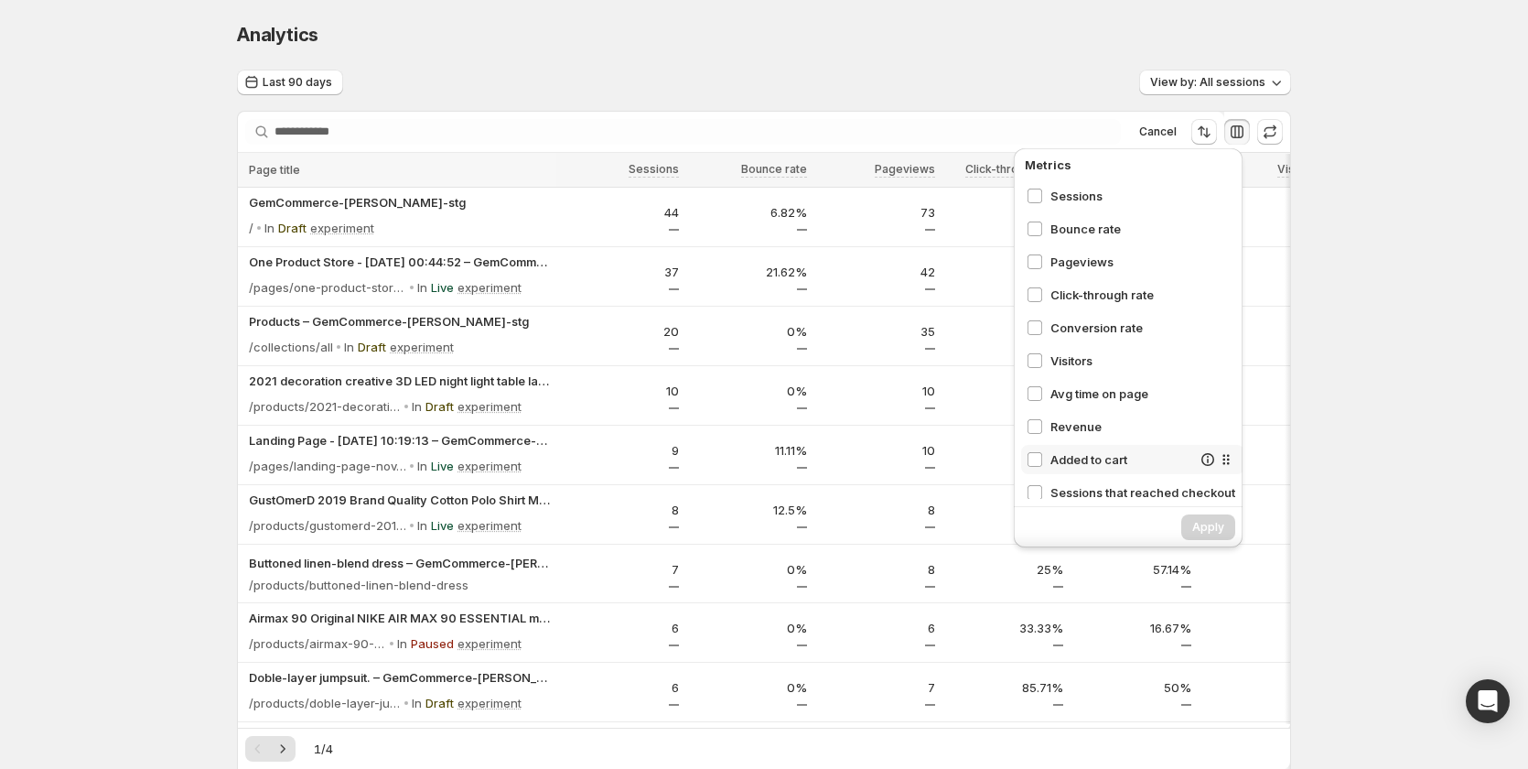
click at [1090, 462] on span "Added to cart" at bounding box center [1121, 459] width 141 height 18
click at [1201, 529] on span "Apply" at bounding box center [1208, 527] width 32 height 15
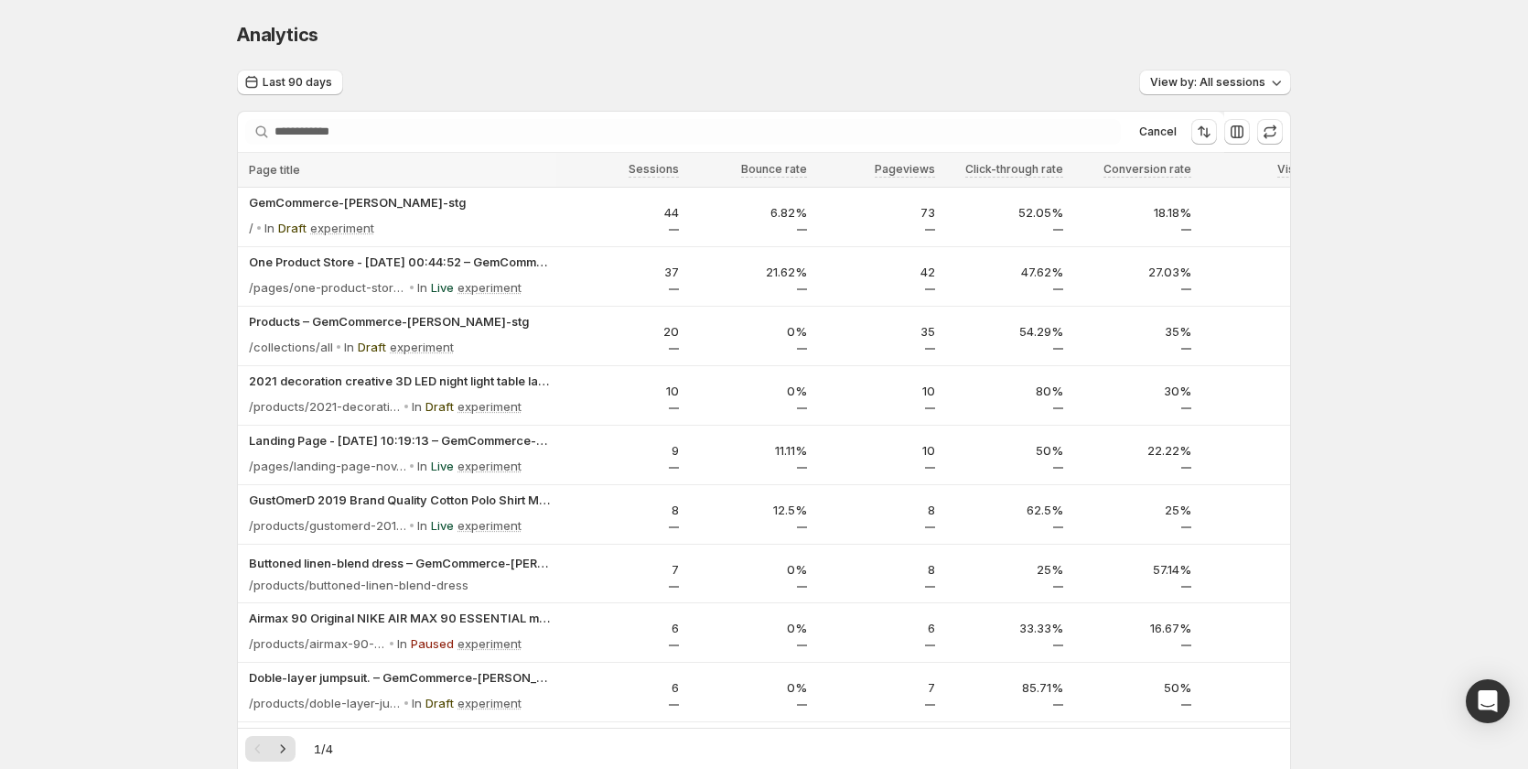
click at [748, 724] on div at bounding box center [764, 726] width 1052 height 5
drag, startPoint x: 750, startPoint y: 727, endPoint x: 900, endPoint y: 721, distance: 149.3
click at [900, 724] on div at bounding box center [764, 726] width 1052 height 5
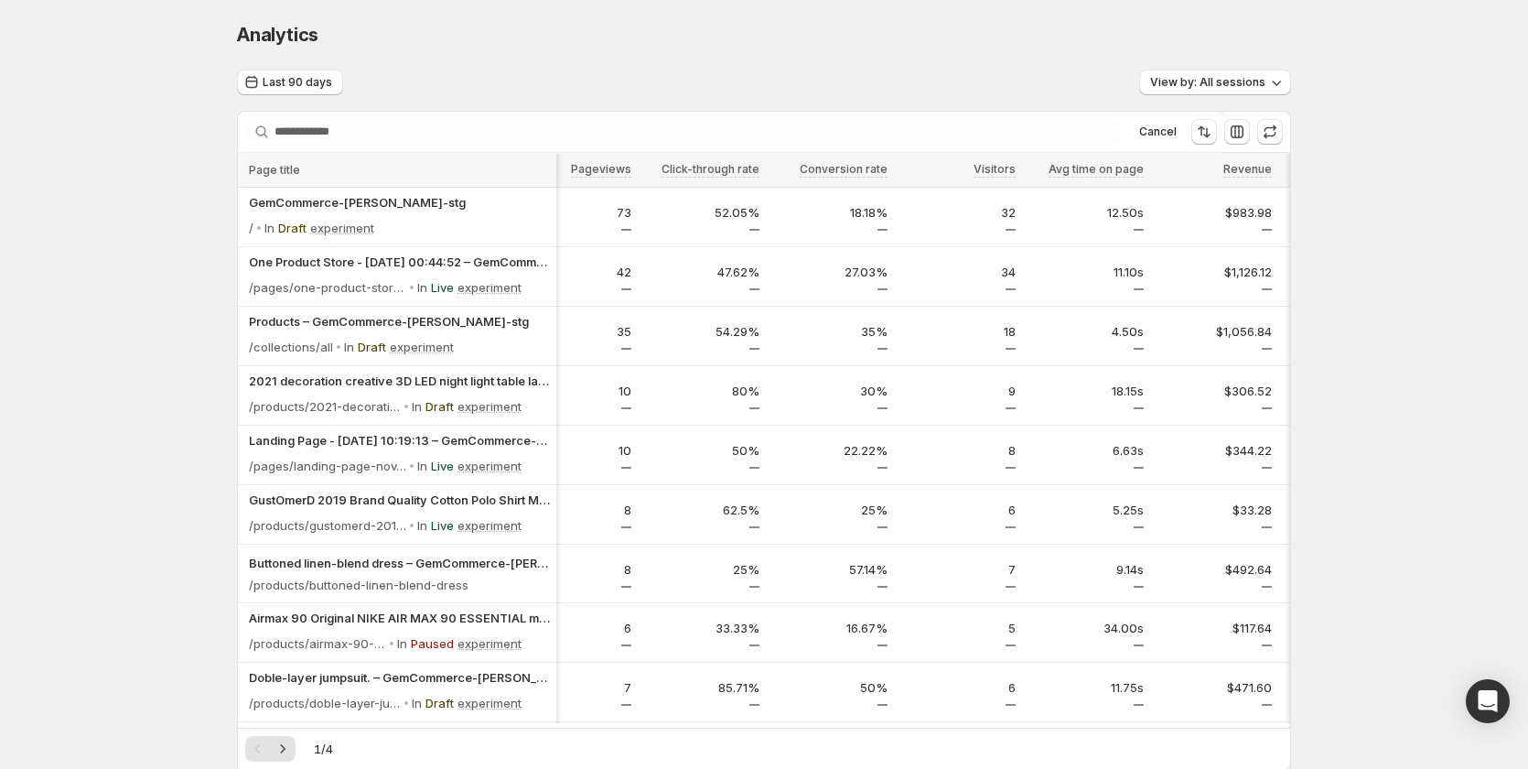
scroll to position [0, 419]
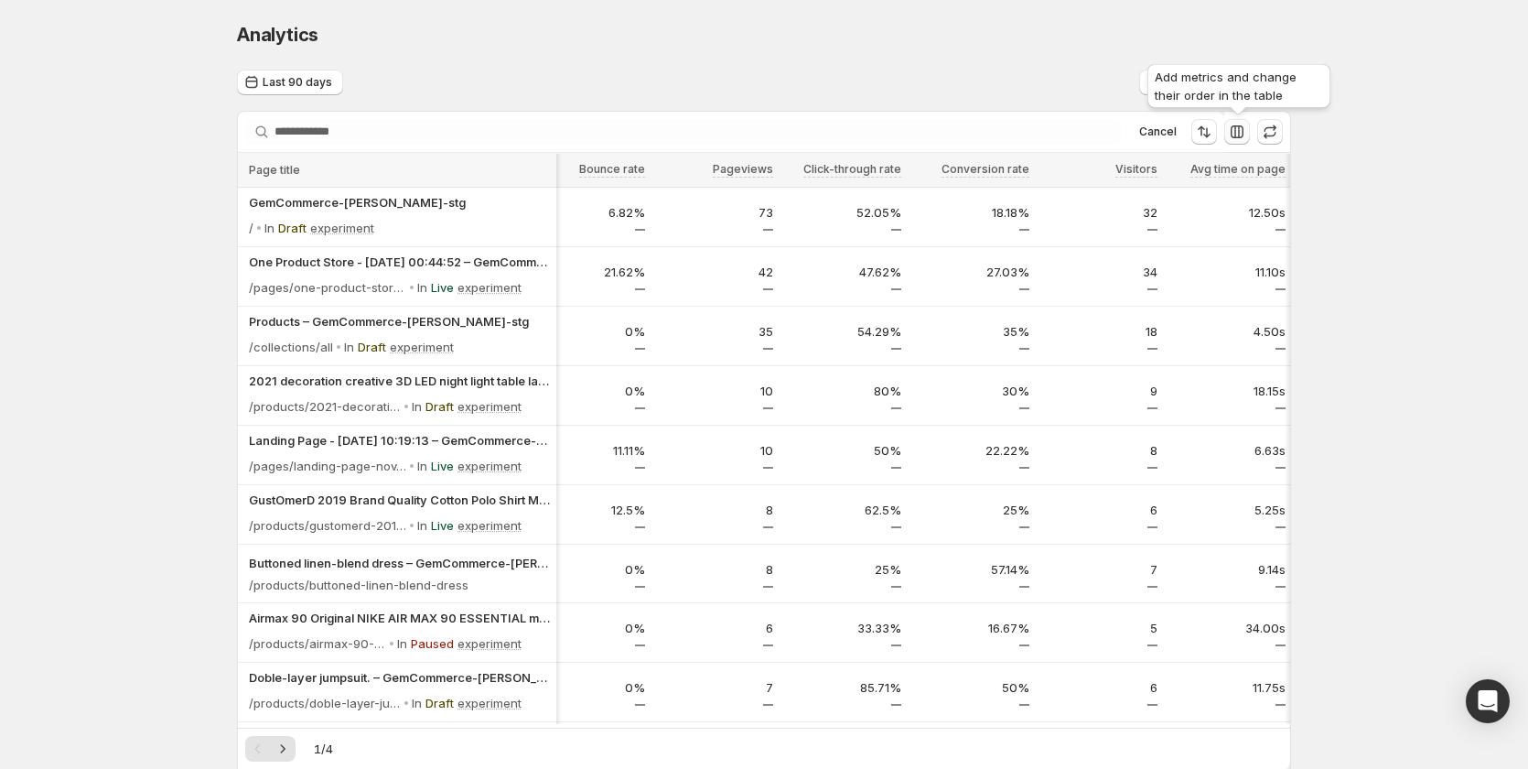
click at [1234, 124] on icon "button" at bounding box center [1237, 132] width 18 height 18
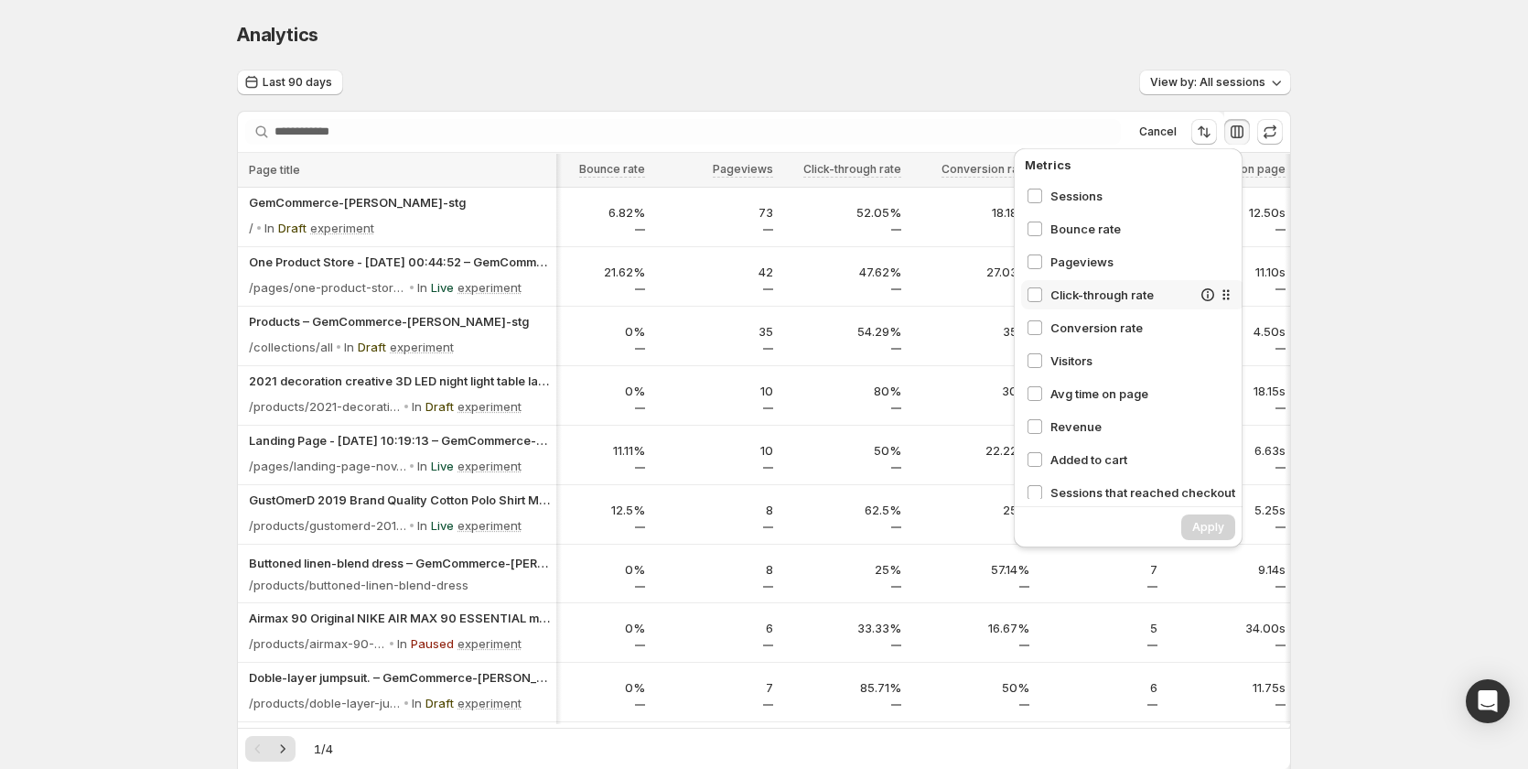
drag, startPoint x: 1093, startPoint y: 392, endPoint x: 1104, endPoint y: 293, distance: 99.4
click at [1104, 293] on div "Sessions Bounce rate Pageviews Click-through rate Conversion rate Visitors Avg …" at bounding box center [1132, 340] width 223 height 318
drag, startPoint x: 1213, startPoint y: 394, endPoint x: 1197, endPoint y: 318, distance: 78.6
click at [1197, 305] on div "Sessions Bounce rate Pageviews Click-through rate Conversion rate Visitors Avg …" at bounding box center [1131, 340] width 223 height 318
click at [1193, 523] on span "Apply" at bounding box center [1207, 527] width 32 height 15
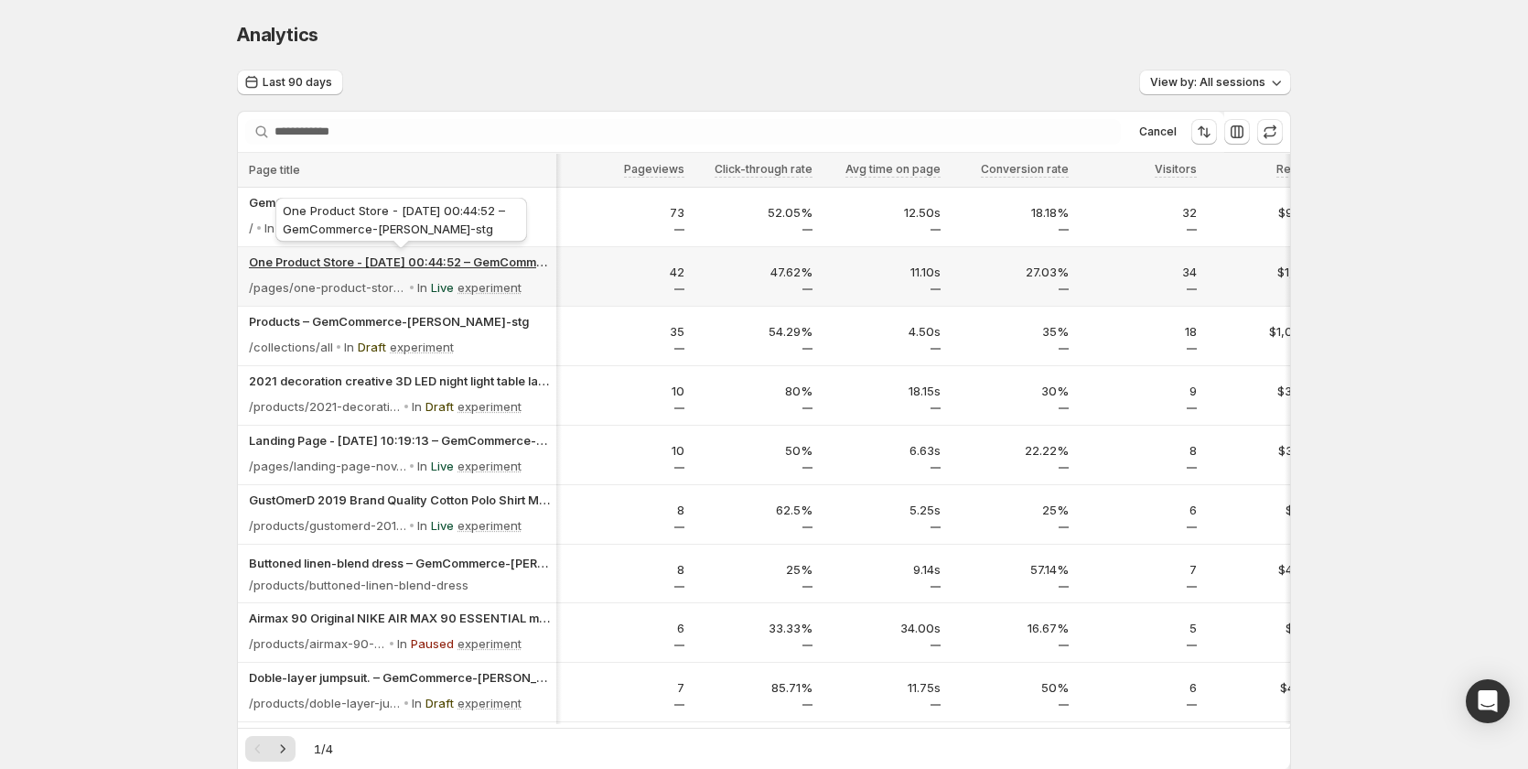
click at [479, 262] on p "One Product Store - [DATE] 00:44:52 – GemCommerce-[PERSON_NAME]-stg" at bounding box center [400, 262] width 302 height 18
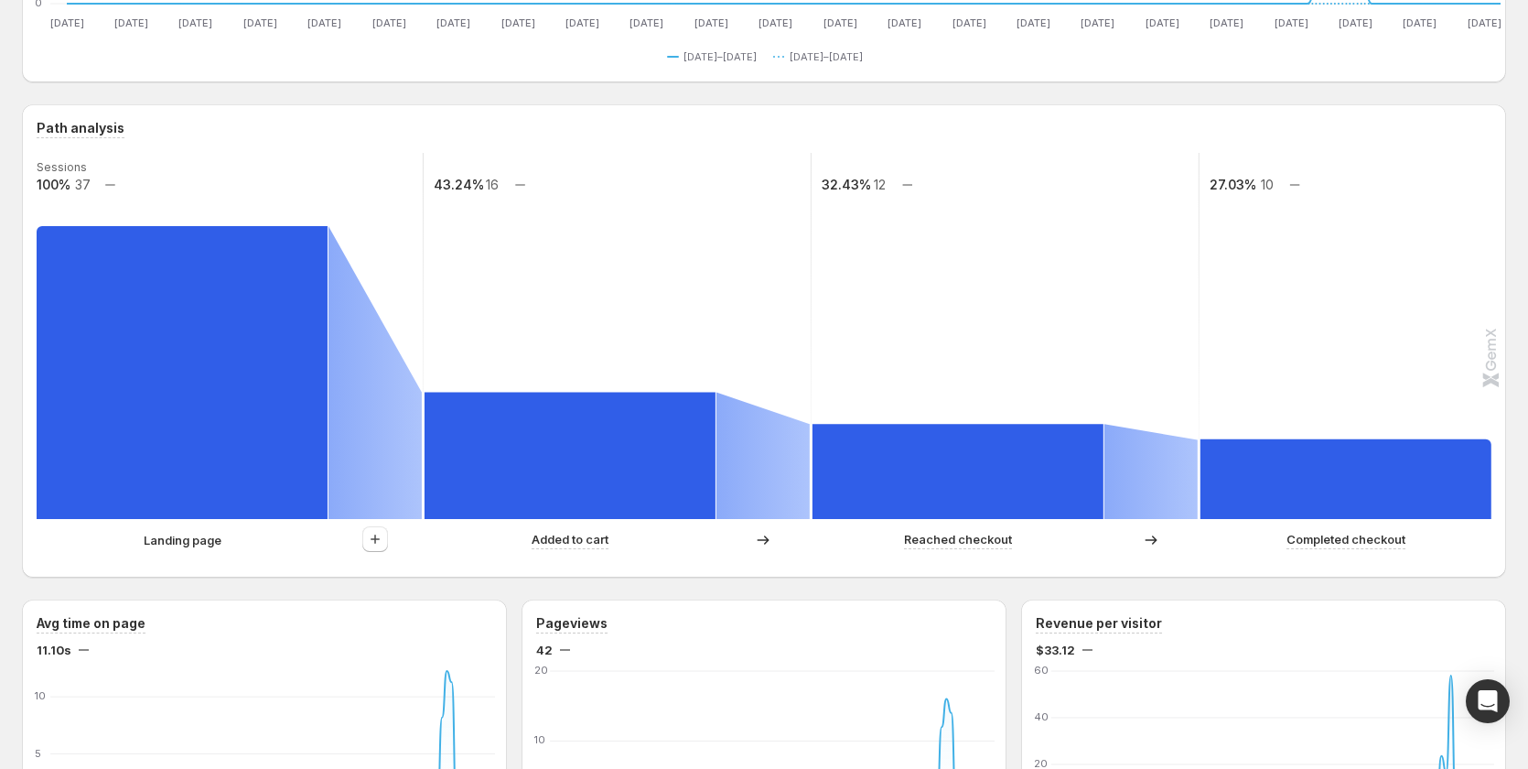
scroll to position [366, 4]
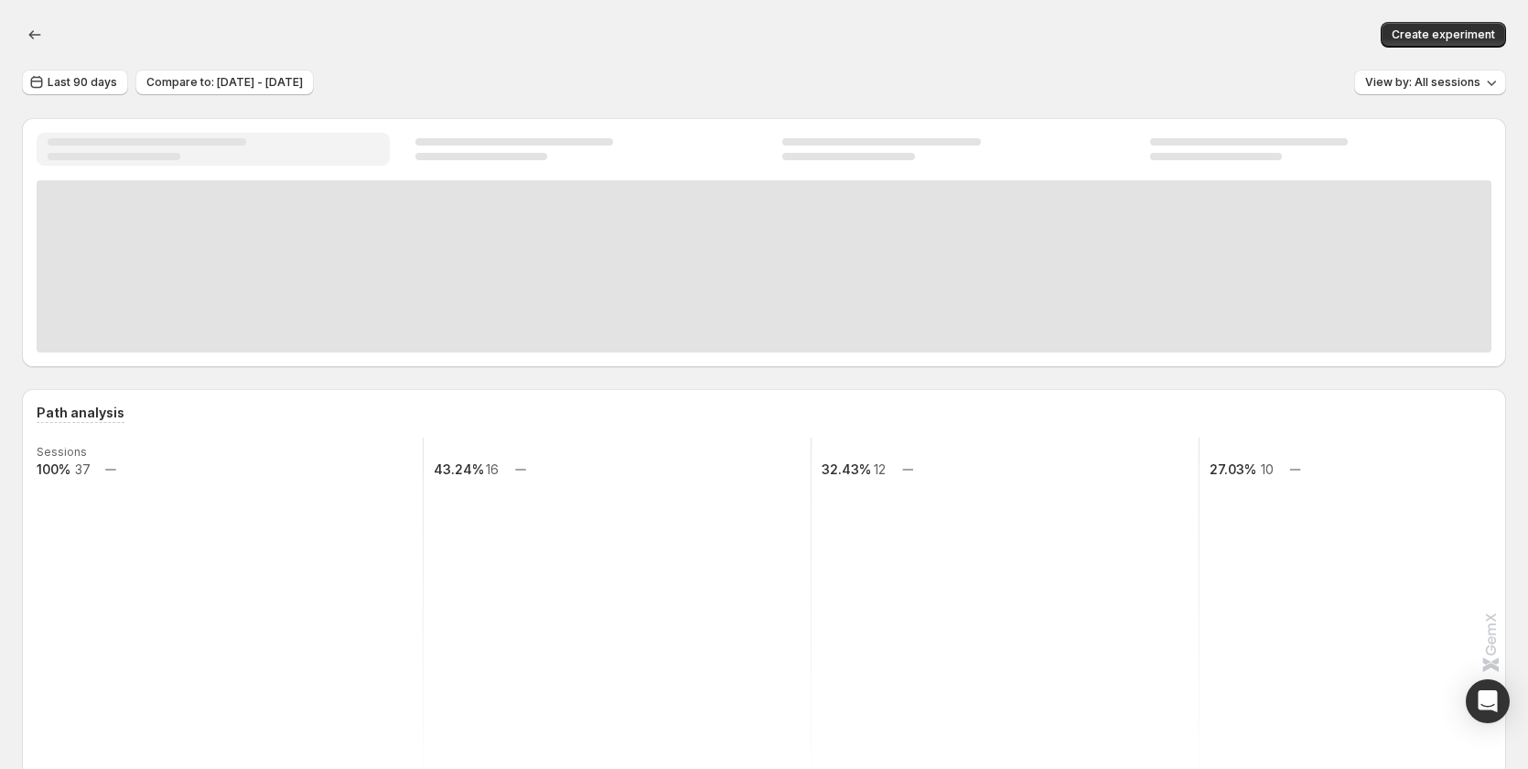
scroll to position [275, 0]
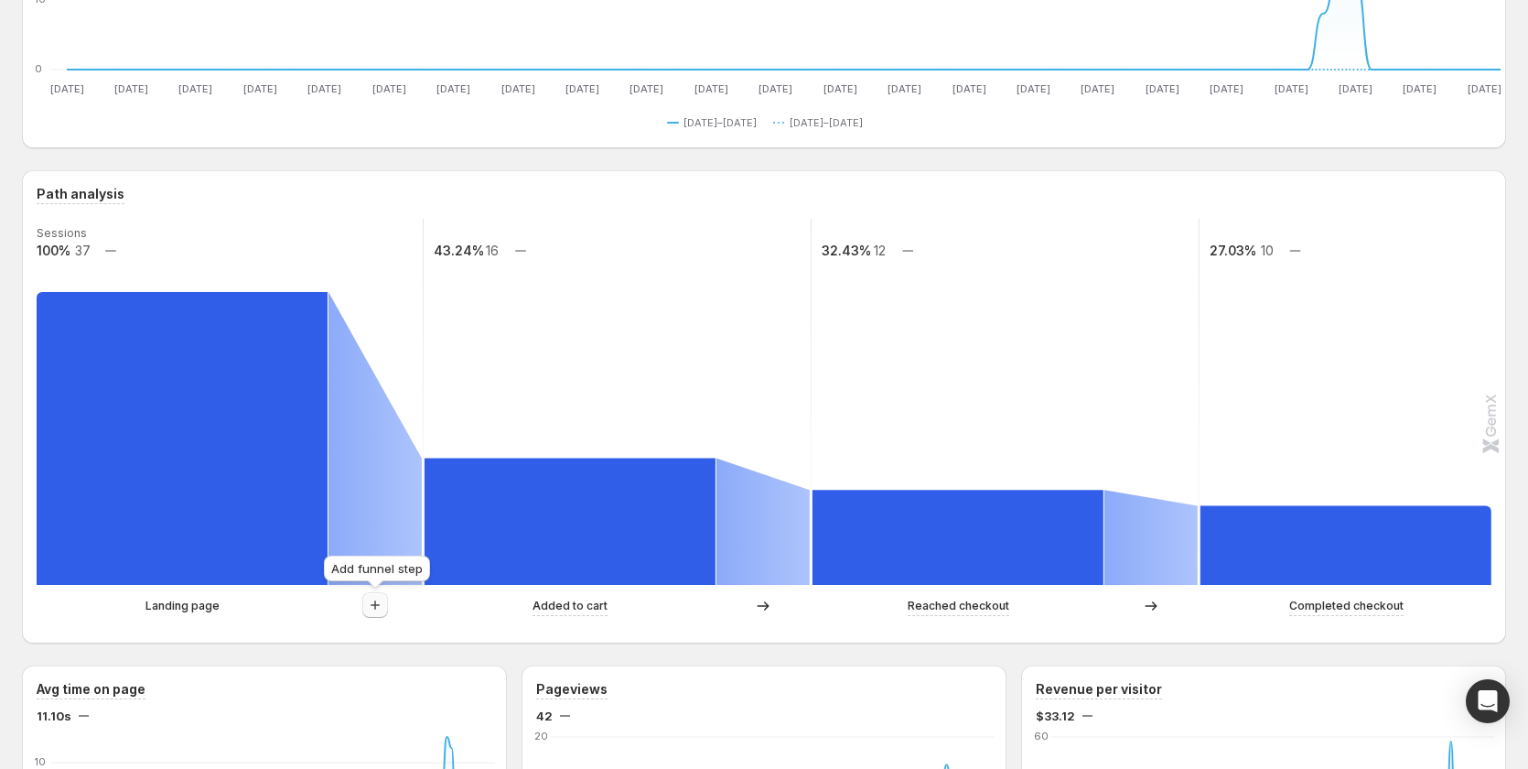
click at [377, 607] on icon "button" at bounding box center [375, 605] width 18 height 18
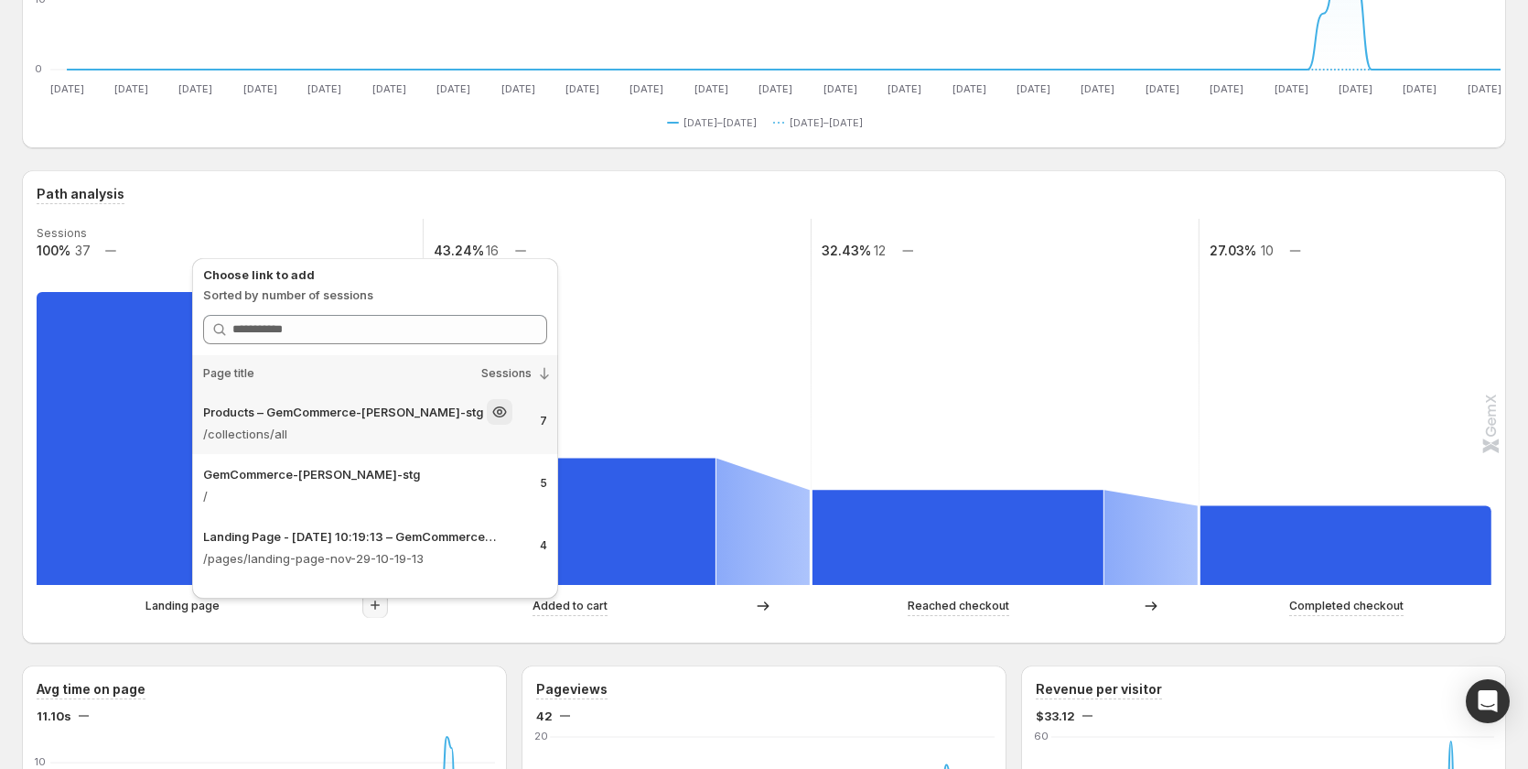
click at [411, 443] on div "Products – GemCommerce-sandy-stg /collections/all 7" at bounding box center [375, 423] width 366 height 62
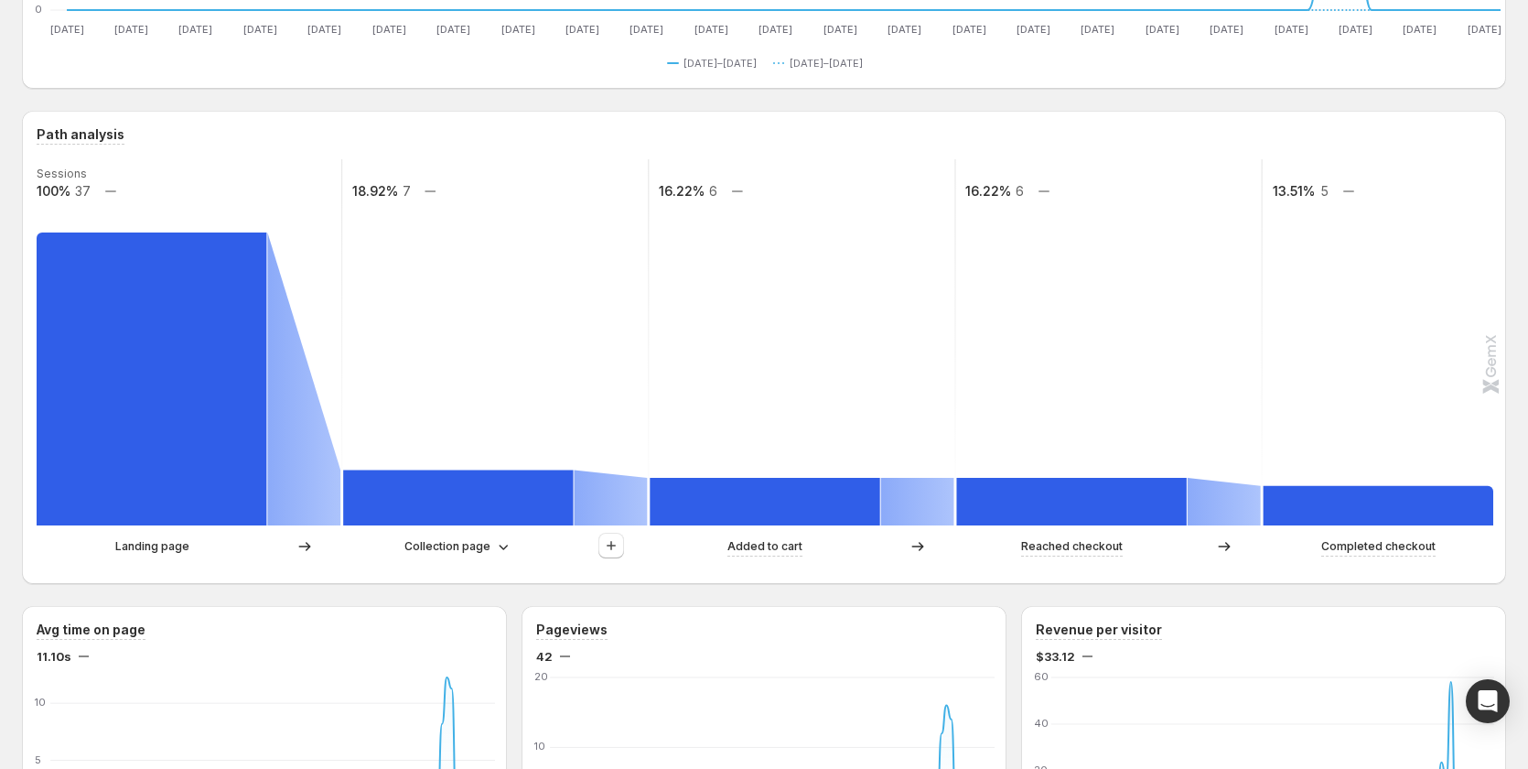
scroll to position [366, 0]
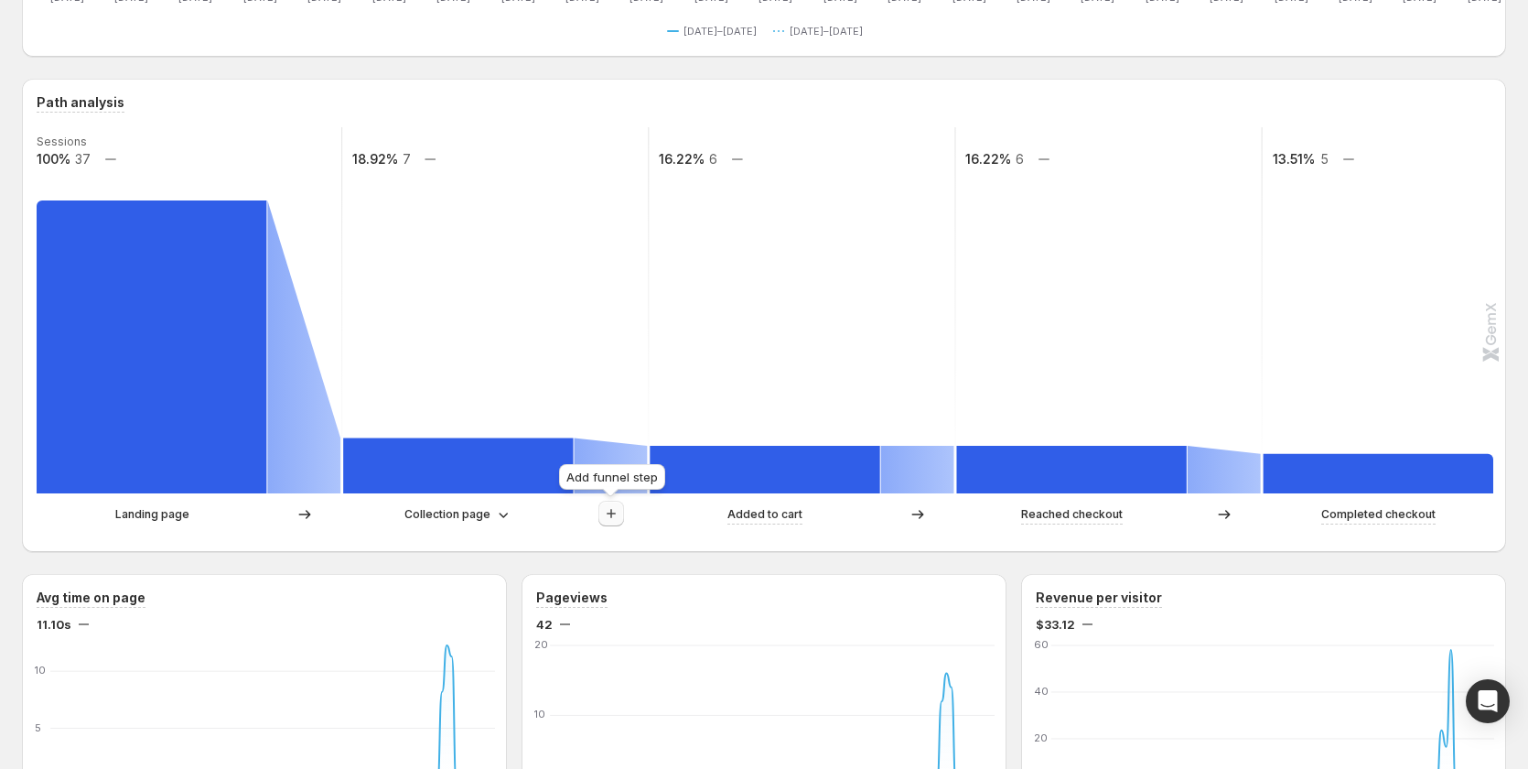
click at [611, 513] on icon "button" at bounding box center [611, 513] width 9 height 9
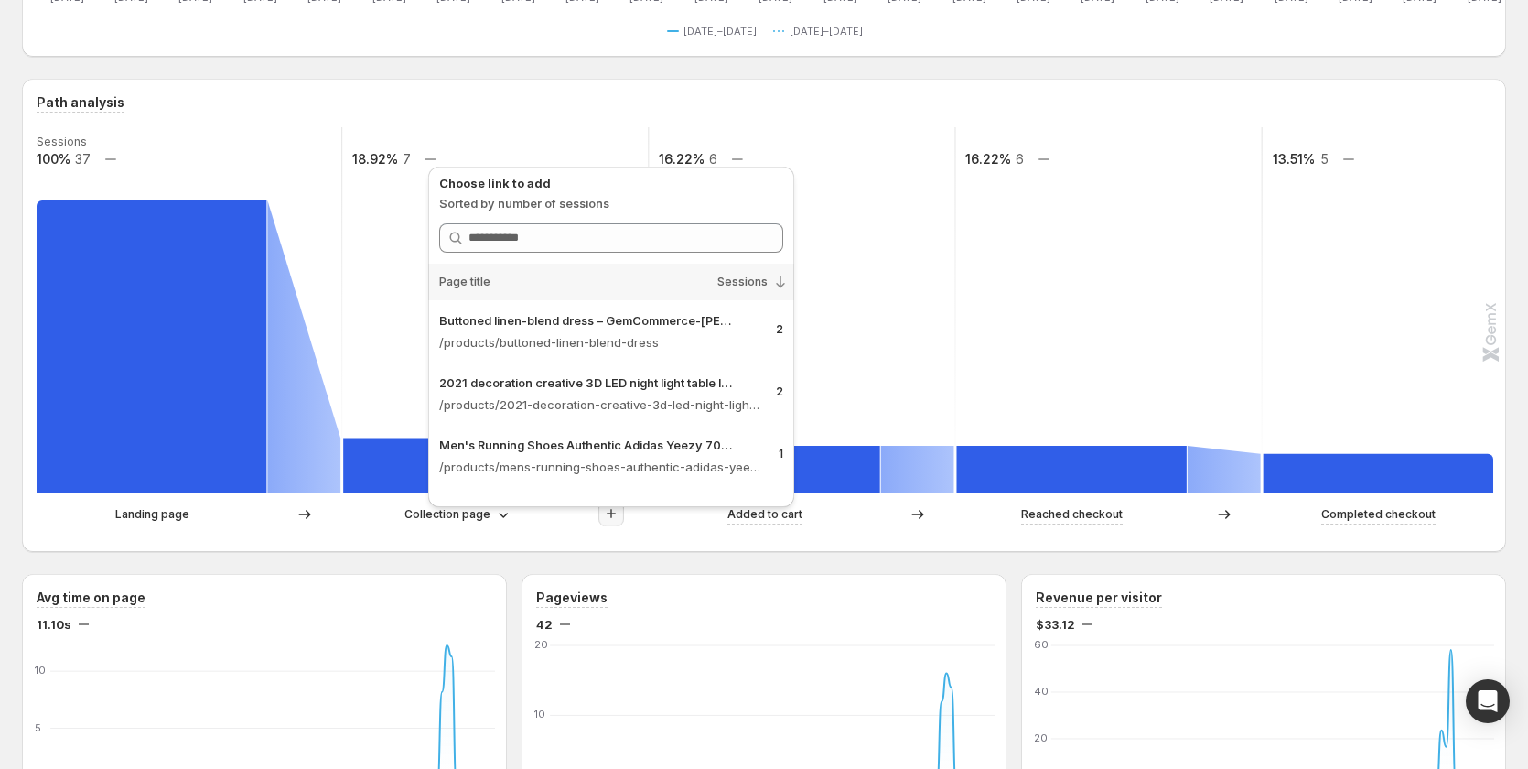
click at [455, 537] on div "Path analysis Sessions 100% 37 18.92% 7 16.22% 6 16.22% 6 13.51% 5 Landing page…" at bounding box center [764, 315] width 1484 height 473
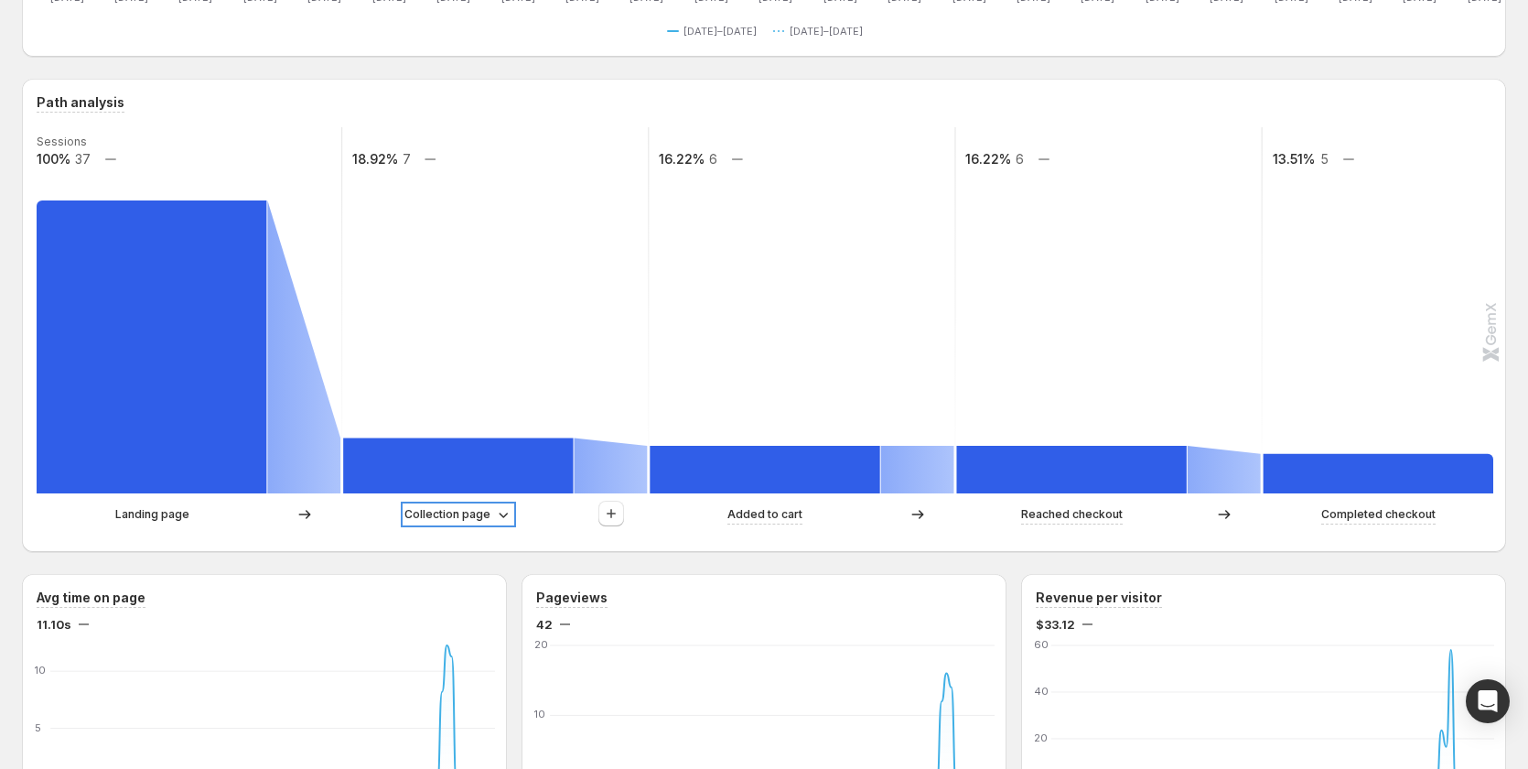
click at [458, 514] on p "Collection page" at bounding box center [447, 514] width 86 height 18
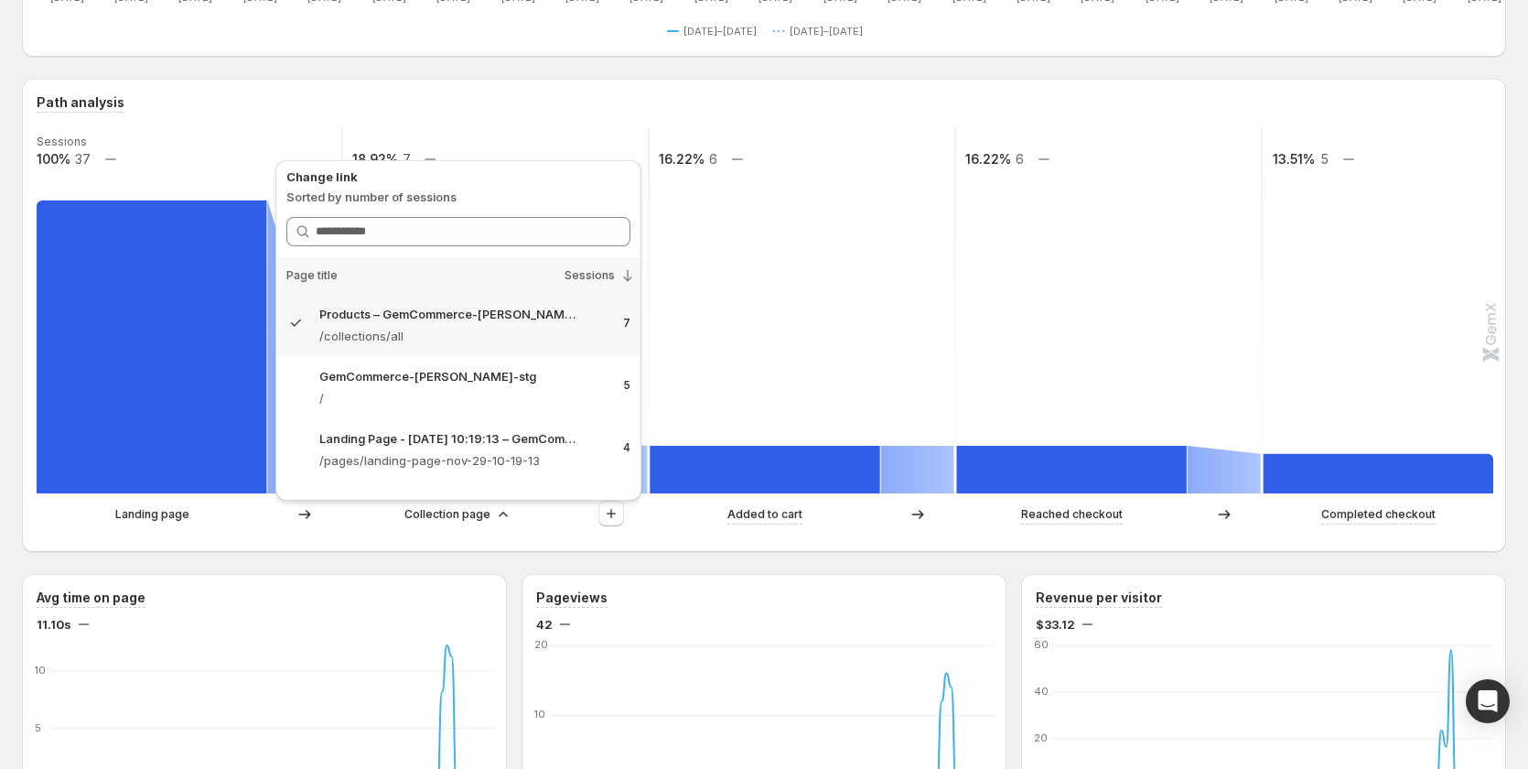
click at [271, 541] on div "Path analysis Sessions 100% 37 18.92% 7 16.22% 6 16.22% 6 13.51% 5 Landing page…" at bounding box center [764, 315] width 1484 height 473
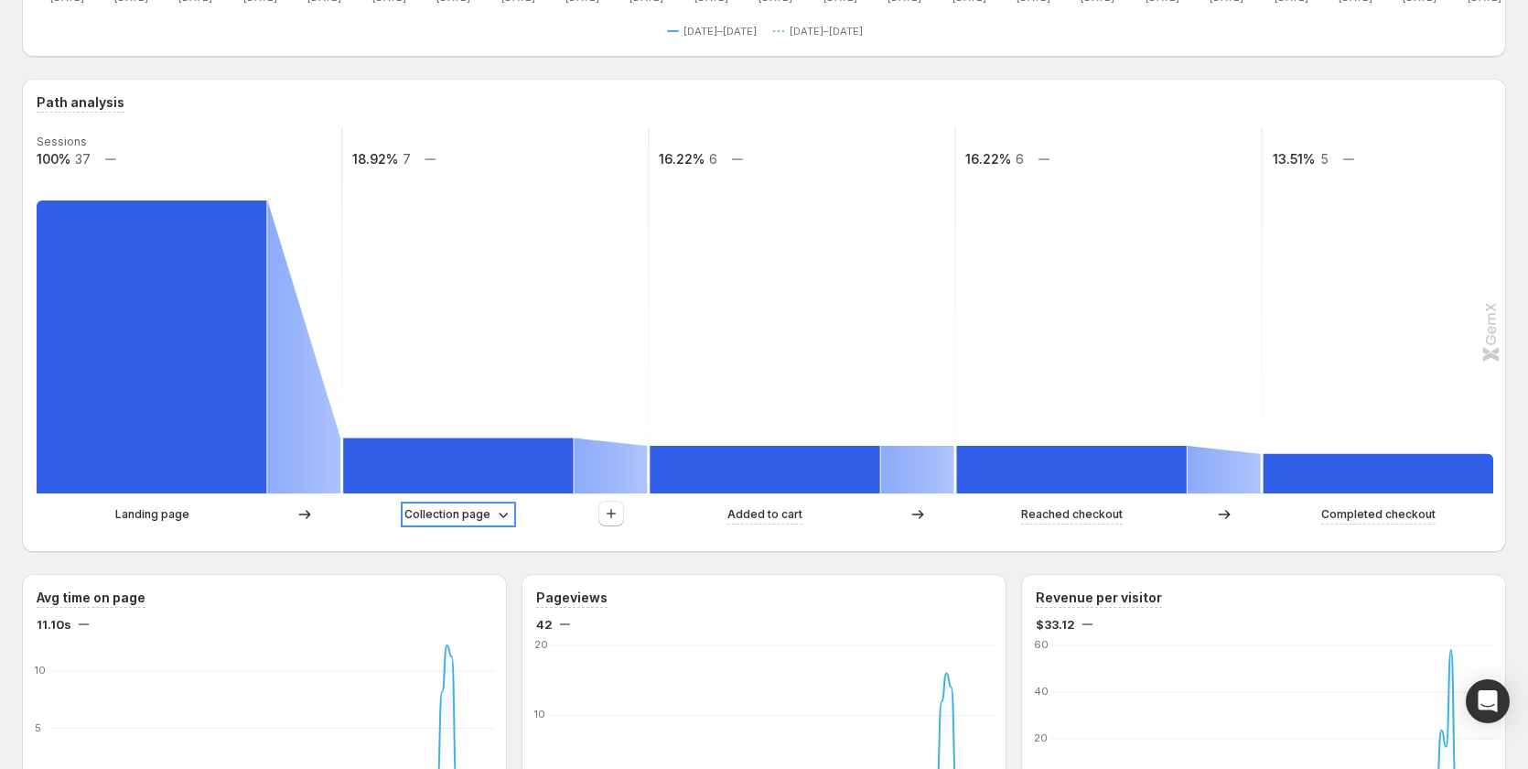
click at [453, 512] on p "Collection page" at bounding box center [447, 514] width 86 height 18
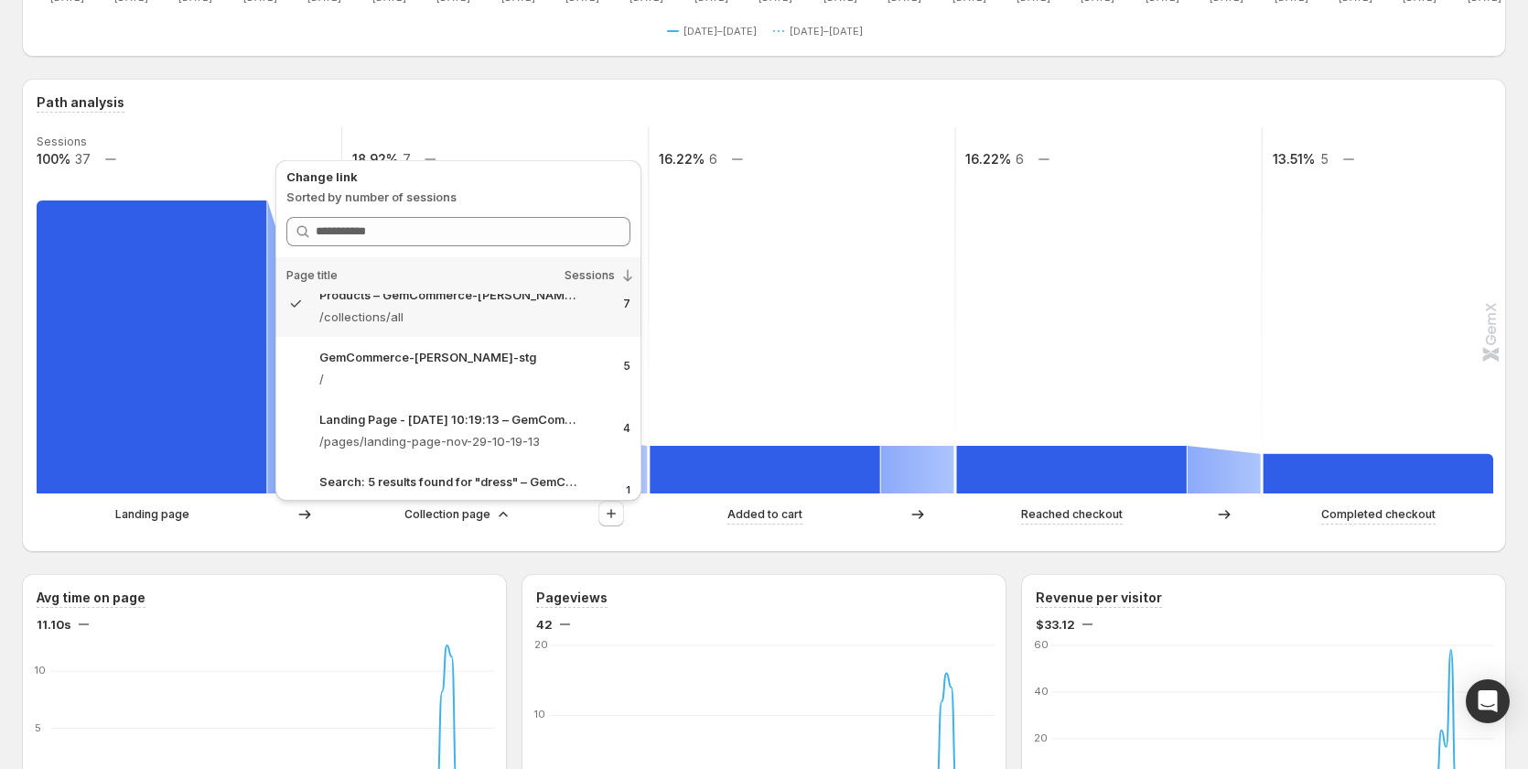
scroll to position [0, 0]
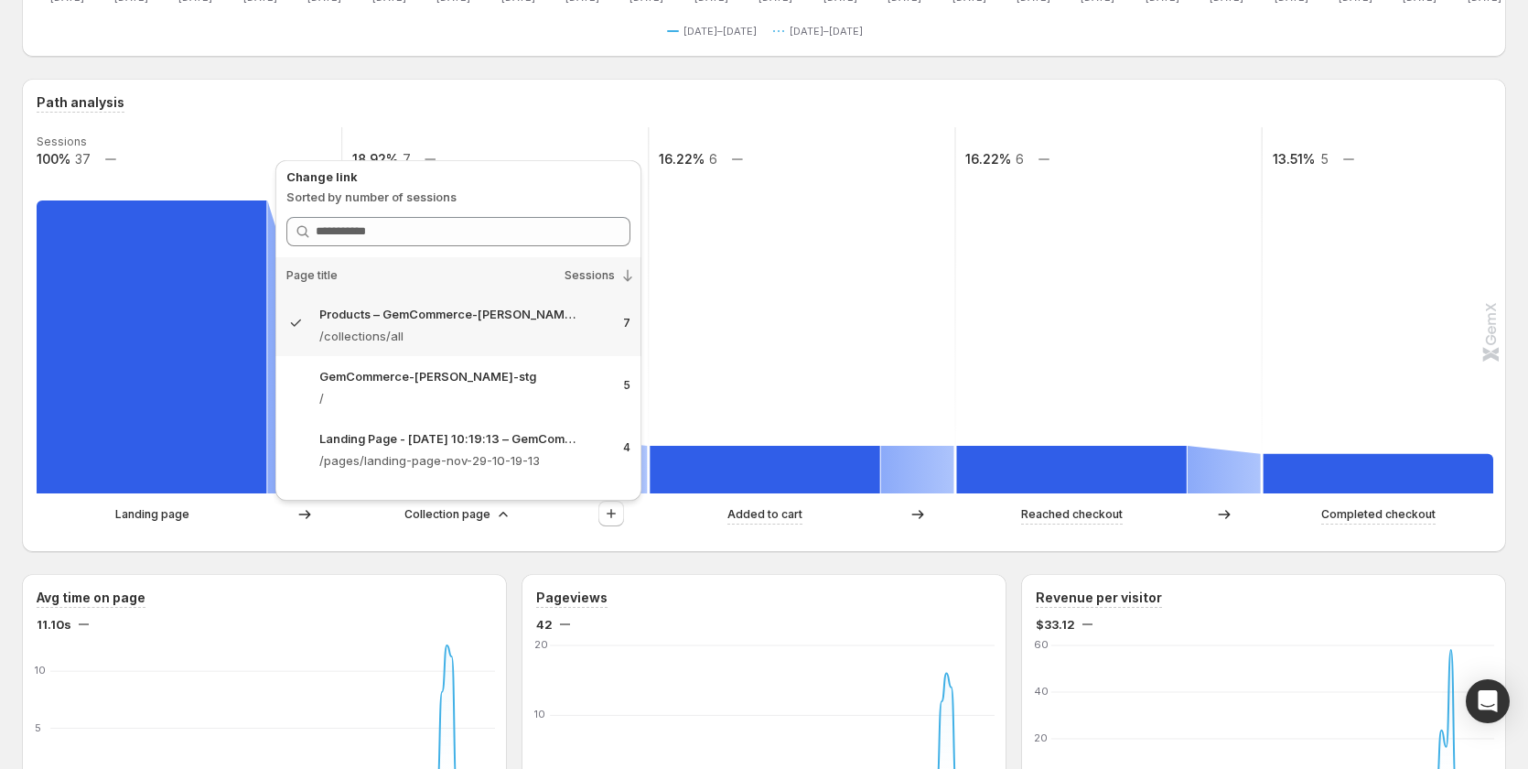
click at [378, 531] on div "Landing page Collection page Added to cart Reached checkout Completed checkout" at bounding box center [762, 519] width 1451 height 37
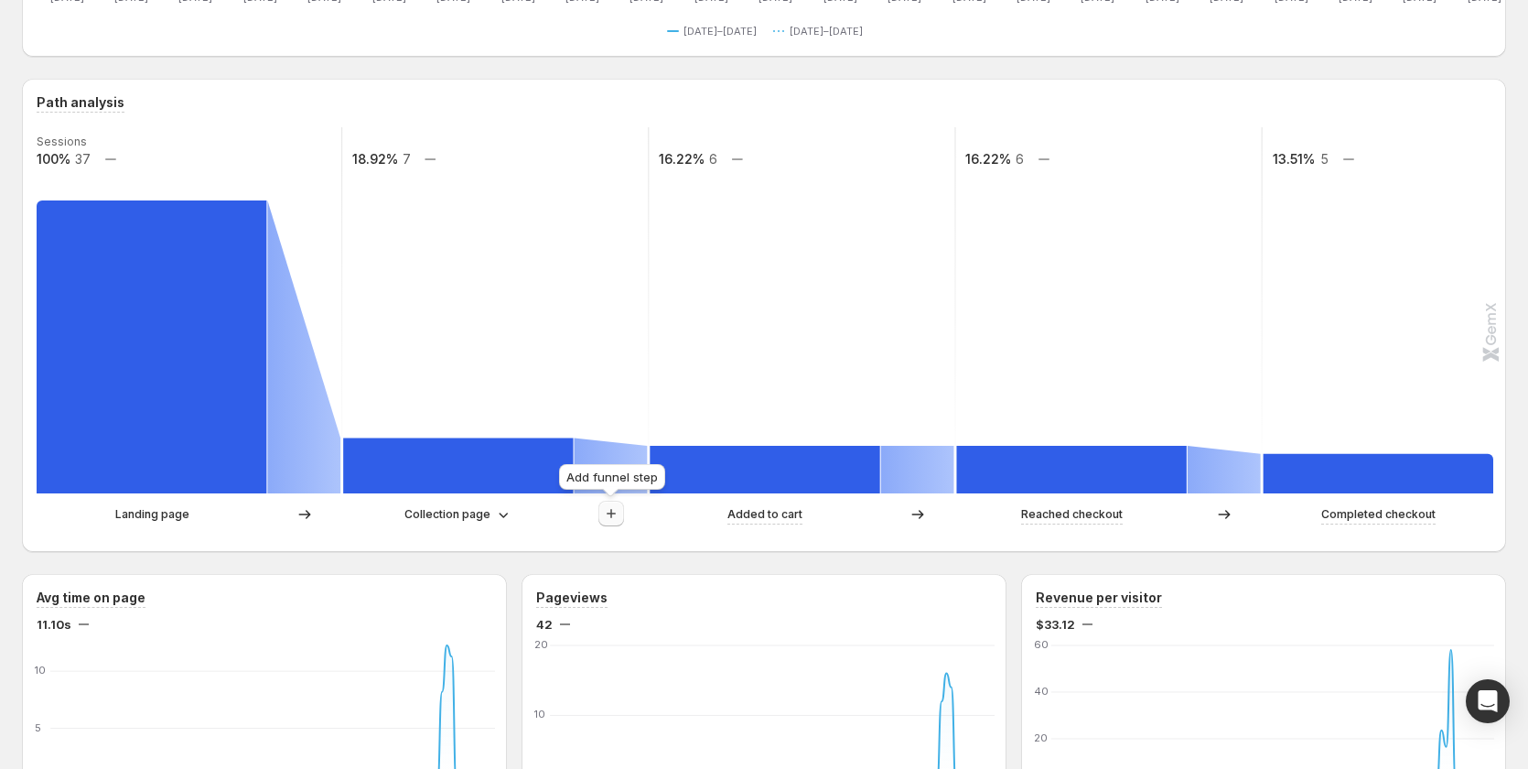
click at [602, 516] on icon "button" at bounding box center [611, 513] width 18 height 18
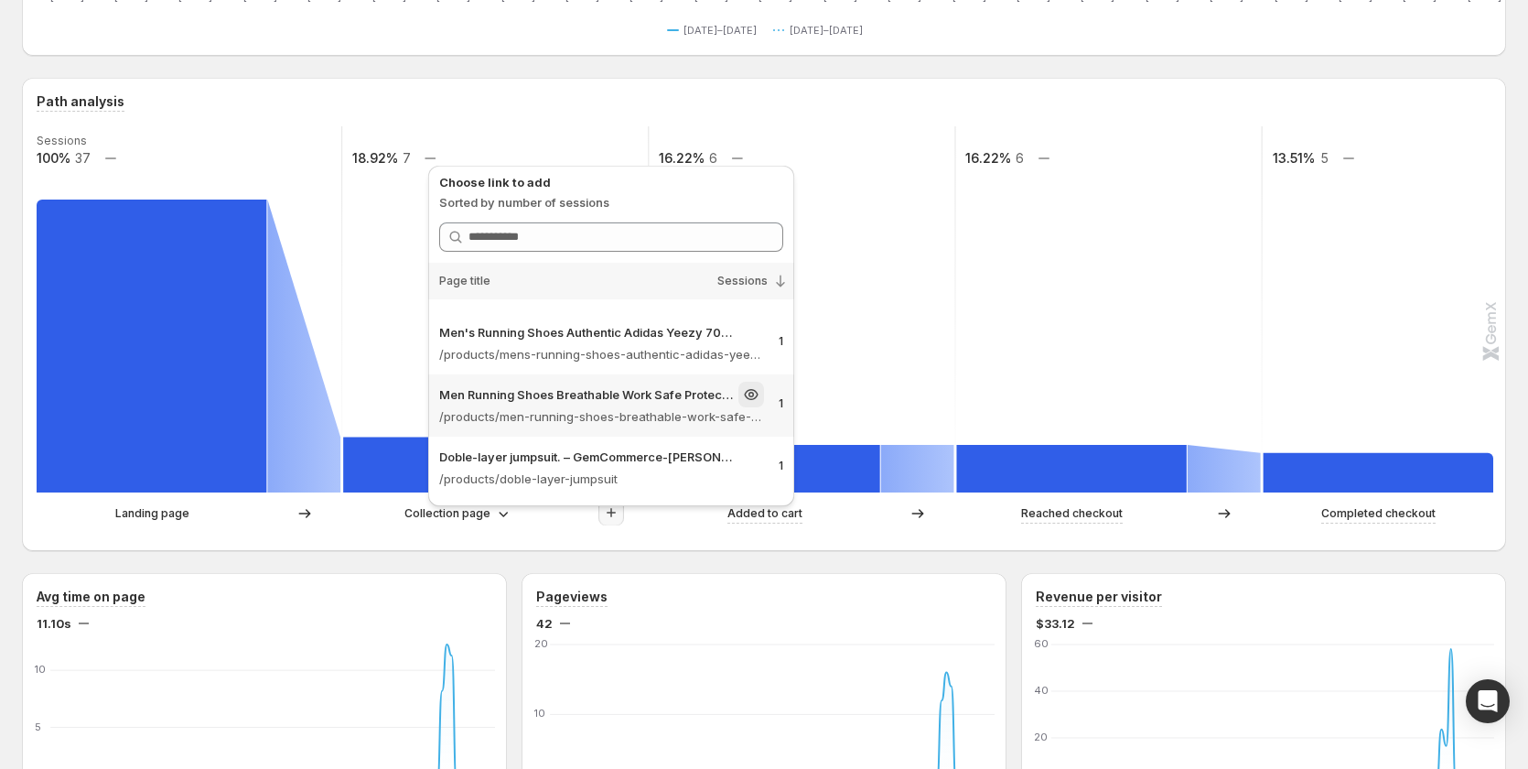
scroll to position [366, 0]
click at [384, 512] on div "Collection page" at bounding box center [458, 514] width 231 height 18
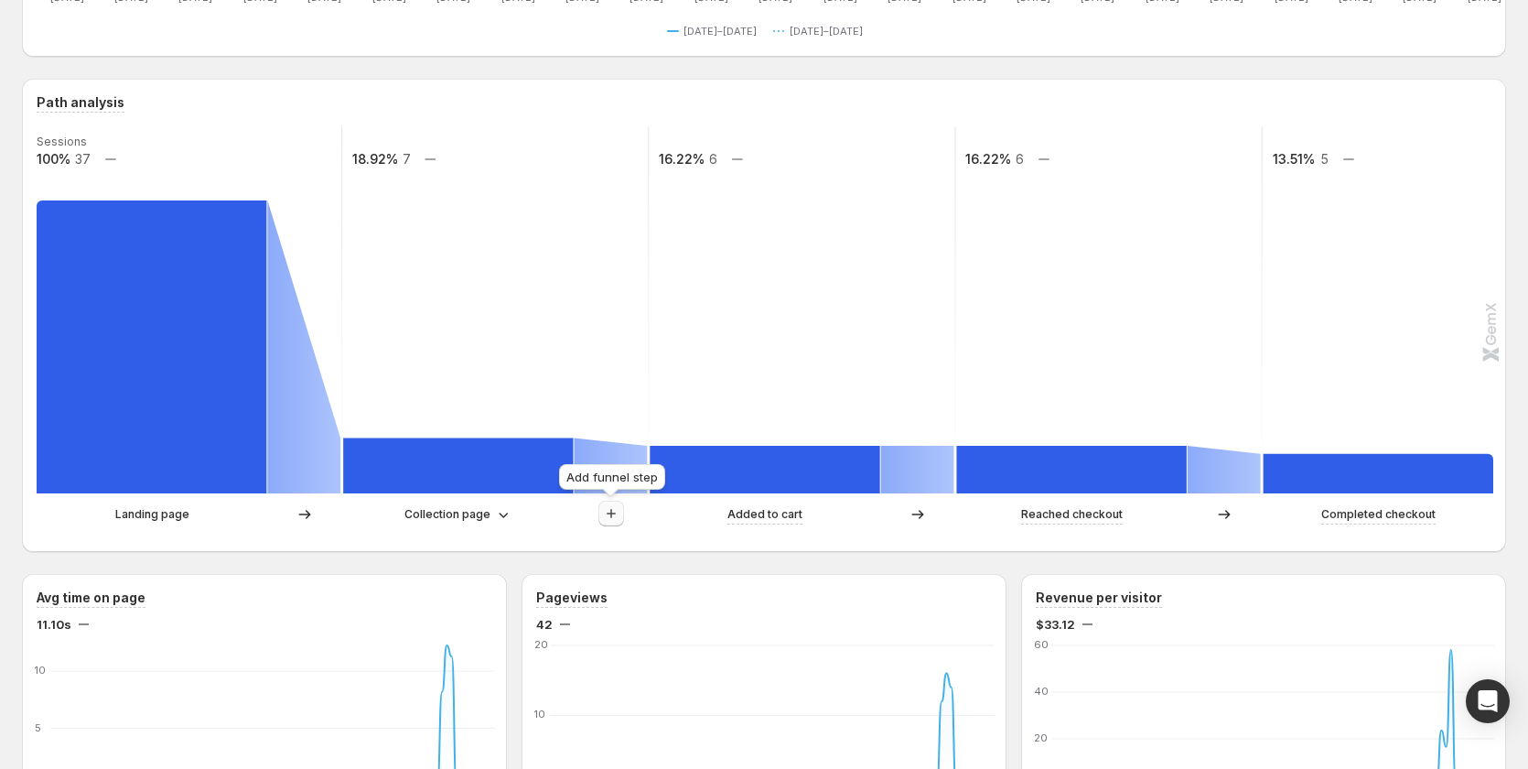
click at [615, 519] on icon "button" at bounding box center [611, 513] width 18 height 18
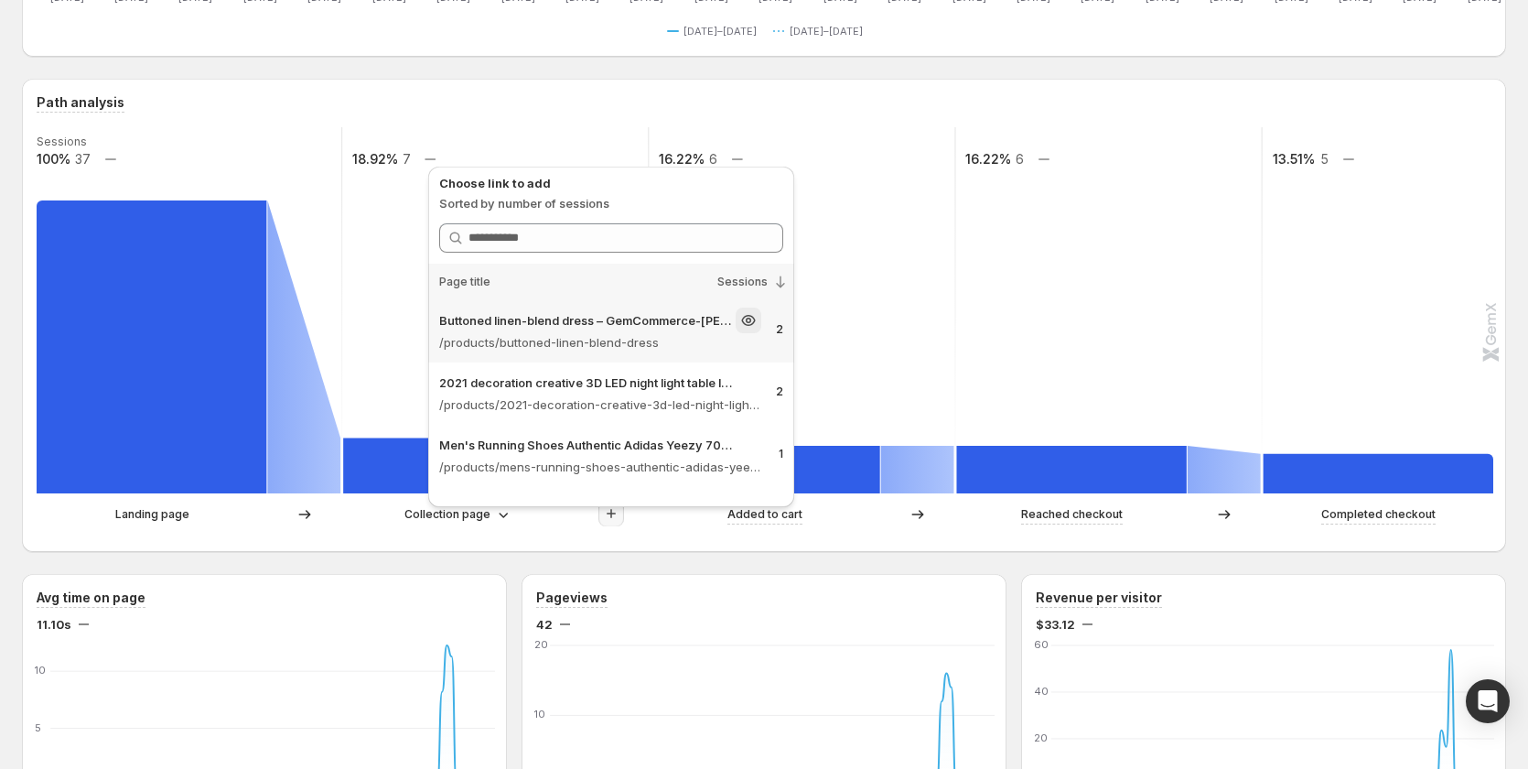
click at [643, 319] on p "Buttoned linen-blend dress – GemCommerce-[PERSON_NAME]-stg" at bounding box center [585, 320] width 293 height 18
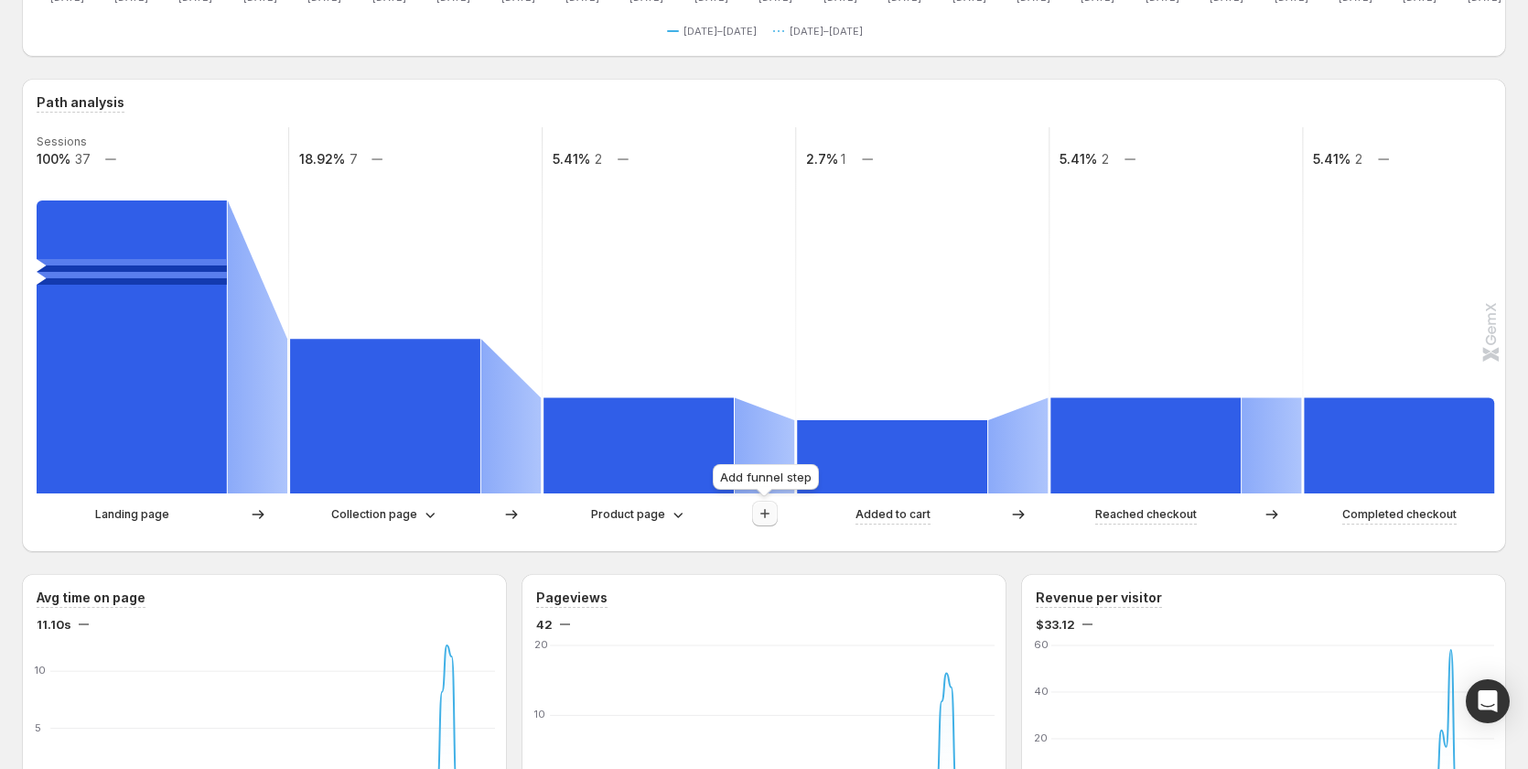
click at [771, 519] on icon "button" at bounding box center [765, 513] width 18 height 18
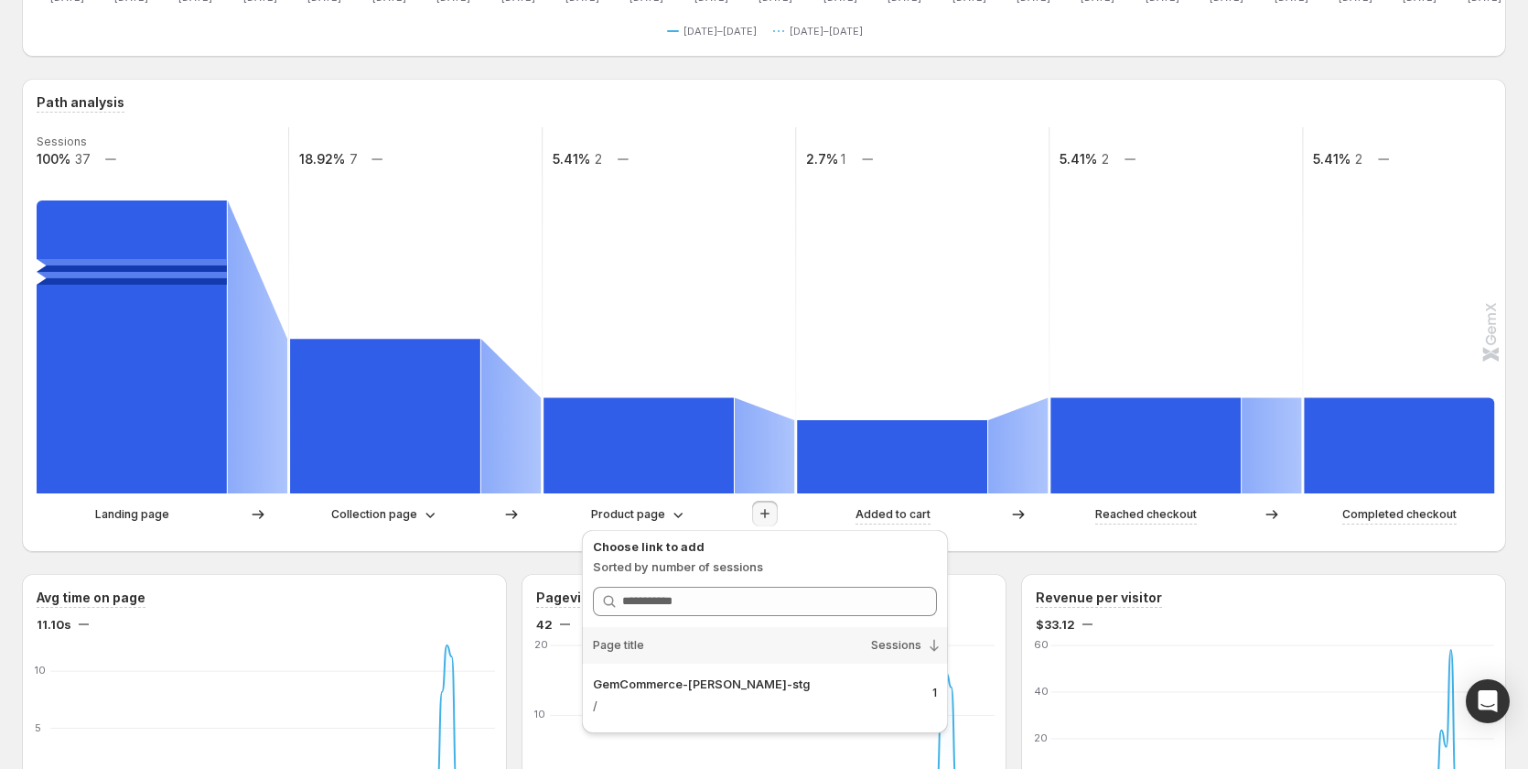
click at [533, 539] on div "Path analysis Sessions 100% 37 18.92% 7 5.41% 2 2.7% 1 5.41% 2 5.41% 2 Landing …" at bounding box center [764, 315] width 1484 height 473
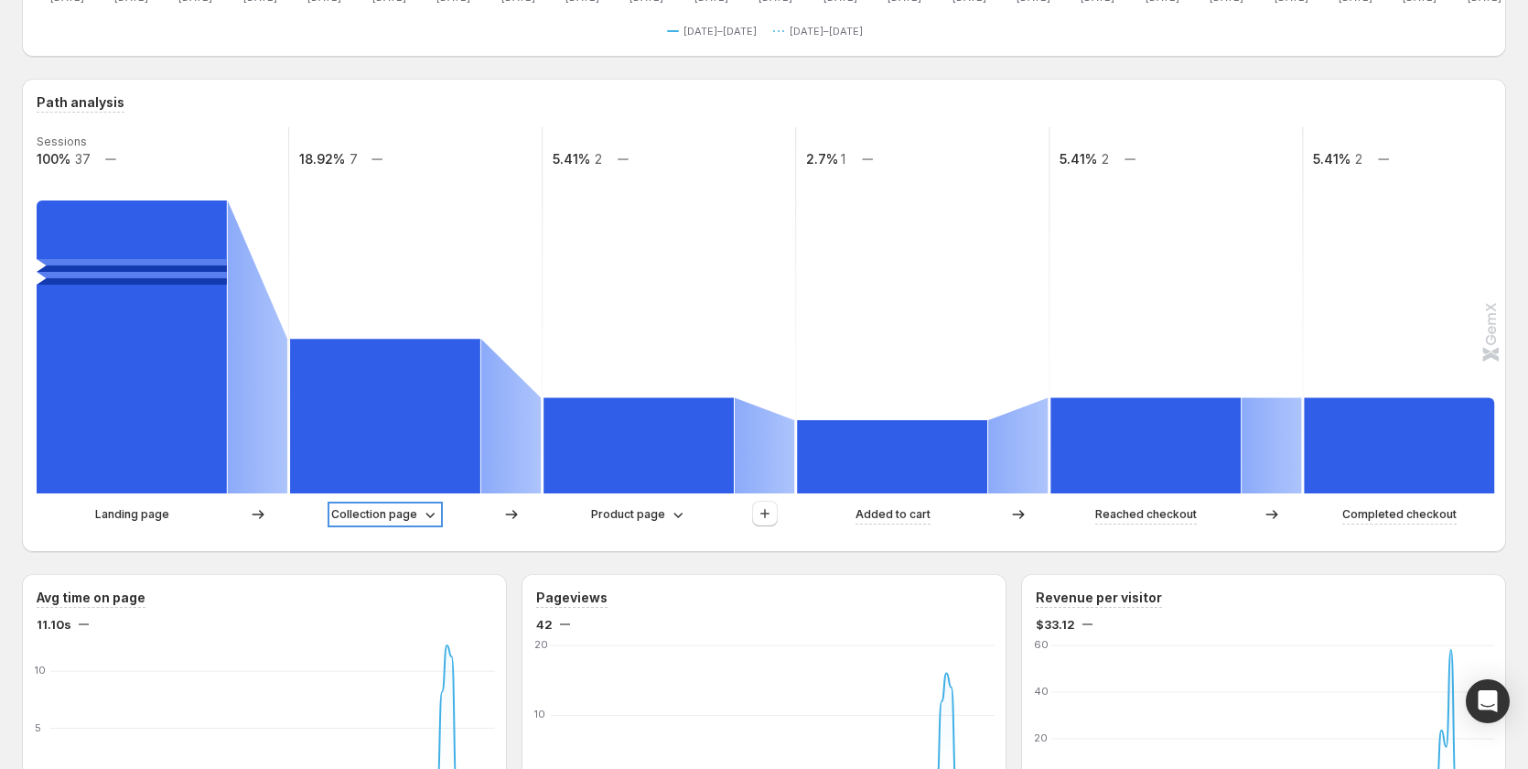
click at [435, 515] on icon at bounding box center [430, 514] width 18 height 18
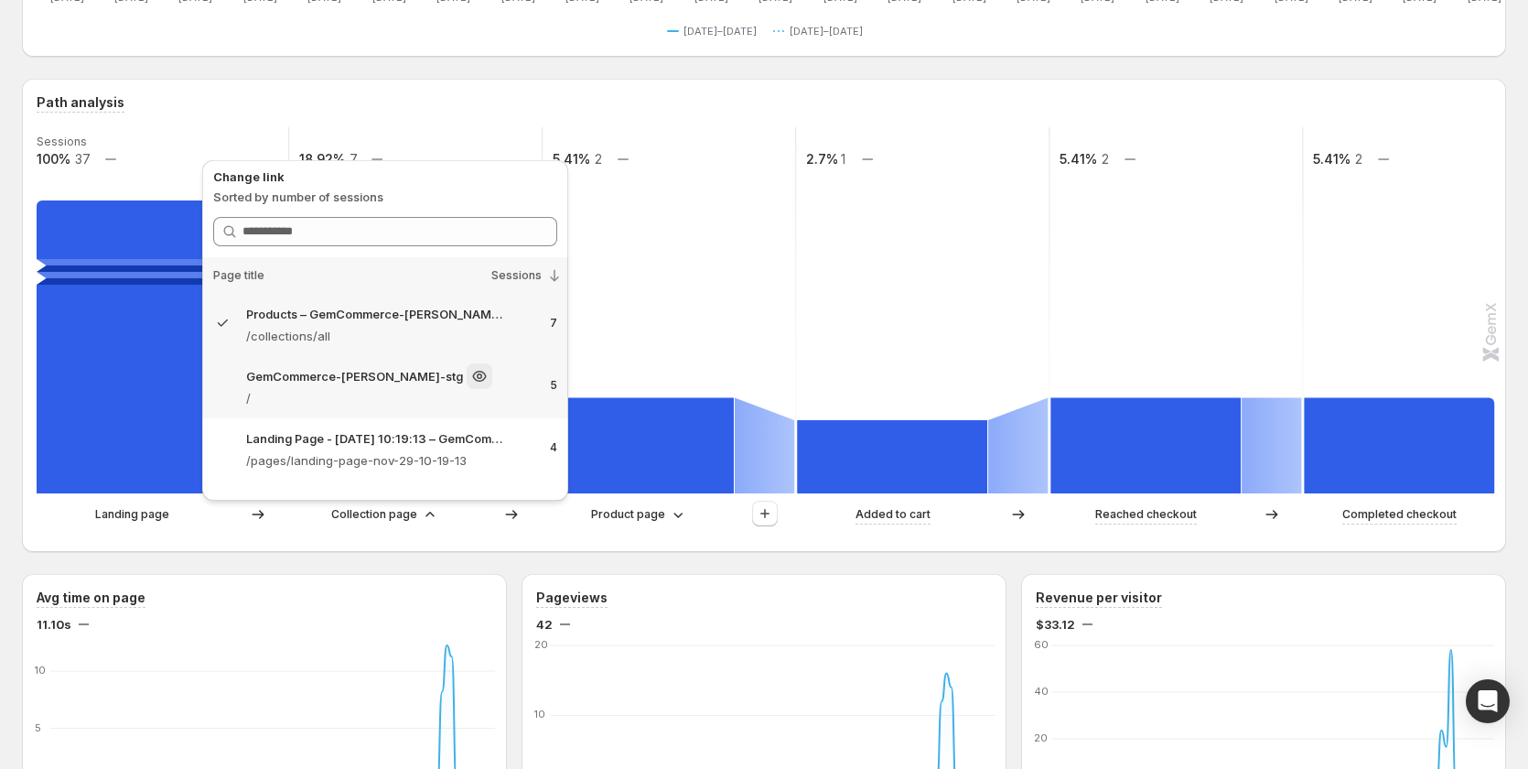
click at [452, 390] on p "/" at bounding box center [390, 398] width 289 height 18
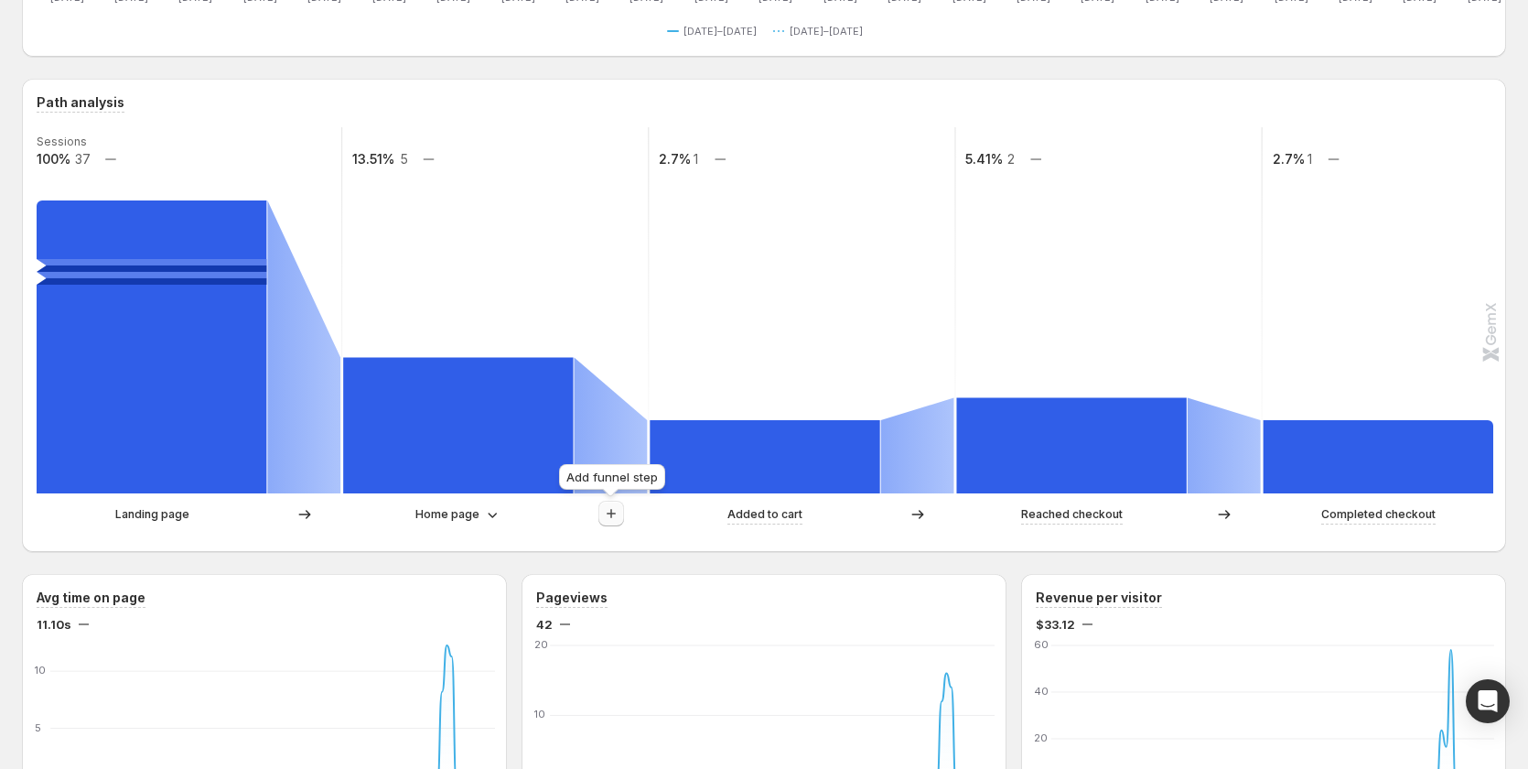
click at [604, 521] on icon "button" at bounding box center [611, 513] width 18 height 18
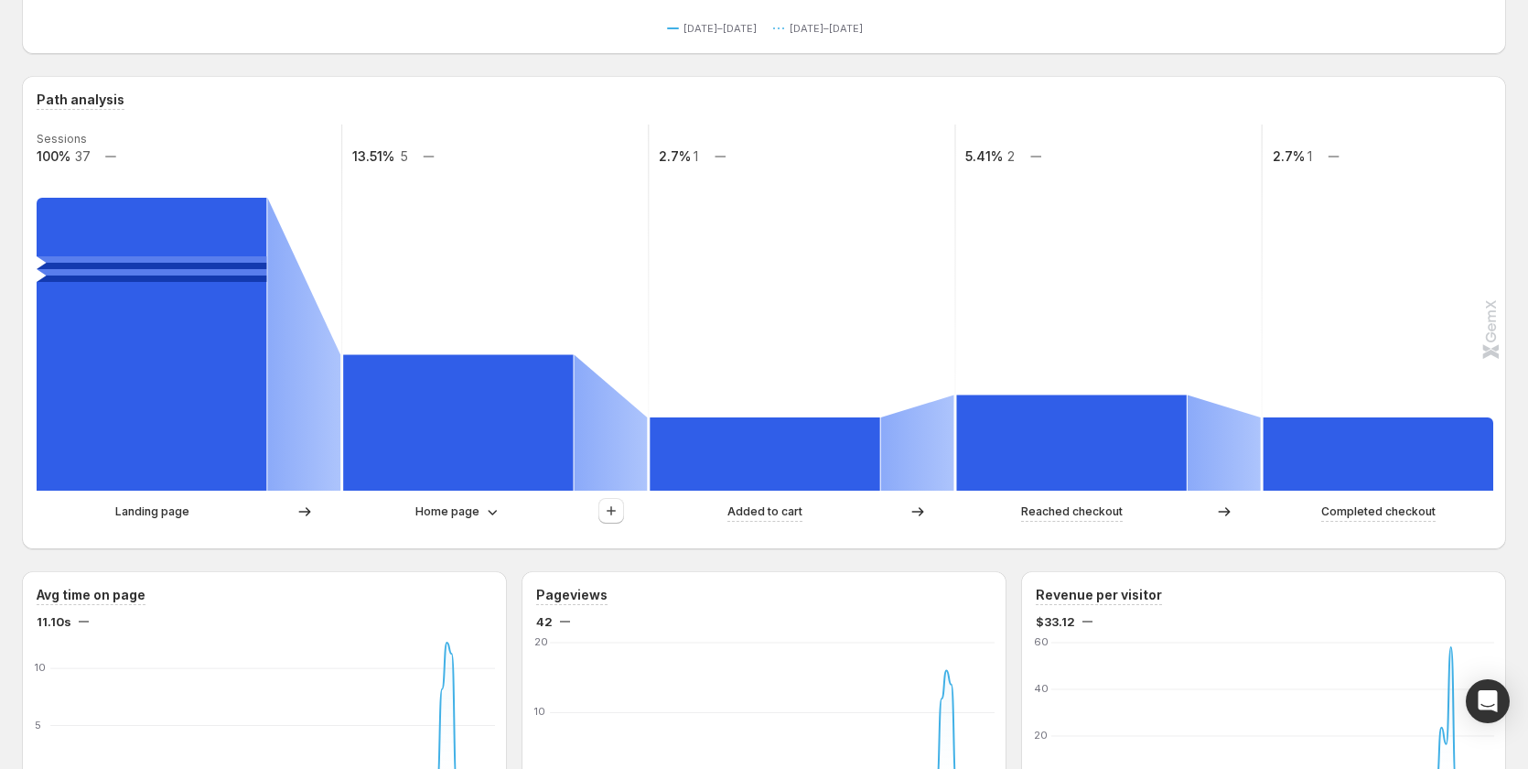
scroll to position [458, 0]
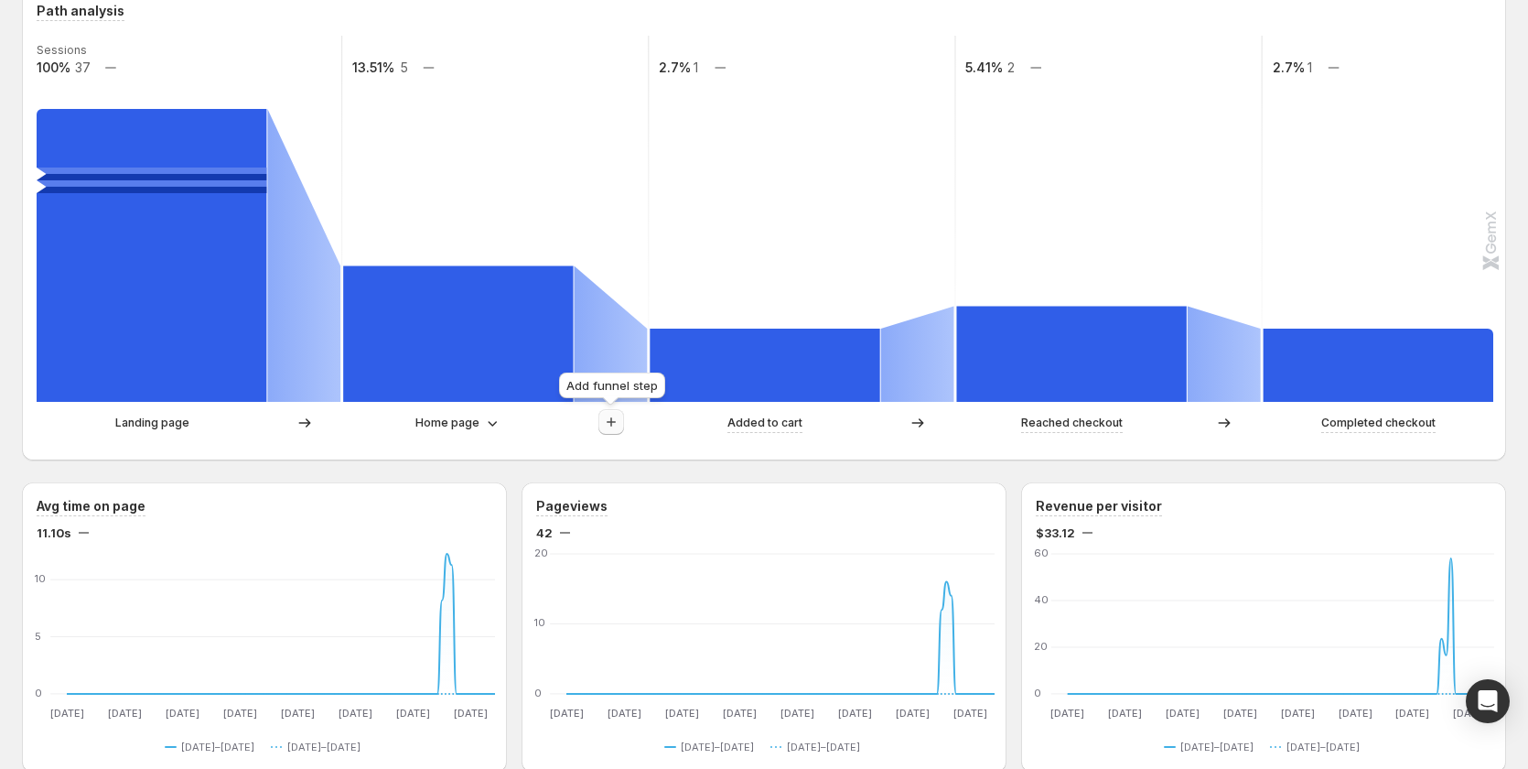
click at [608, 424] on icon "button" at bounding box center [611, 422] width 18 height 18
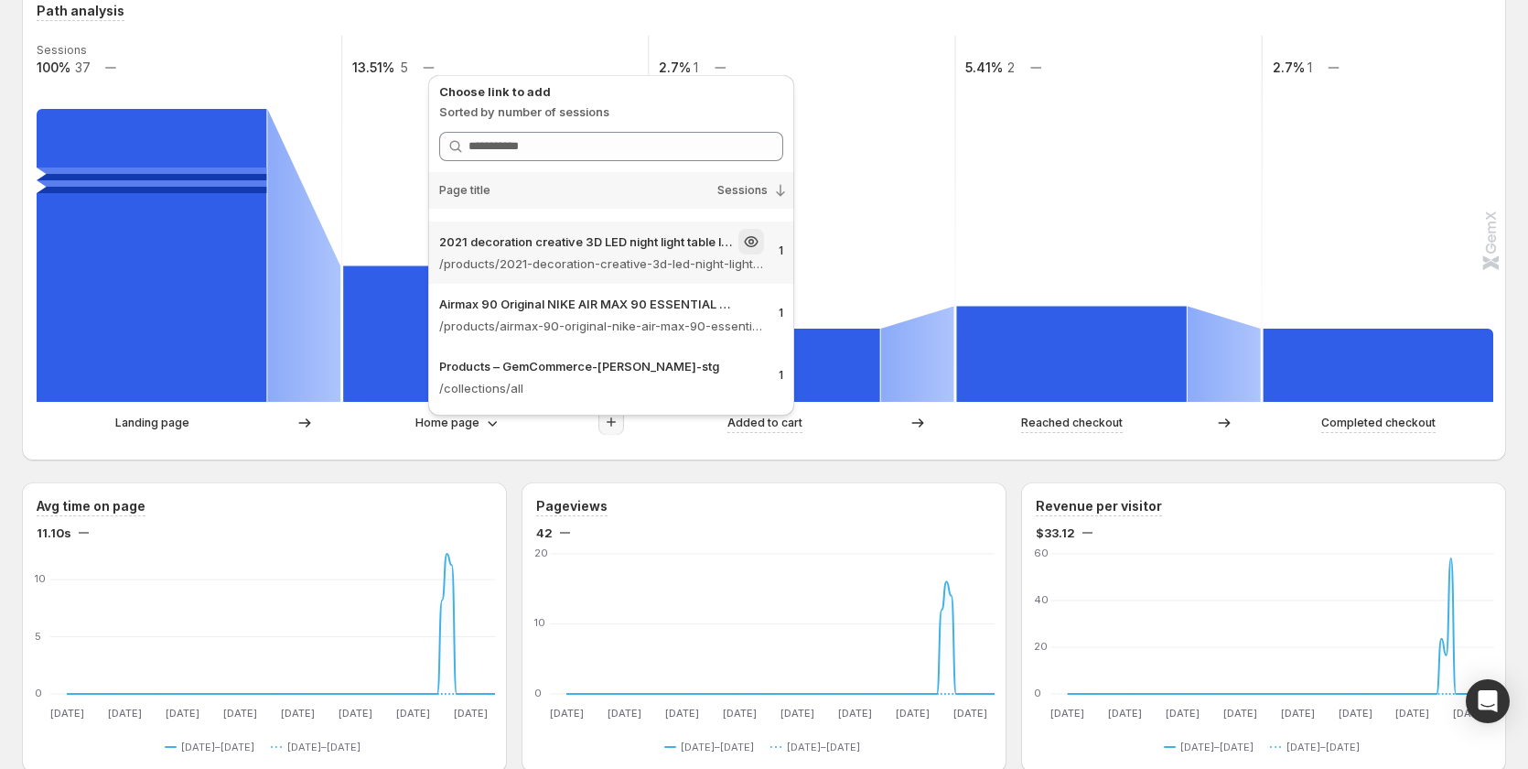
scroll to position [0, 0]
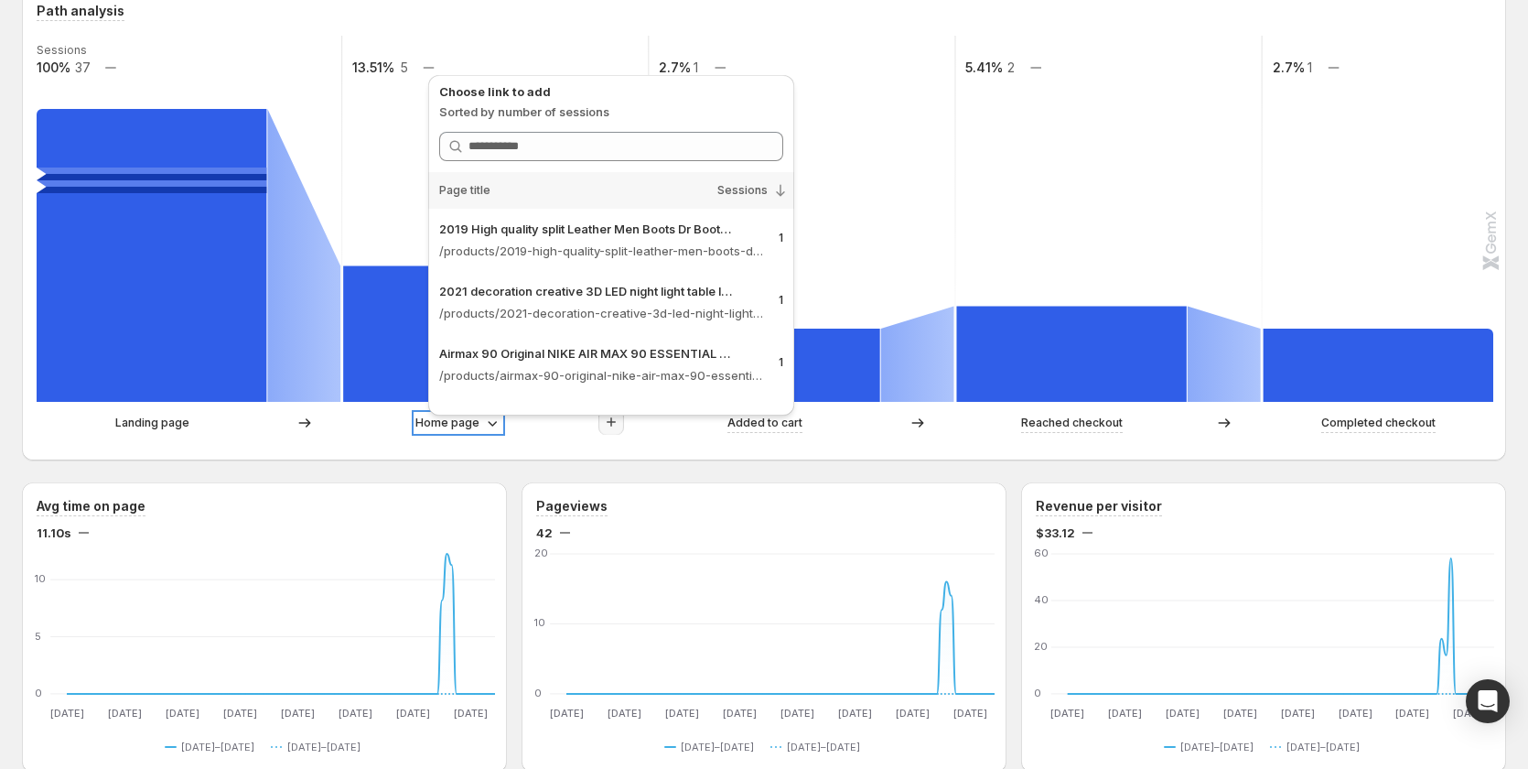
click at [491, 427] on icon at bounding box center [492, 423] width 18 height 18
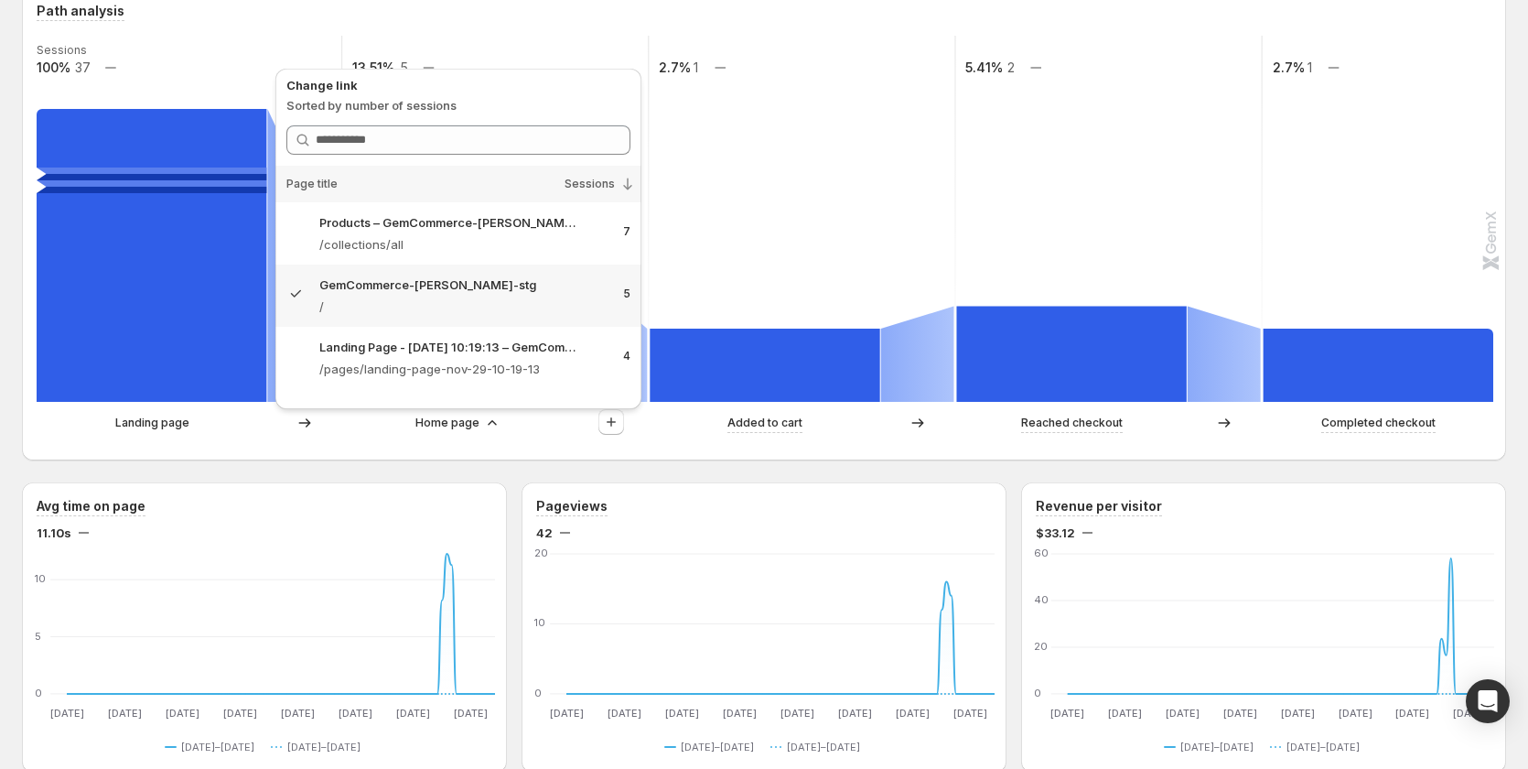
click at [364, 439] on div "Landing page Home page Added to cart Reached checkout Completed checkout" at bounding box center [762, 427] width 1451 height 37
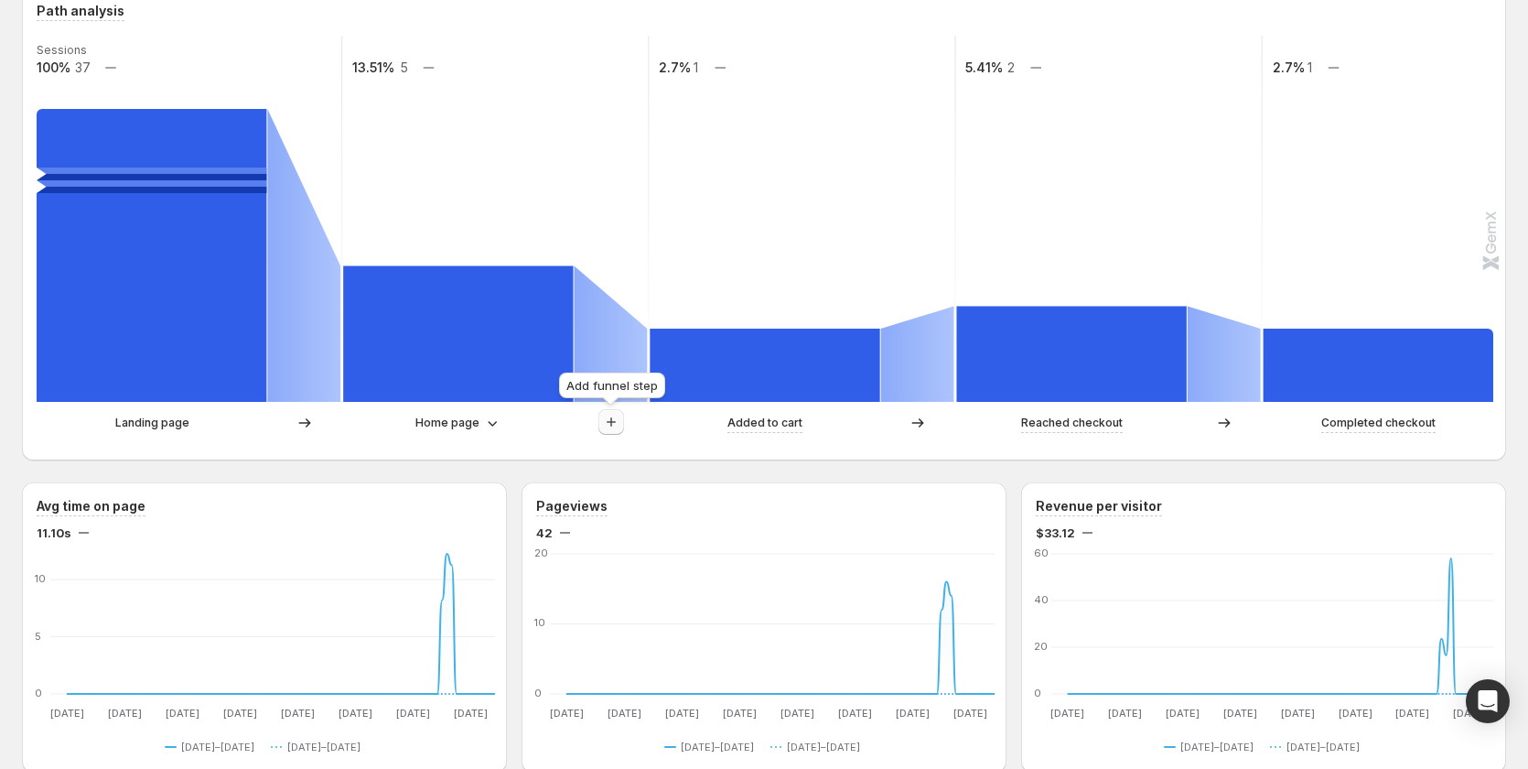
click at [599, 412] on button "button" at bounding box center [611, 422] width 26 height 26
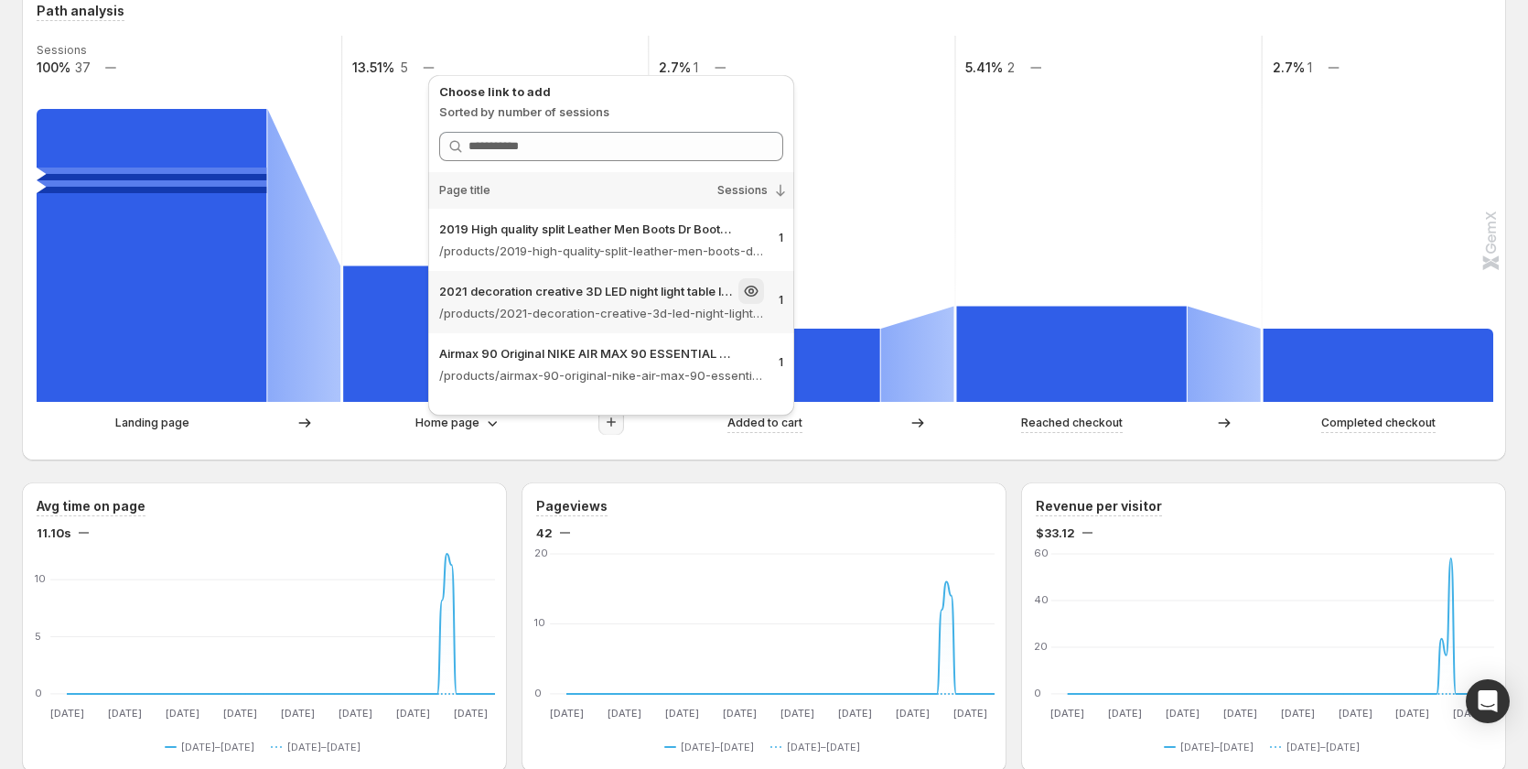
click at [593, 301] on div "2021 decoration creative 3D LED night light table lamp children bedroo – GemCom…" at bounding box center [601, 291] width 325 height 26
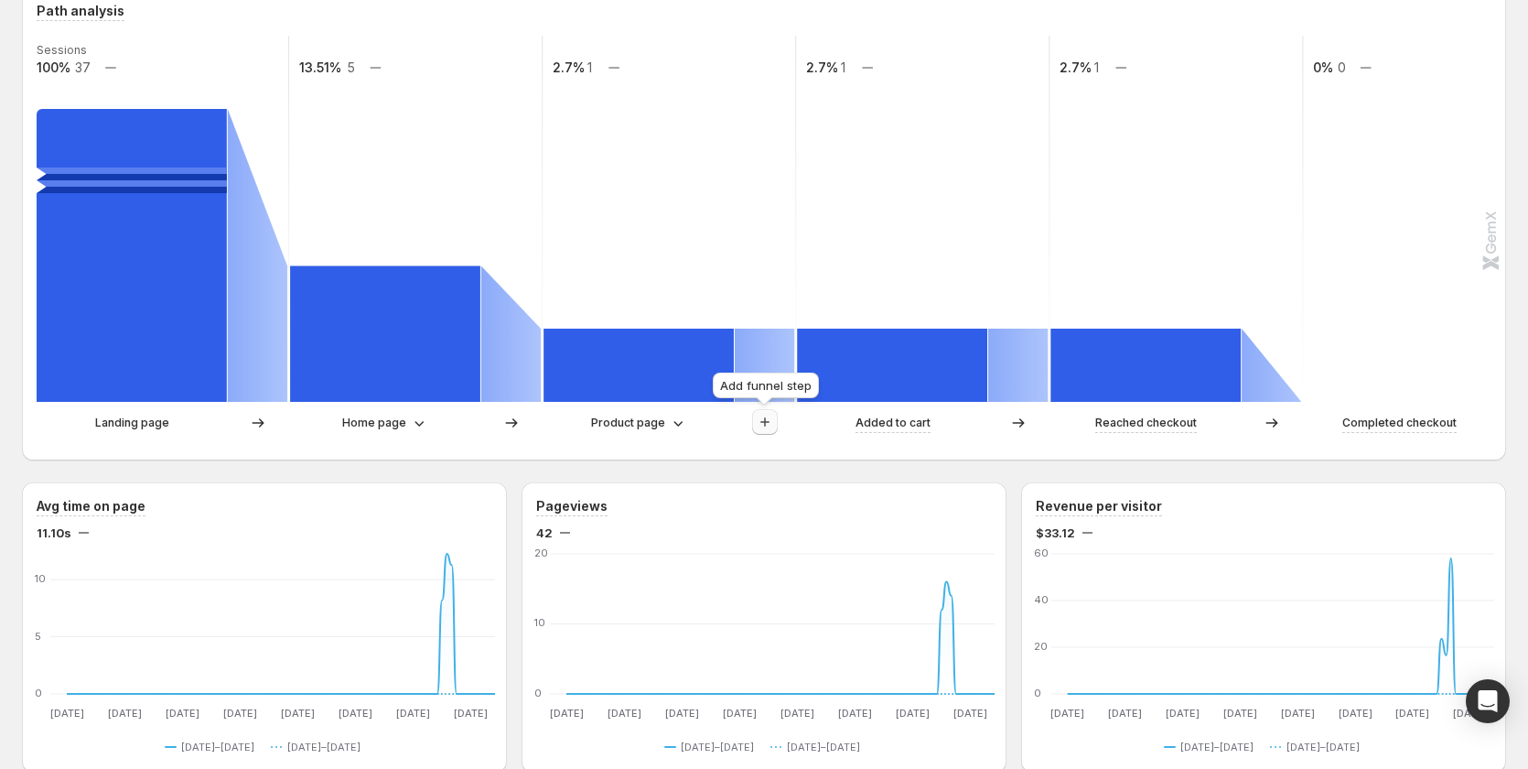
click at [759, 427] on icon "button" at bounding box center [765, 422] width 18 height 18
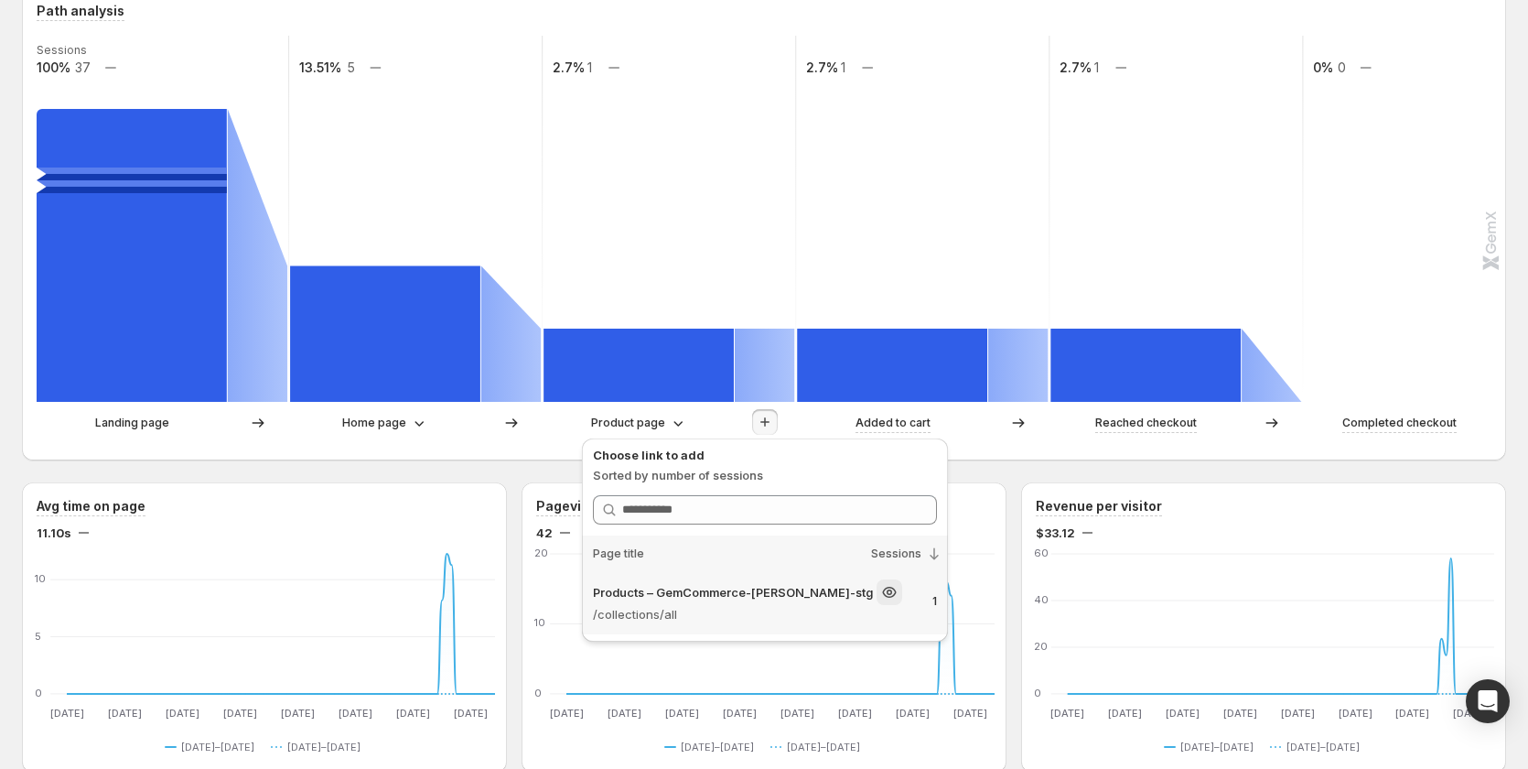
click at [701, 610] on p "/collections/all" at bounding box center [755, 614] width 325 height 18
